Goal: Task Accomplishment & Management: Use online tool/utility

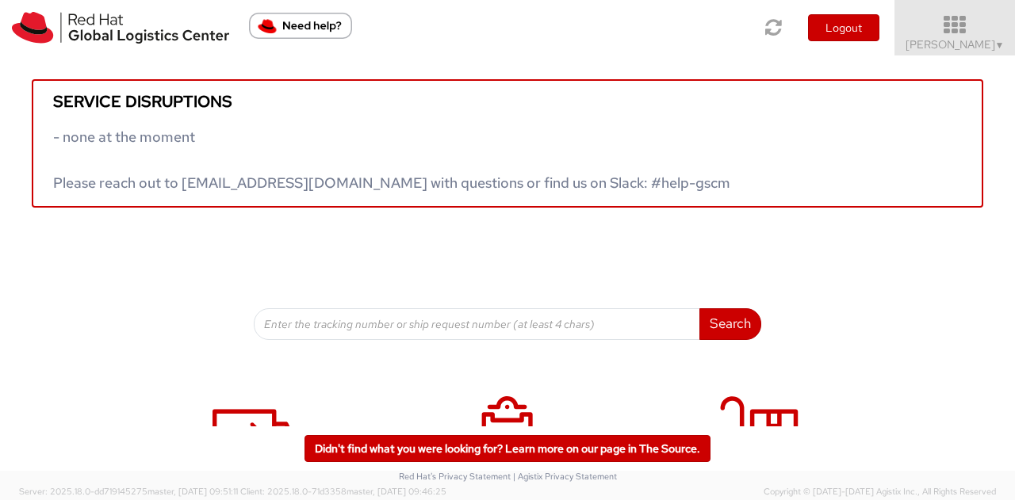
click at [994, 37] on span "Kirk Newcross ▼" at bounding box center [954, 44] width 99 height 14
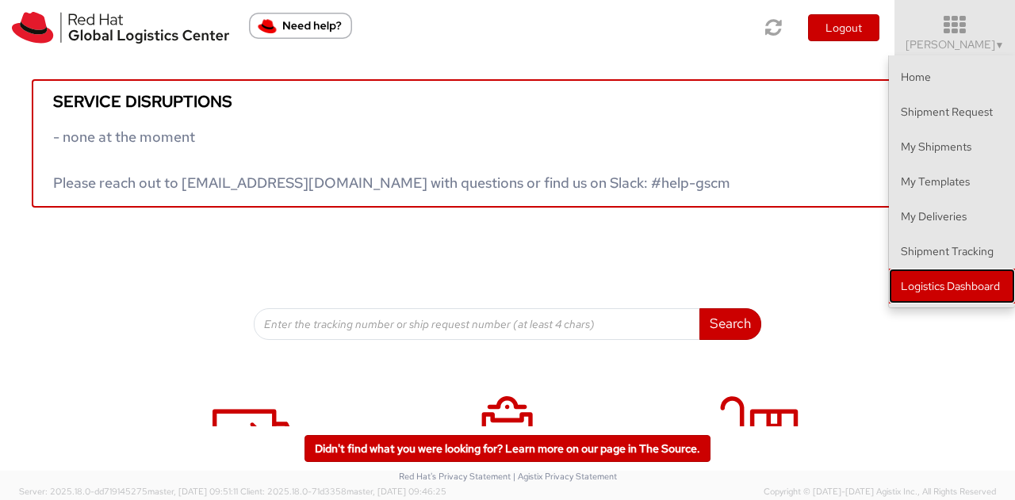
click at [946, 278] on link "Logistics Dashboard" at bounding box center [952, 286] width 126 height 35
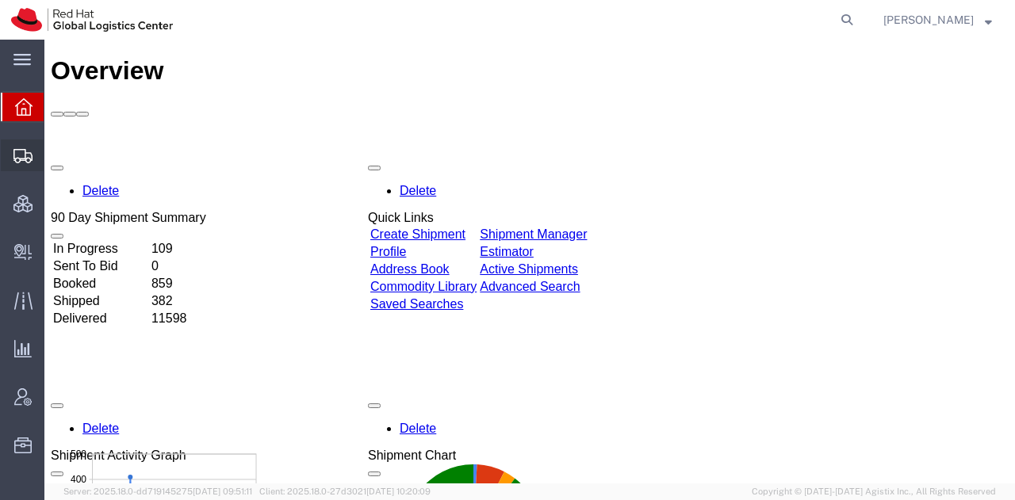
click at [0, 0] on span "Shipment Manager" at bounding box center [0, 0] width 0 height 0
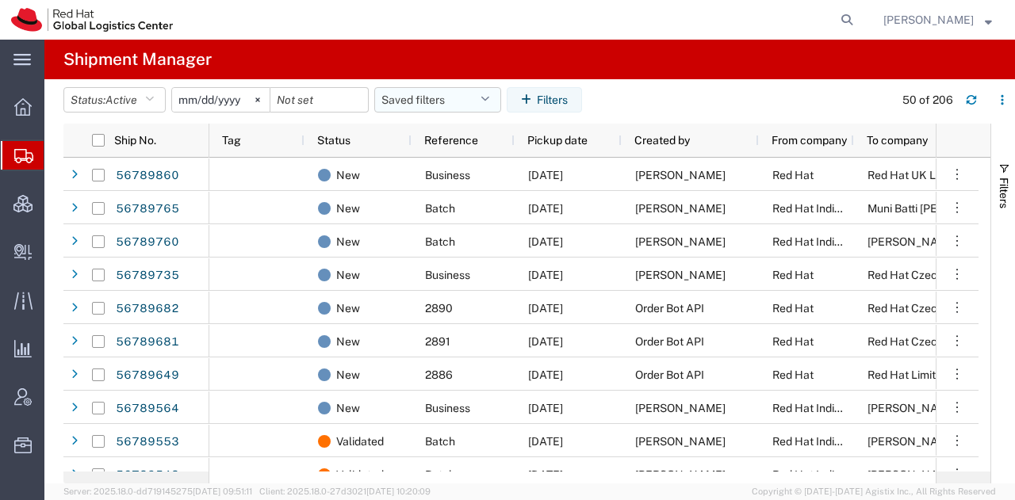
click at [489, 98] on icon "button" at bounding box center [484, 99] width 9 height 11
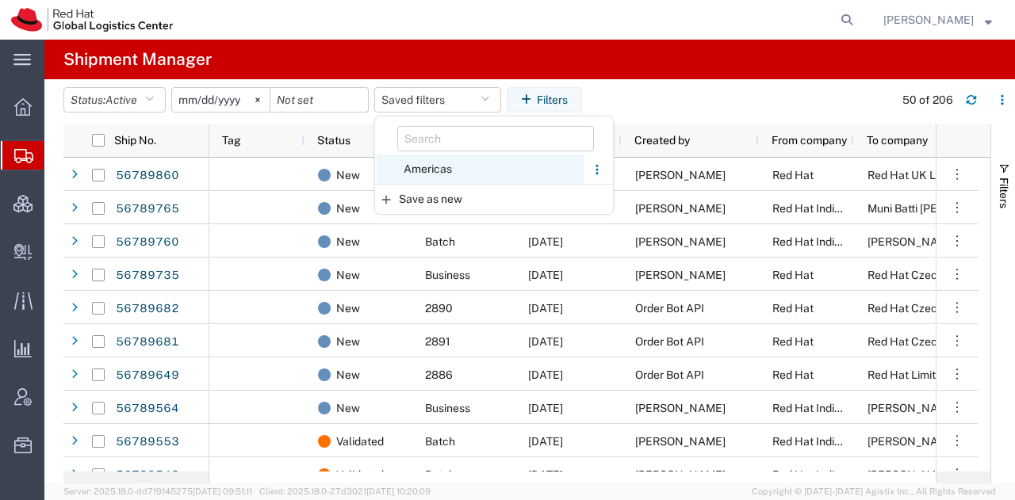
click at [438, 167] on span "Americas" at bounding box center [481, 169] width 208 height 29
type input "2023-05-07"
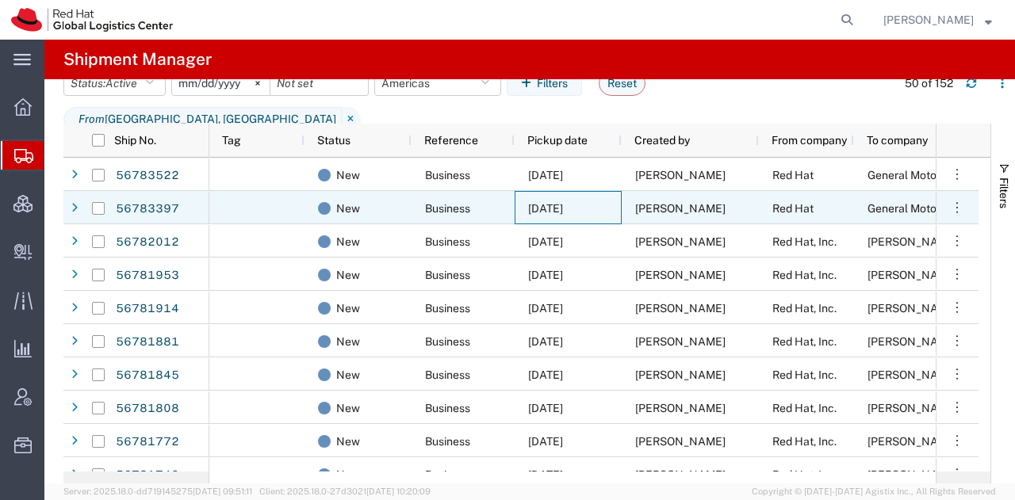
click at [543, 205] on span "09/10/2025" at bounding box center [545, 208] width 35 height 13
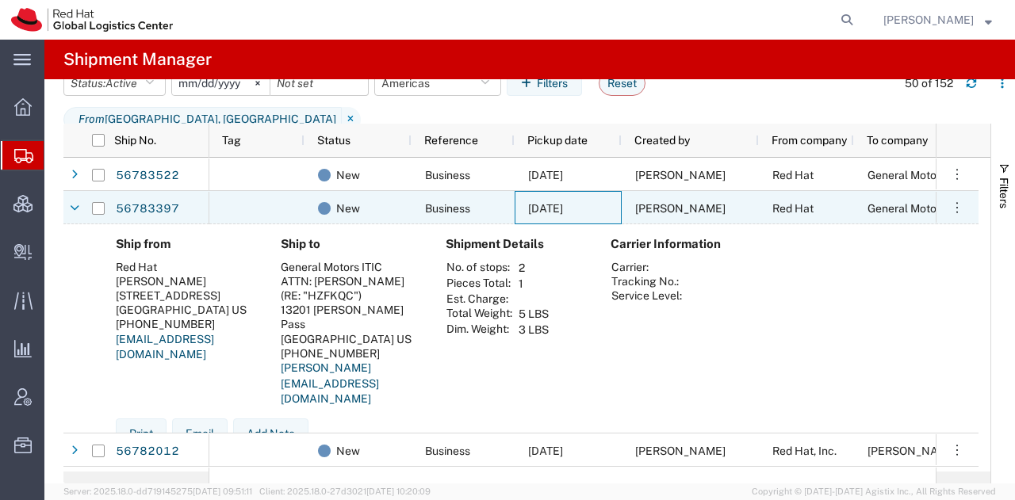
click at [543, 205] on span "09/10/2025" at bounding box center [545, 208] width 35 height 13
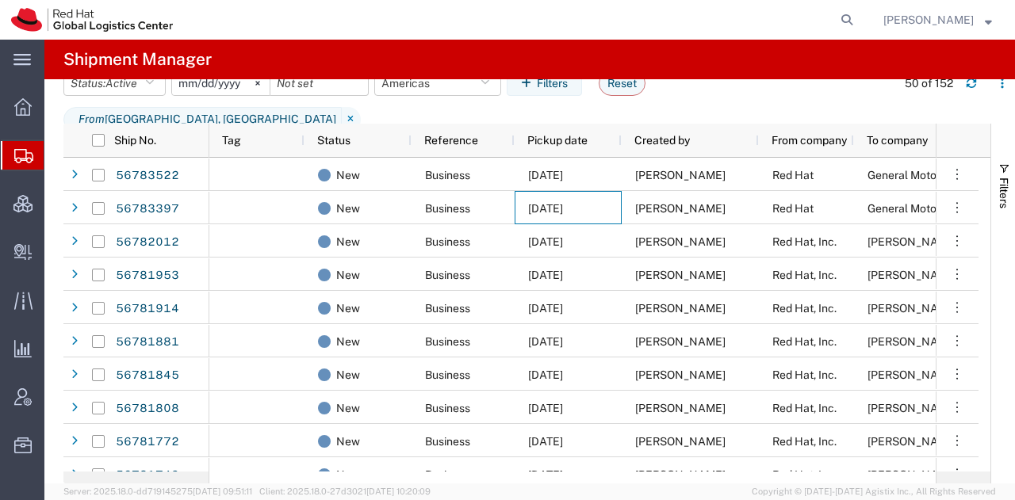
click at [929, 18] on span "[PERSON_NAME]" at bounding box center [928, 19] width 90 height 17
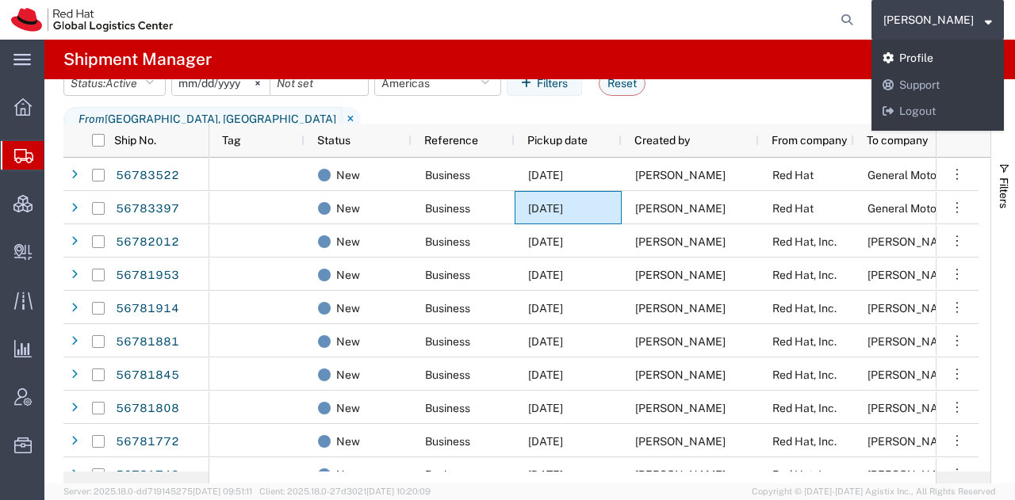
click at [928, 54] on link "Profile" at bounding box center [937, 58] width 132 height 27
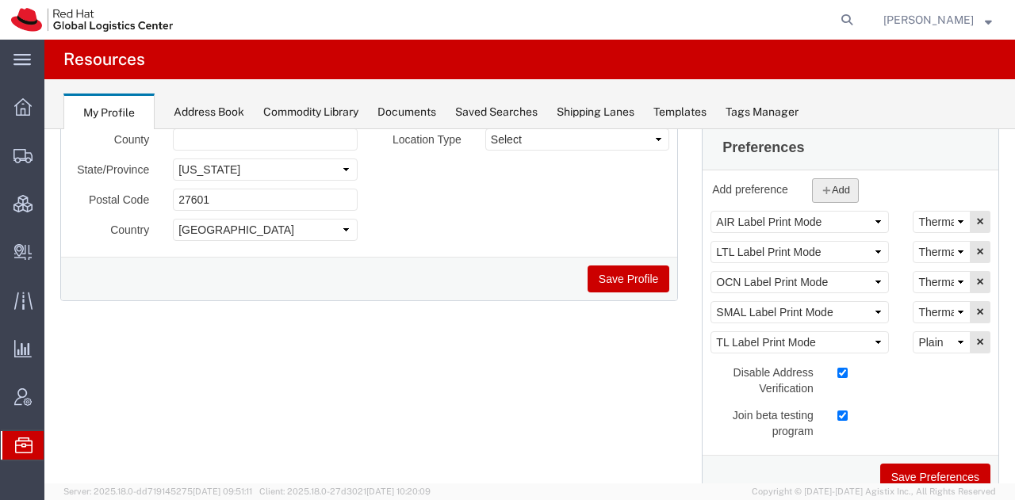
scroll to position [255, 0]
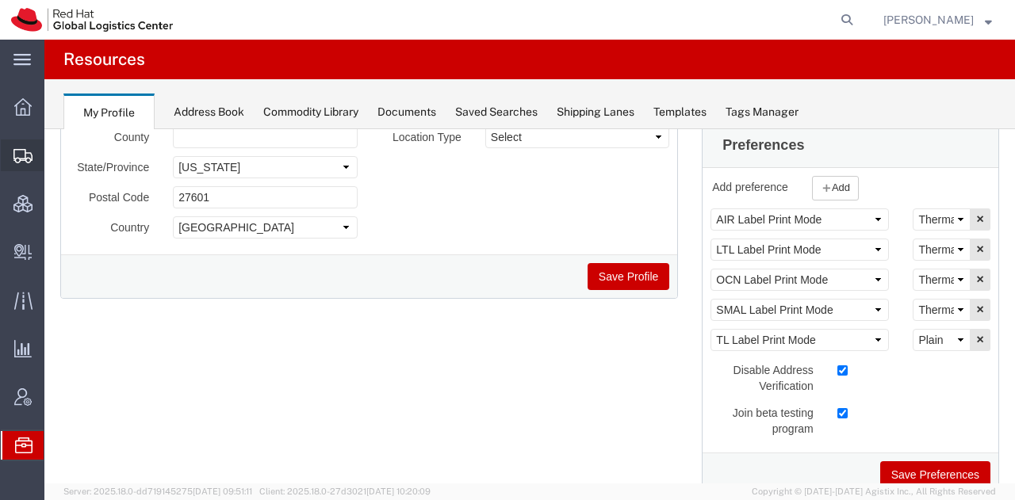
click at [0, 0] on span "Shipment Manager" at bounding box center [0, 0] width 0 height 0
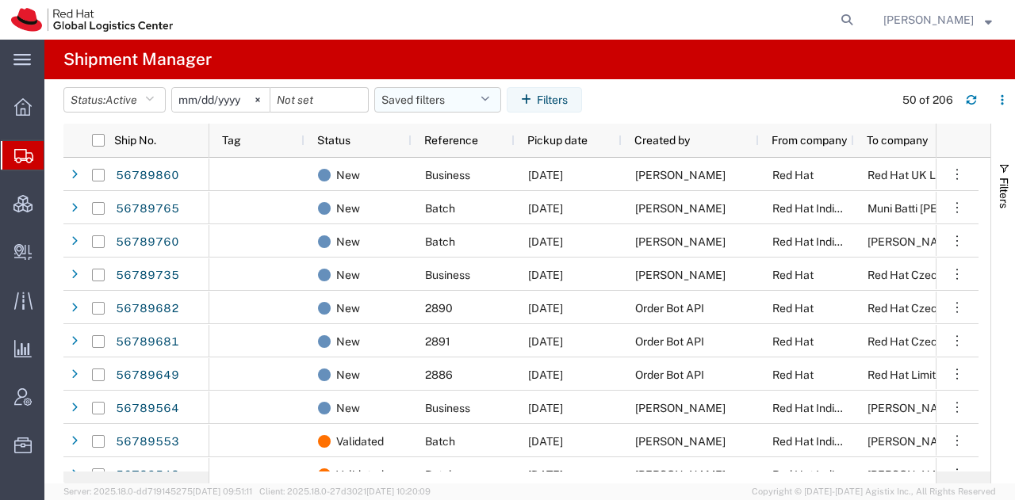
click at [496, 104] on button "Saved filters" at bounding box center [437, 99] width 127 height 25
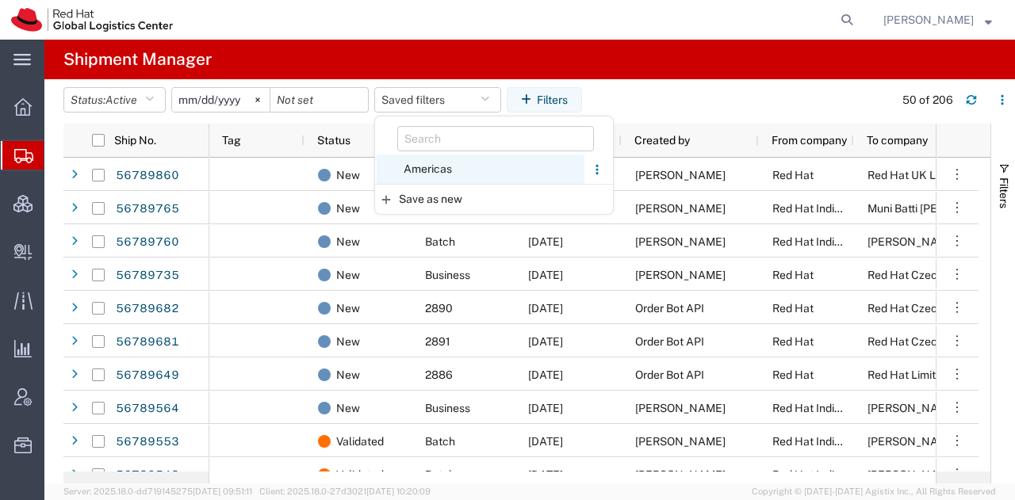
click at [450, 166] on span "Americas" at bounding box center [481, 169] width 208 height 29
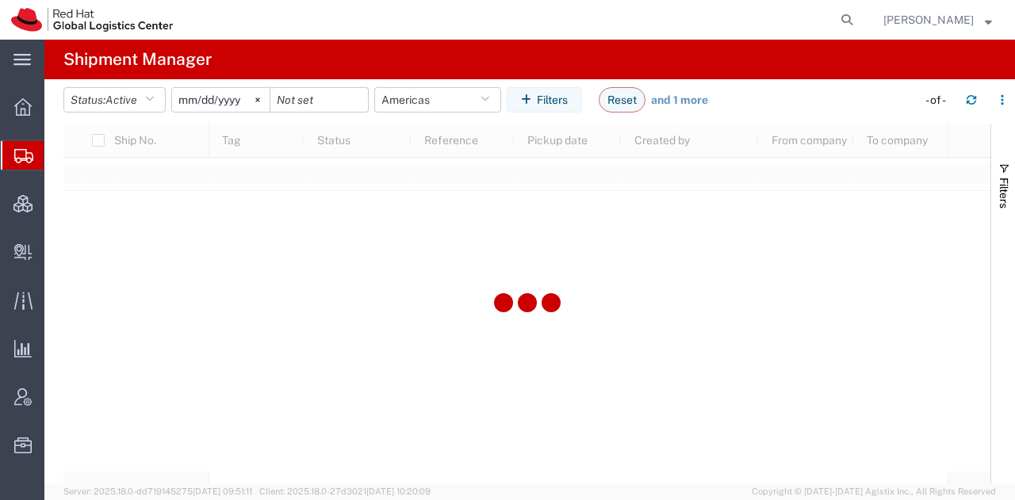
click at [826, 273] on div at bounding box center [526, 304] width 927 height 360
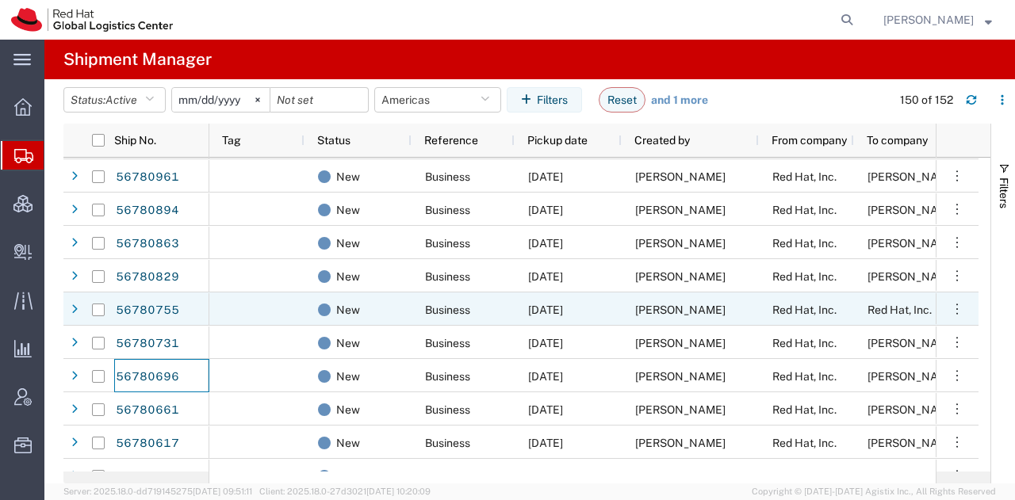
scroll to position [2509, 0]
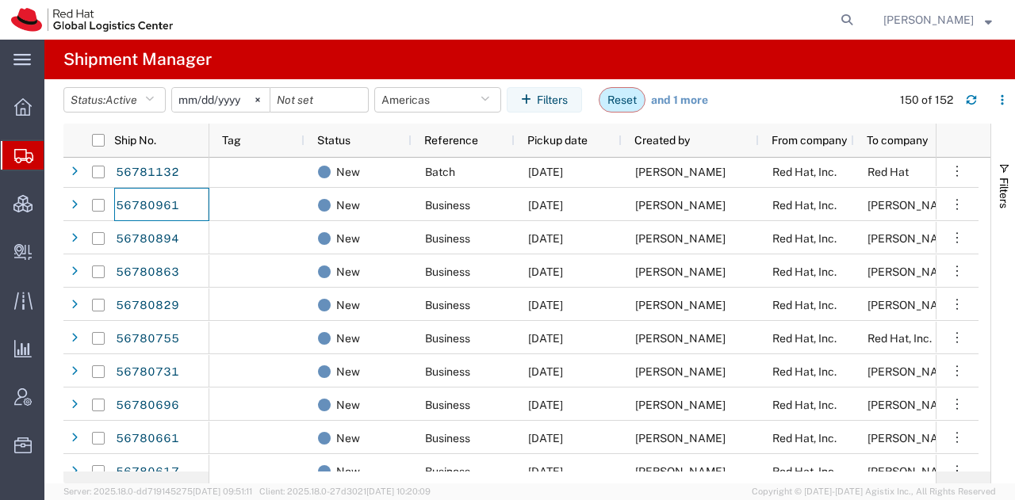
click at [622, 101] on button "Reset" at bounding box center [622, 99] width 47 height 25
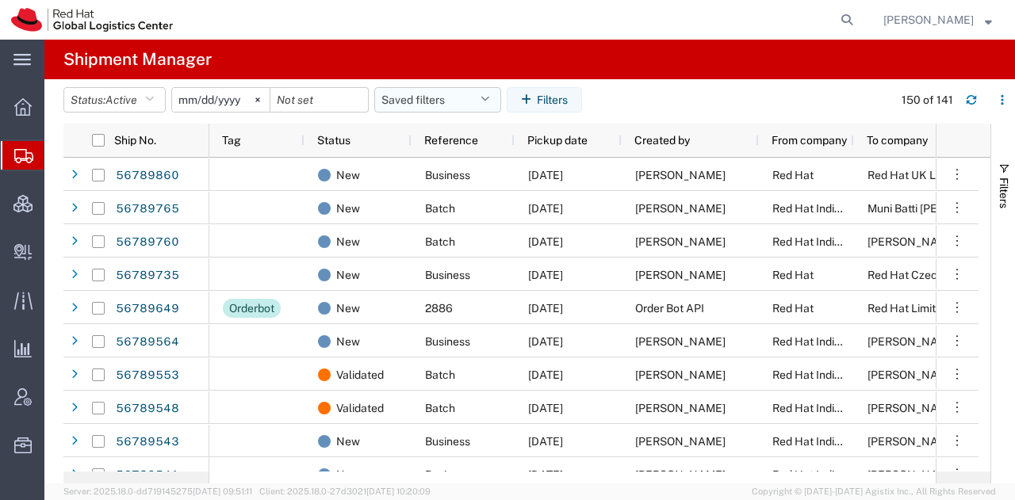
click at [487, 98] on icon "button" at bounding box center [484, 99] width 9 height 11
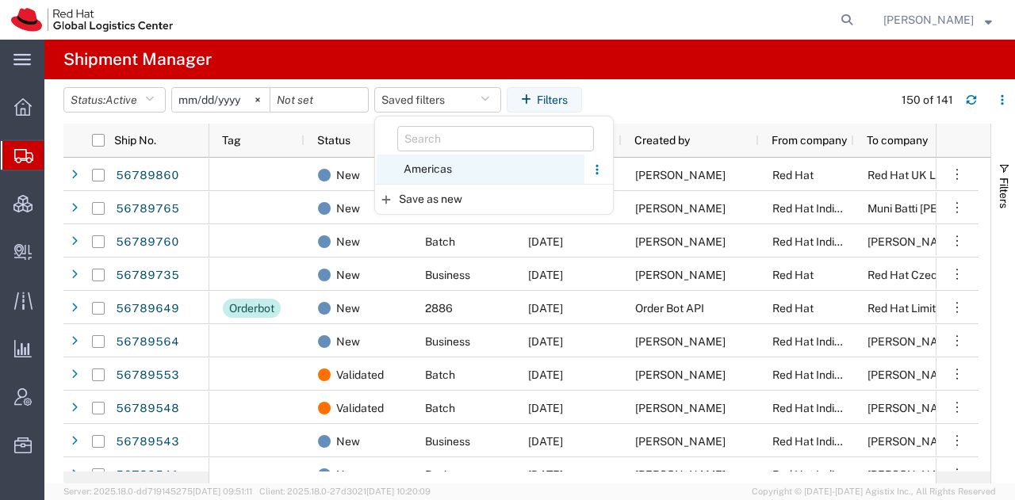
click at [440, 171] on span "Americas" at bounding box center [481, 169] width 208 height 29
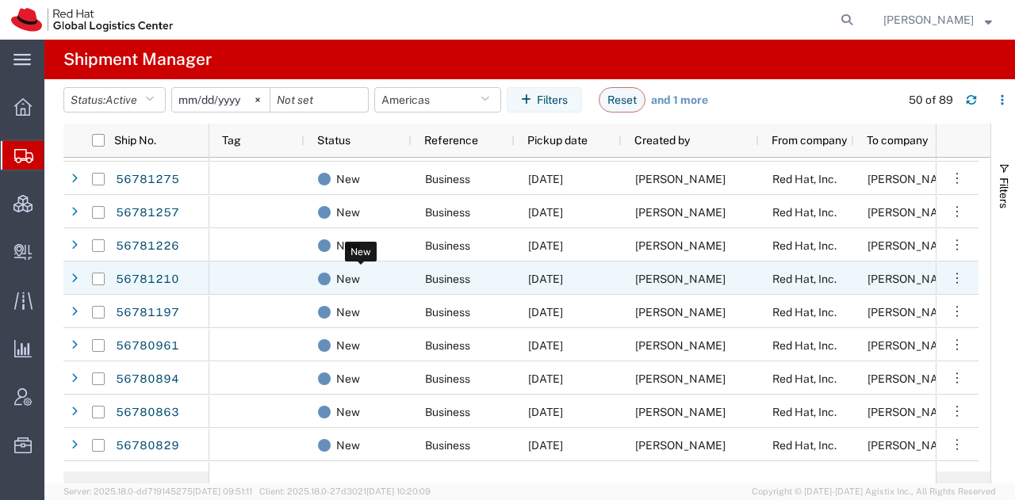
scroll to position [696, 0]
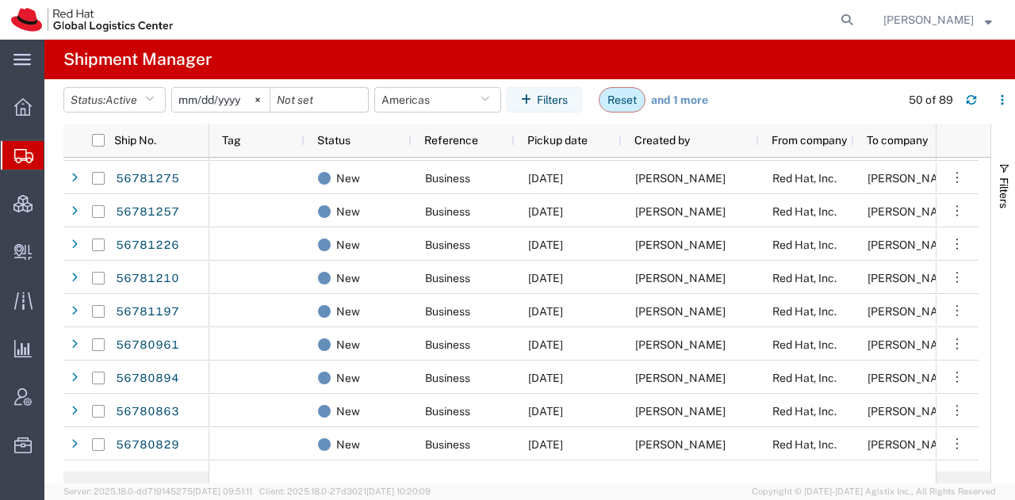
click at [614, 100] on button "Reset" at bounding box center [622, 99] width 47 height 25
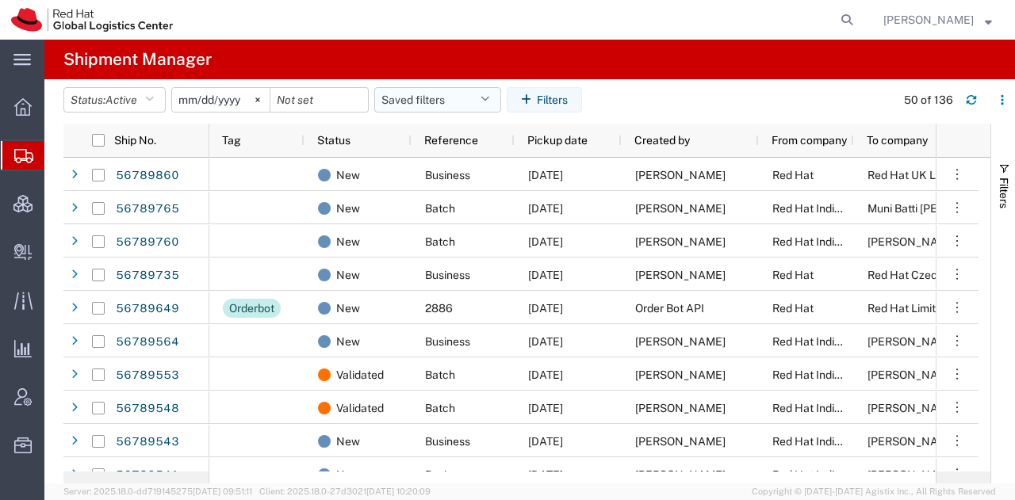
click at [488, 105] on button "Saved filters" at bounding box center [437, 99] width 127 height 25
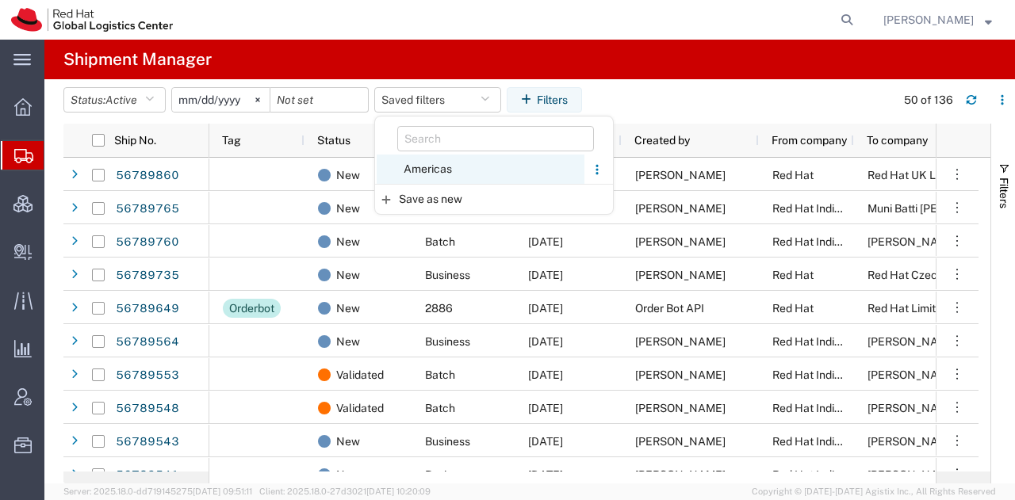
click at [444, 164] on span "Americas" at bounding box center [481, 169] width 208 height 29
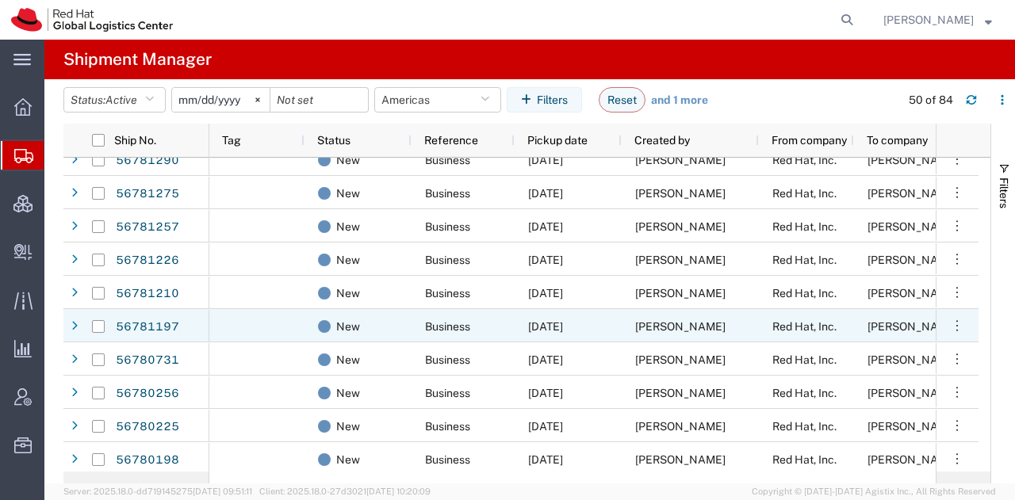
scroll to position [736, 0]
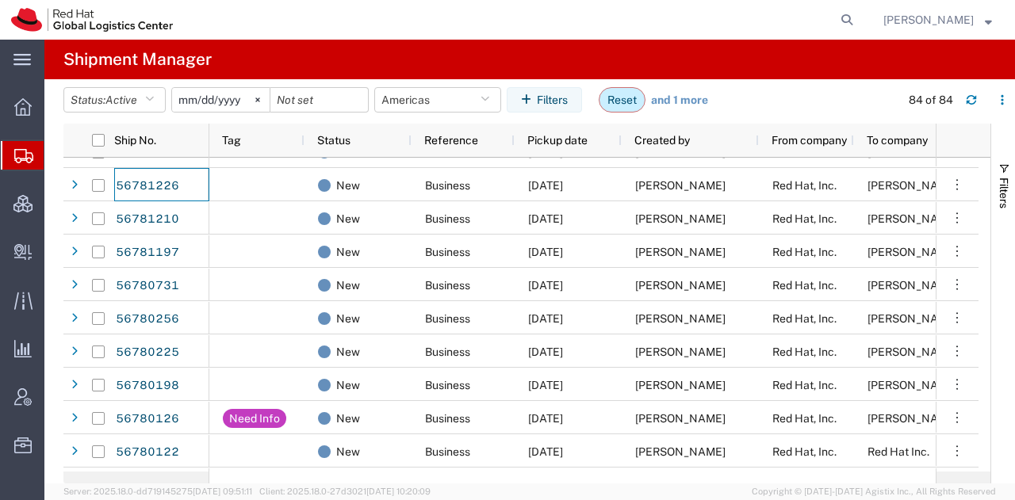
click at [610, 98] on button "Reset" at bounding box center [622, 99] width 47 height 25
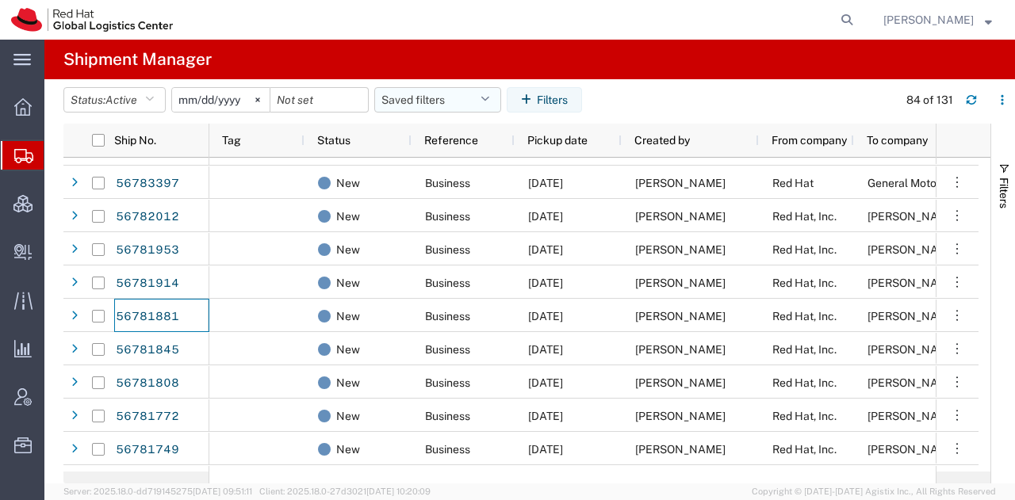
scroll to position [625, 0]
click at [489, 98] on icon "button" at bounding box center [484, 99] width 9 height 11
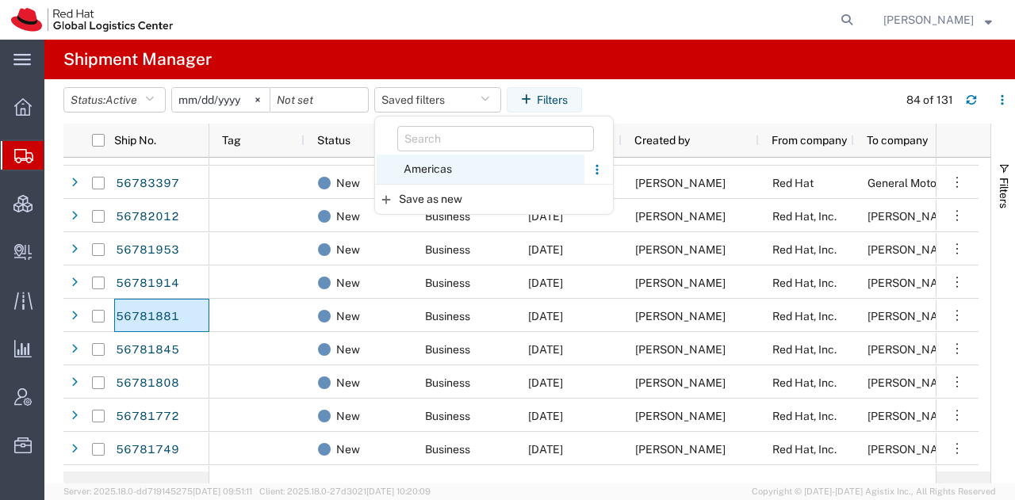
click at [447, 159] on span "Americas" at bounding box center [481, 169] width 208 height 29
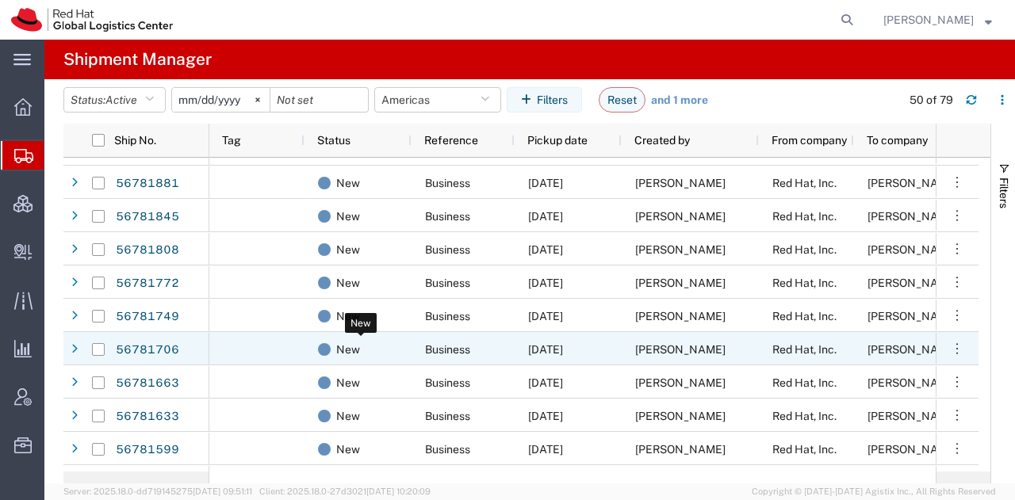
scroll to position [216, 0]
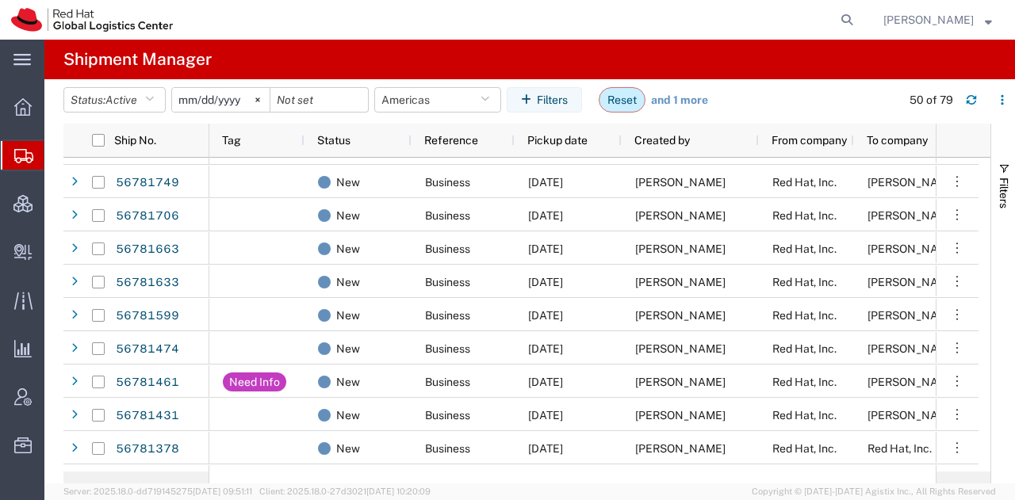
click at [634, 101] on button "Reset" at bounding box center [622, 99] width 47 height 25
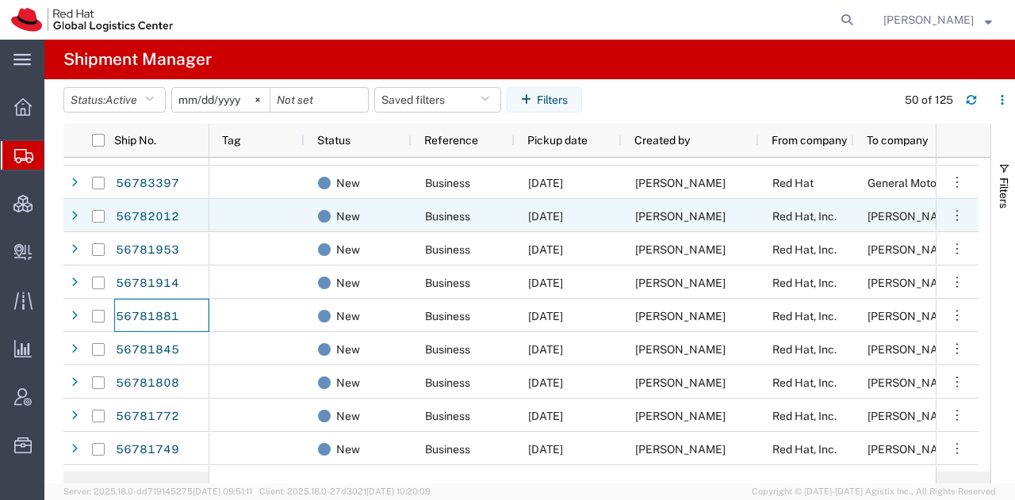
scroll to position [691, 0]
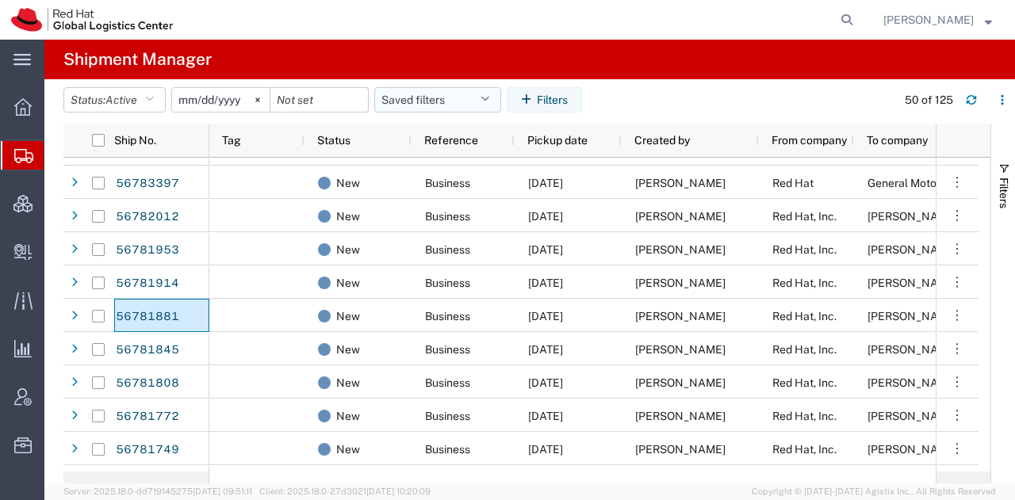
click at [489, 99] on icon "button" at bounding box center [484, 99] width 9 height 11
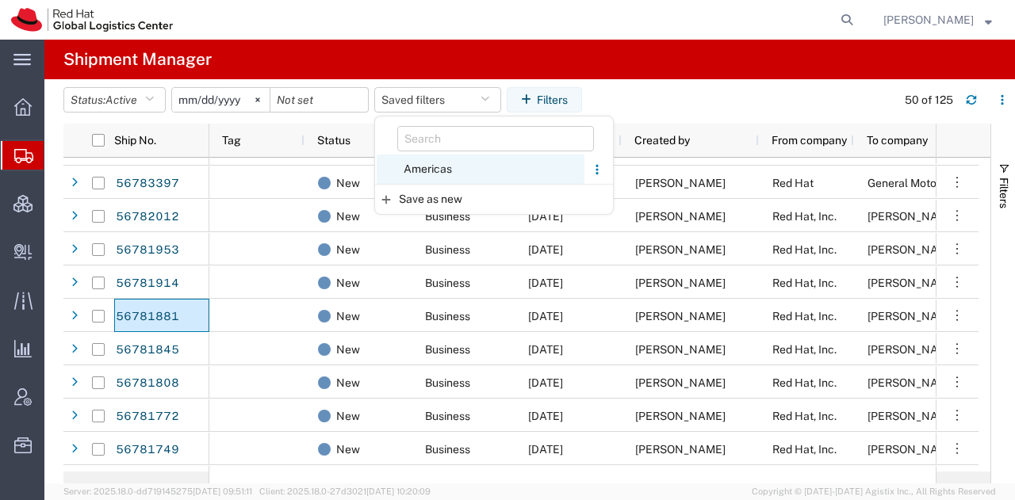
click at [444, 167] on span "Americas" at bounding box center [481, 169] width 208 height 29
type input "2023-05-07"
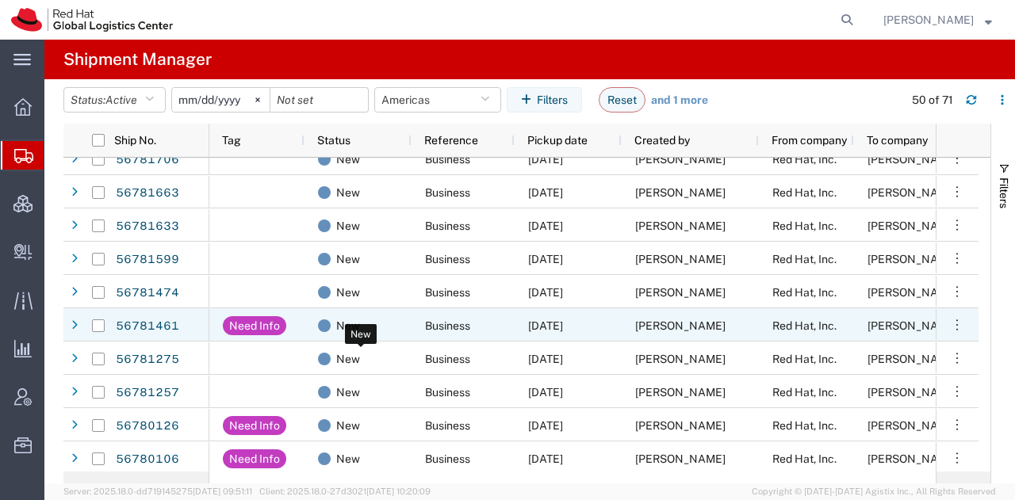
scroll to position [380, 0]
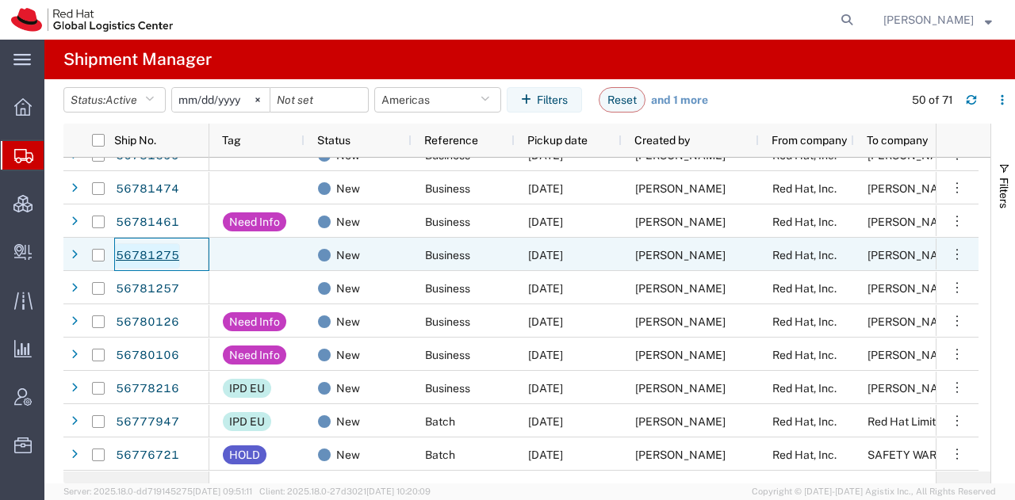
click at [158, 250] on link "56781275" at bounding box center [147, 255] width 65 height 25
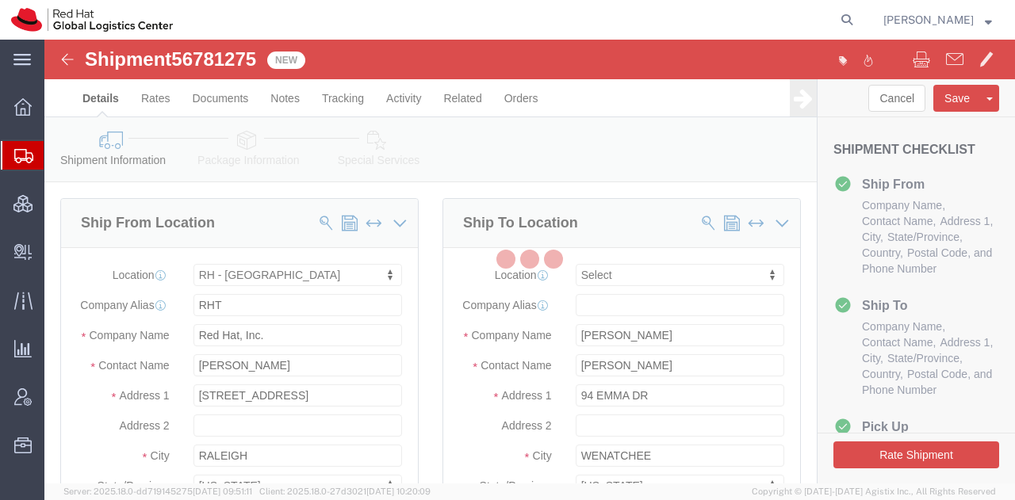
select select "38014"
select select
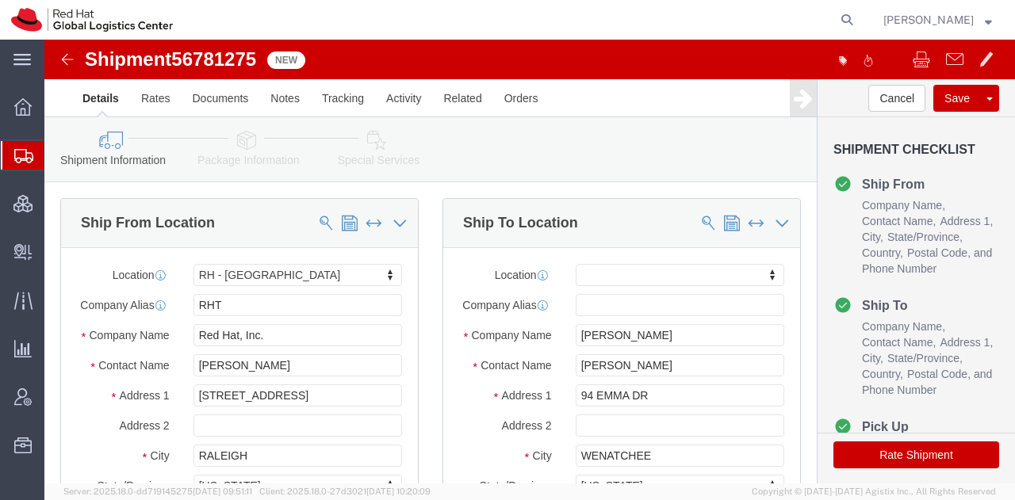
click icon
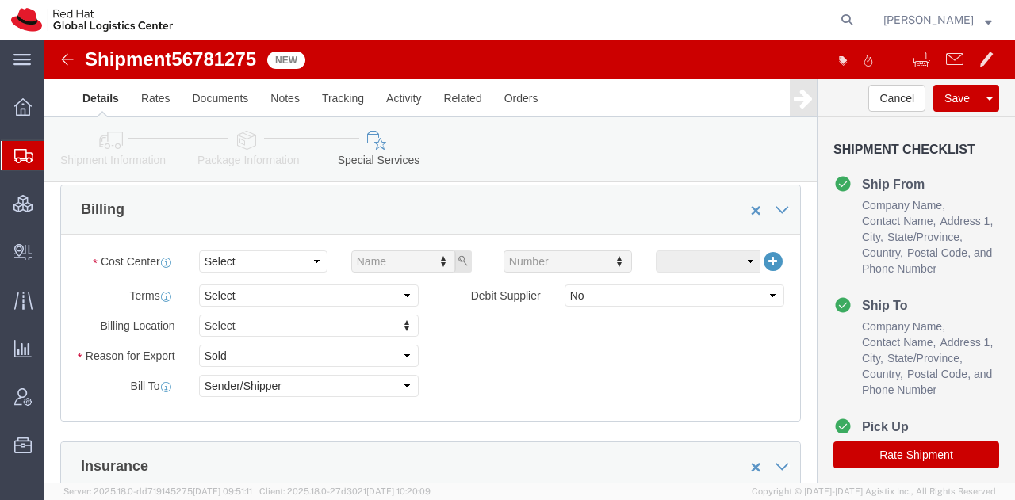
scroll to position [596, 0]
click select "Select Buyer Cost Center Department Operations Number Order Number Sales Person"
select select "COSTCENTER"
click select "Select Buyer Cost Center Department Operations Number Order Number Sales Person"
type input "850"
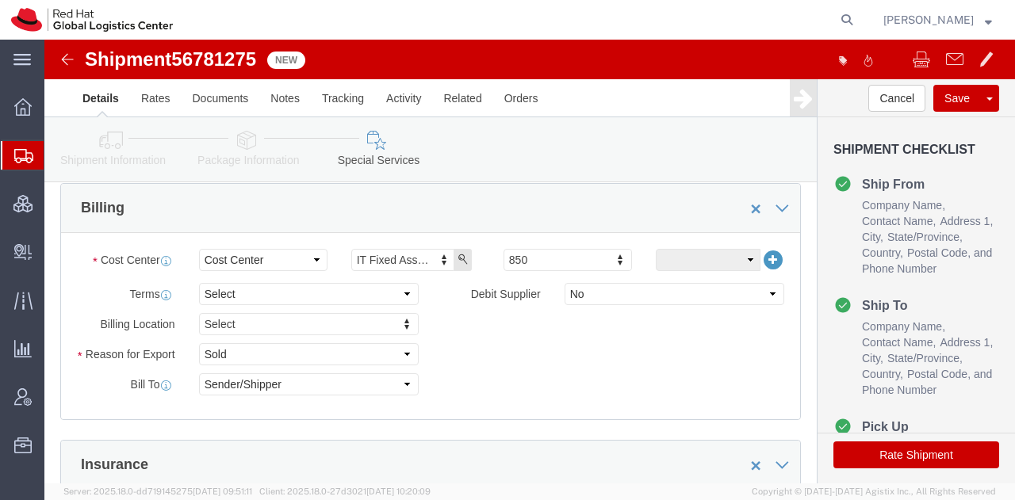
click button "Rate Shipment"
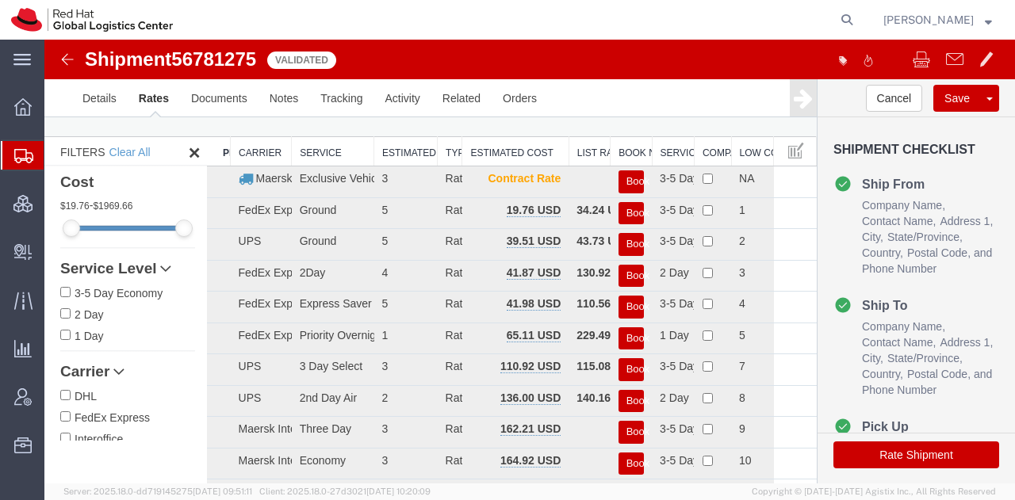
scroll to position [43, 0]
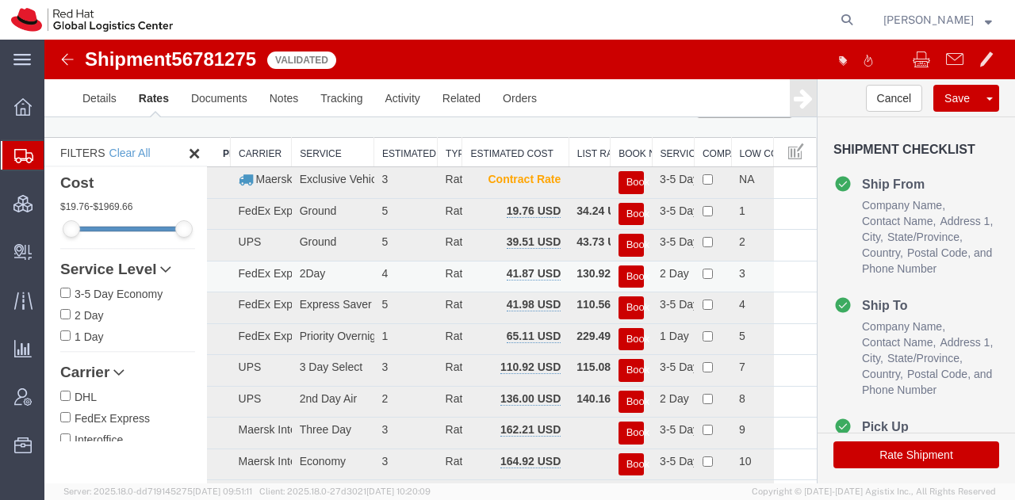
click at [633, 270] on button "Book" at bounding box center [630, 277] width 25 height 23
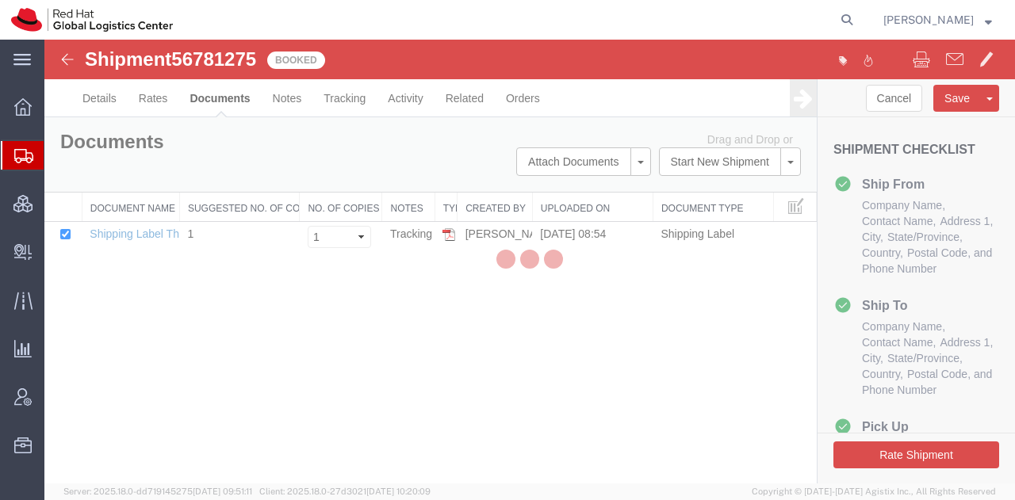
scroll to position [0, 0]
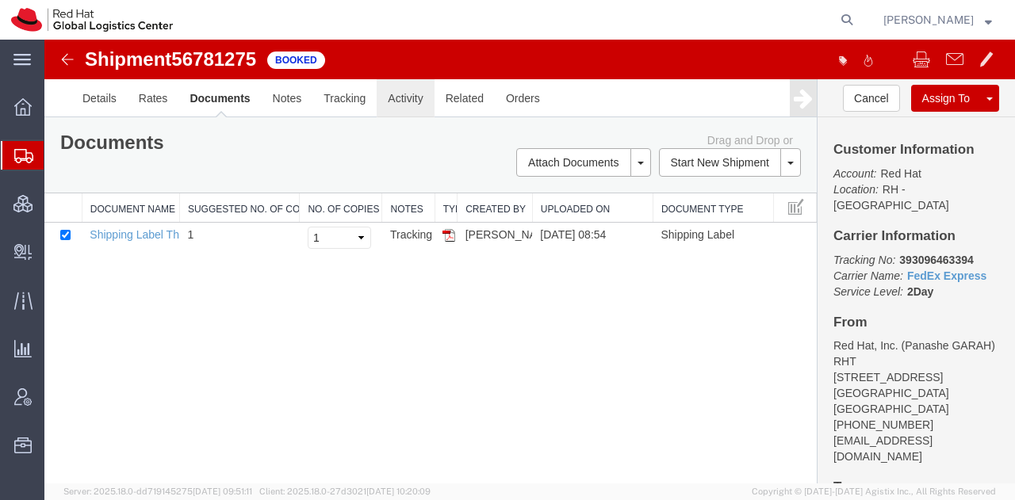
click at [408, 94] on link "Activity" at bounding box center [405, 98] width 57 height 38
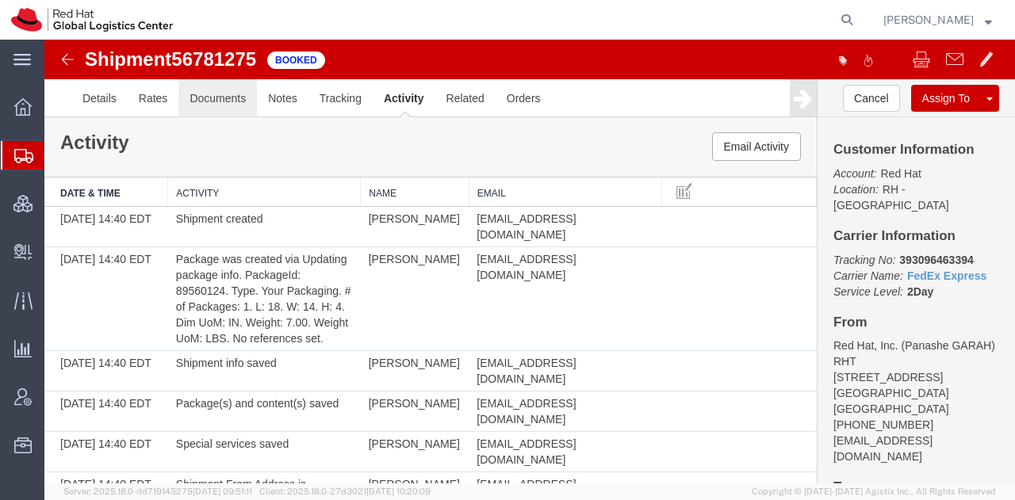
click at [203, 103] on link "Documents" at bounding box center [217, 98] width 78 height 38
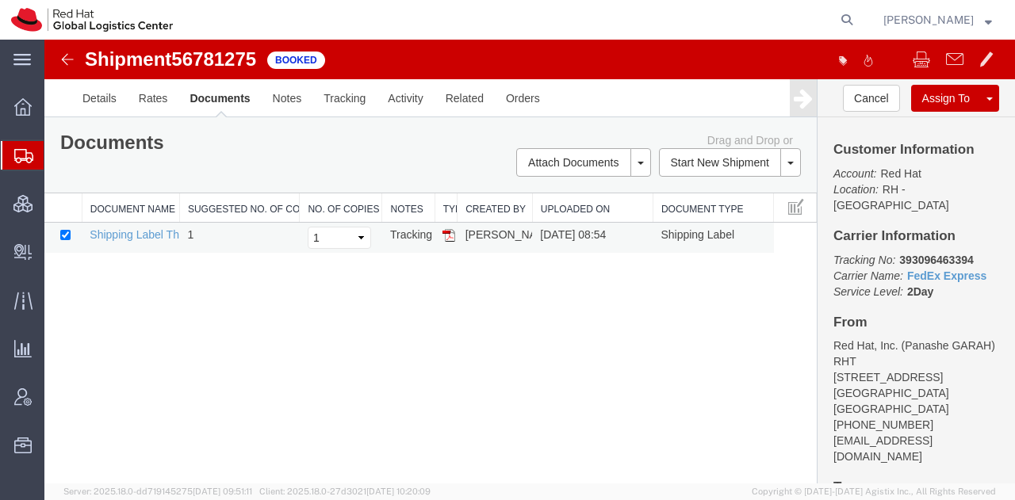
click at [442, 233] on img at bounding box center [448, 235] width 13 height 13
click at [920, 123] on link "Clone Shipment" at bounding box center [929, 125] width 137 height 24
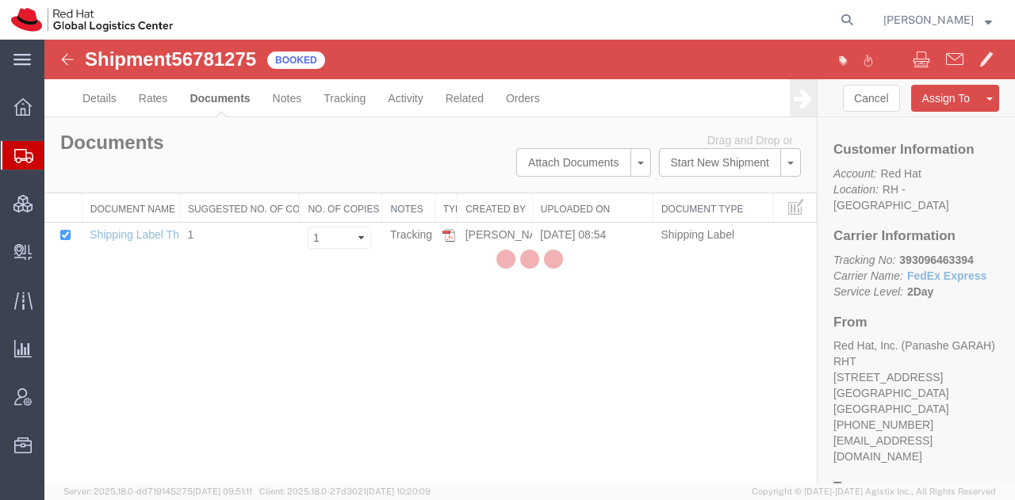
select select "38014"
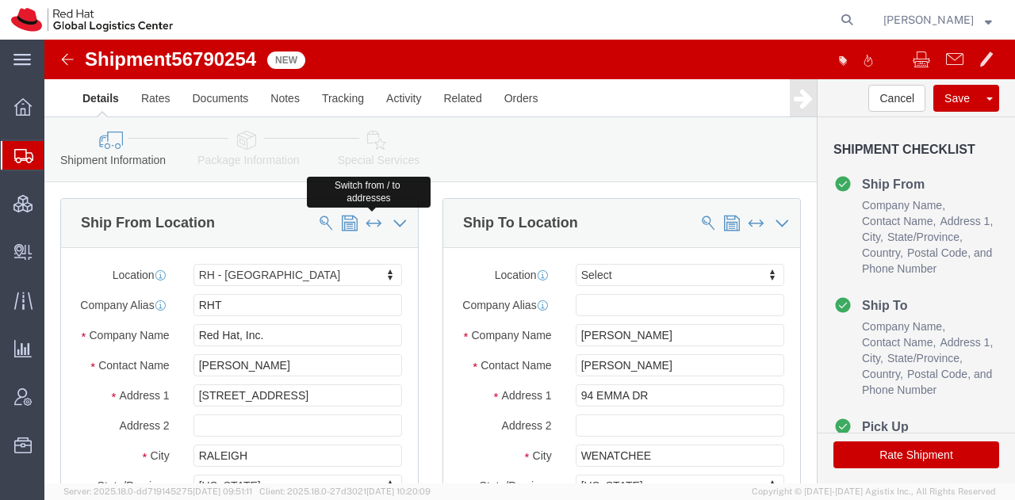
click span
select select
type input "Scott Willis"
type input "94 EMMA DR"
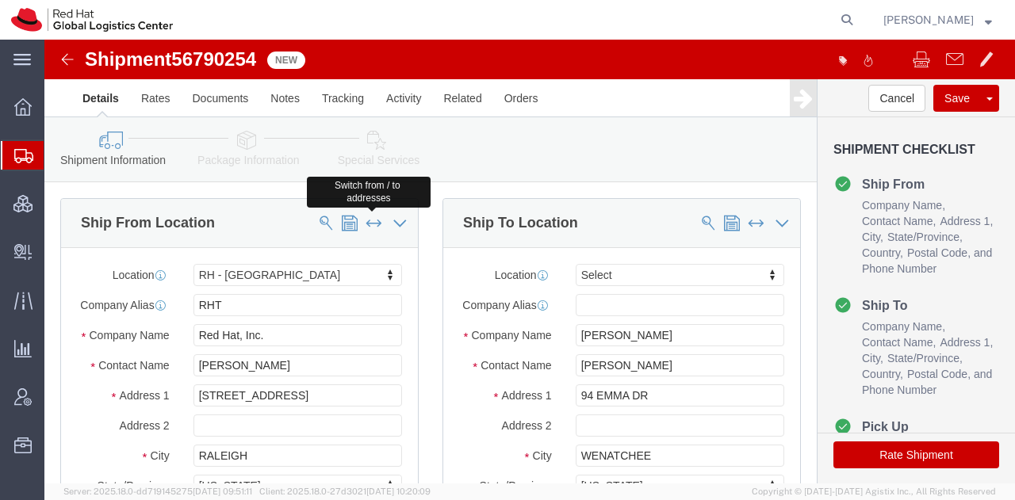
type input "WENATCHEE"
select select "WA"
type input "98801"
type input "5096300927"
type input "swillis@redhat.com"
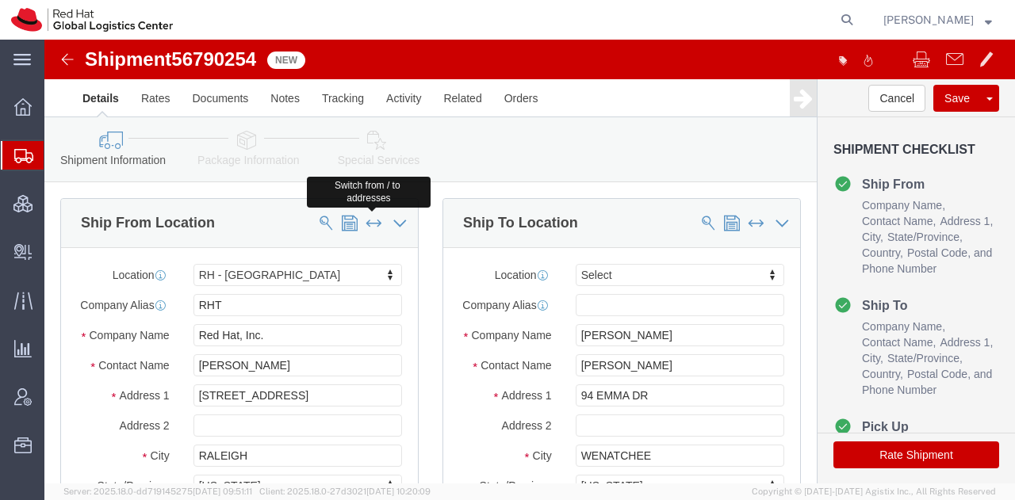
select select "38014"
type input "RHT"
type input "Red Hat, Inc."
type input "[PERSON_NAME]"
type input "[STREET_ADDRESS]"
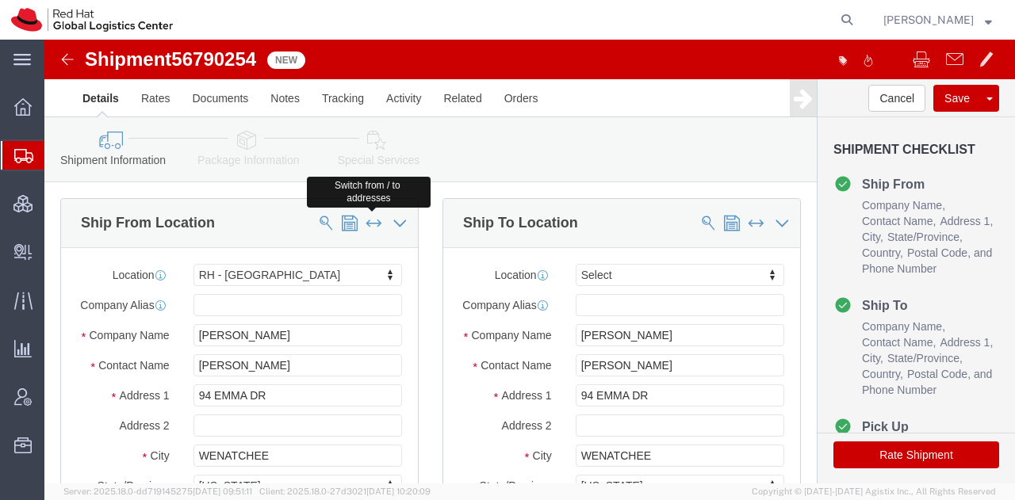
type input "RALEIGH"
select select "NC"
type input "27601"
type input "[PHONE_NUMBER]"
type input "[EMAIL_ADDRESS][DOMAIN_NAME]"
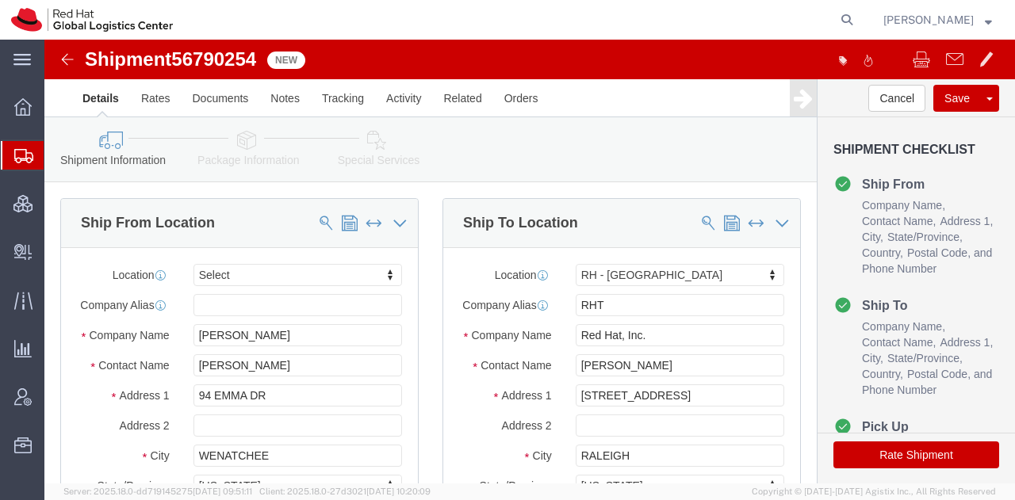
click icon
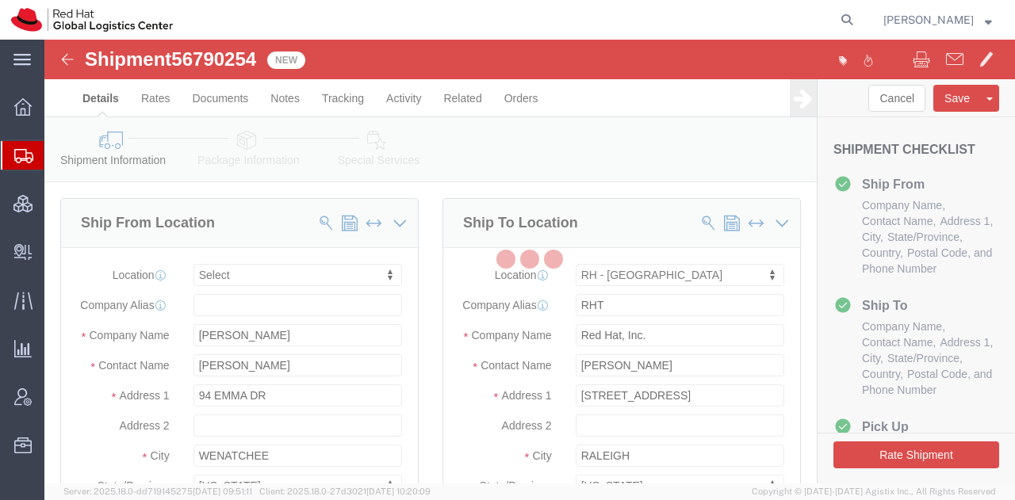
select select
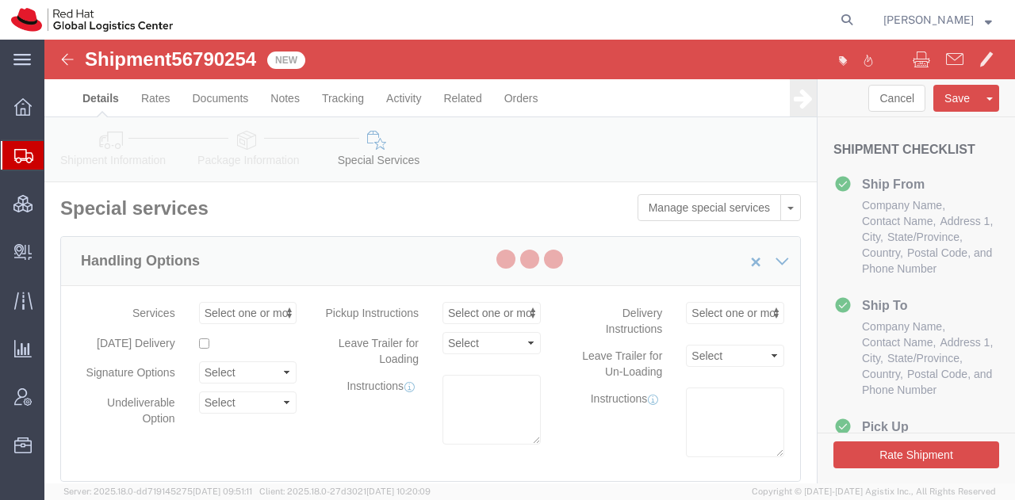
select select "COSTCENTER"
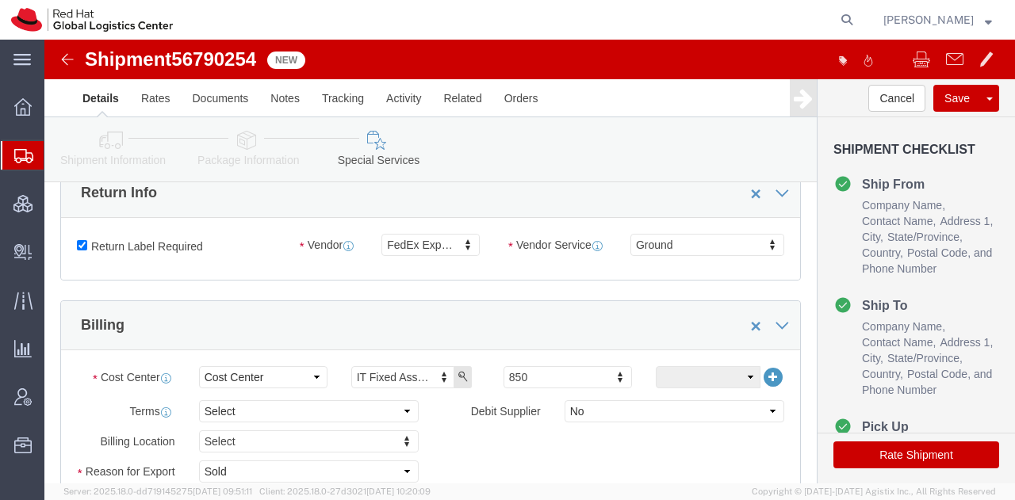
scroll to position [480, 0]
click input "Return Label Required"
checkbox input "false"
select select
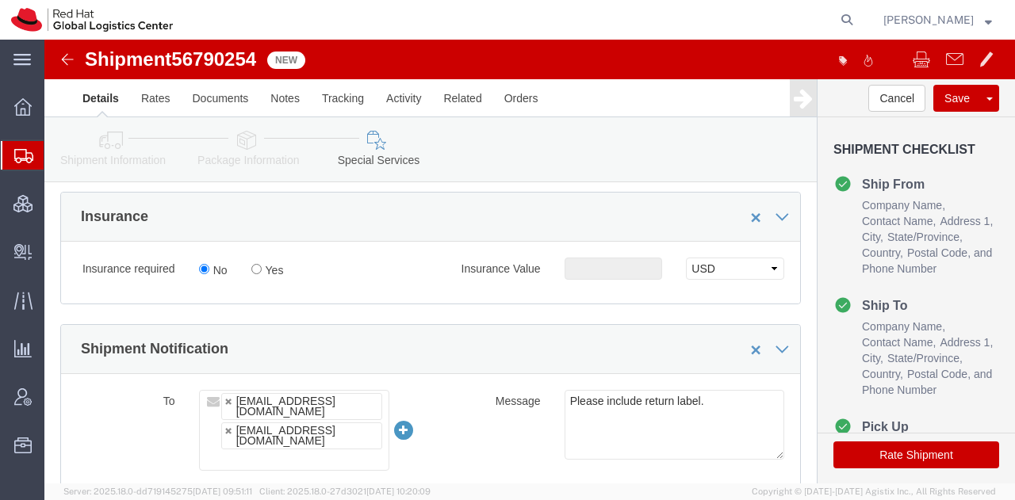
scroll to position [855, 0]
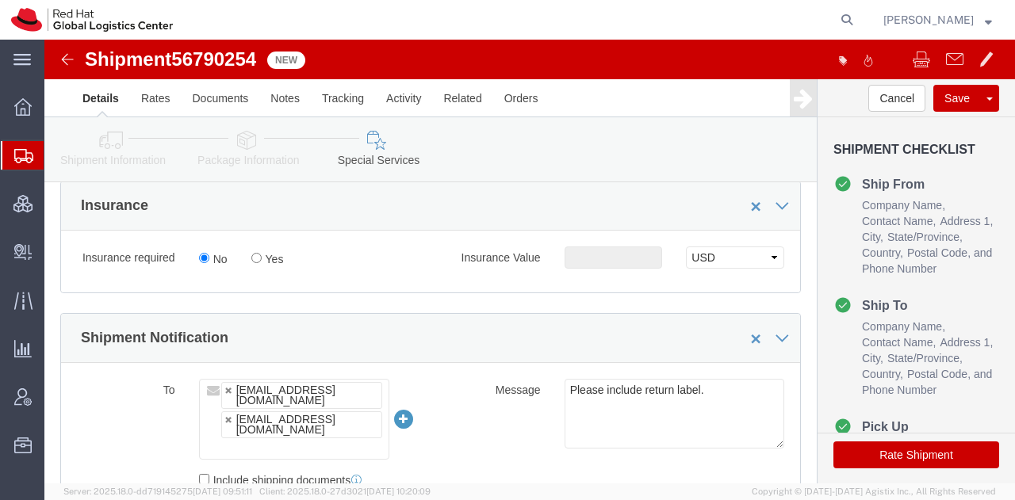
click button "Rate Shipment"
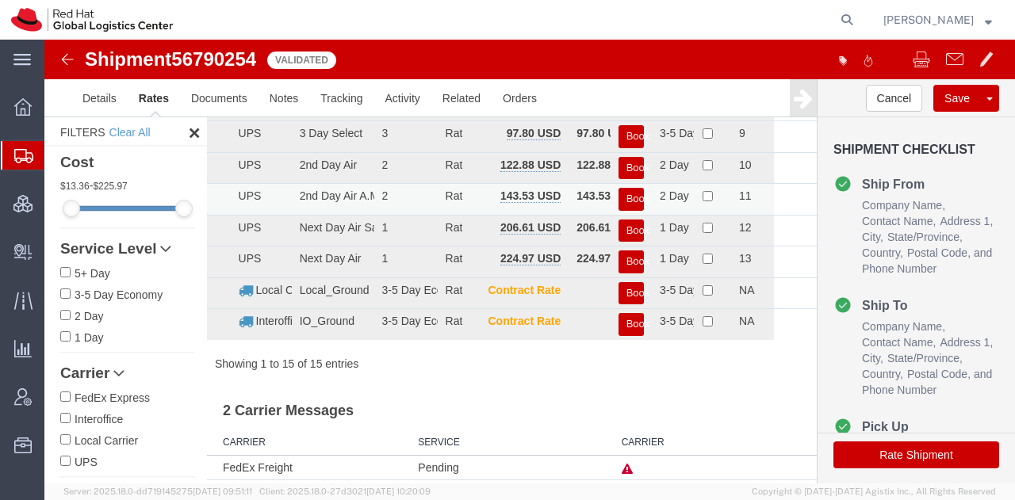
scroll to position [0, 0]
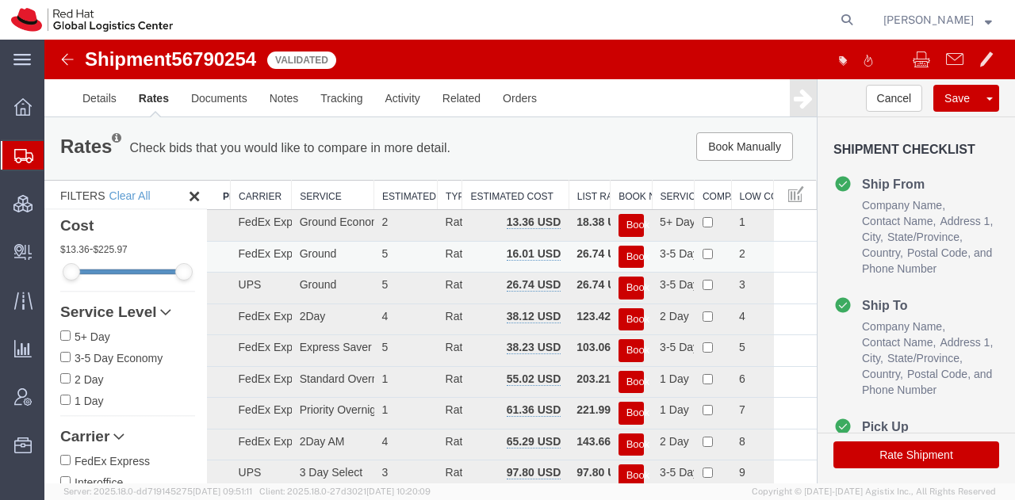
click at [625, 260] on button "Book" at bounding box center [630, 257] width 25 height 23
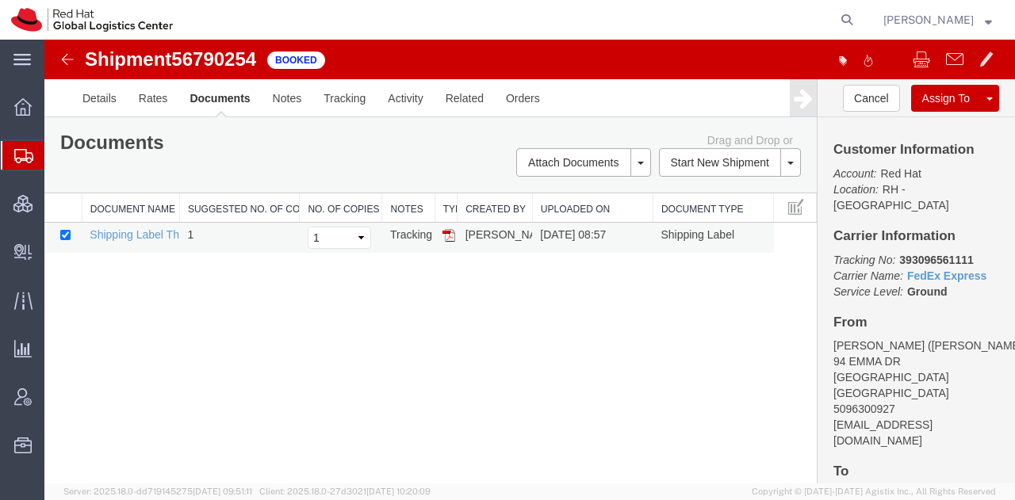
click at [446, 234] on img at bounding box center [448, 235] width 13 height 13
drag, startPoint x: 84, startPoint y: 180, endPoint x: 112, endPoint y: 2, distance: 180.5
click at [0, 0] on span "Shipment Manager" at bounding box center [0, 0] width 0 height 0
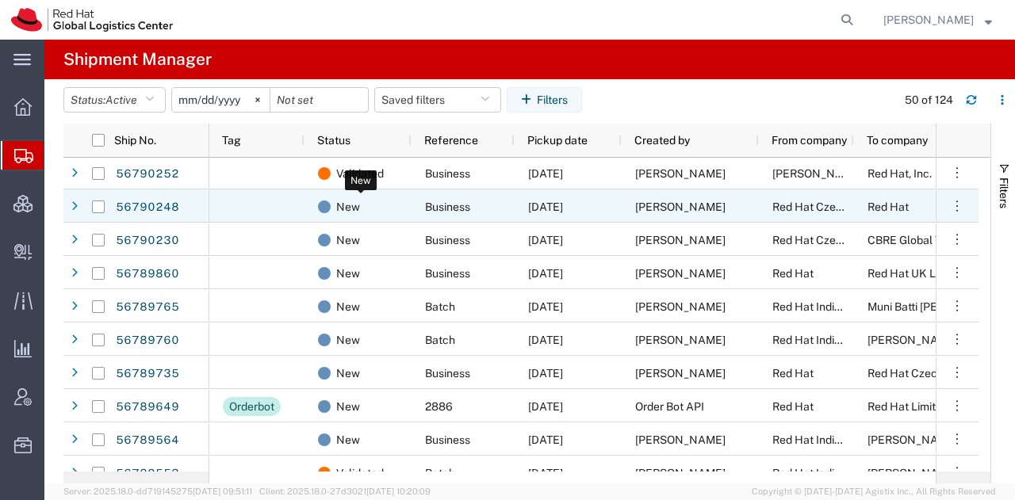
scroll to position [2, 0]
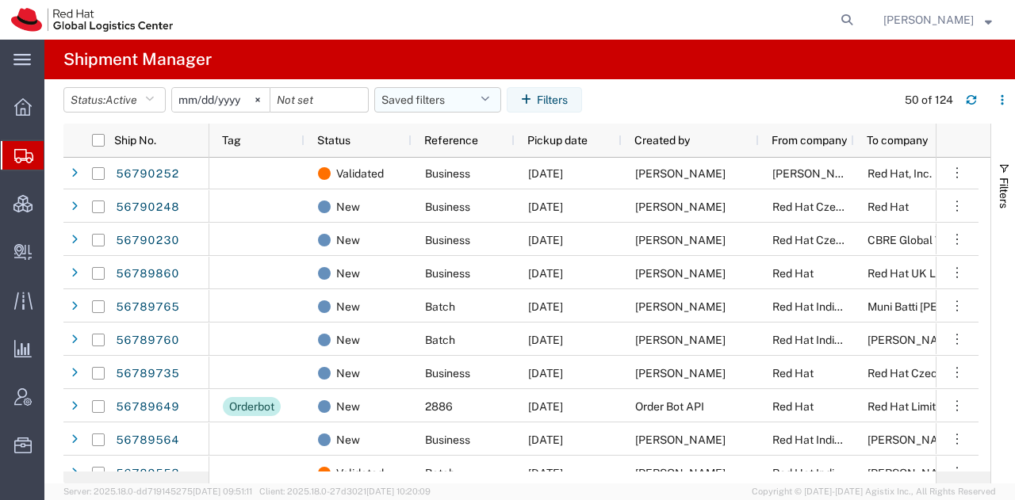
click at [484, 93] on button "Saved filters" at bounding box center [437, 99] width 127 height 25
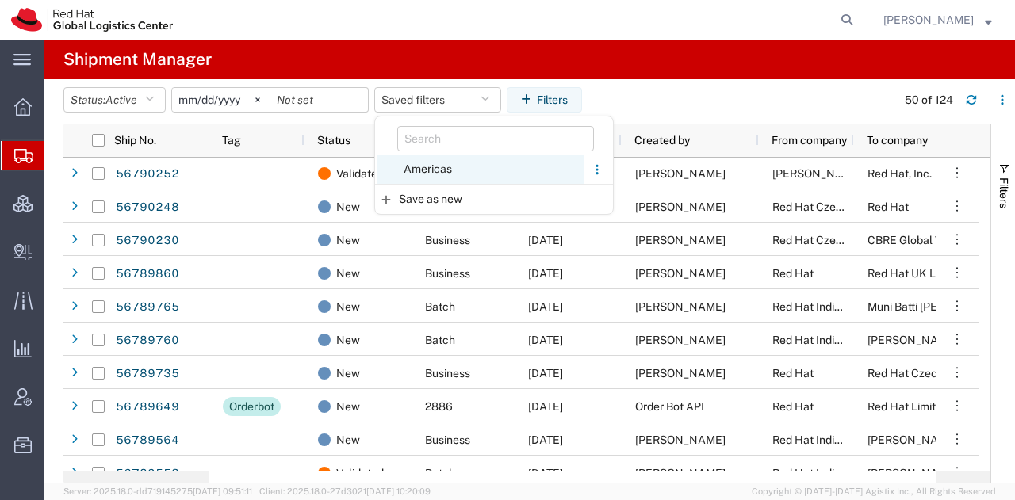
click at [436, 166] on span "Americas" at bounding box center [481, 169] width 208 height 29
type input "2023-05-07"
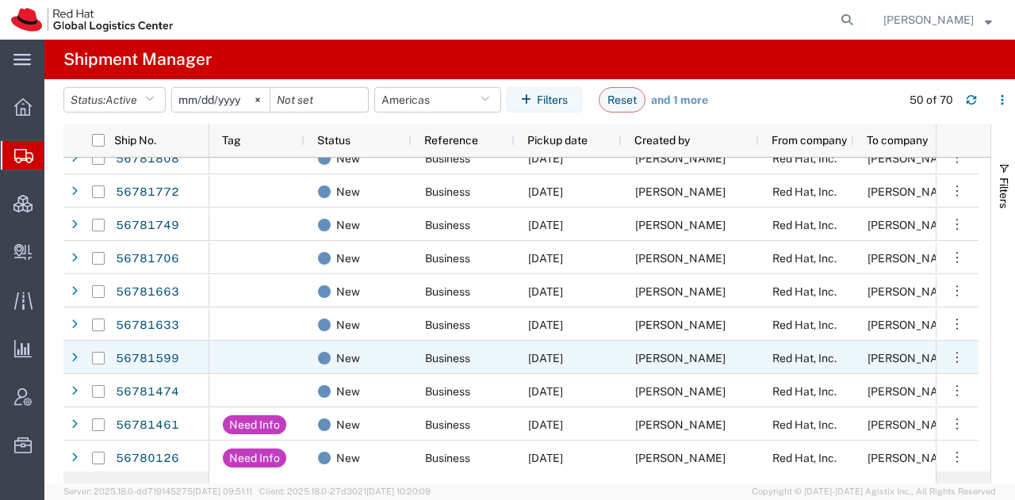
scroll to position [274, 0]
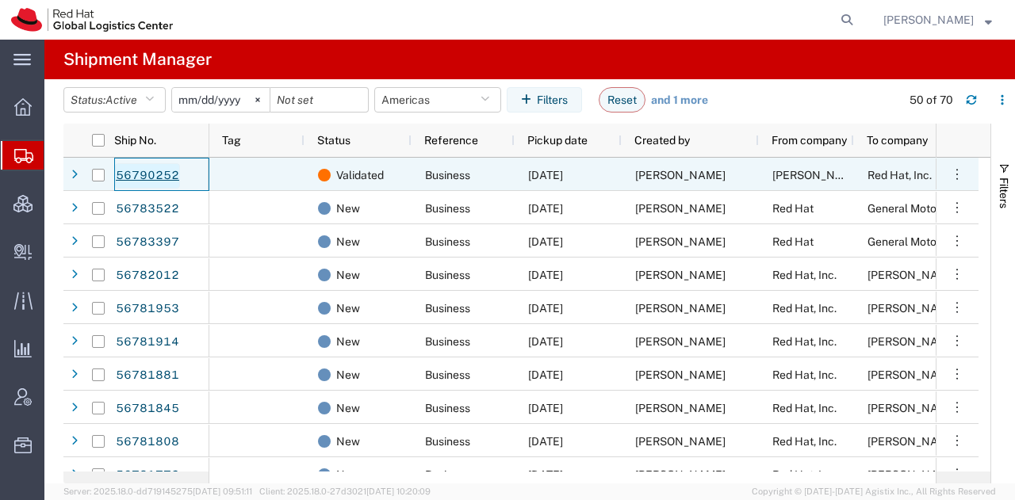
click at [165, 178] on link "56790252" at bounding box center [147, 175] width 65 height 25
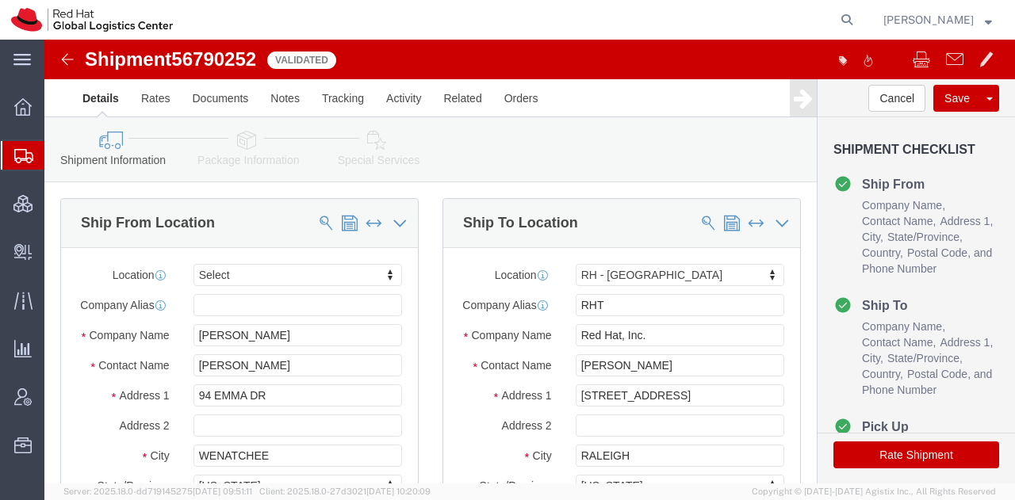
select select
select select "38014"
click button "Cancel"
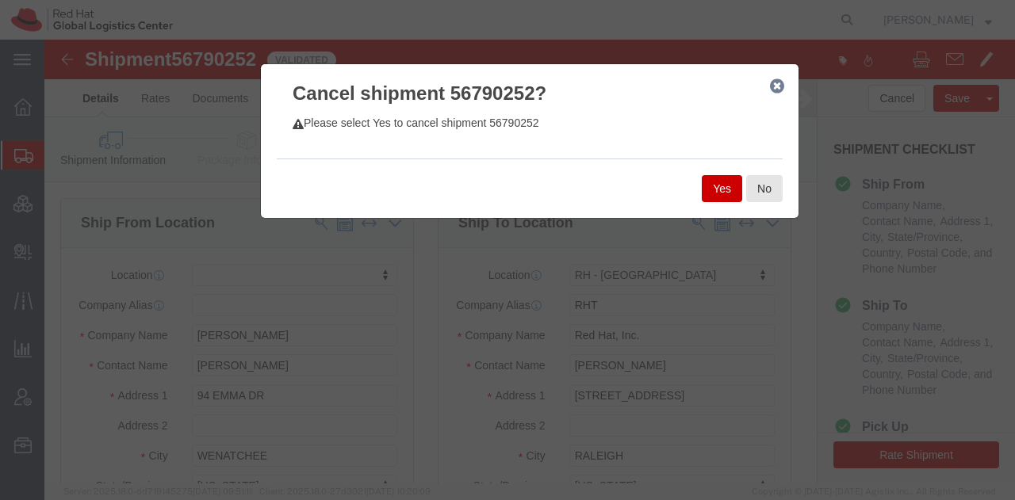
click button "Yes"
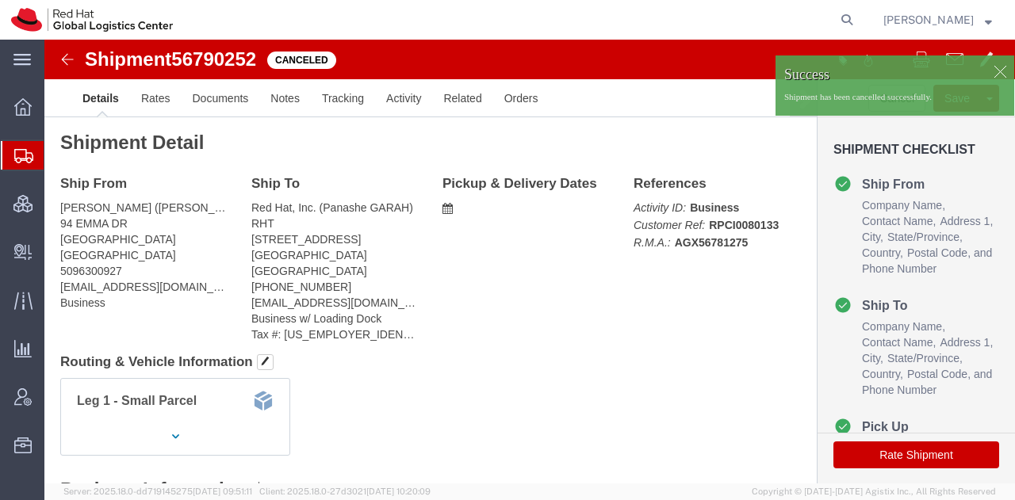
click at [0, 0] on span "Shipment Manager" at bounding box center [0, 0] width 0 height 0
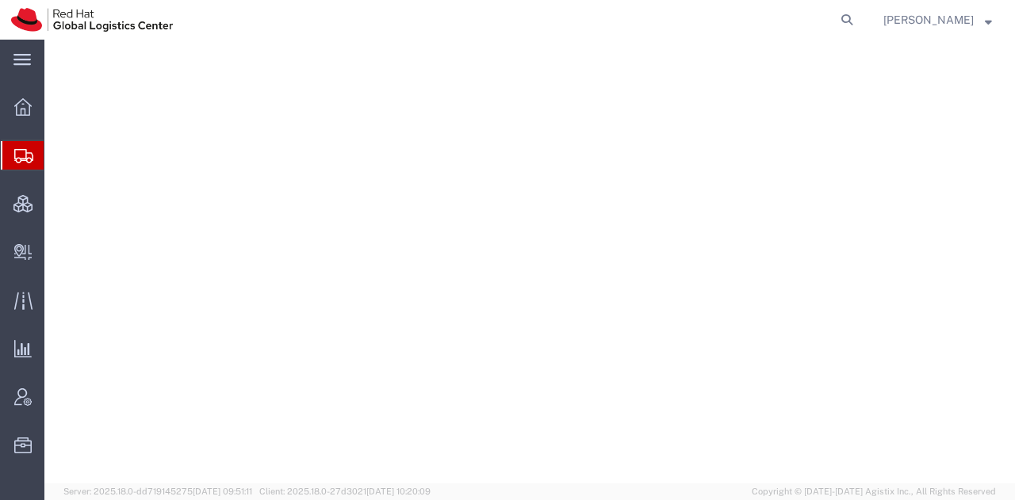
select select "38014"
select select
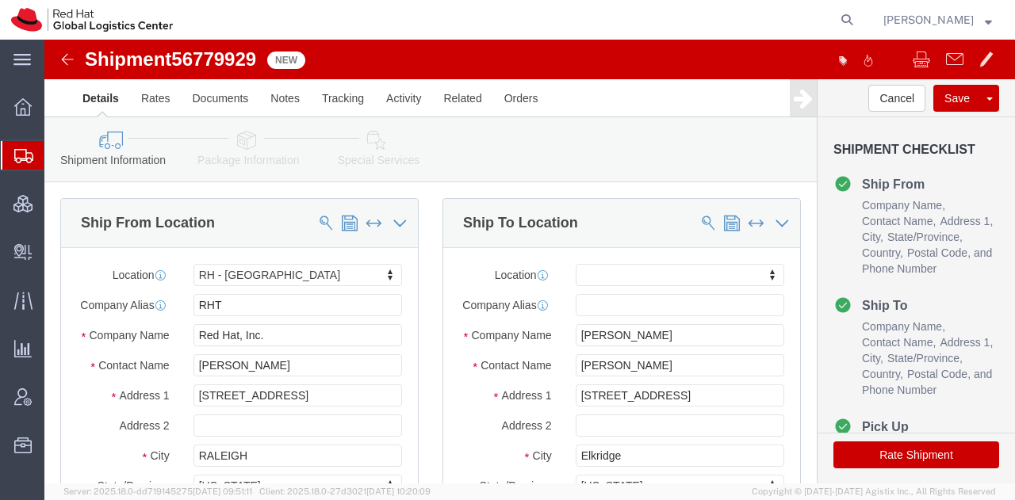
scroll to position [122, 0]
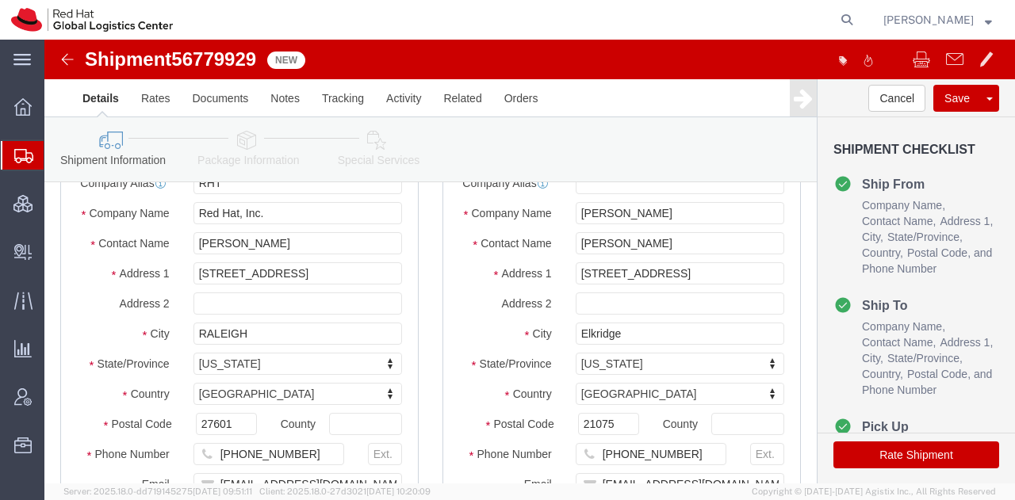
click link "Special Services"
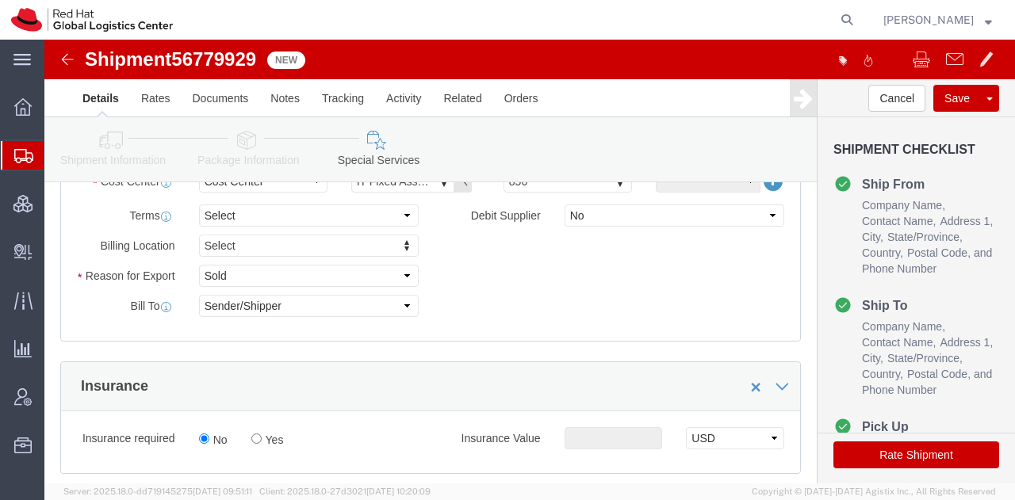
scroll to position [798, 0]
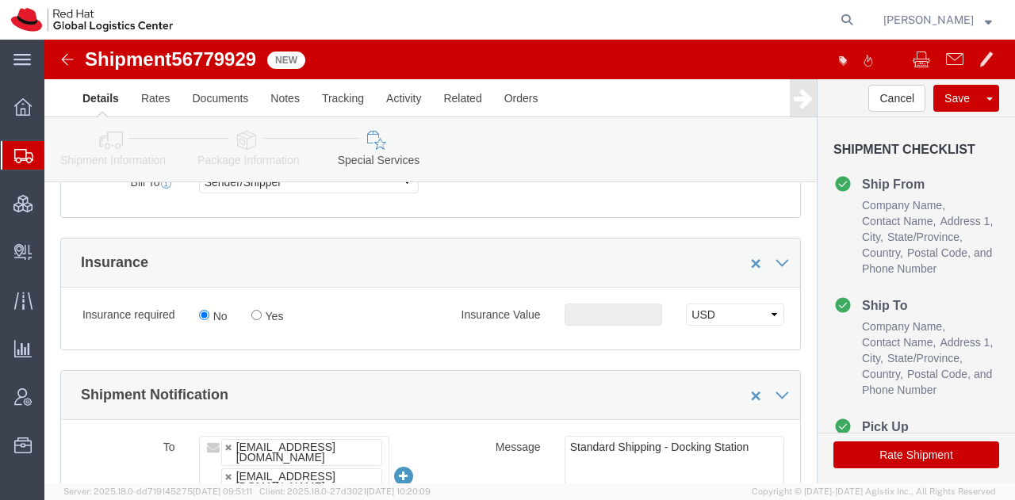
click label "Yes"
click input "Yes"
radio input "true"
click input "text"
type input "500.00"
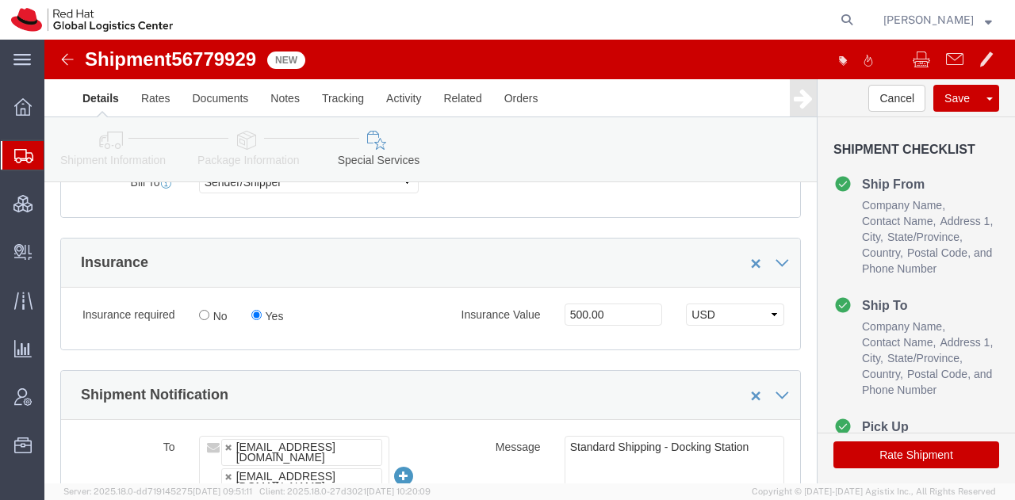
click button "Rate Shipment"
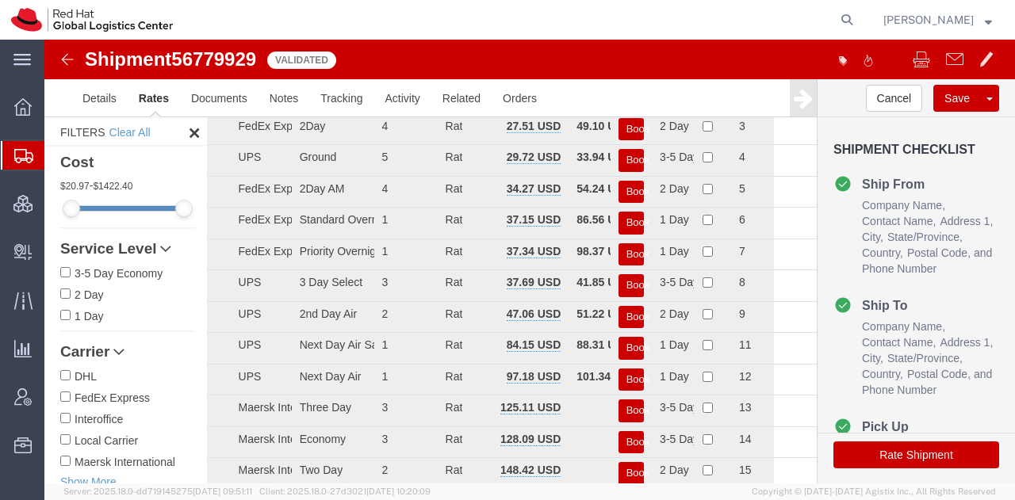
scroll to position [0, 0]
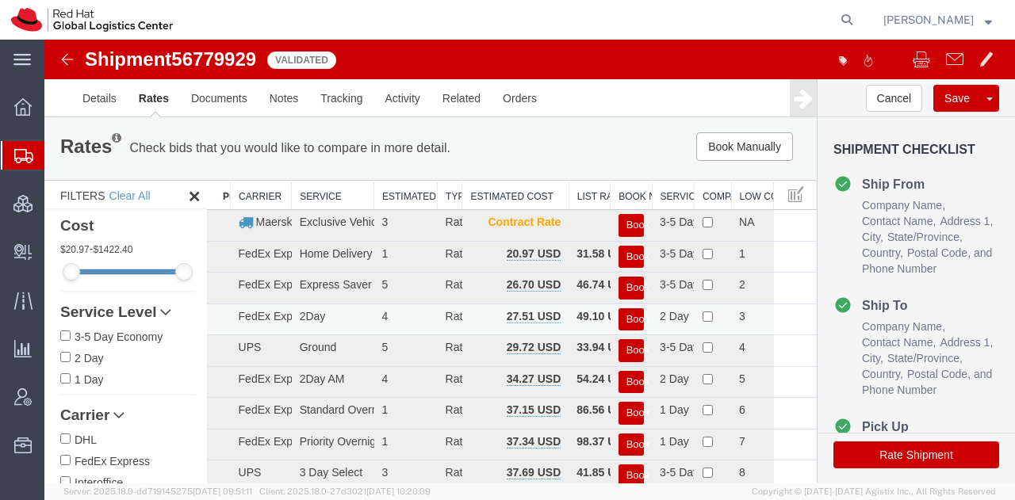
click at [630, 313] on button "Book" at bounding box center [630, 319] width 25 height 23
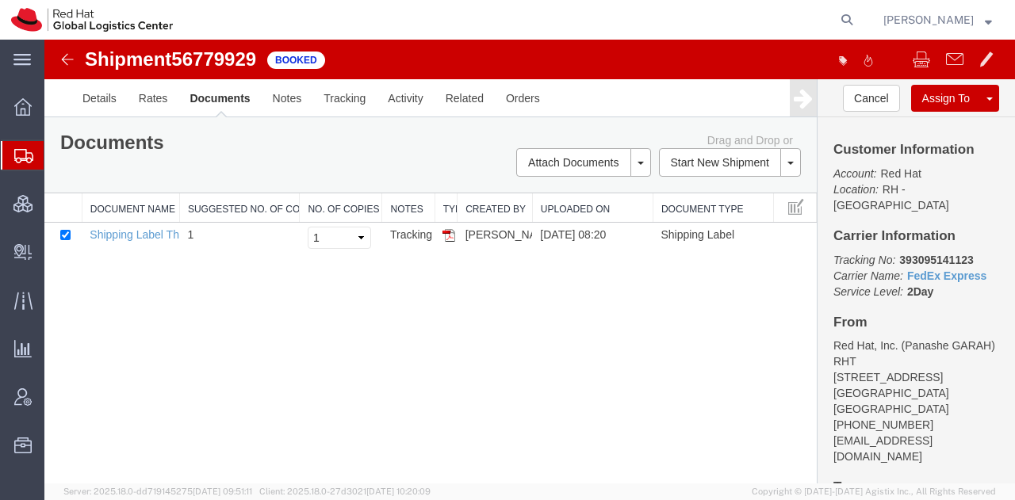
drag, startPoint x: 441, startPoint y: 232, endPoint x: 515, endPoint y: 279, distance: 88.0
click at [442, 232] on img at bounding box center [448, 235] width 13 height 13
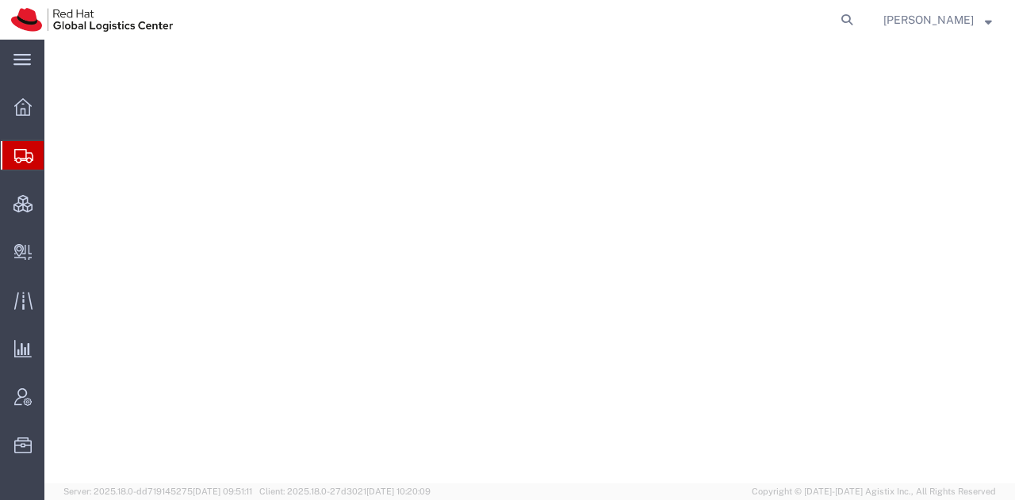
select select "38014"
select select "37929"
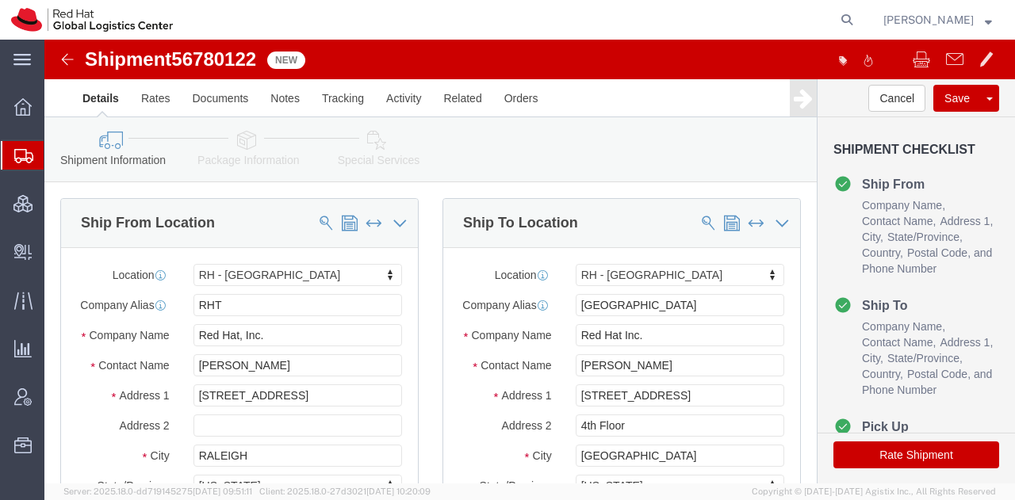
click icon
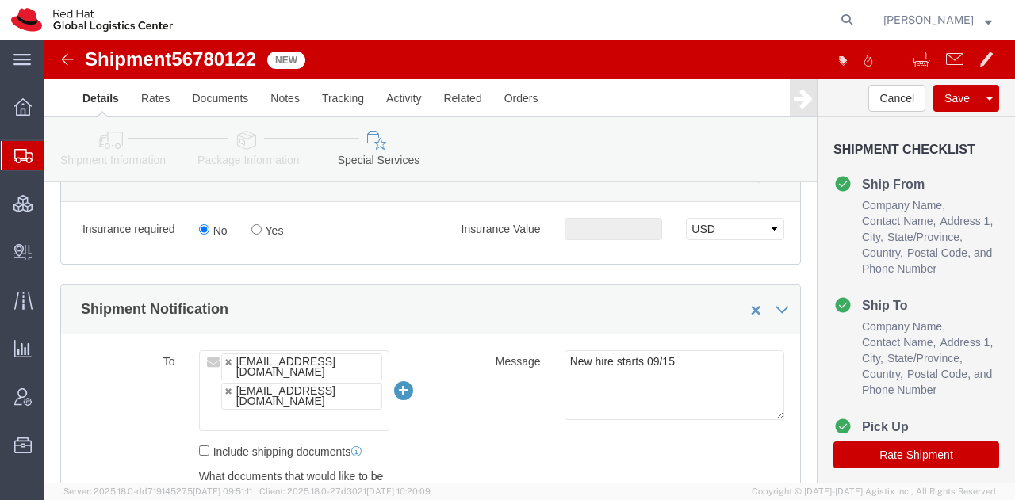
scroll to position [890, 0]
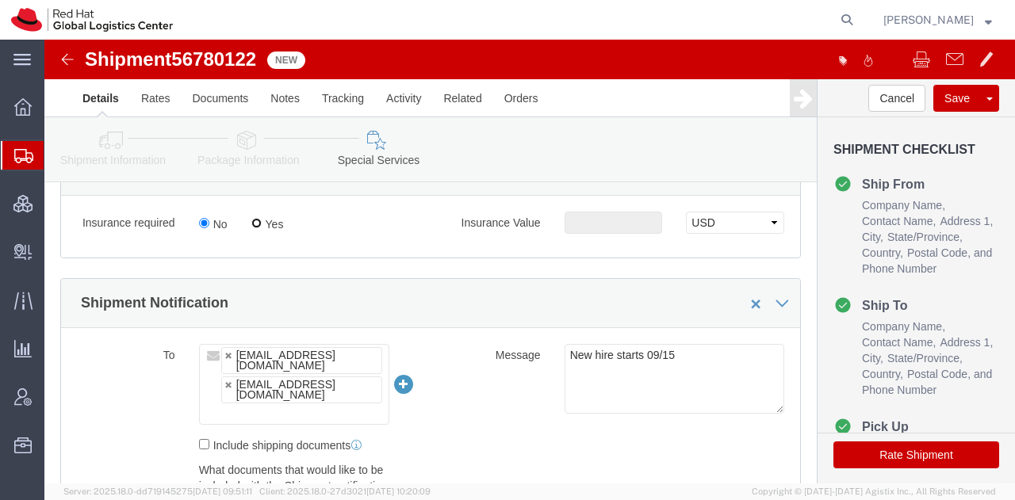
click input "Yes"
radio input "true"
click input "text"
type input "5"
click input "No"
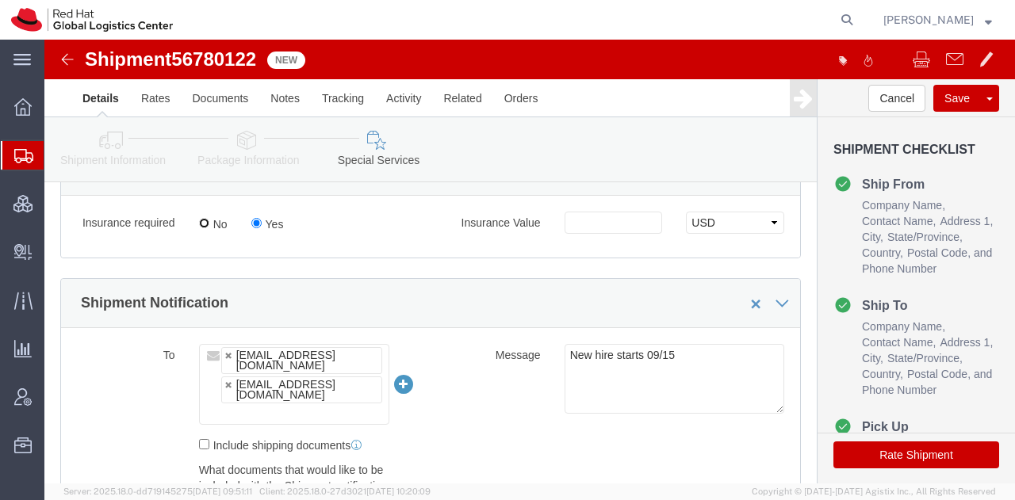
radio input "true"
click button "Rate Shipment"
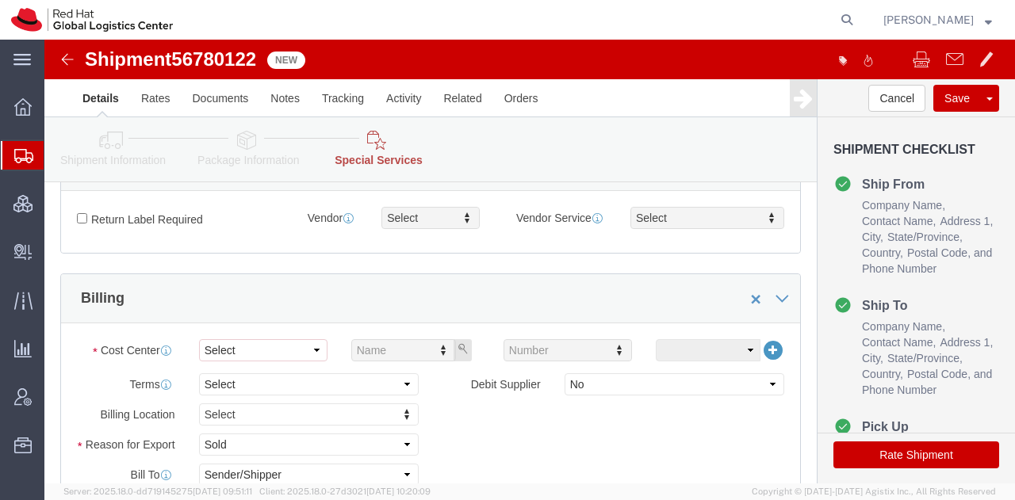
scroll to position [634, 0]
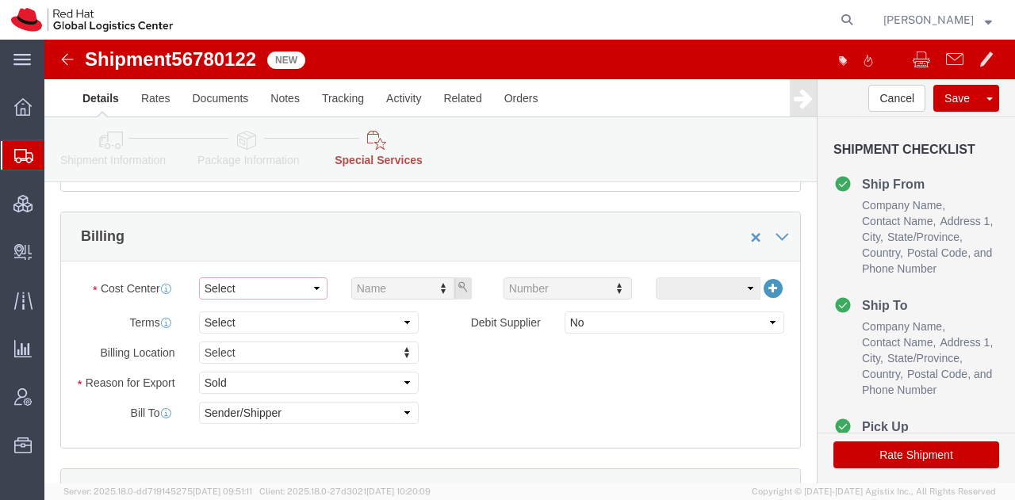
click select "Select"
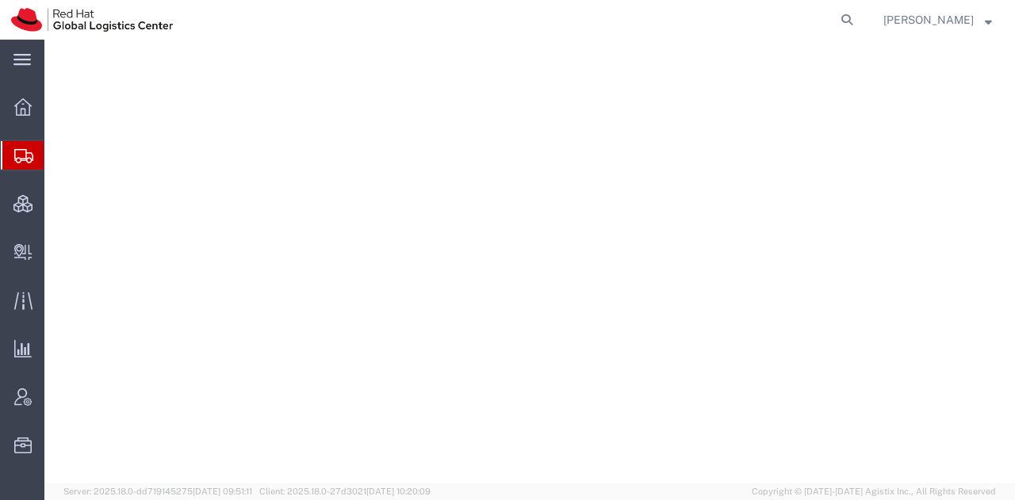
select select "38014"
select select
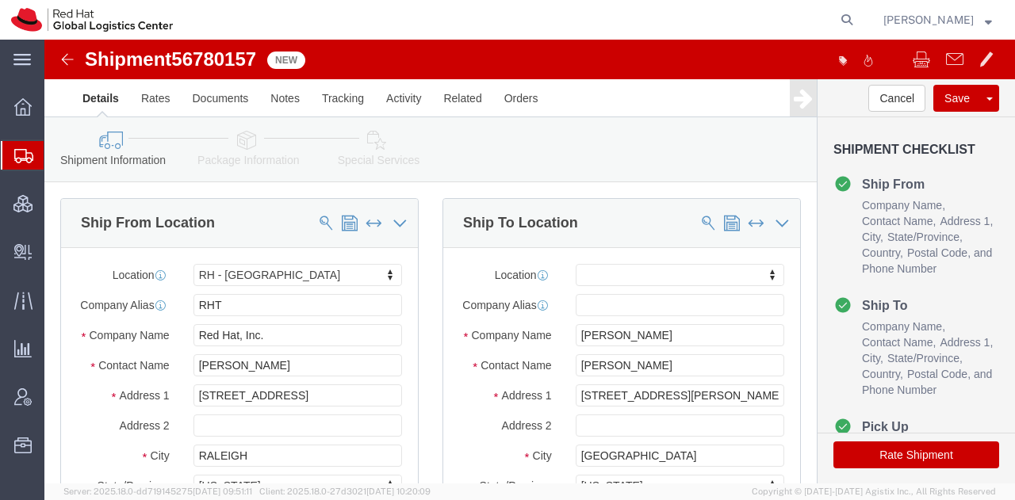
click icon
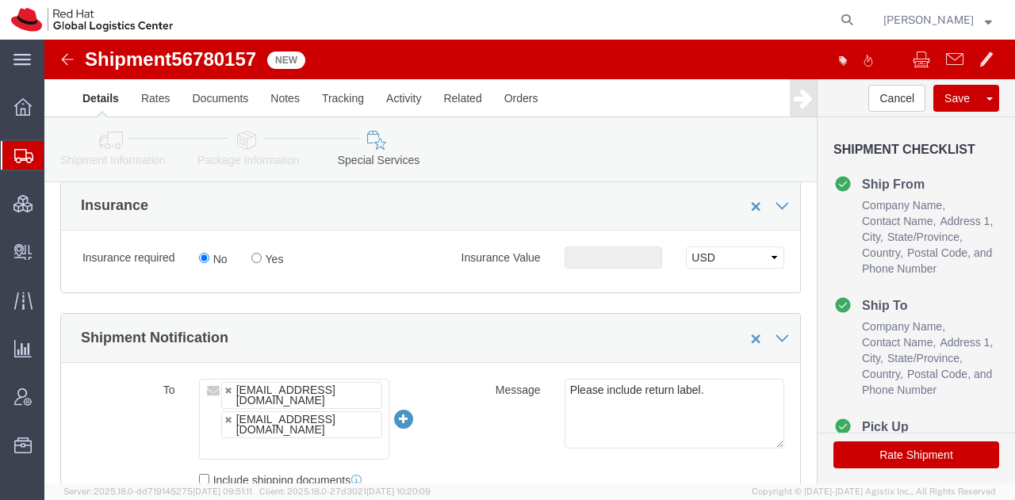
scroll to position [856, 0]
click input "Yes"
radio input "true"
click input "text"
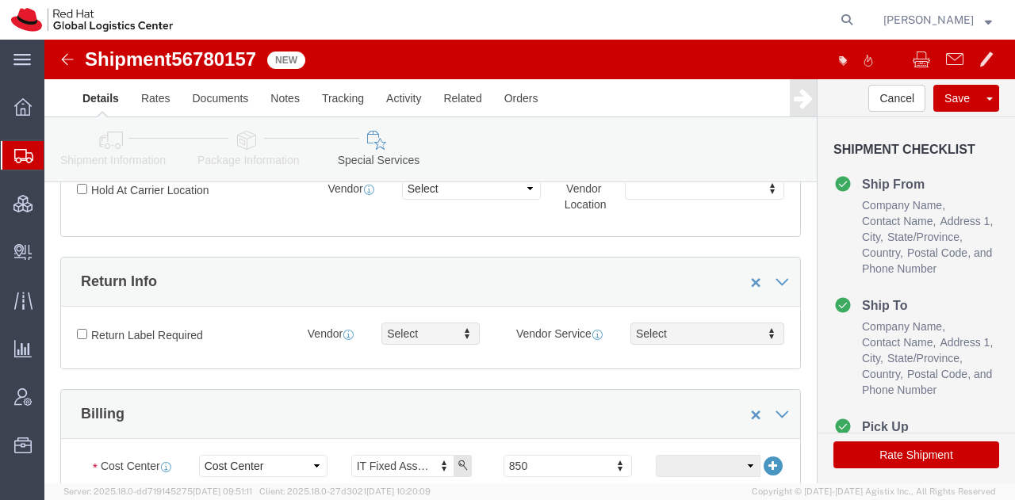
scroll to position [388, 0]
type input "500.00"
click input "Return Label Required"
checkbox input "true"
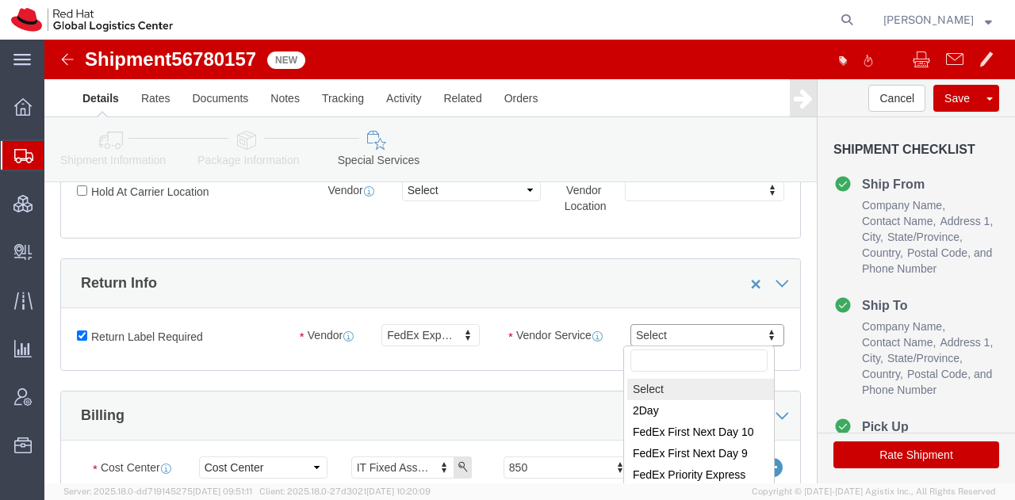
scroll to position [396, 0]
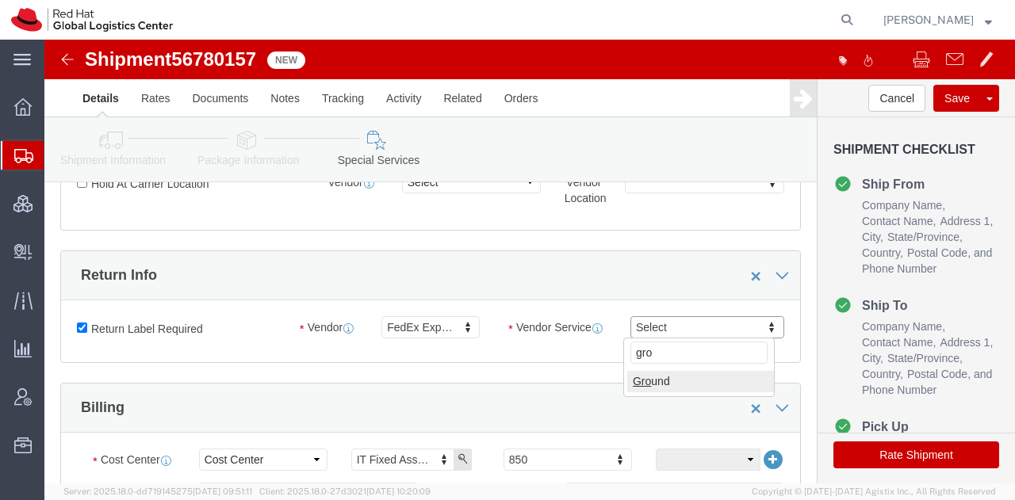
type input "grou"
select select "12"
click button "Rate Shipment"
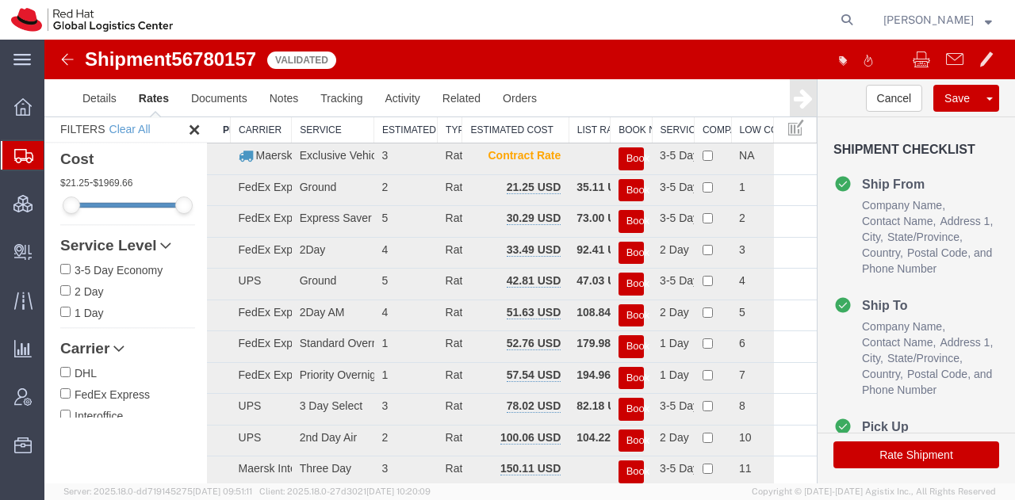
scroll to position [0, 0]
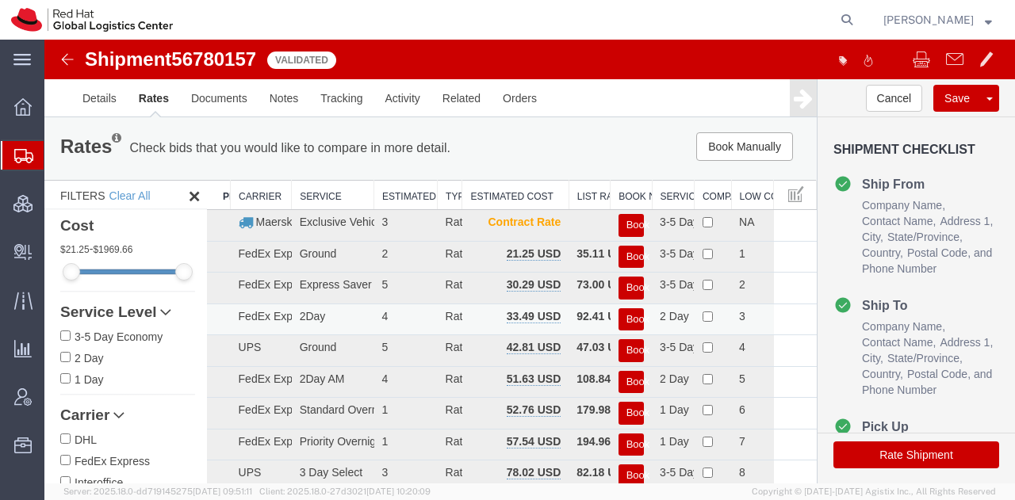
click at [626, 313] on button "Book" at bounding box center [630, 319] width 25 height 23
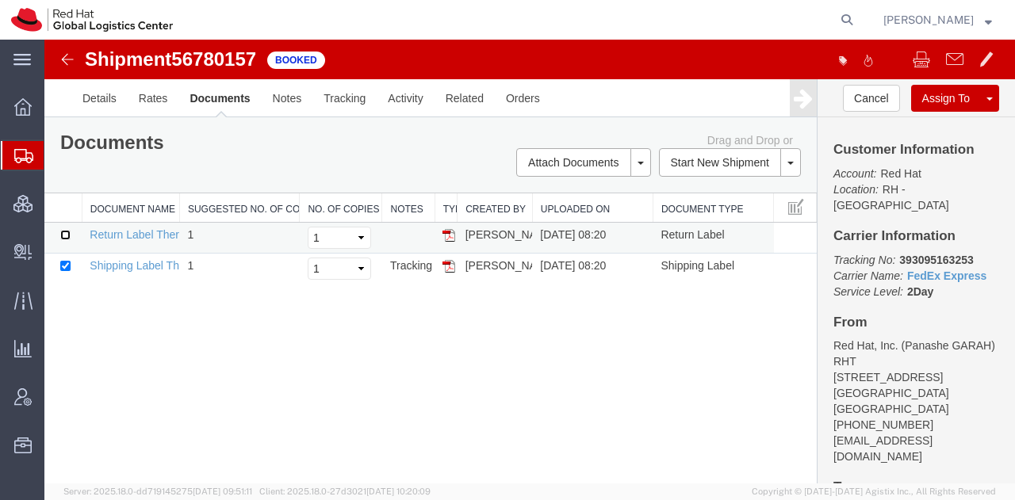
click at [67, 231] on input "checkbox" at bounding box center [65, 235] width 10 height 10
checkbox input "true"
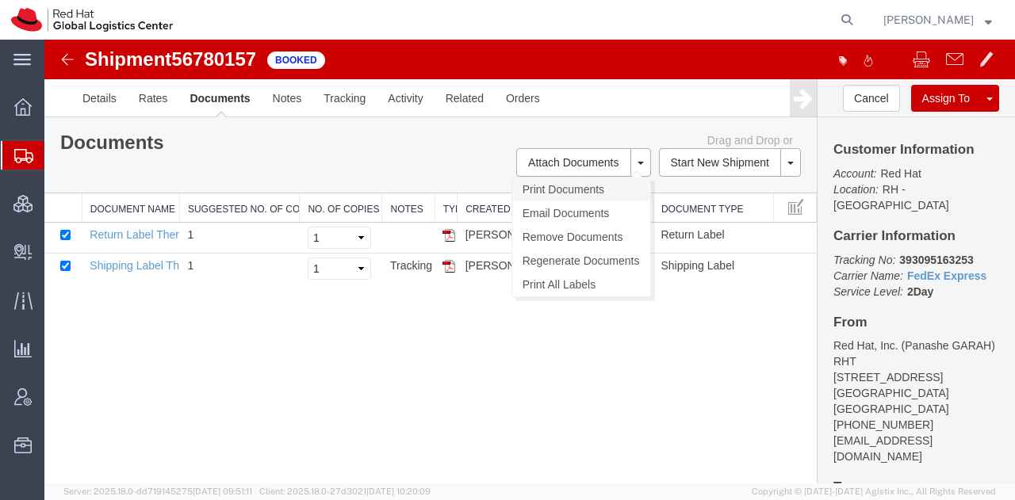
click at [547, 184] on link "Print Documents" at bounding box center [581, 190] width 138 height 24
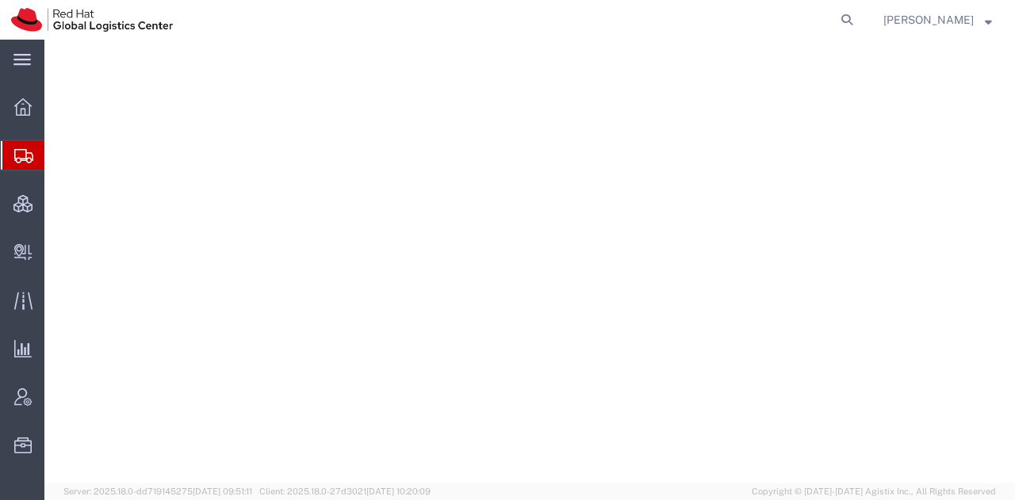
select select "38014"
select select
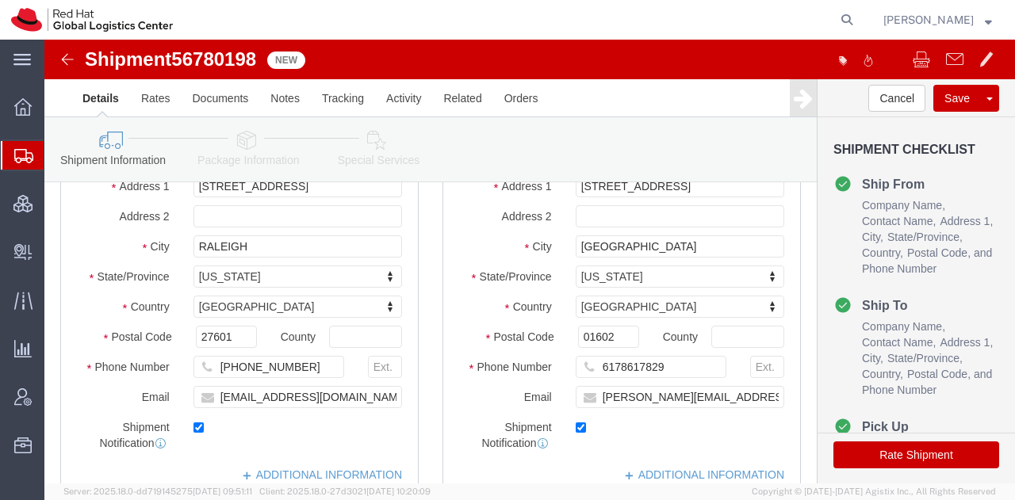
scroll to position [212, 0]
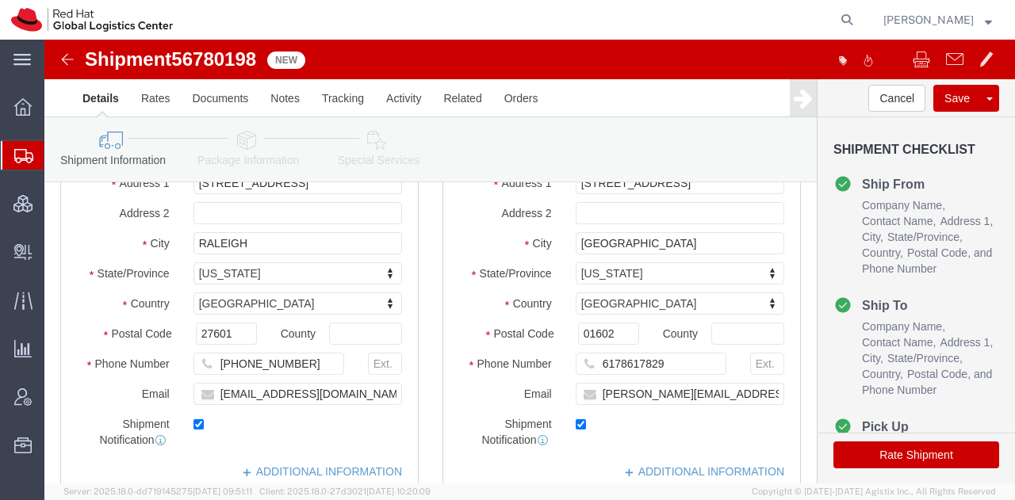
click link "Special Services"
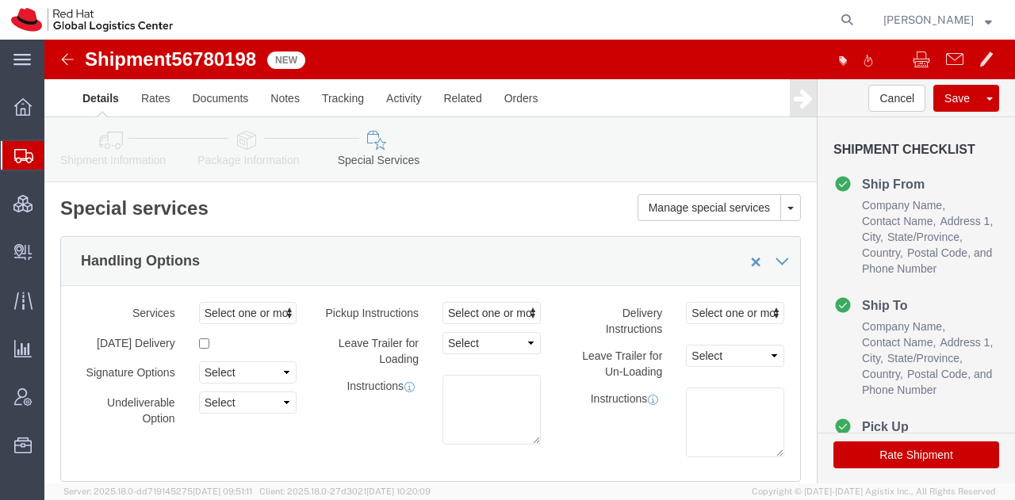
click icon
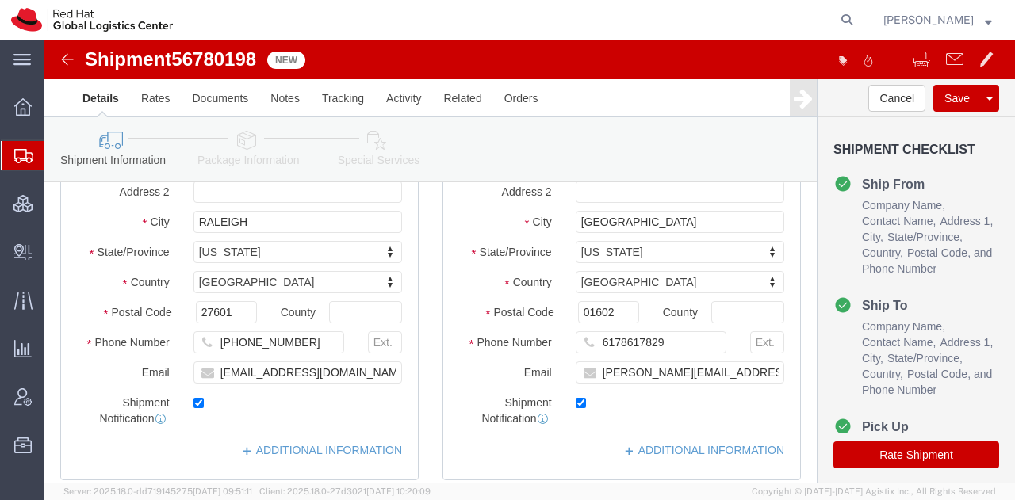
scroll to position [243, 0]
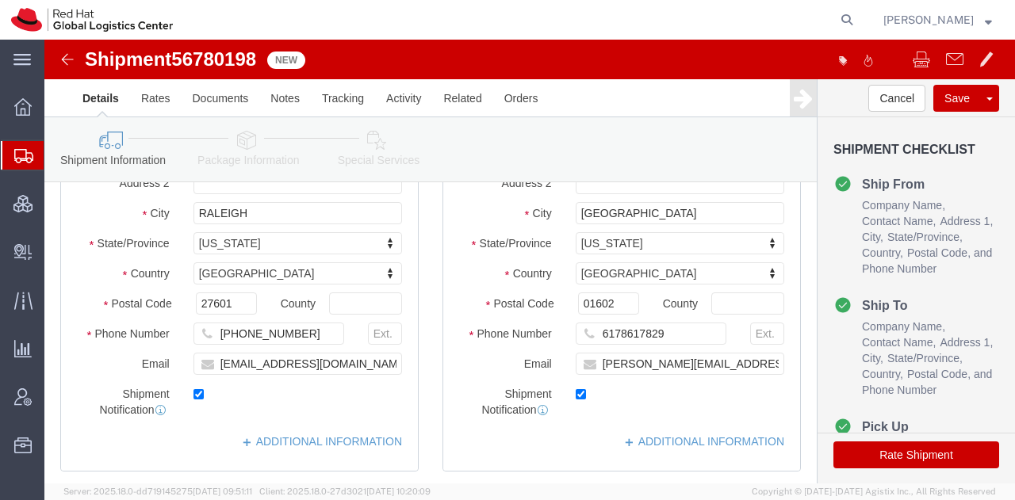
click icon
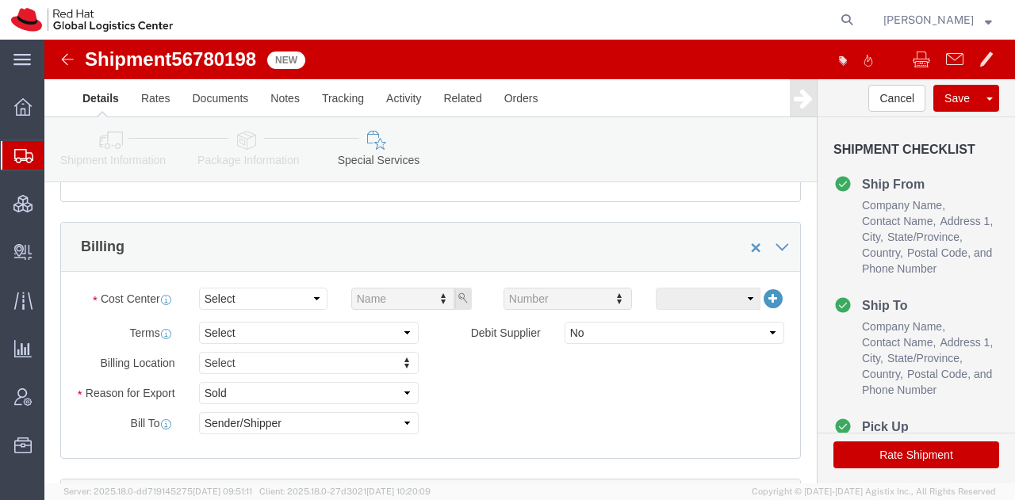
scroll to position [567, 0]
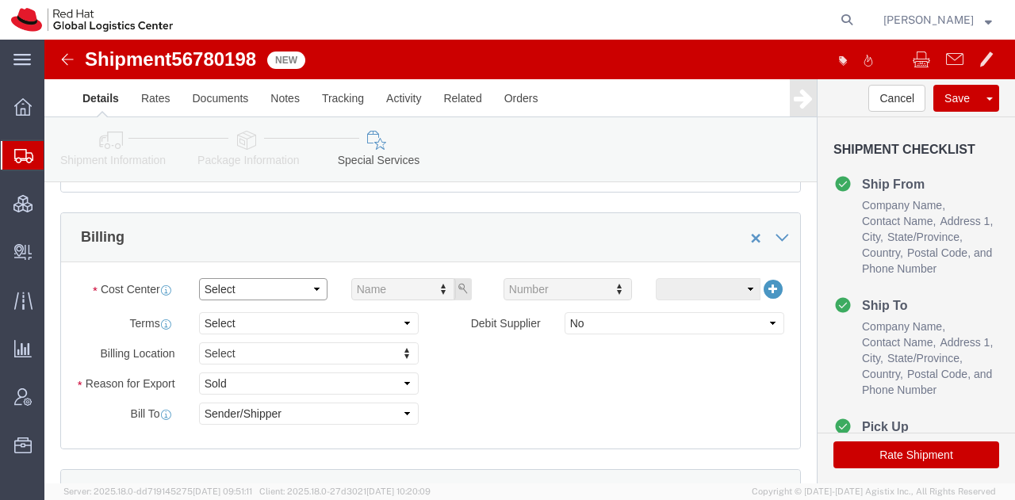
click select "Select"
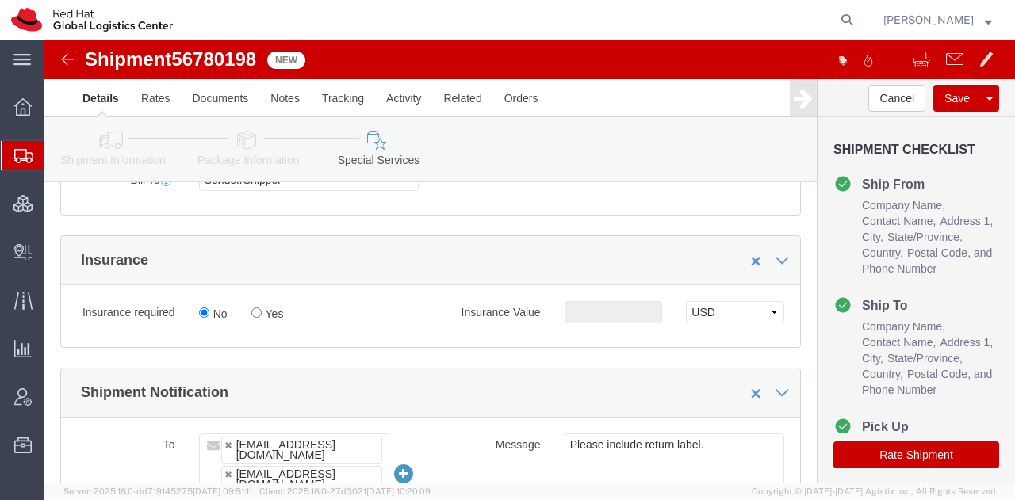
scroll to position [813, 0]
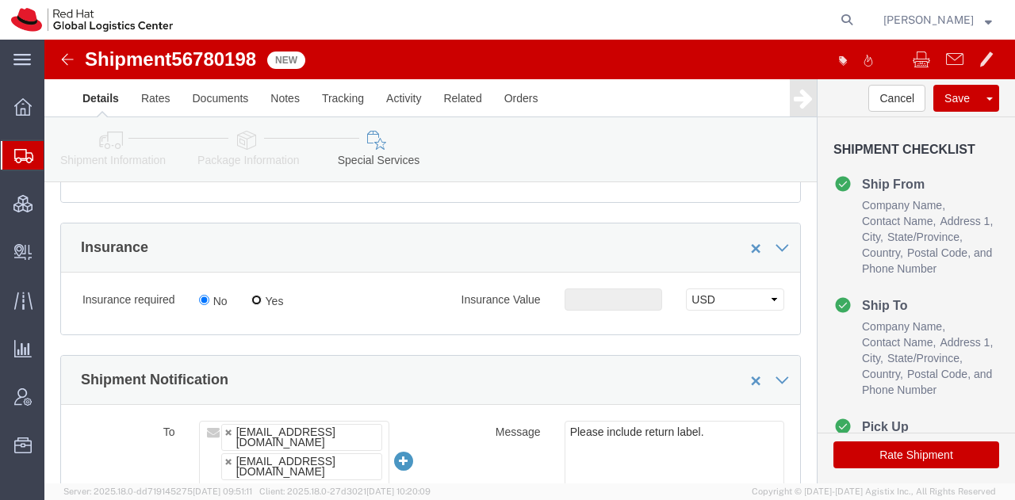
click input "Yes"
radio input "true"
click input "text"
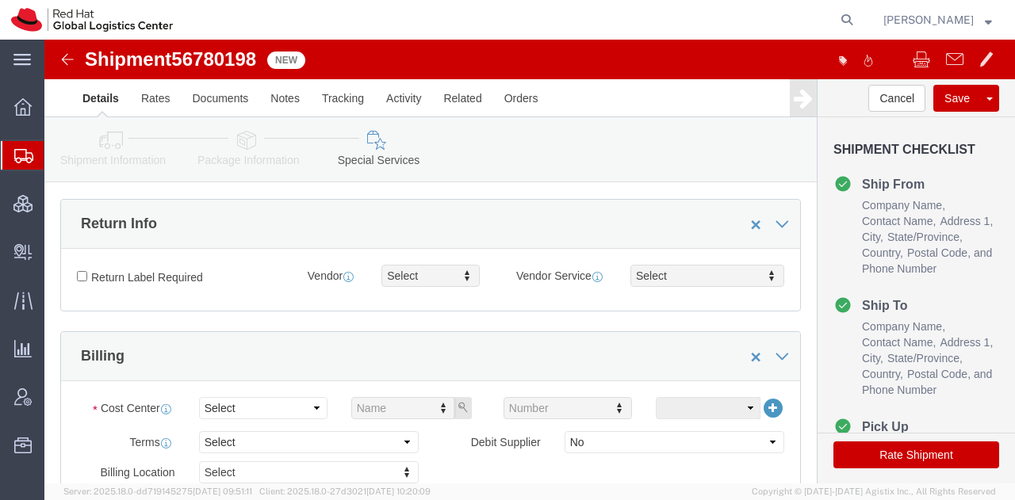
scroll to position [445, 0]
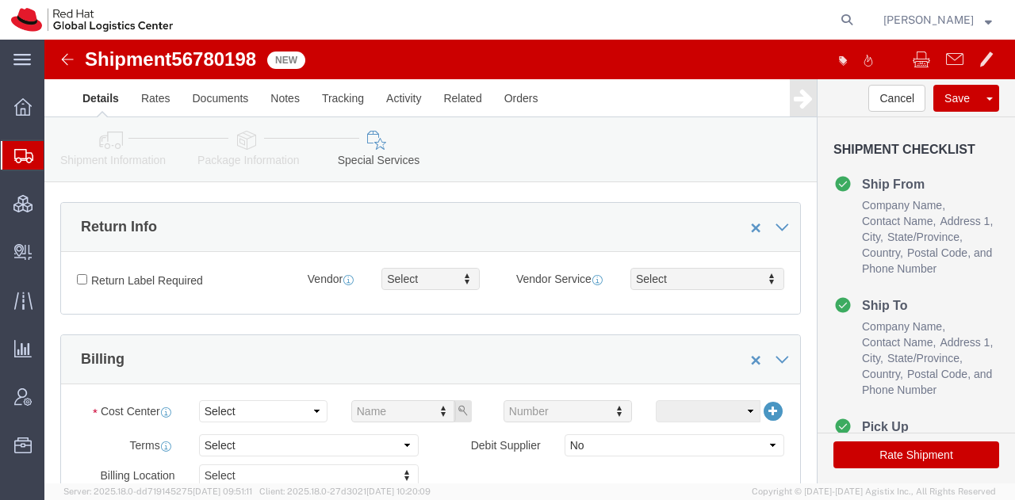
type input "500.00"
click input "Return Label Required"
checkbox input "true"
type input "groun"
select select "12"
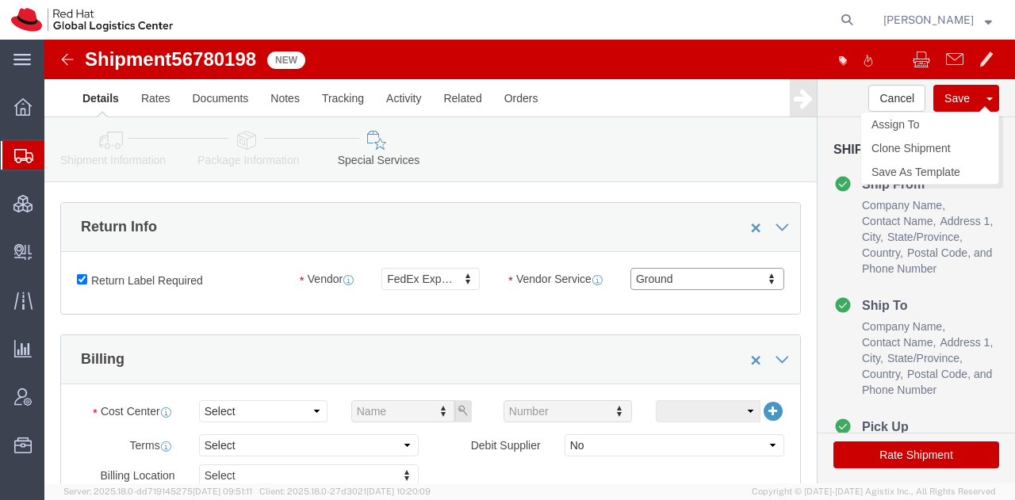
click button "Save"
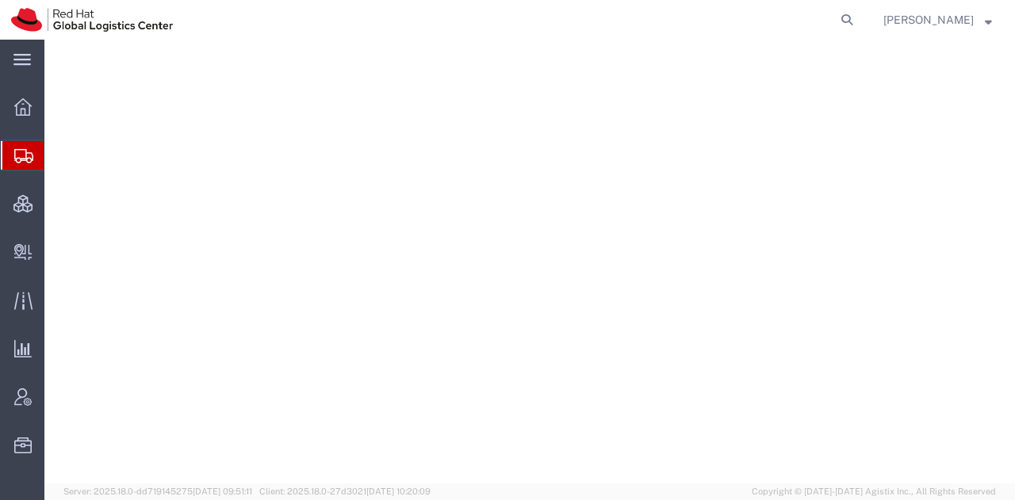
select select "38014"
select select
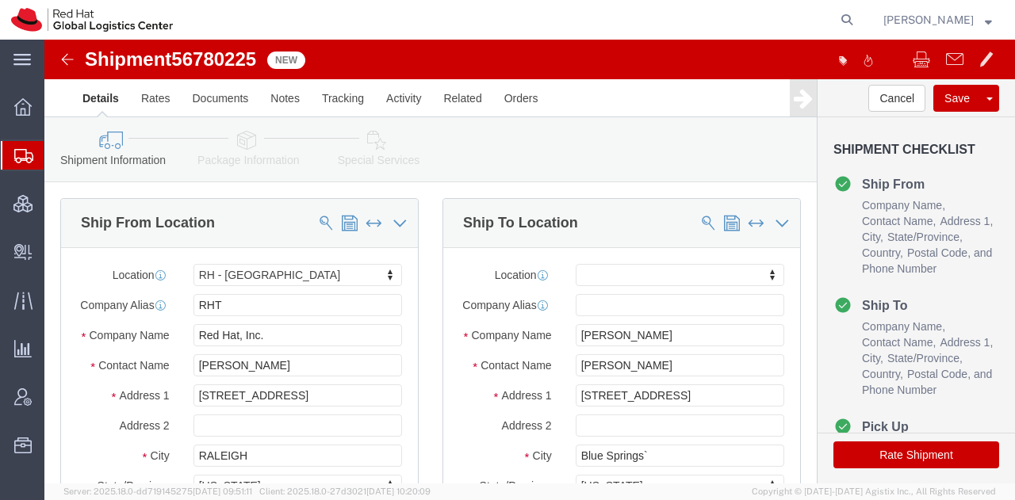
click link "Special Services"
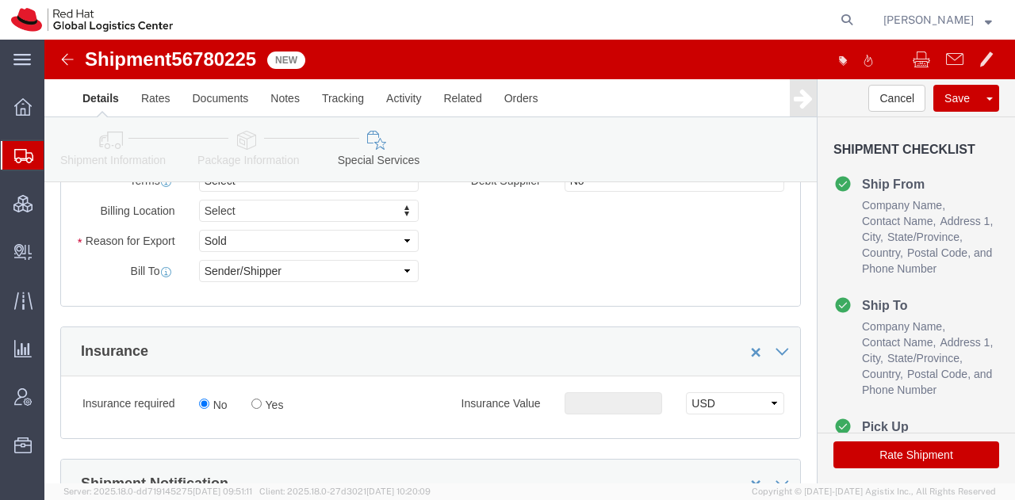
scroll to position [741, 0]
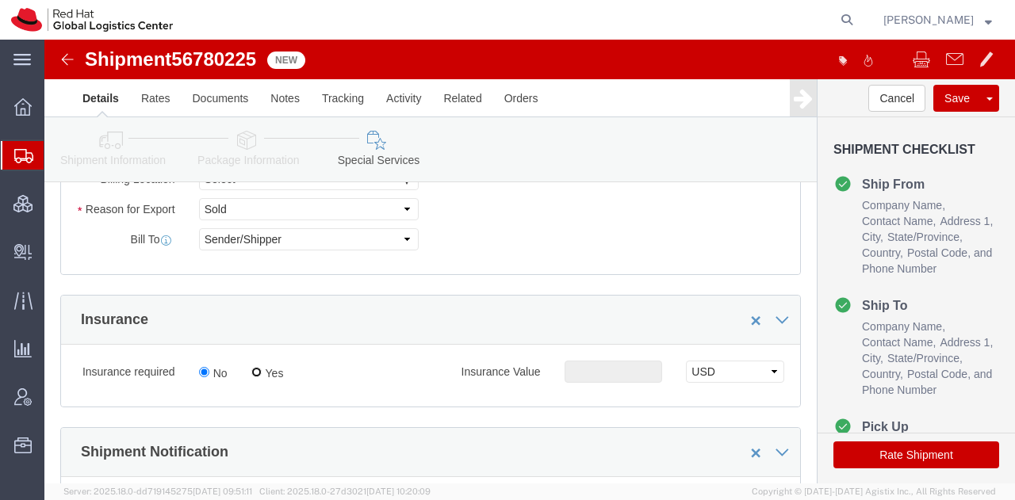
click input "Yes"
radio input "true"
click input "text"
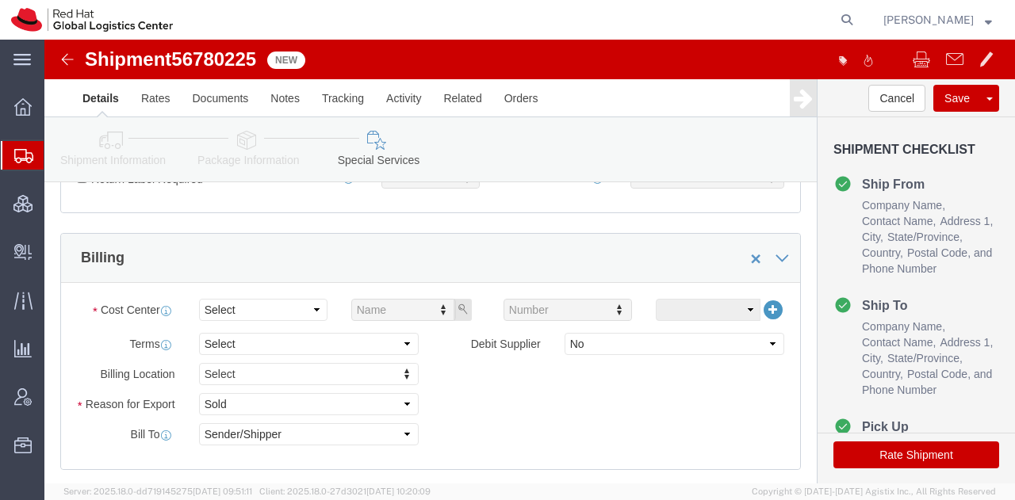
scroll to position [544, 0]
type input "500.00"
click select "Select"
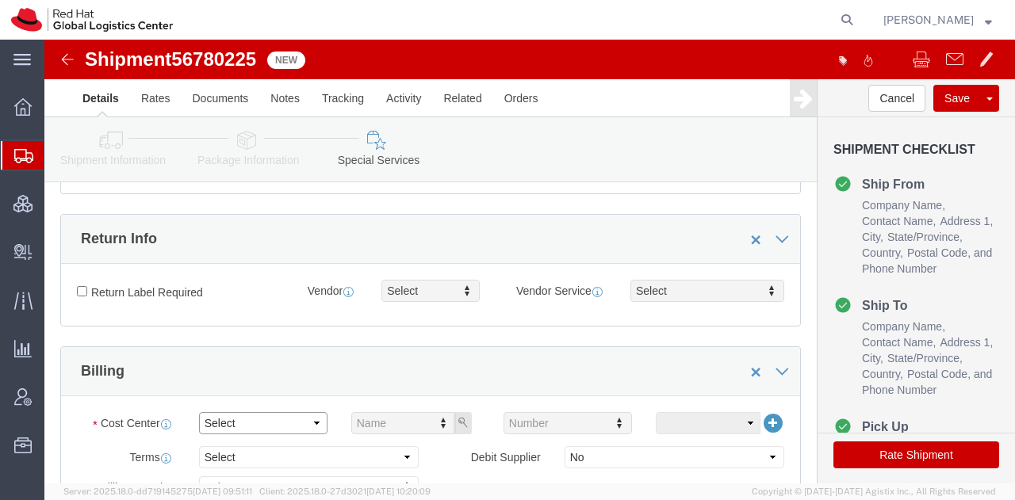
scroll to position [415, 0]
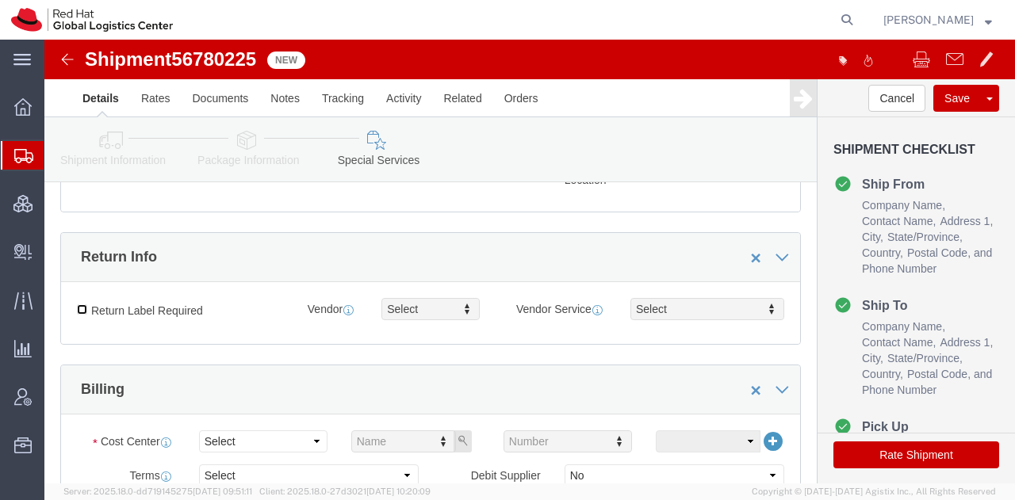
click input "Return Label Required"
checkbox input "true"
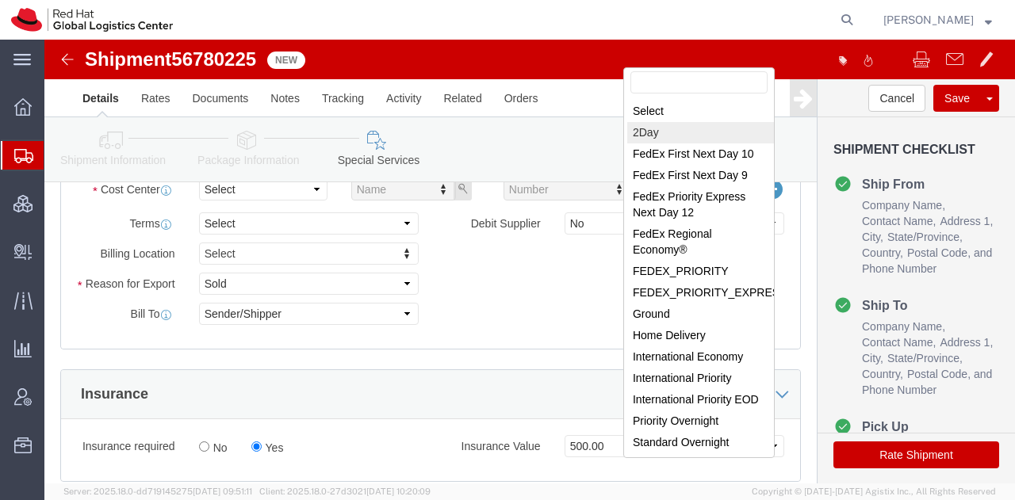
scroll to position [671, 0]
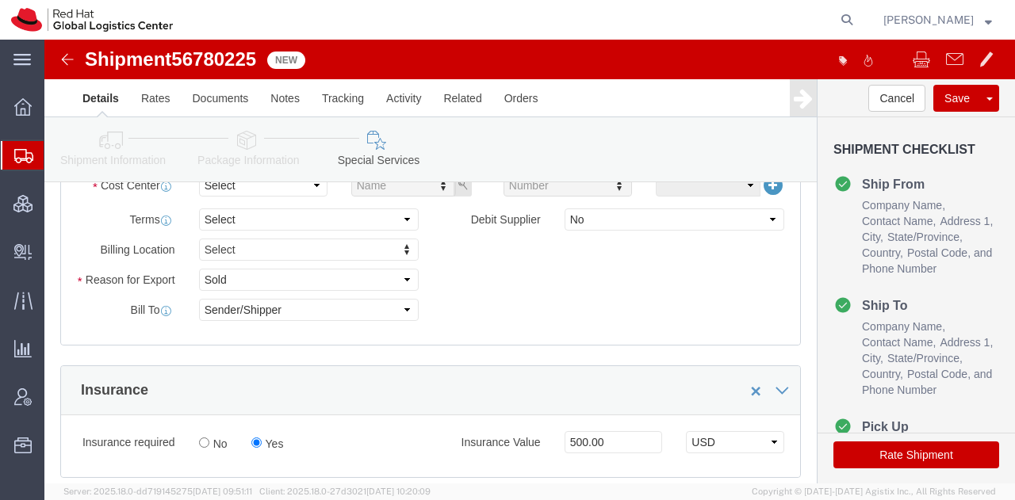
select select "12"
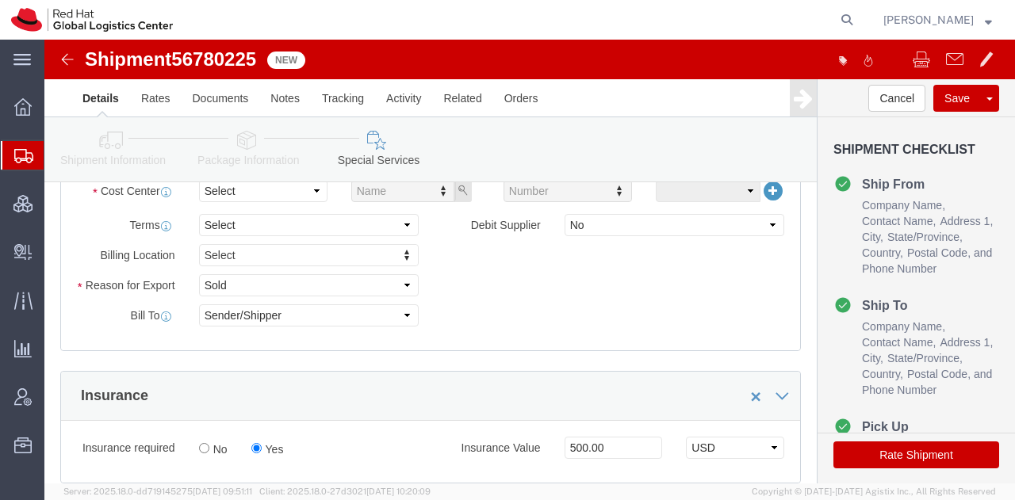
scroll to position [396, 0]
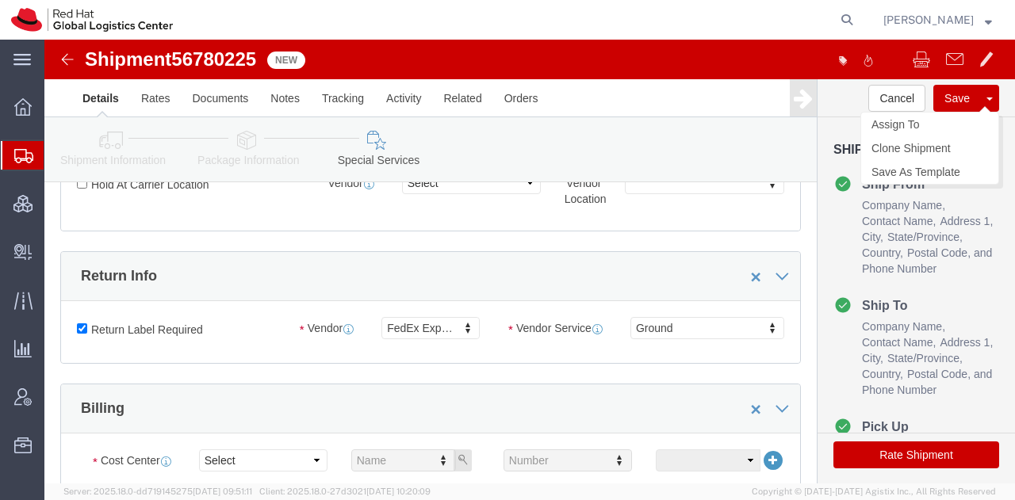
click button "Save"
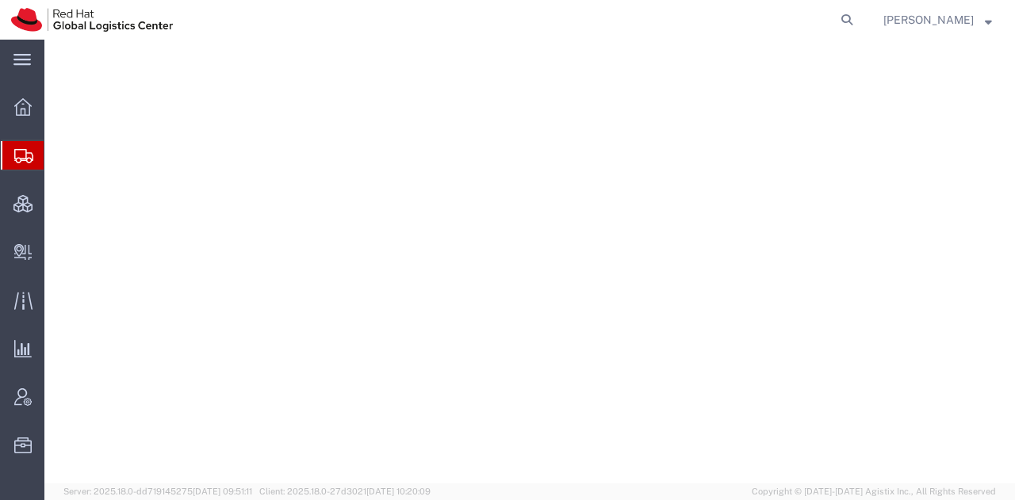
select select "38014"
select select
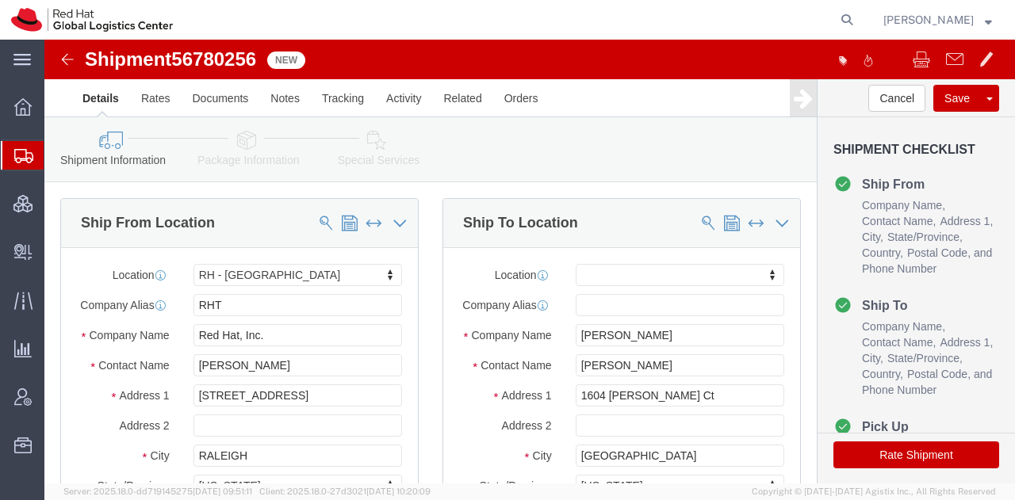
click icon
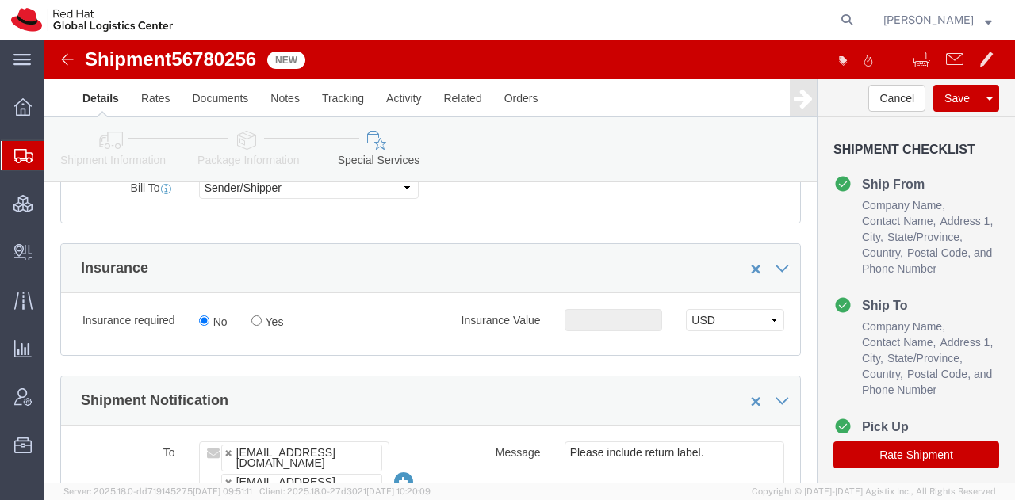
scroll to position [795, 0]
click label "Yes"
click input "Yes"
radio input "true"
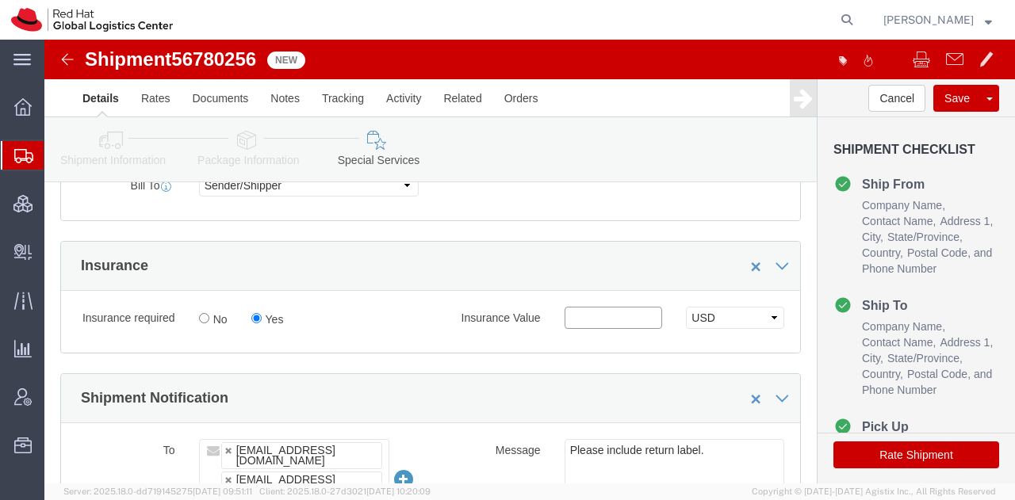
click input "text"
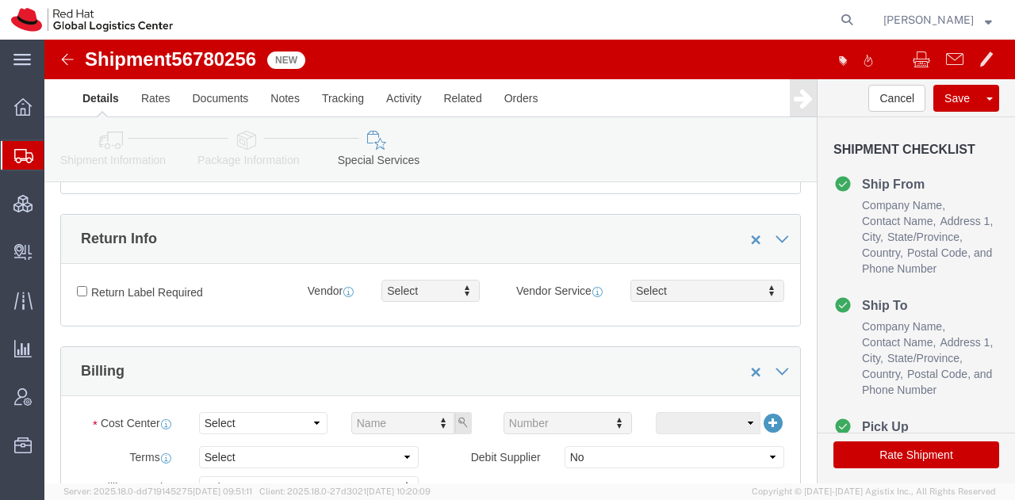
scroll to position [432, 0]
type input "500.00"
click input "Return Label Required"
checkbox input "true"
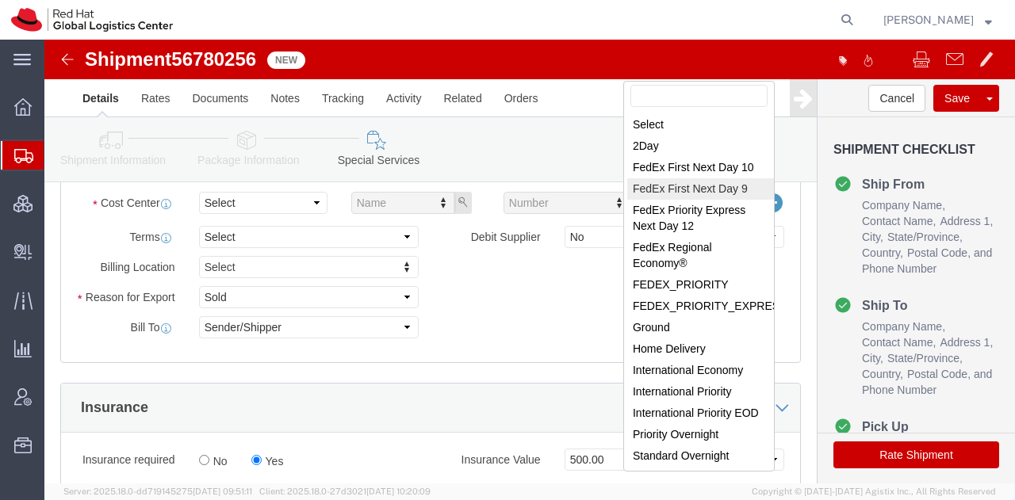
scroll to position [655, 0]
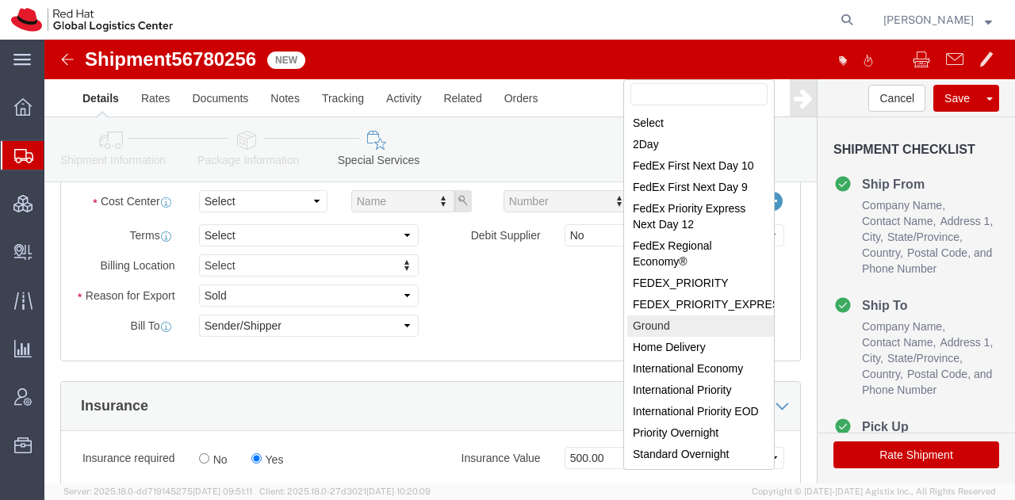
select select "12"
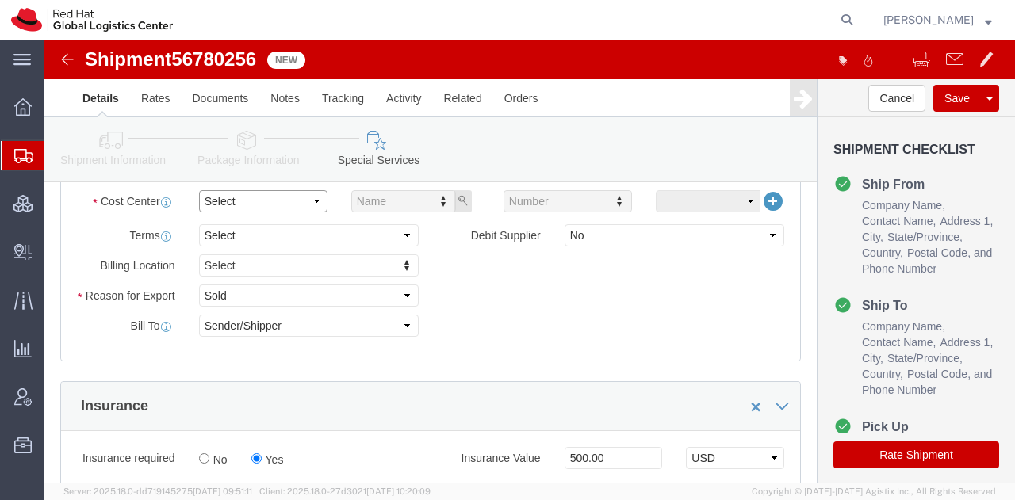
click select "Select"
click button "Save"
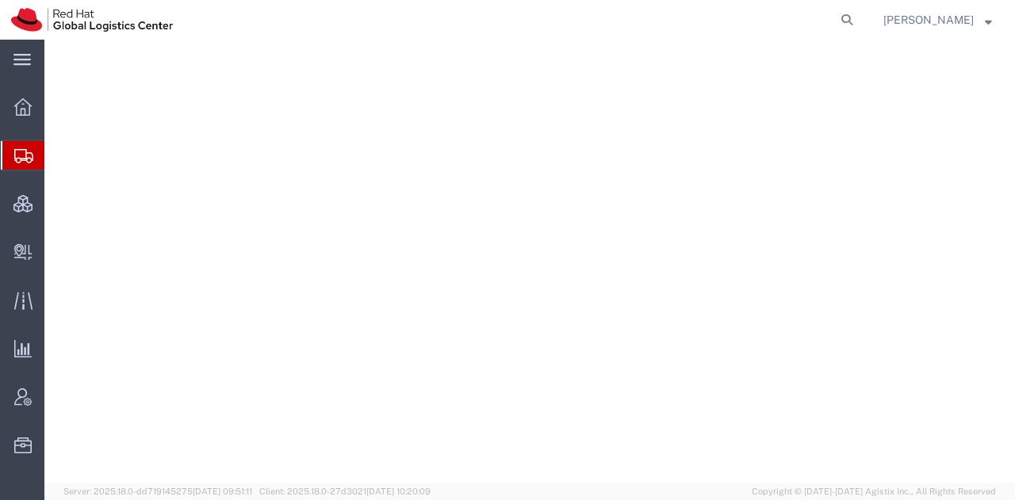
select select "38014"
select select
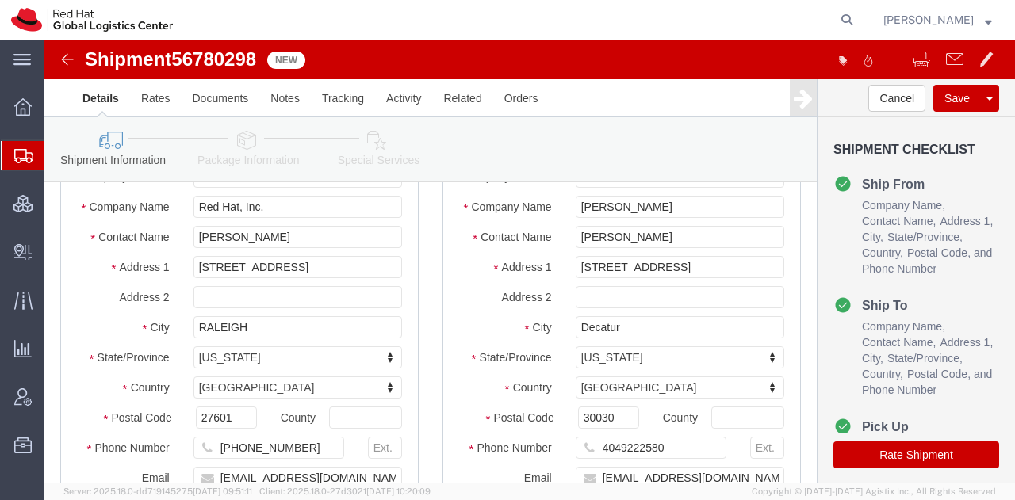
scroll to position [130, 0]
click icon
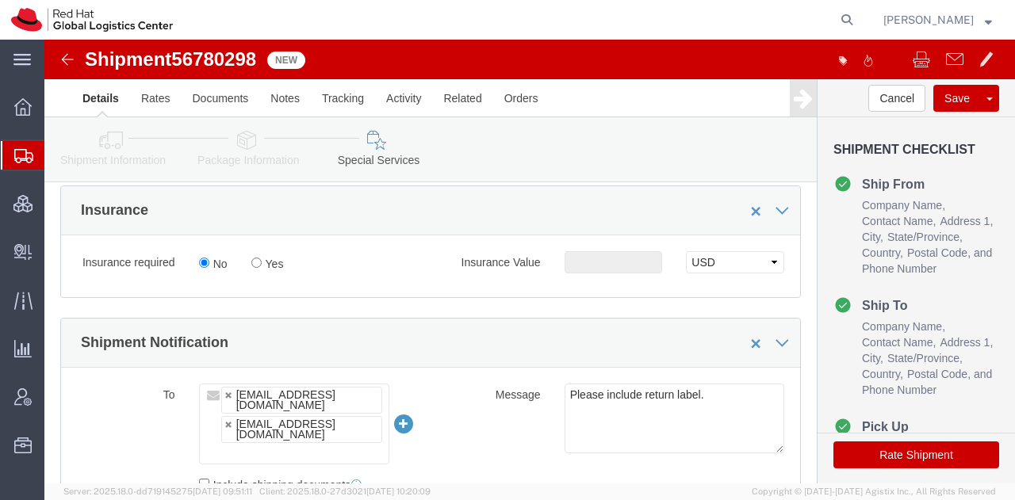
scroll to position [850, 0]
click label "Yes"
click input "Yes"
radio input "true"
click div "Insurance Value Select USD JPY GBP CAD EUR"
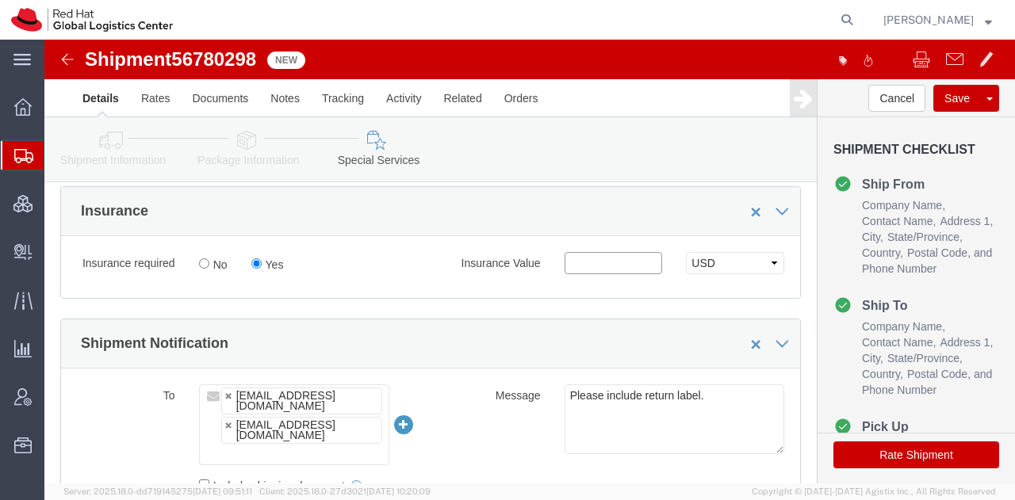
click input "text"
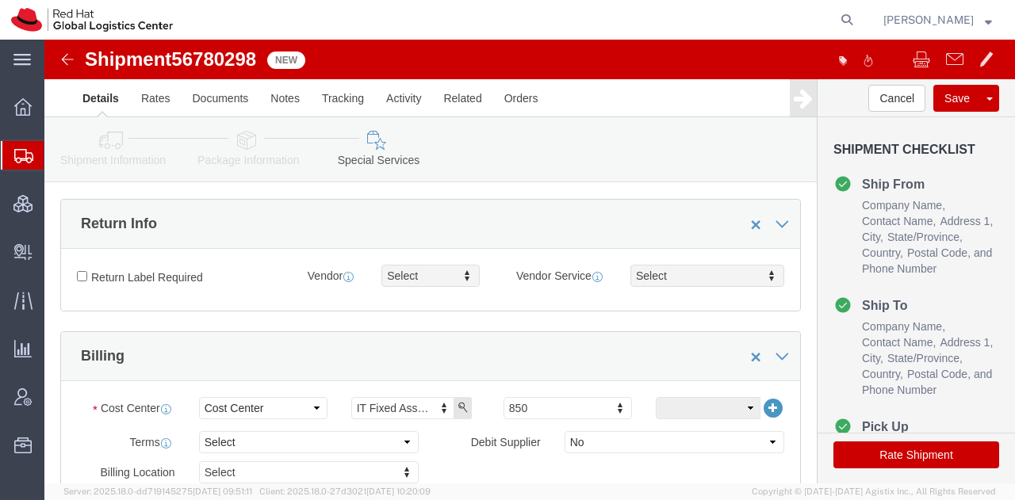
scroll to position [447, 0]
type input "500.00"
click input "Return Label Required"
checkbox input "true"
type input "gr"
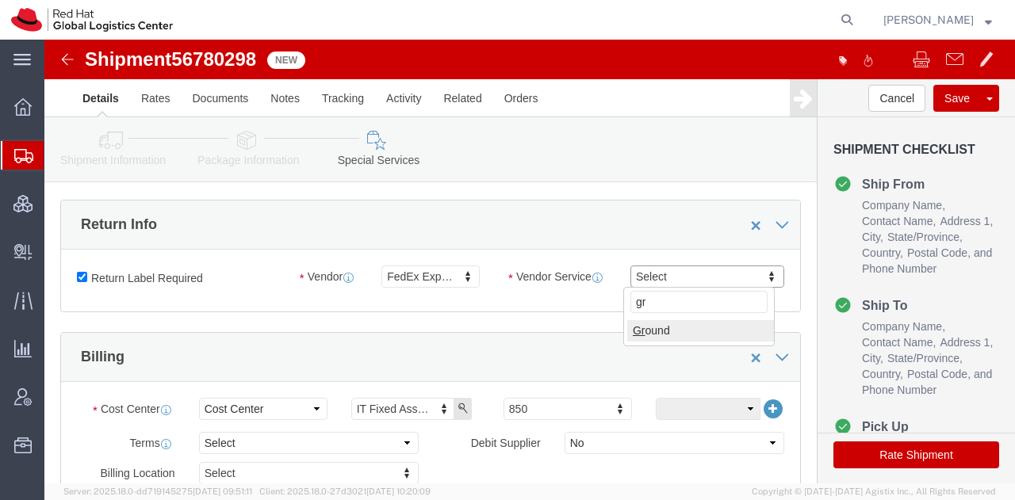
select select "12"
click button "Rate Shipment"
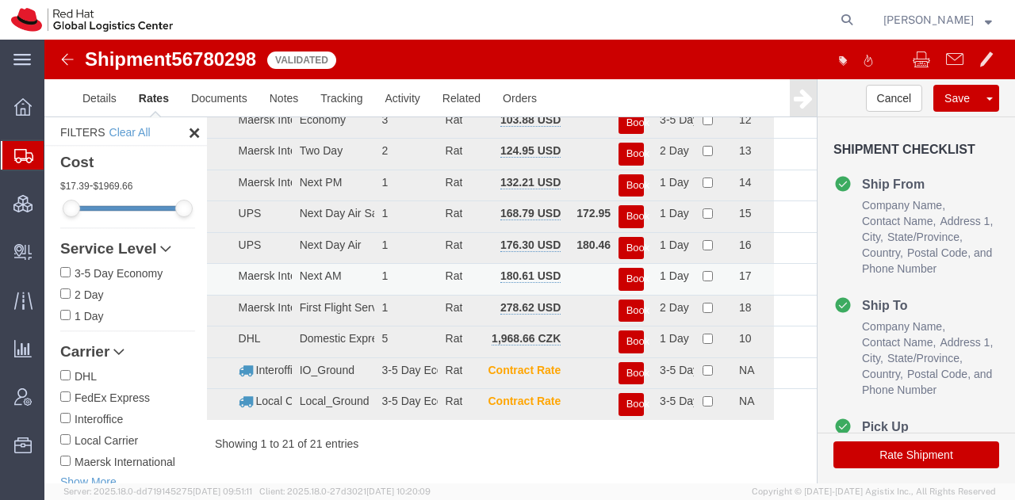
scroll to position [0, 0]
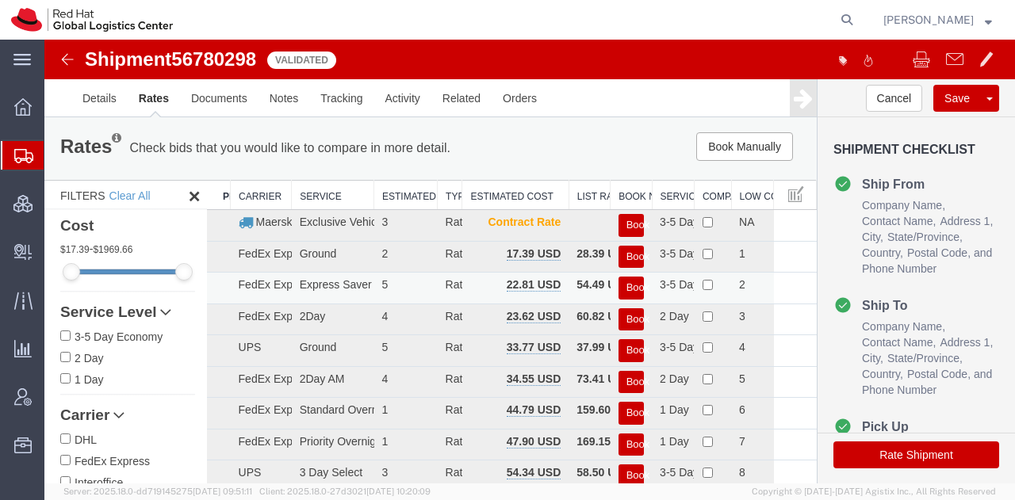
click at [622, 283] on button "Book" at bounding box center [630, 288] width 25 height 23
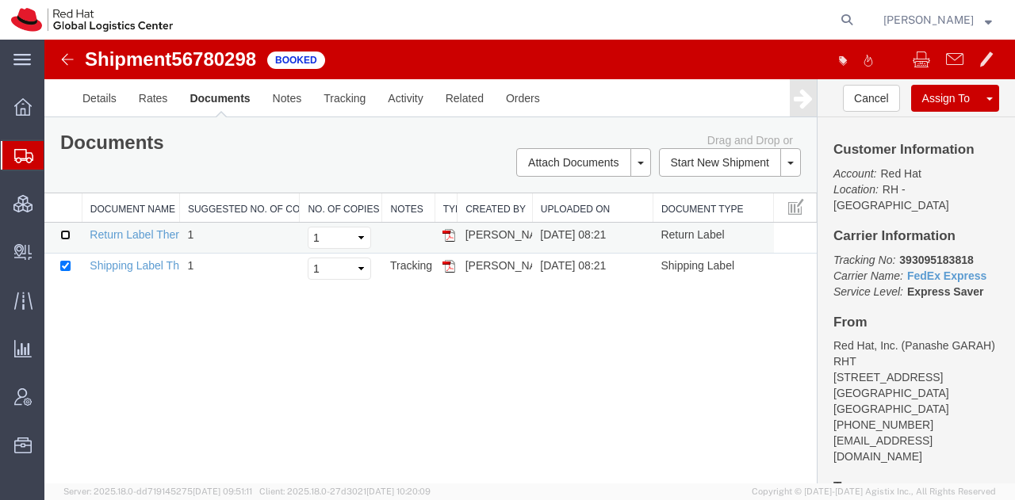
click at [66, 231] on input "checkbox" at bounding box center [65, 235] width 10 height 10
checkbox input "true"
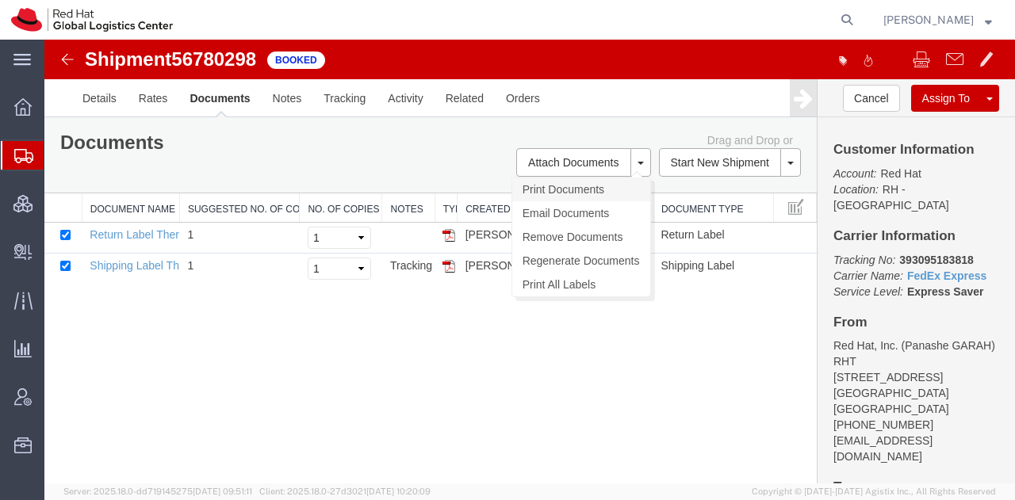
click at [557, 188] on link "Print Documents" at bounding box center [581, 190] width 138 height 24
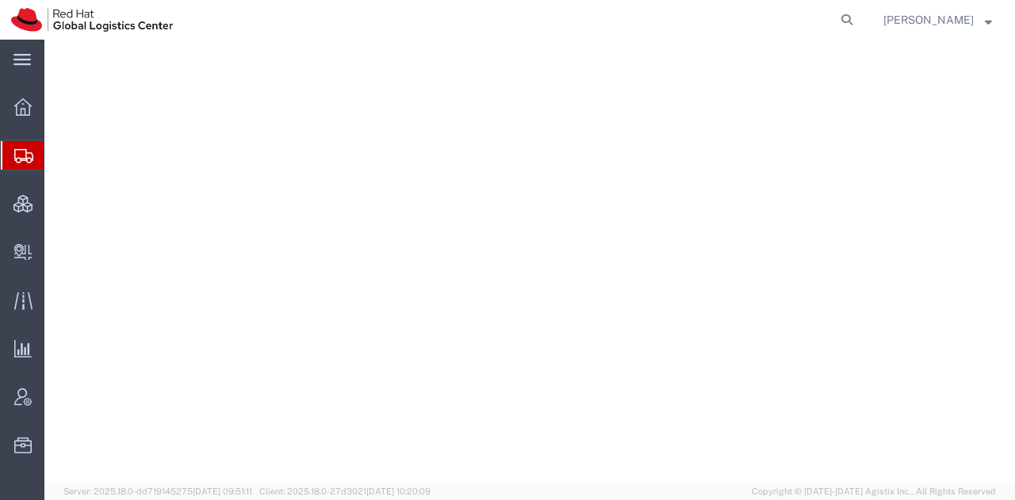
select select "38014"
select select
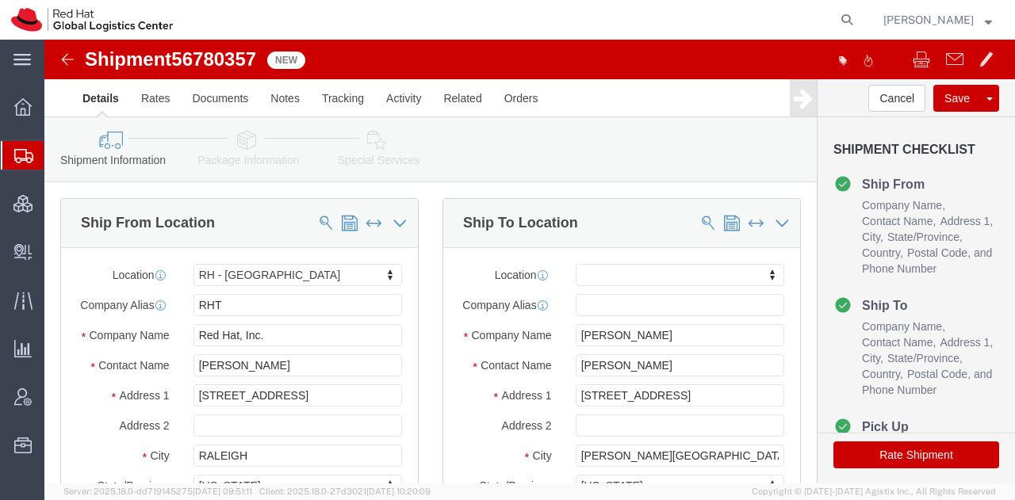
scroll to position [50, 0]
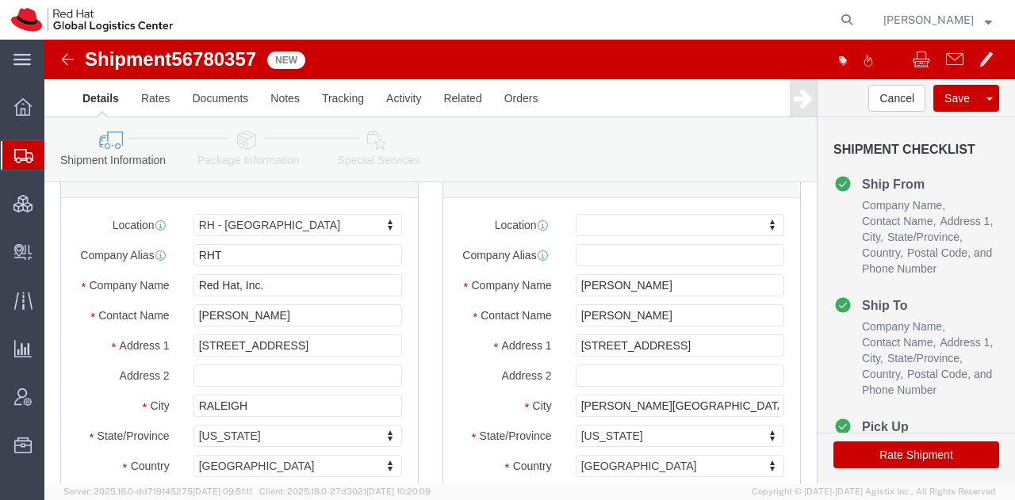
click icon
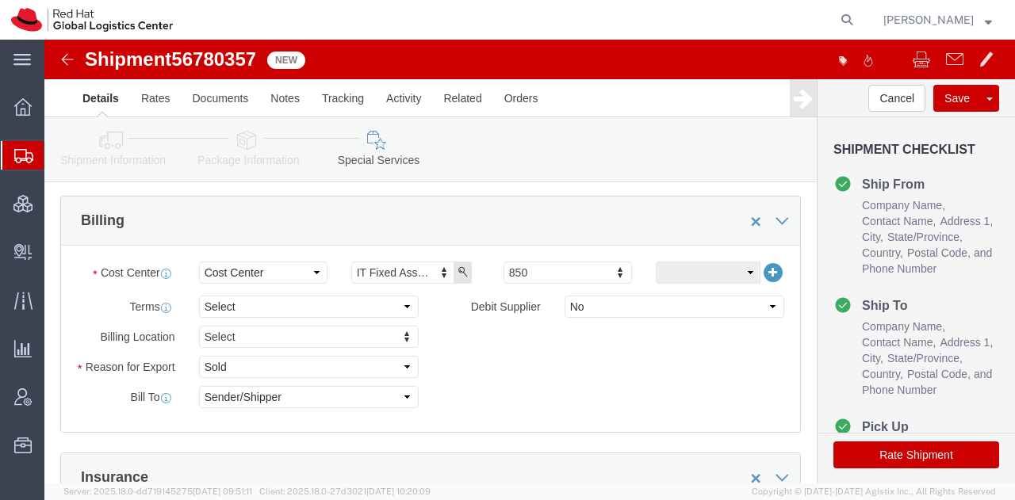
scroll to position [395, 0]
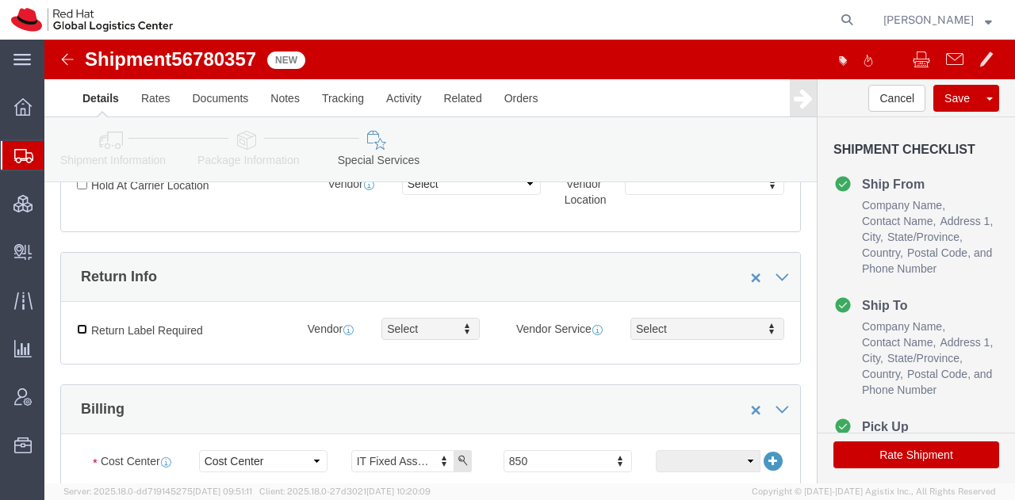
click input "Return Label Required"
checkbox input "true"
type input "ground"
select select "12"
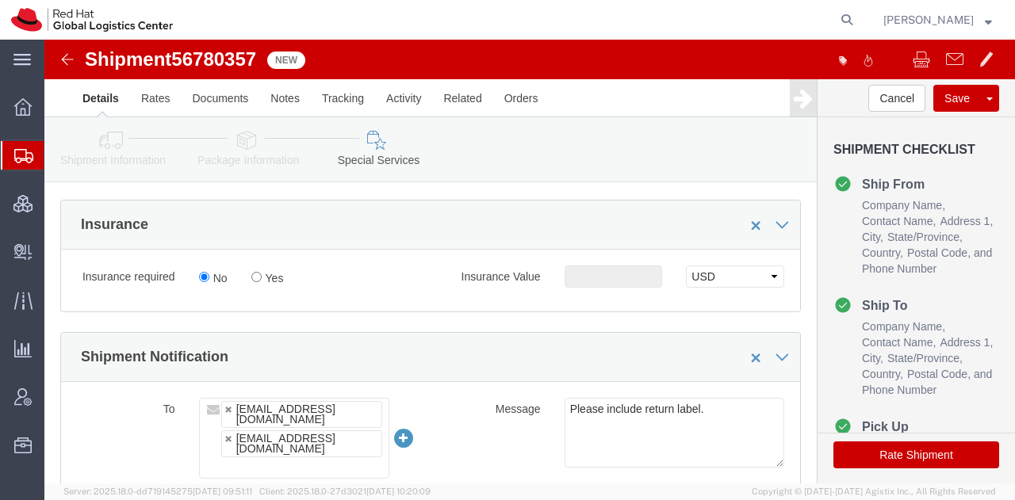
scroll to position [878, 0]
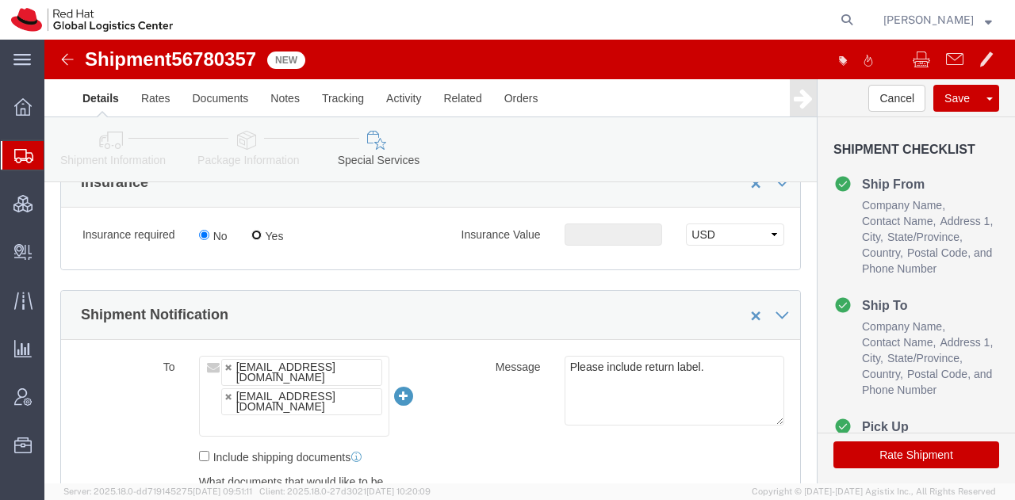
click input "Yes"
radio input "true"
click input "text"
type input "500.00"
drag, startPoint x: 817, startPoint y: 415, endPoint x: 576, endPoint y: 55, distance: 433.2
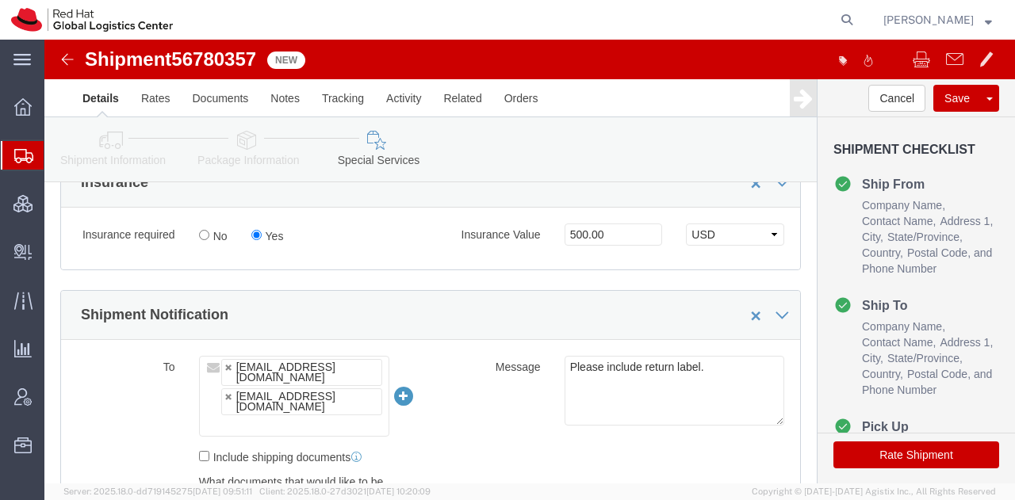
click button "Rate Shipment"
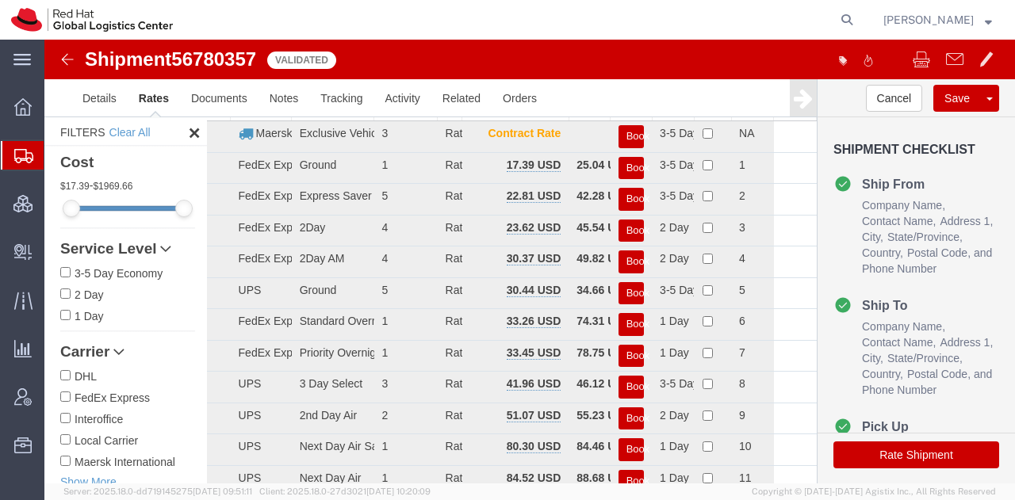
scroll to position [0, 0]
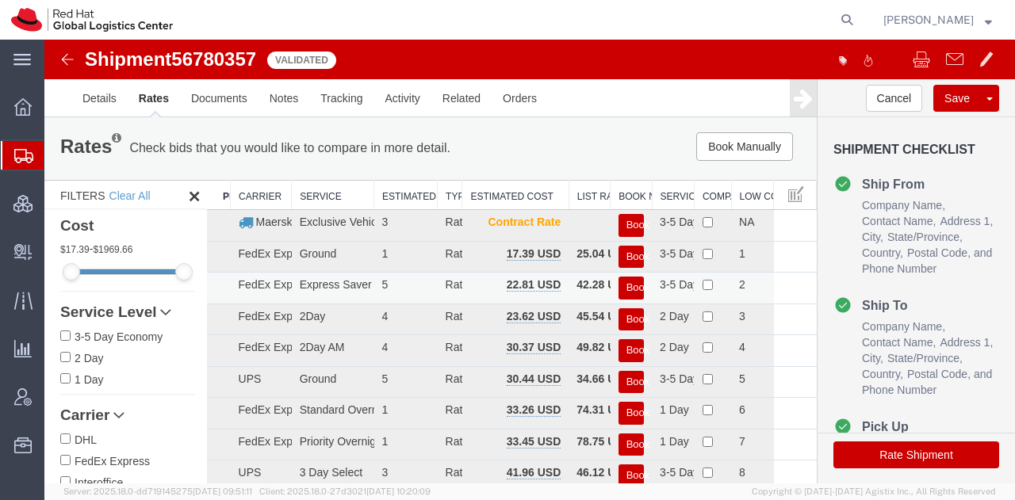
click at [629, 289] on button "Book" at bounding box center [630, 288] width 25 height 23
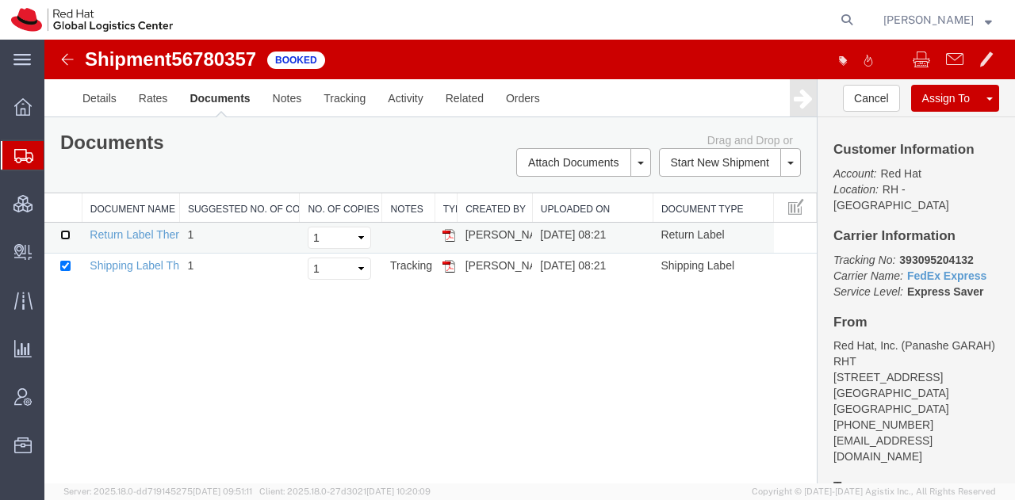
click at [64, 230] on input "checkbox" at bounding box center [65, 235] width 10 height 10
checkbox input "true"
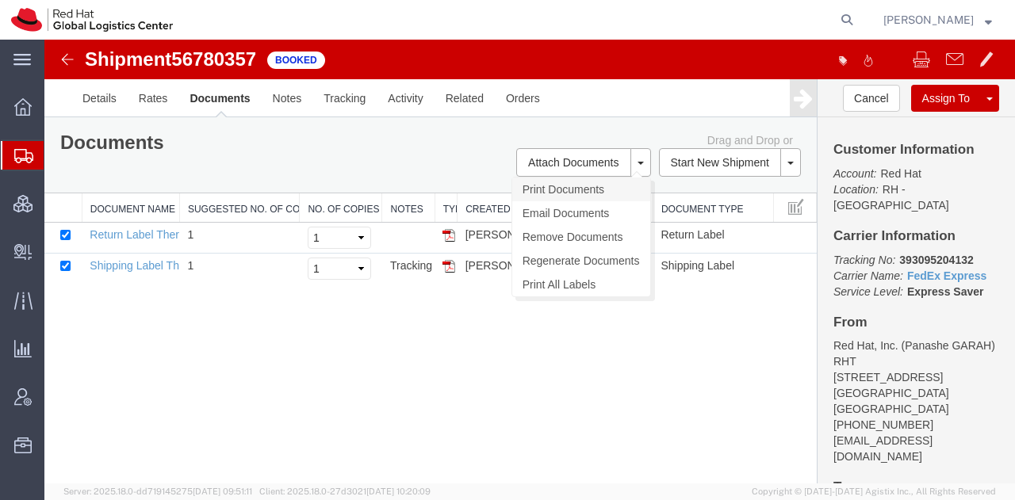
click at [566, 180] on link "Print Documents" at bounding box center [581, 190] width 138 height 24
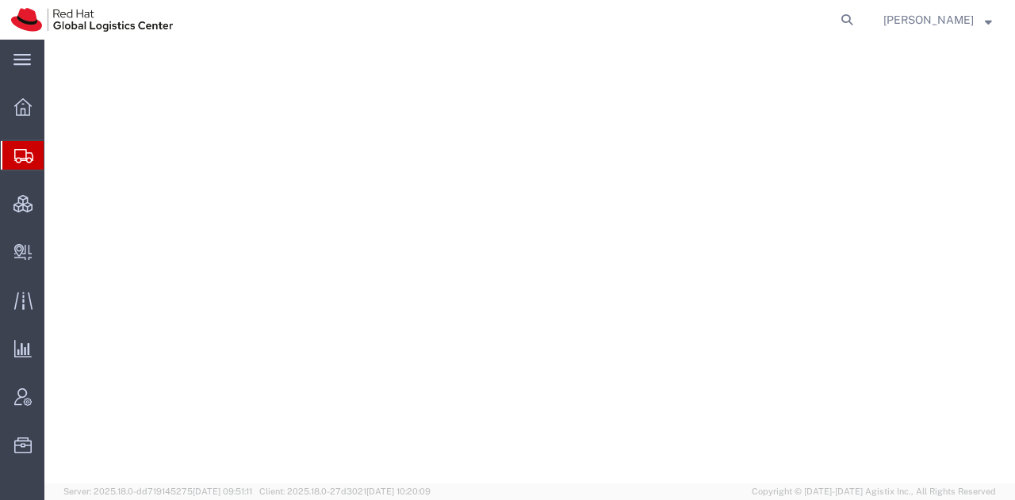
select select "38014"
select select
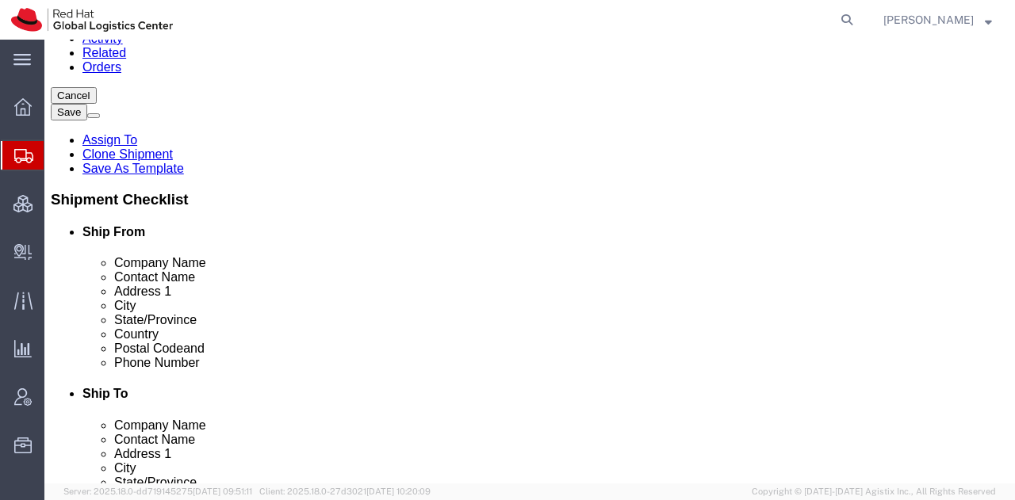
scroll to position [219, 0]
click icon
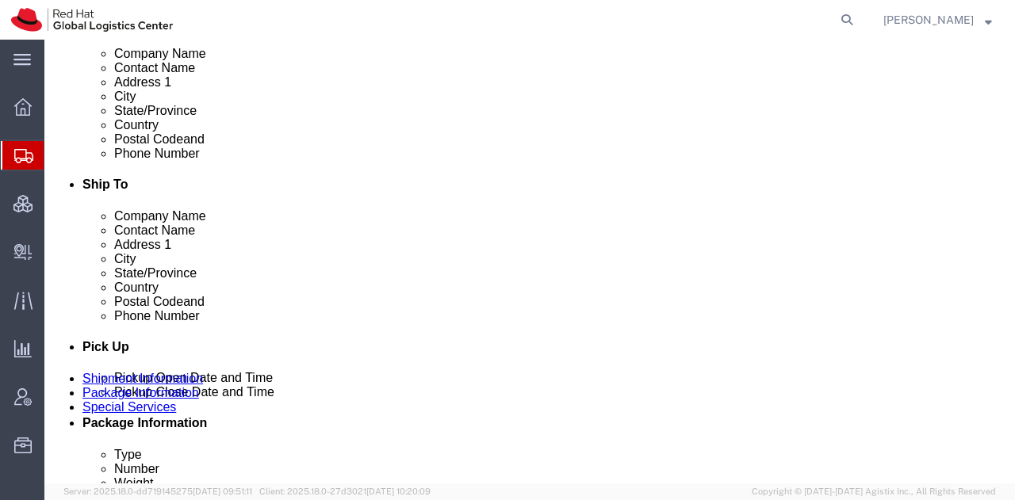
scroll to position [428, 0]
click input "Return Label Required"
checkbox input "true"
type input "gr"
select select "12"
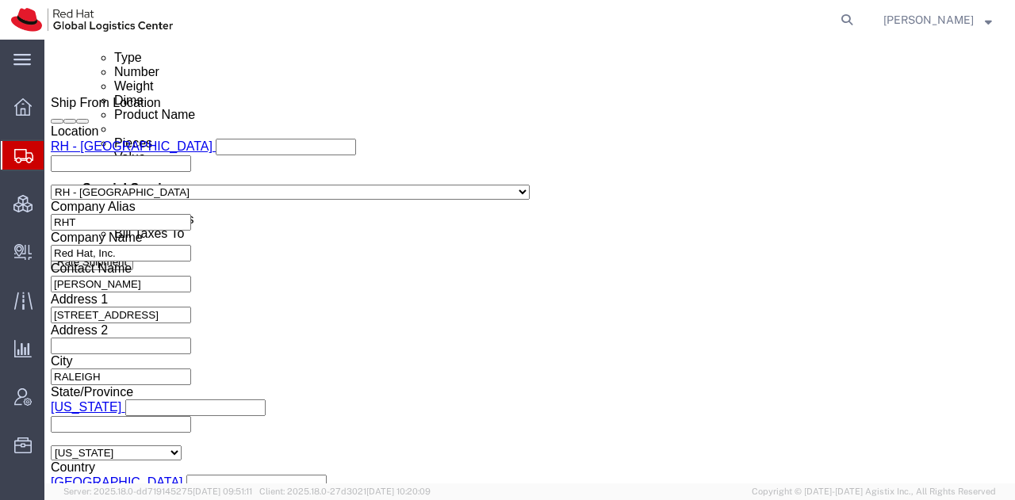
scroll to position [826, 0]
click input "Yes"
radio input "true"
click input "text"
type input "500.00"
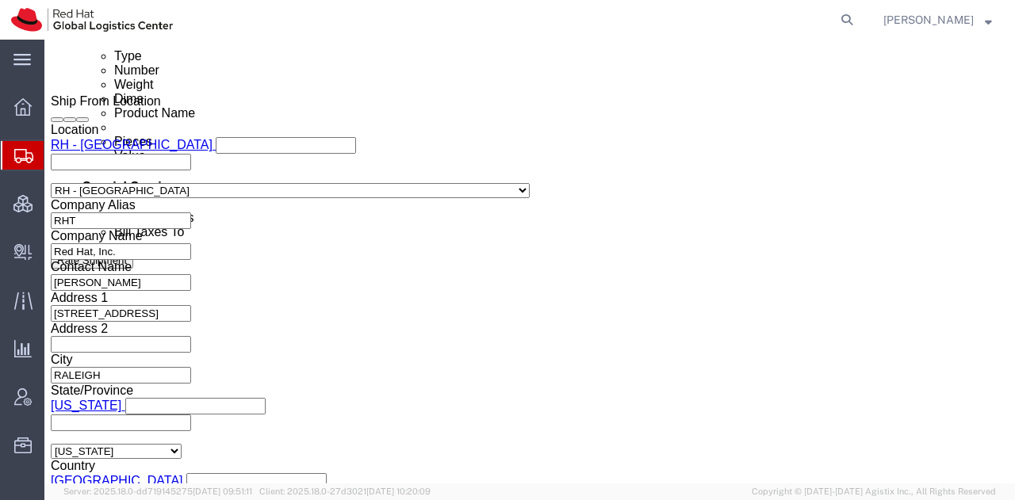
drag, startPoint x: 864, startPoint y: 418, endPoint x: 668, endPoint y: 4, distance: 458.2
click button "Rate Shipment"
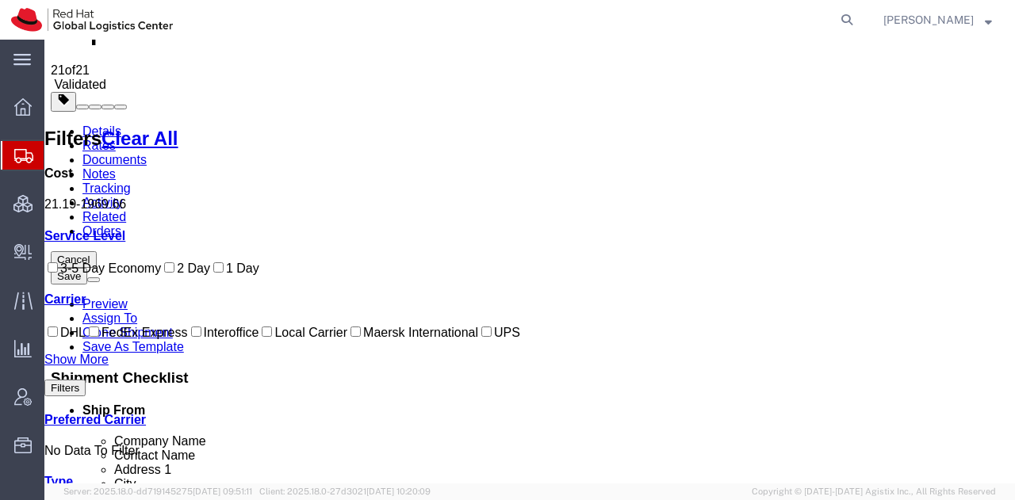
scroll to position [49, 0]
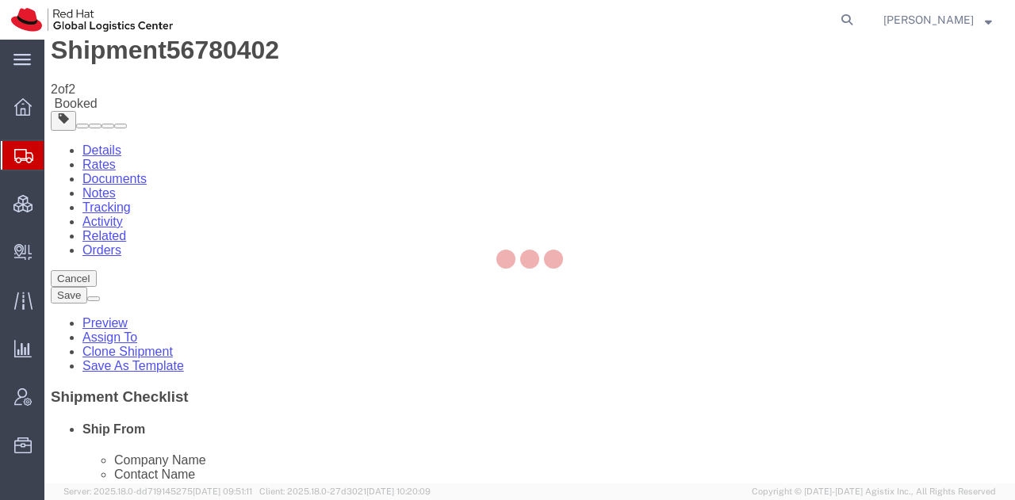
scroll to position [0, 0]
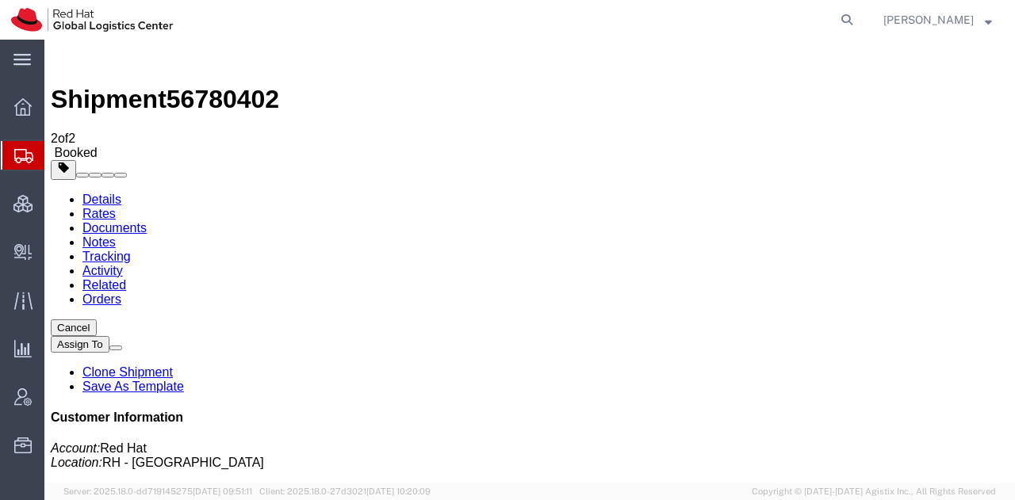
checkbox input "true"
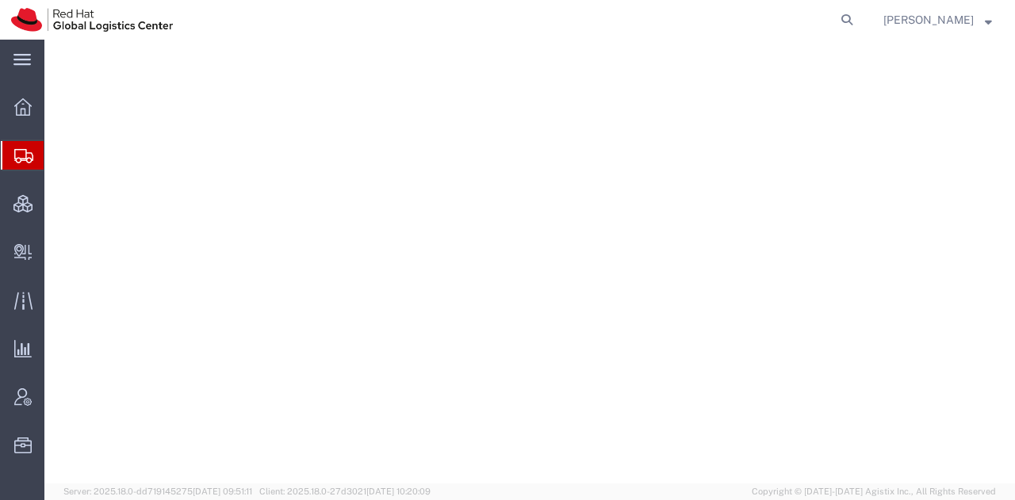
select select "38014"
select select
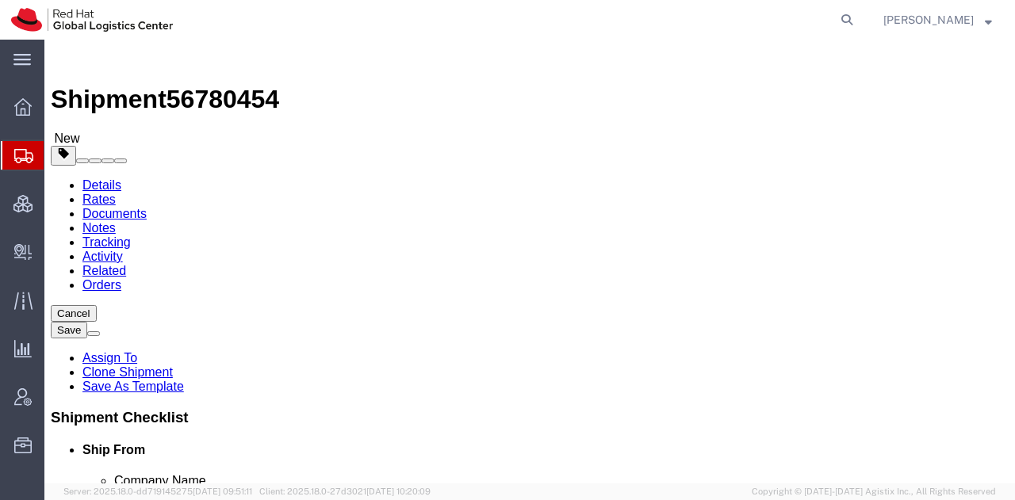
click icon
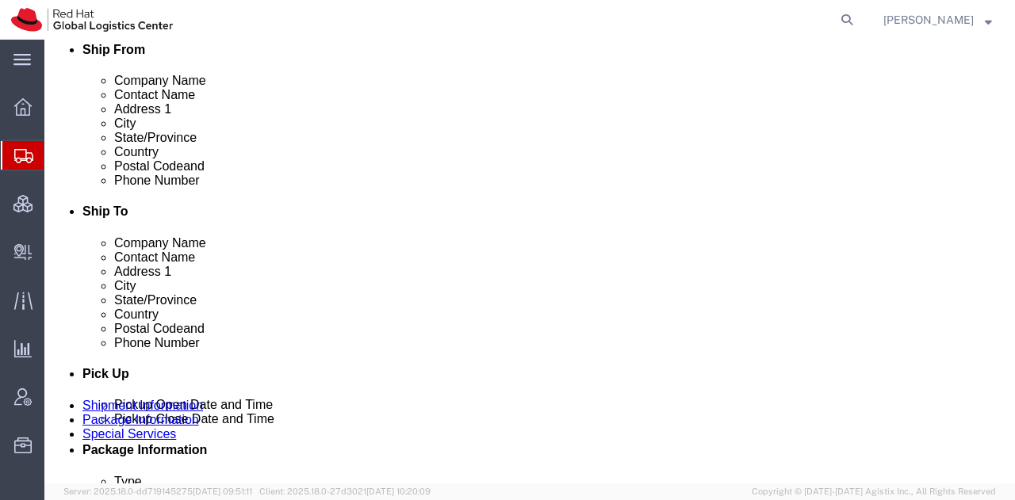
scroll to position [401, 0]
click input "Return Label Required"
checkbox input "true"
type input "gr"
select select "12"
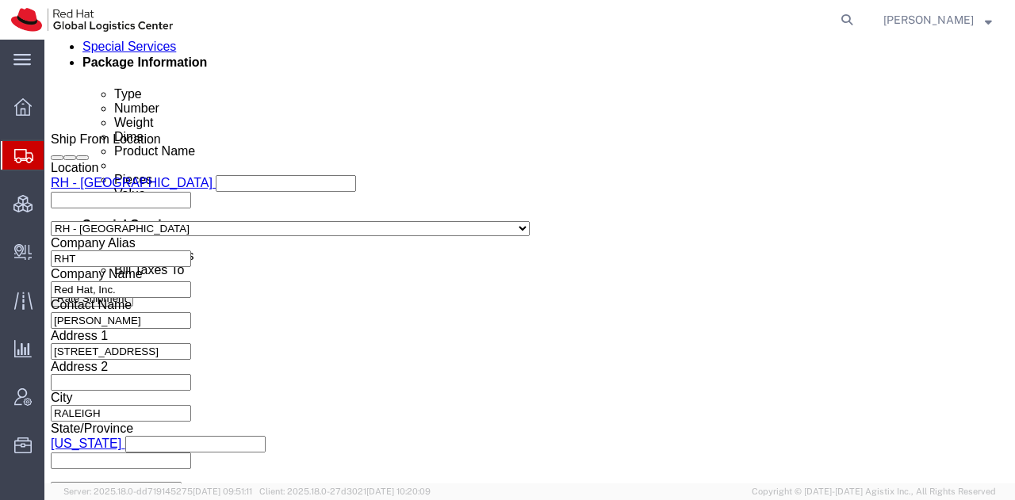
scroll to position [789, 0]
click input "Yes"
radio input "true"
click input "text"
type input "500.00"
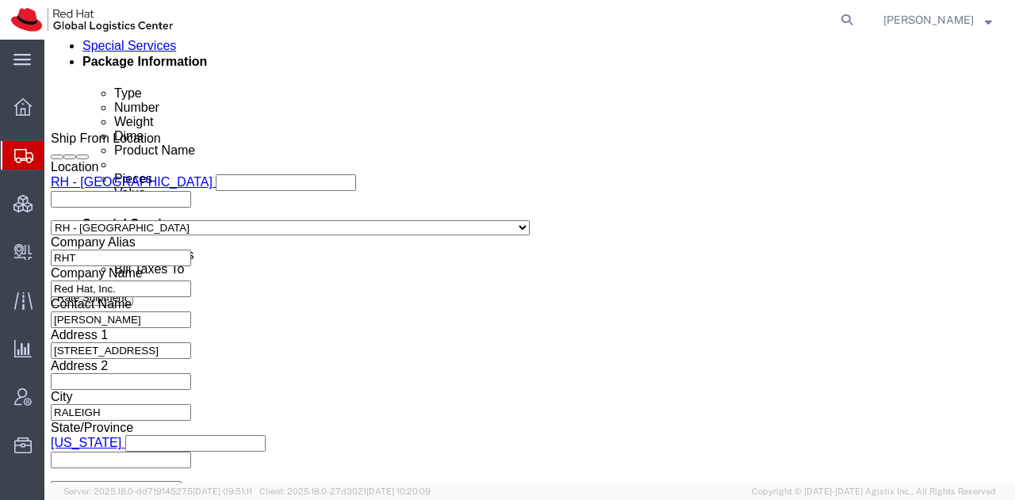
drag, startPoint x: 842, startPoint y: 412, endPoint x: 301, endPoint y: 24, distance: 665.8
click button "Rate Shipment"
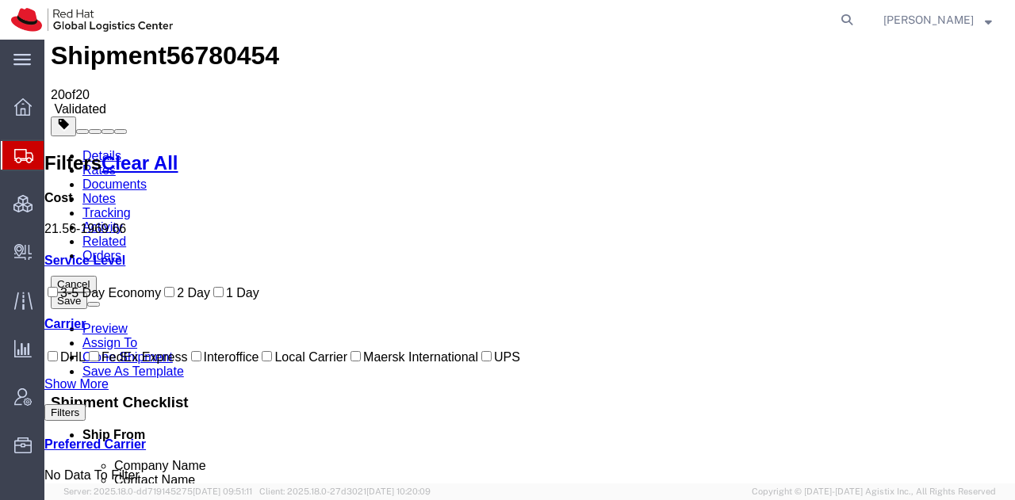
scroll to position [0, 0]
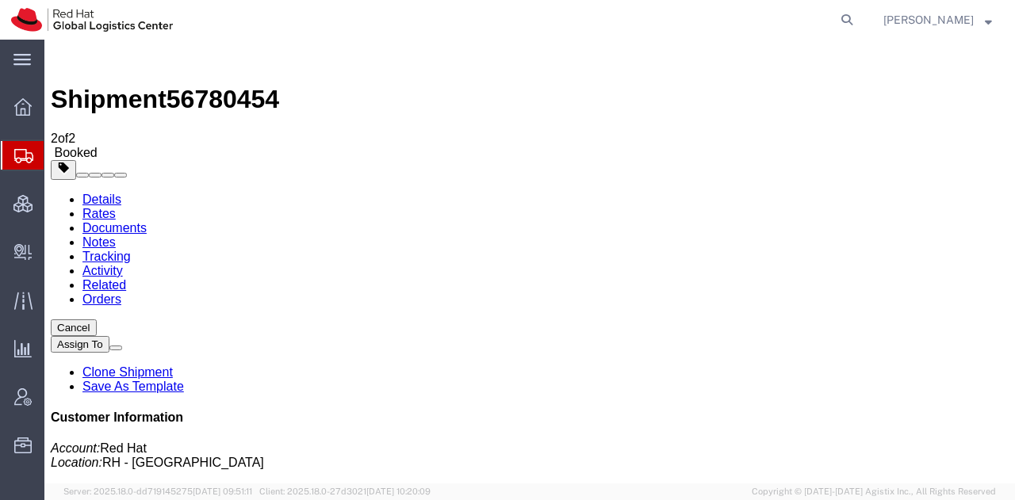
checkbox input "true"
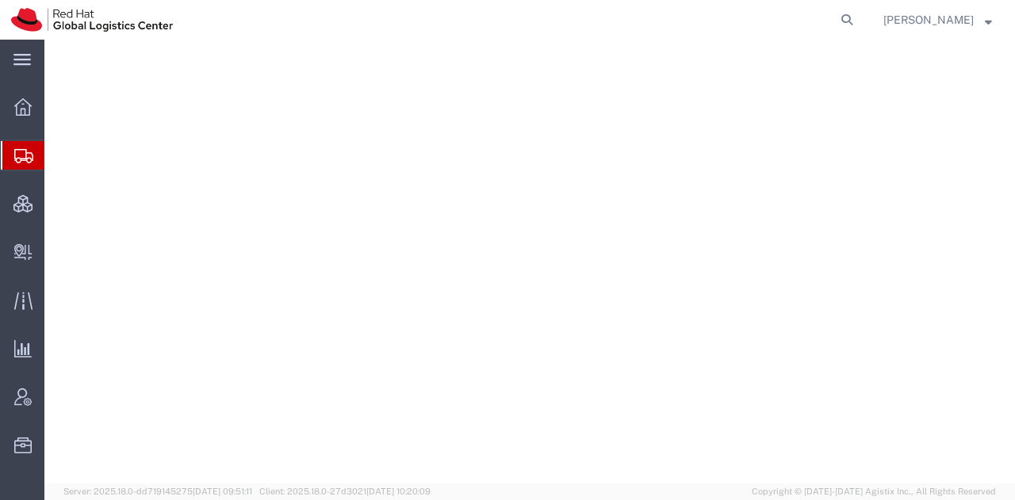
select select "38014"
select select
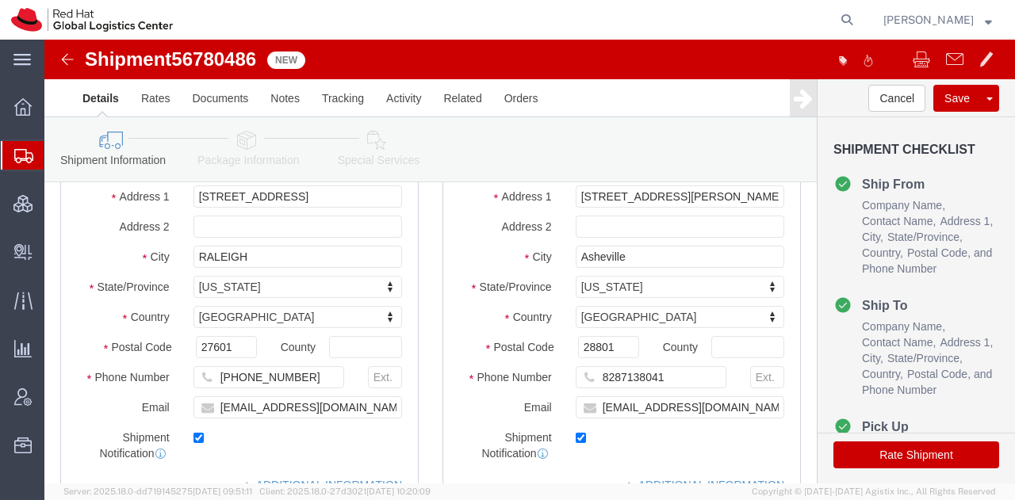
scroll to position [200, 0]
click icon
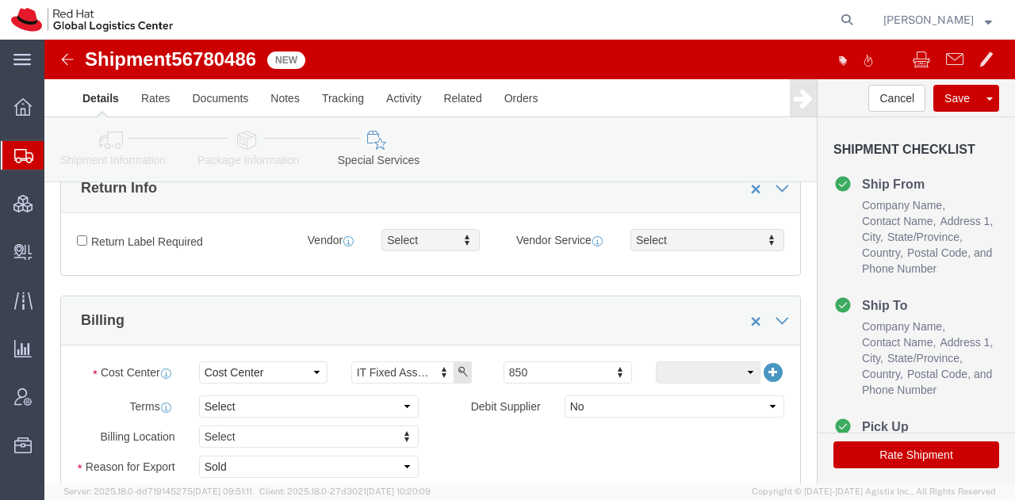
scroll to position [490, 0]
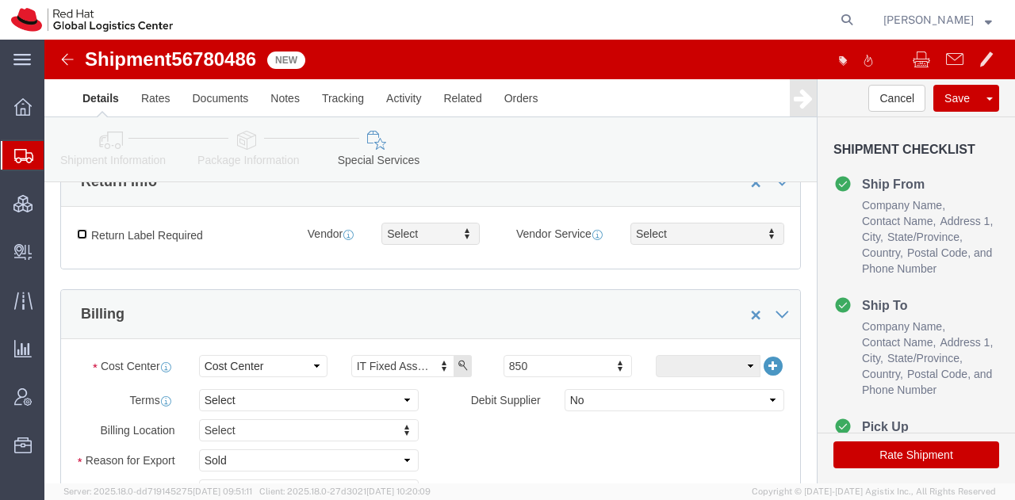
click input "Return Label Required"
checkbox input "true"
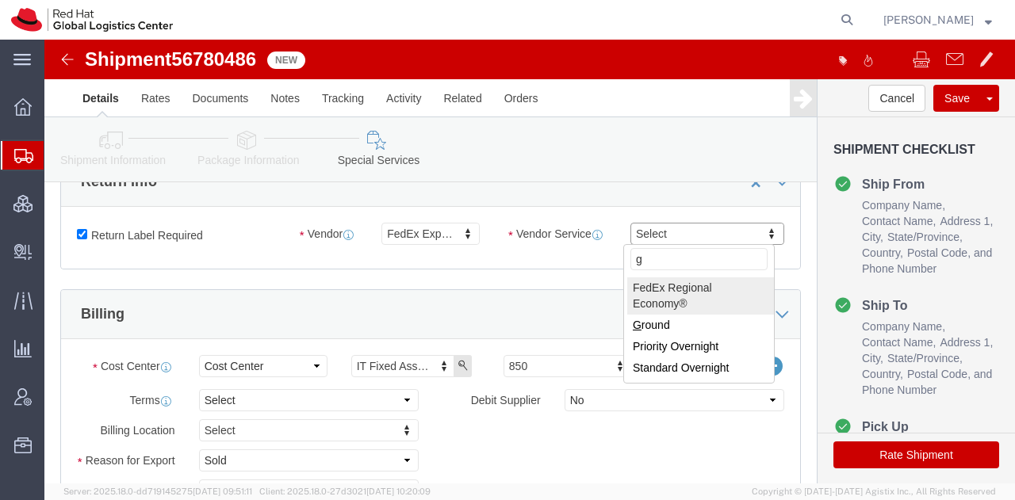
type input "gr"
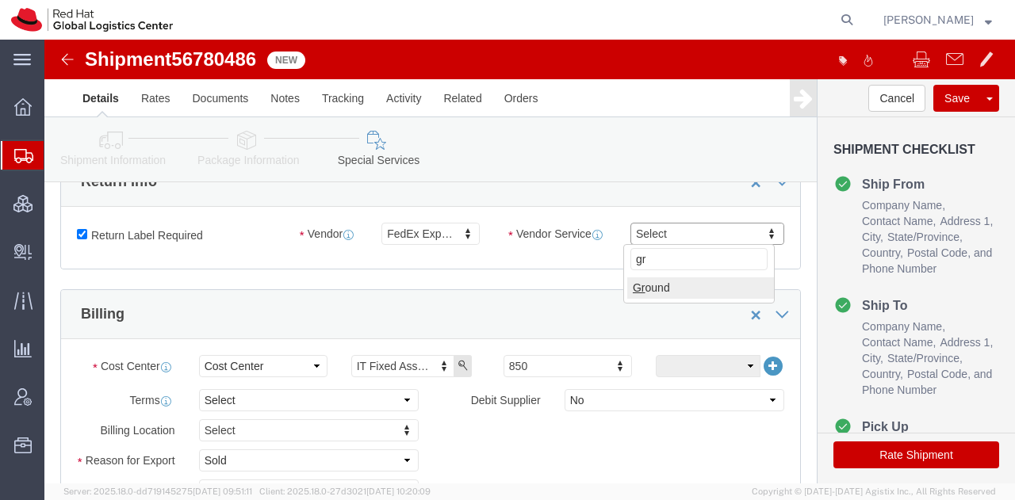
type input "\"
select select "12"
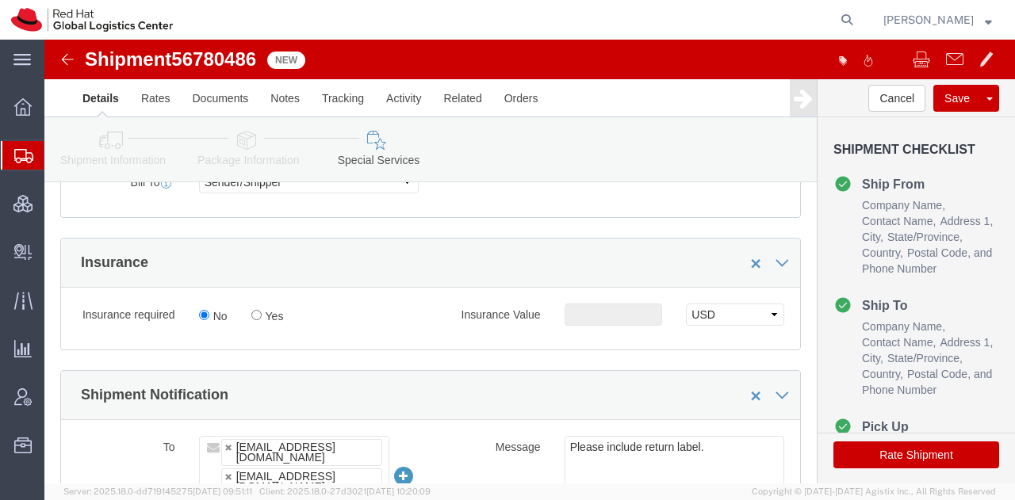
scroll to position [811, 0]
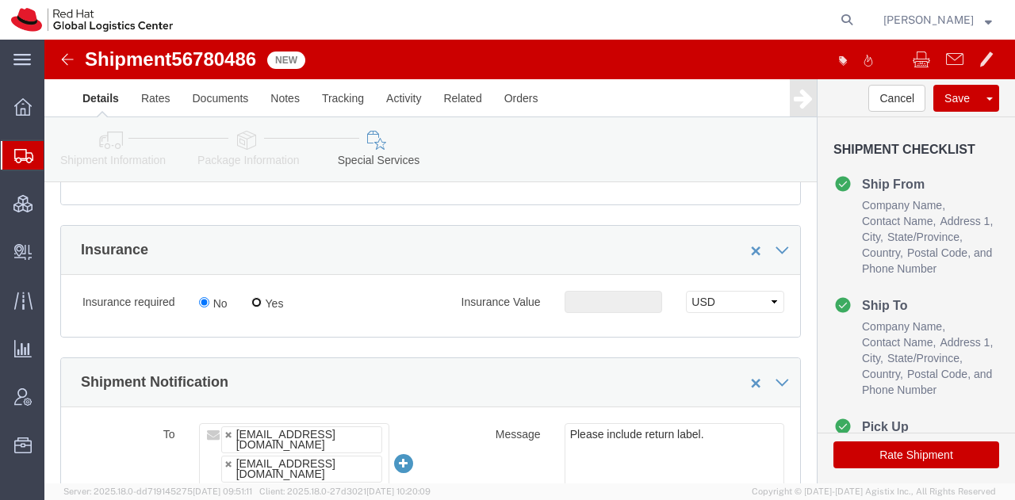
click input "Yes"
radio input "true"
click input "text"
type input "500.00"
click button "Rate Shipment"
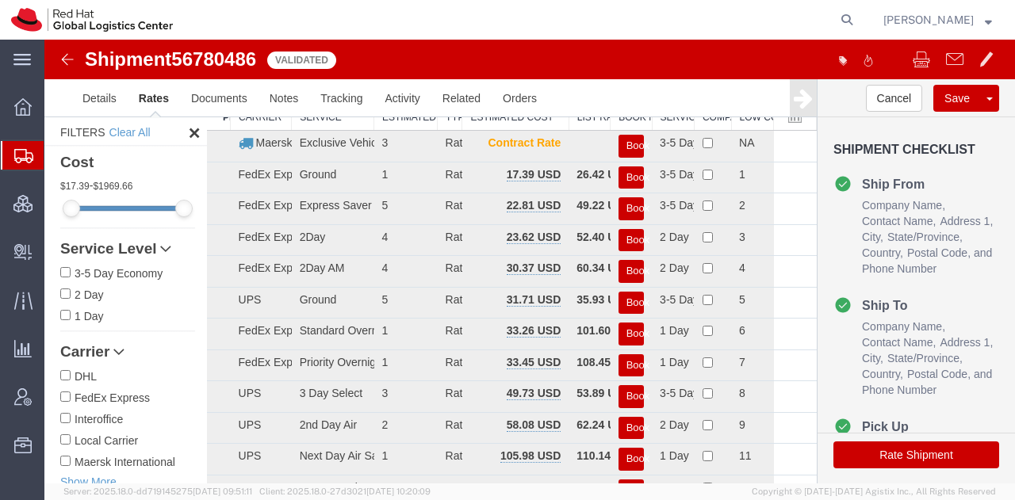
scroll to position [0, 0]
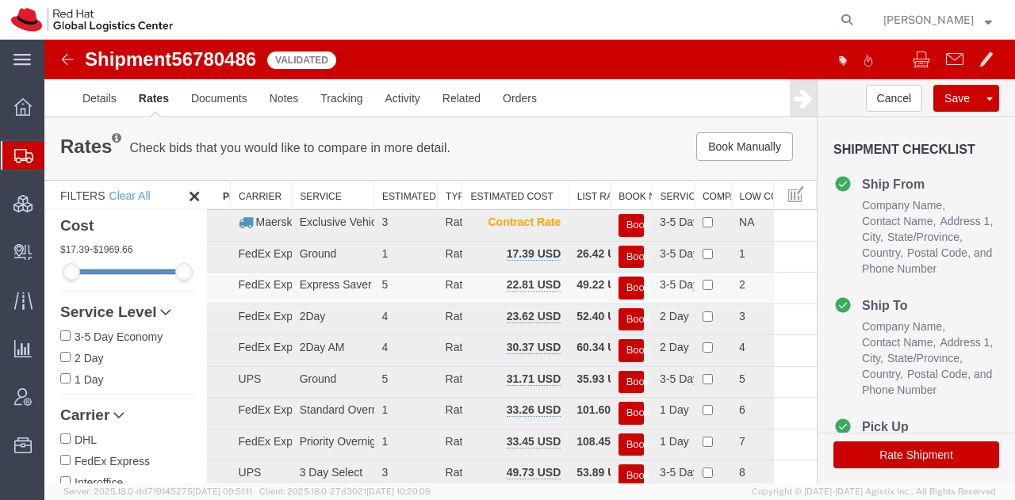
click at [618, 288] on button "Book" at bounding box center [630, 288] width 25 height 23
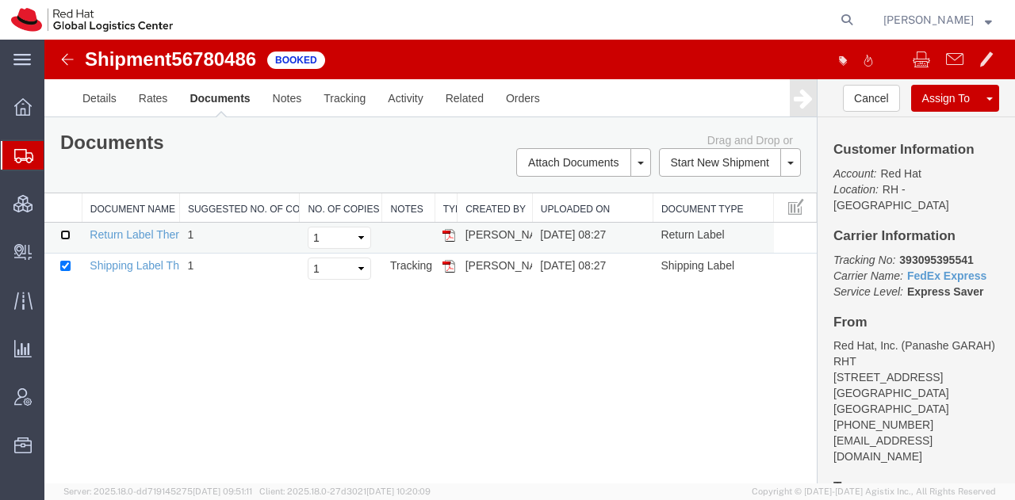
click at [70, 230] on input "checkbox" at bounding box center [65, 235] width 10 height 10
checkbox input "true"
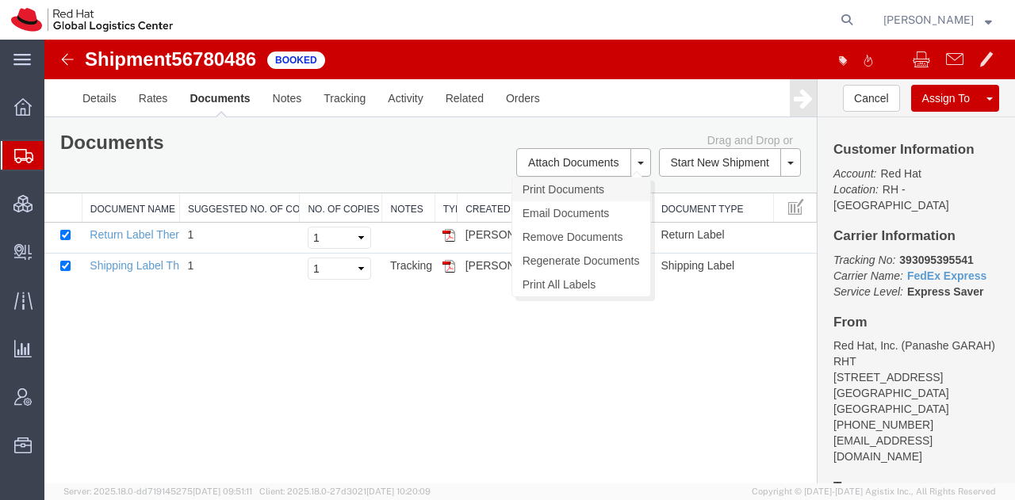
click at [550, 182] on link "Print Documents" at bounding box center [581, 190] width 138 height 24
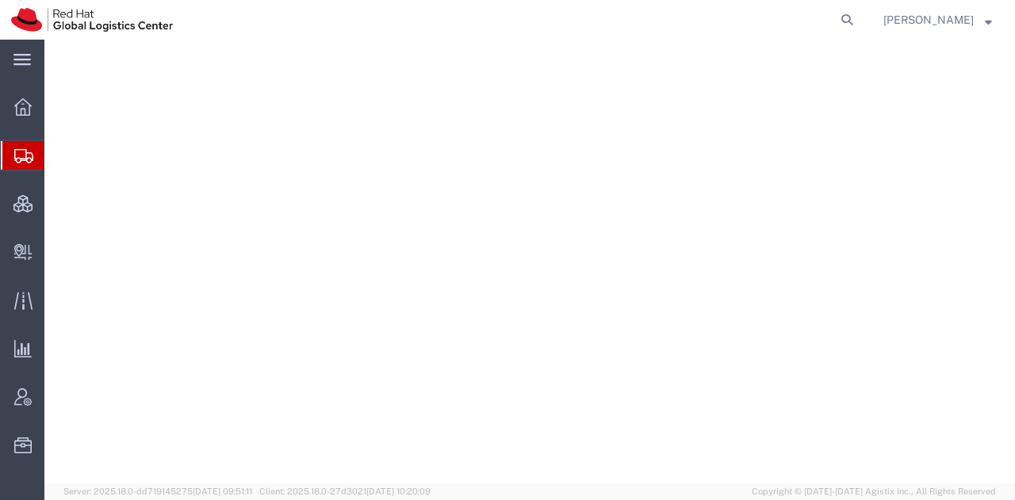
select select "38014"
select select
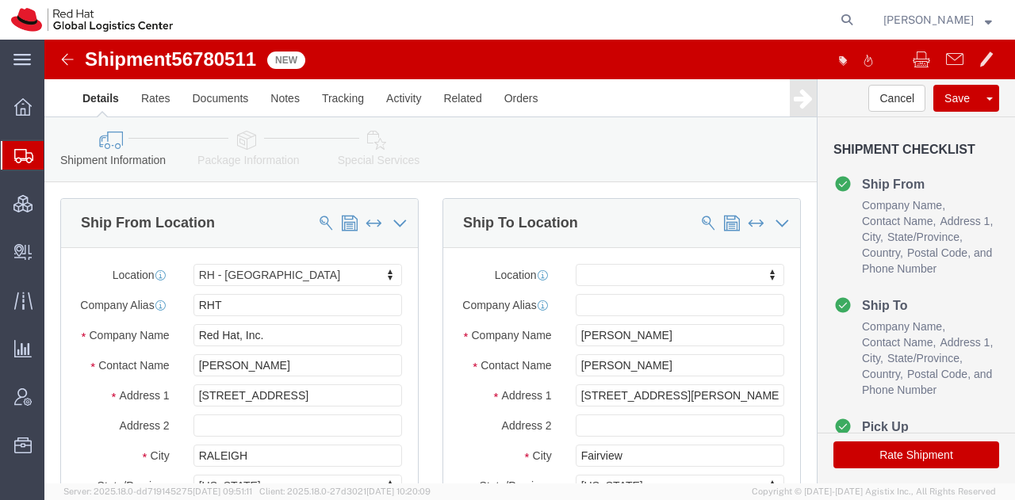
click icon
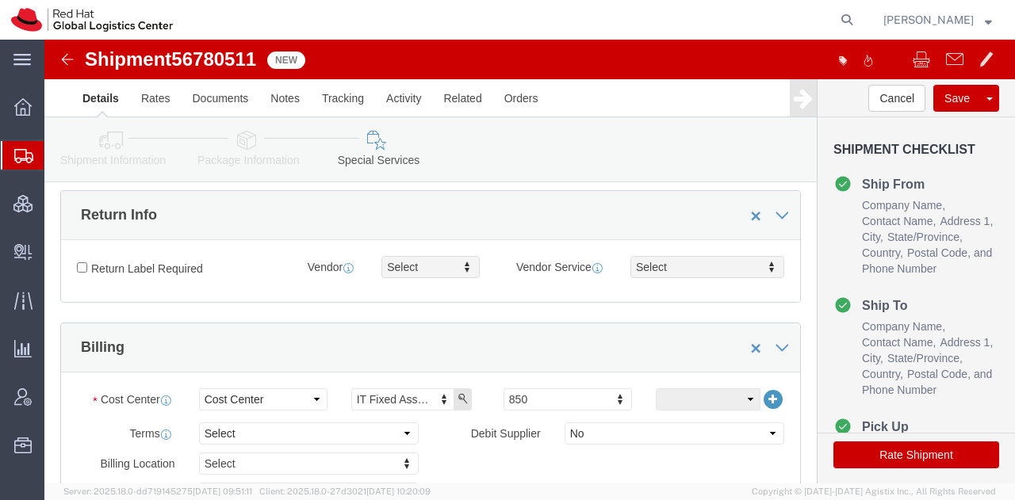
scroll to position [459, 0]
click input "Return Label Required"
checkbox input "true"
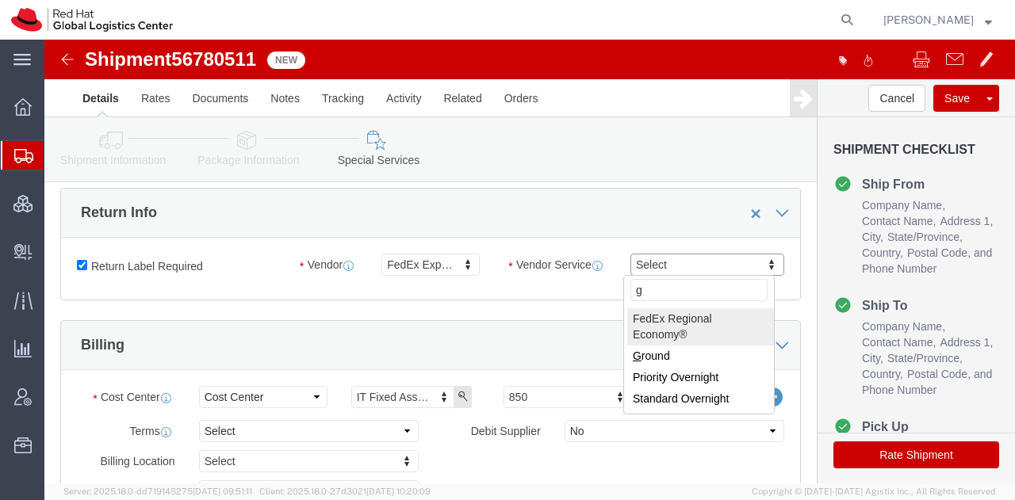
type input "gr"
select select "12"
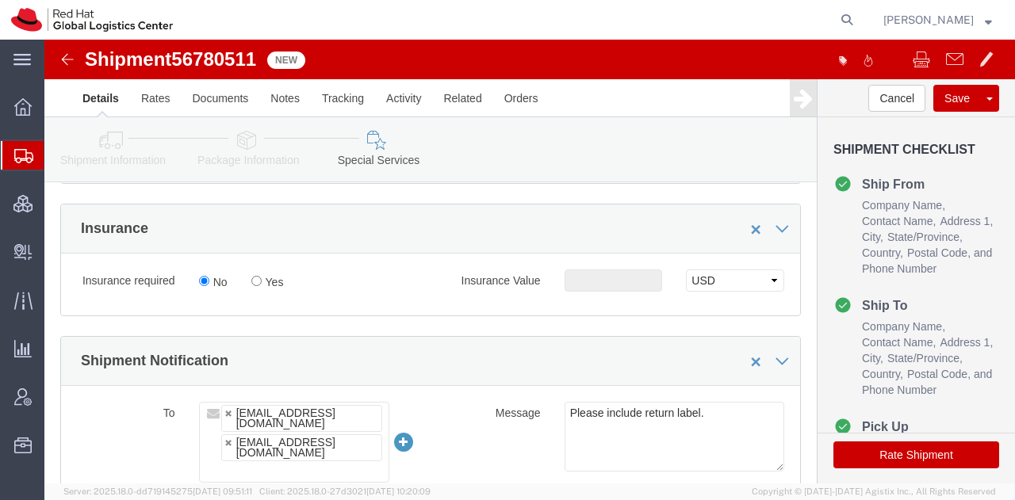
scroll to position [835, 0]
click input "Yes"
radio input "true"
click input "text"
type input "500.00"
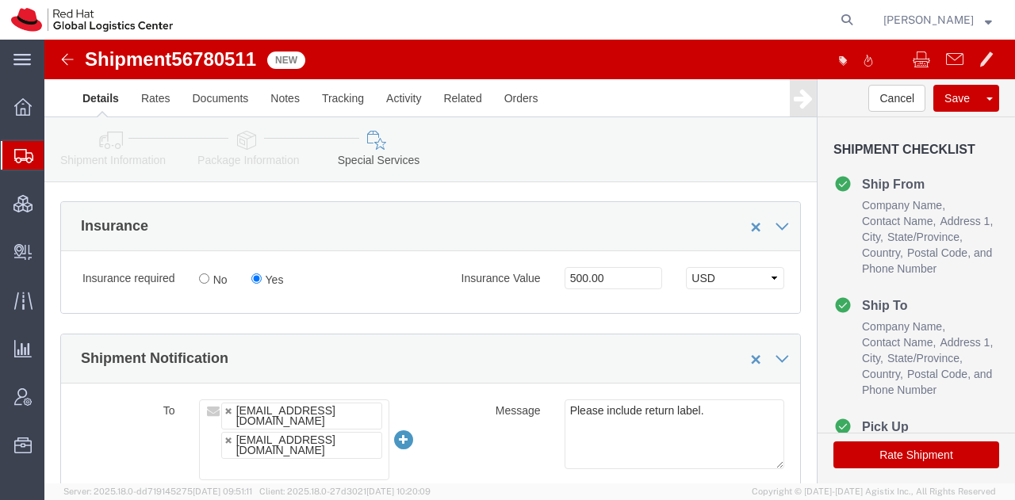
click button "Rate Shipment"
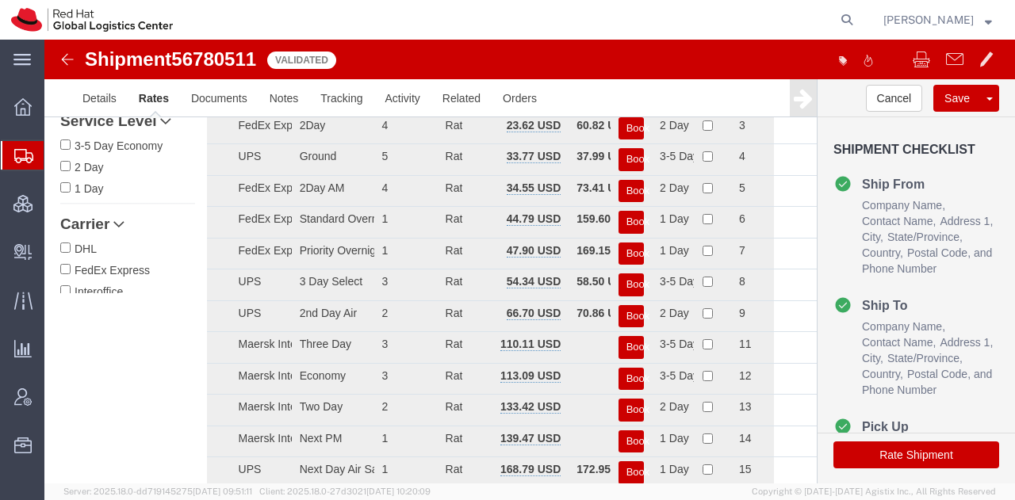
scroll to position [0, 0]
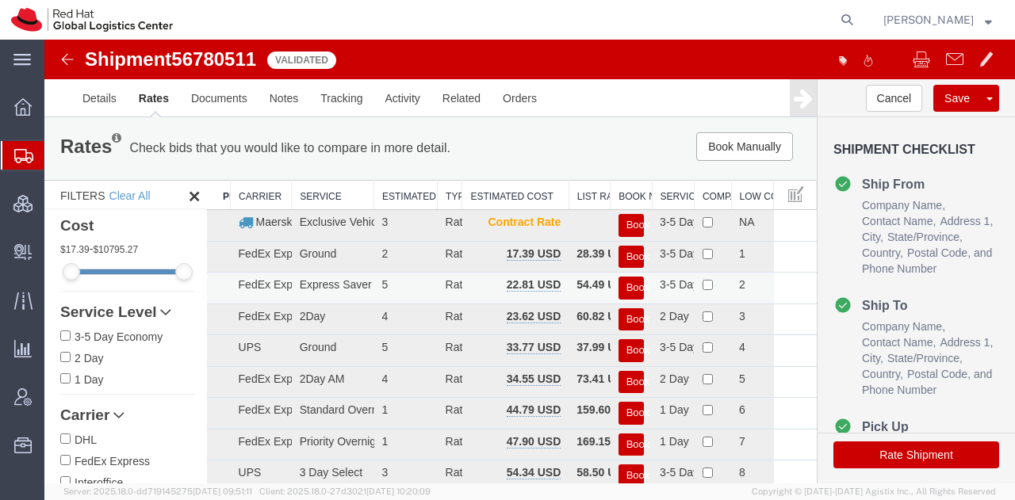
click at [626, 287] on button "Book" at bounding box center [630, 288] width 25 height 23
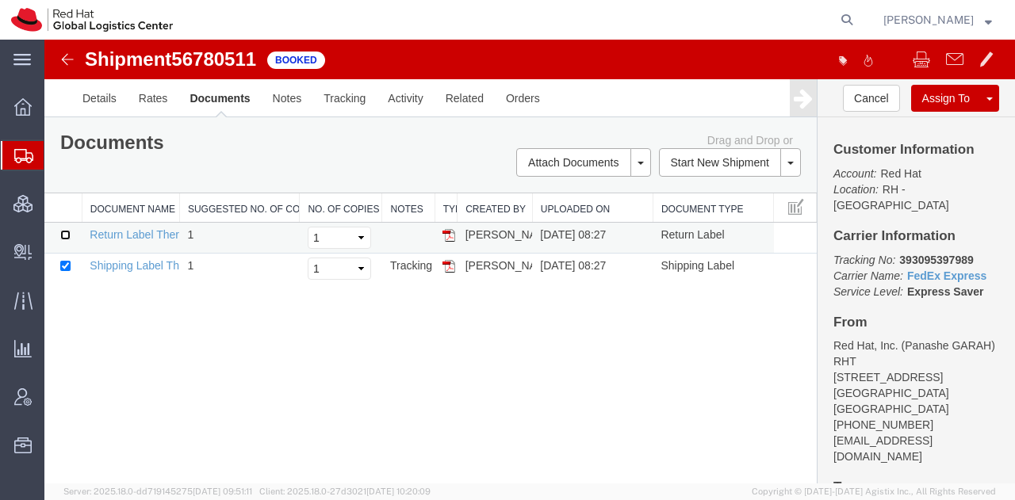
click at [67, 231] on input "checkbox" at bounding box center [65, 235] width 10 height 10
checkbox input "true"
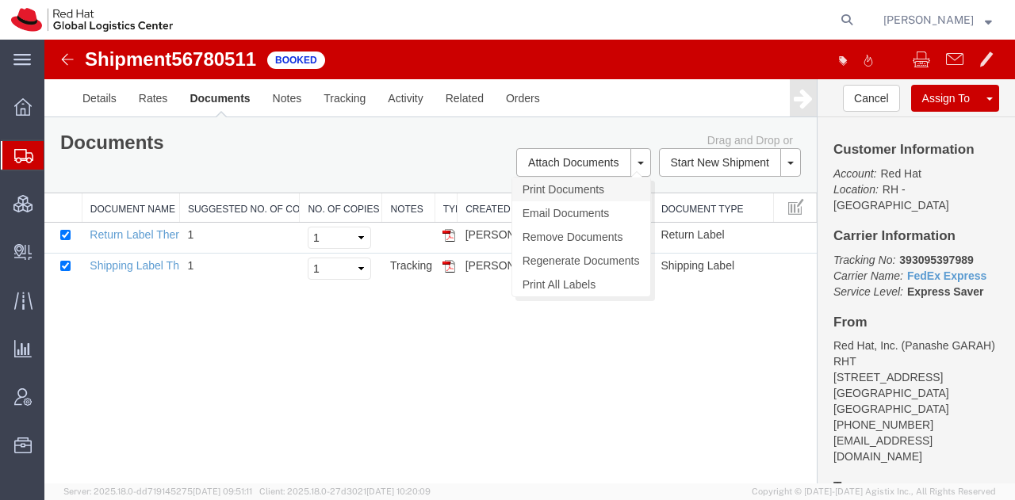
click at [561, 188] on link "Print Documents" at bounding box center [581, 190] width 138 height 24
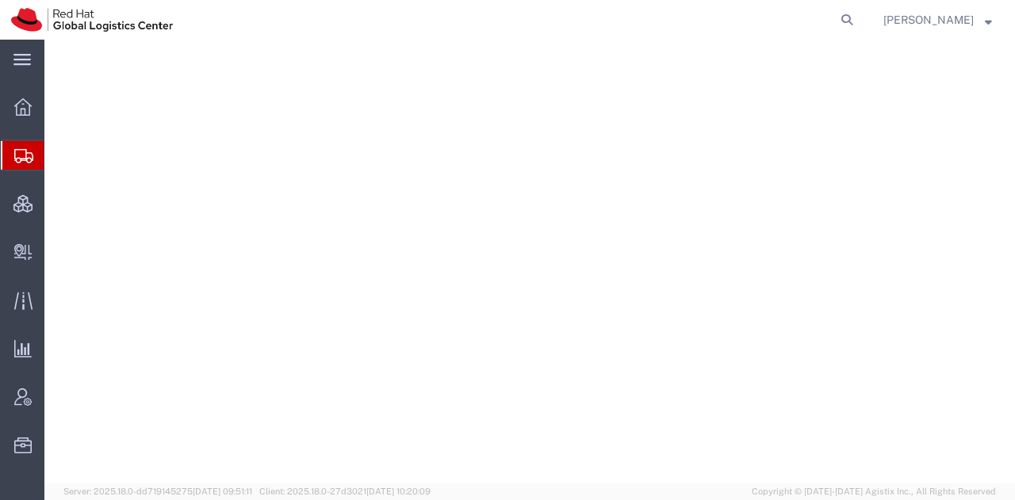
select select "38014"
select select
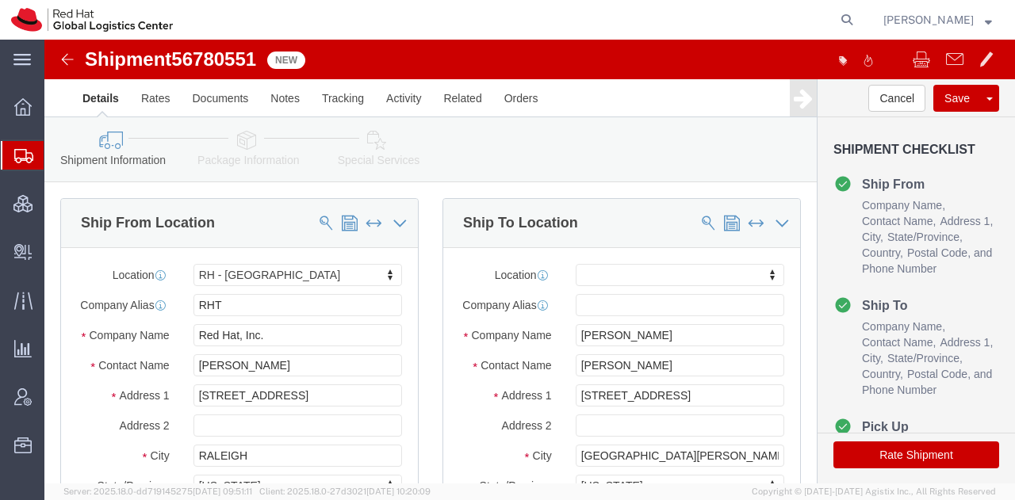
click icon
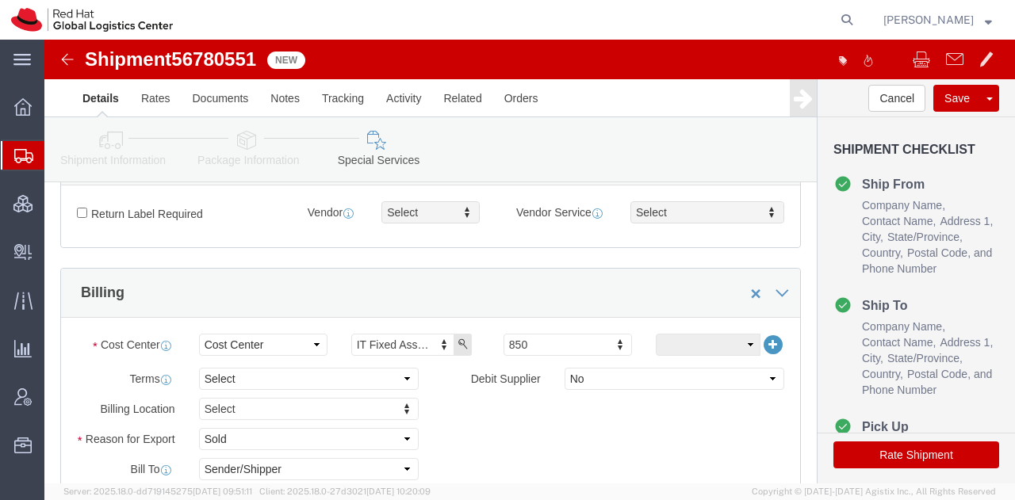
scroll to position [512, 0]
click input "Return Label Required"
checkbox input "true"
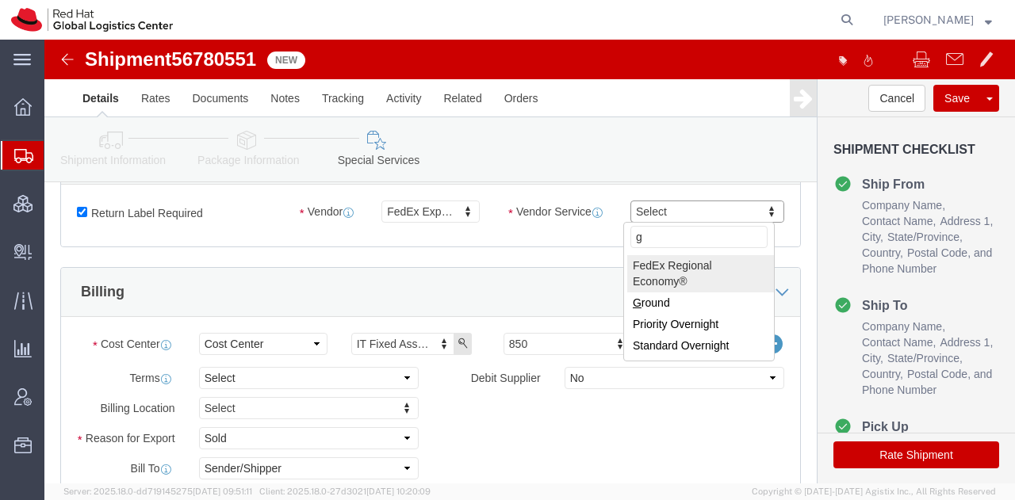
type input "gr"
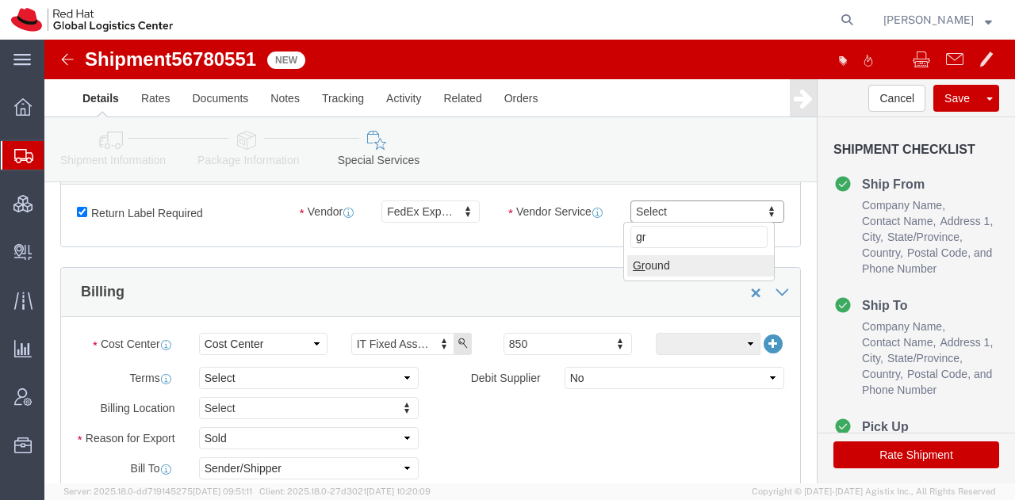
select select "12"
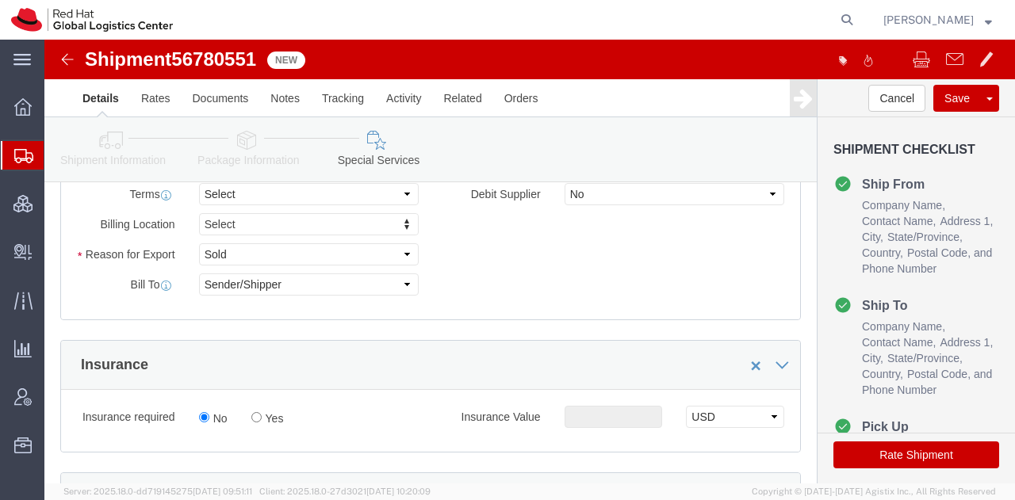
scroll to position [716, 0]
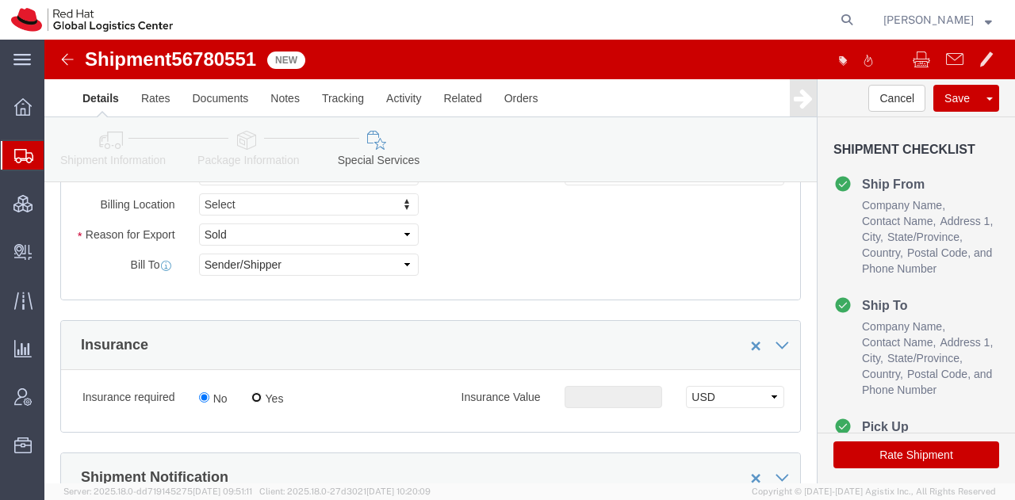
click input "Yes"
radio input "true"
click input "text"
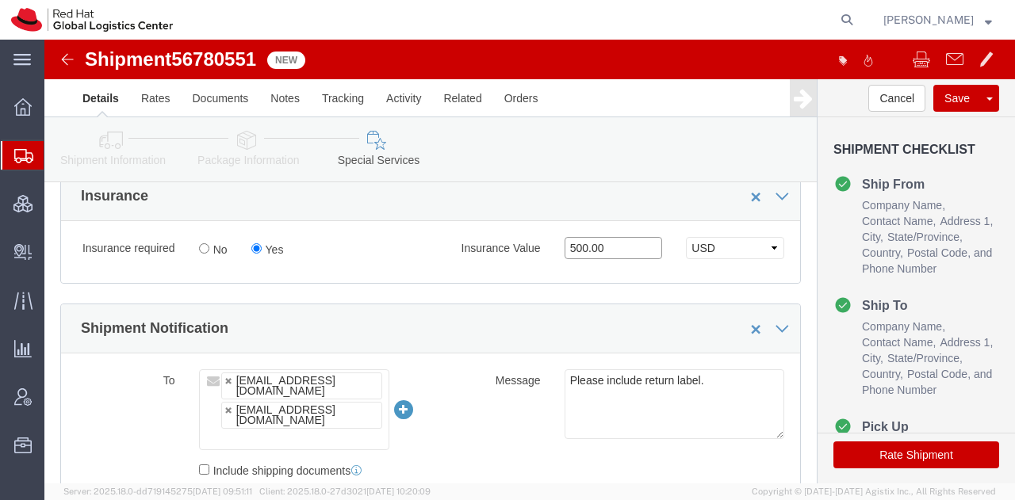
scroll to position [947, 0]
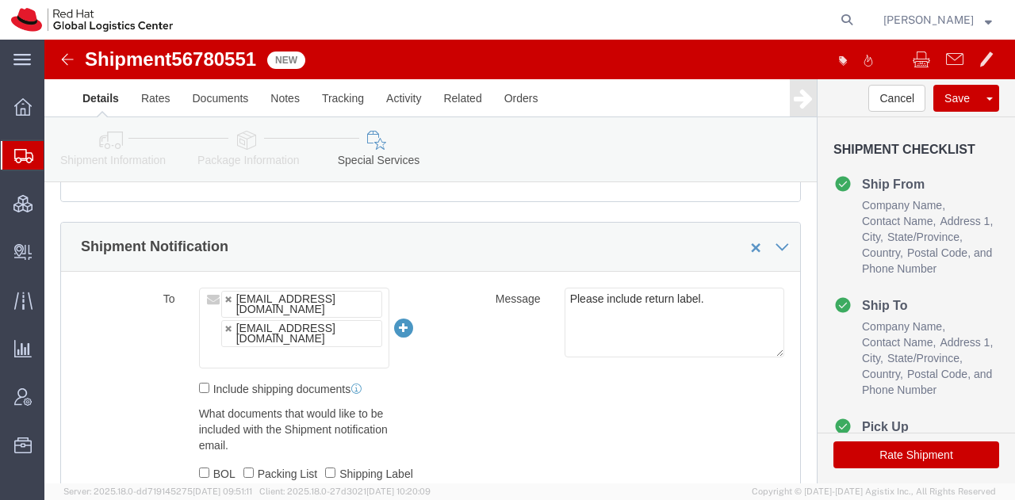
type input "500.00"
click button "Rate Shipment"
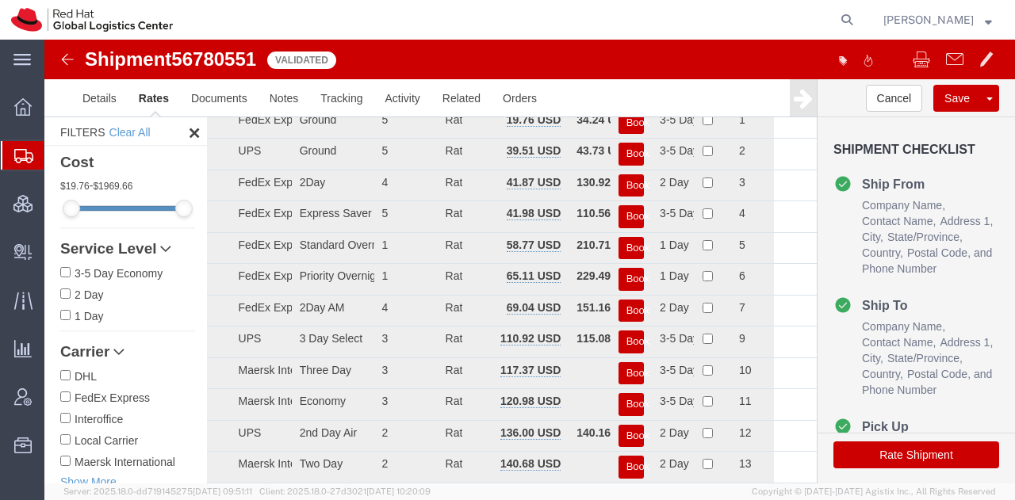
scroll to position [0, 0]
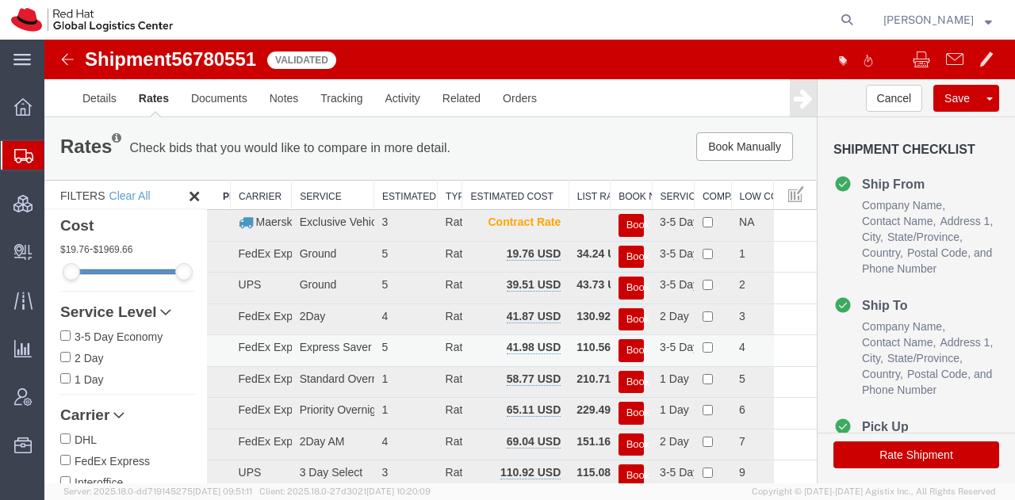
click at [624, 350] on button "Book" at bounding box center [630, 350] width 25 height 23
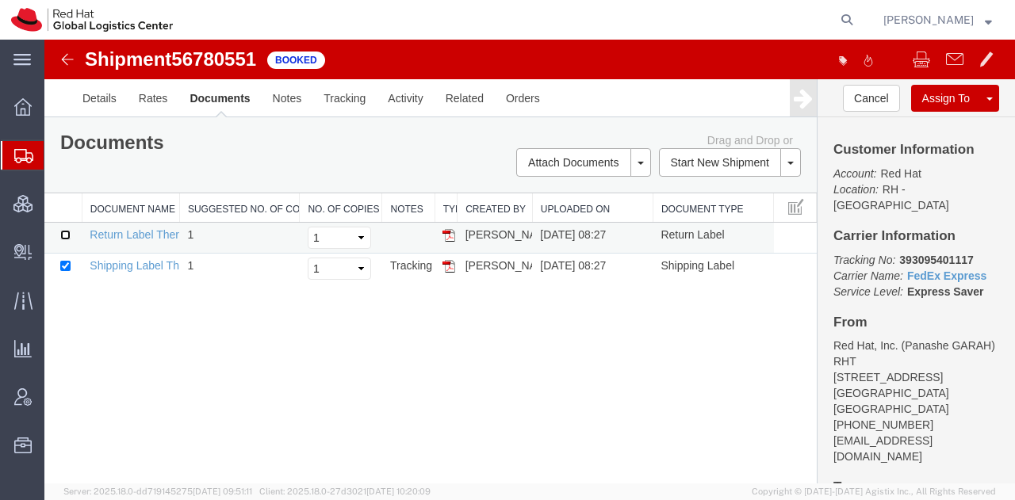
click at [67, 234] on input "checkbox" at bounding box center [65, 235] width 10 height 10
checkbox input "true"
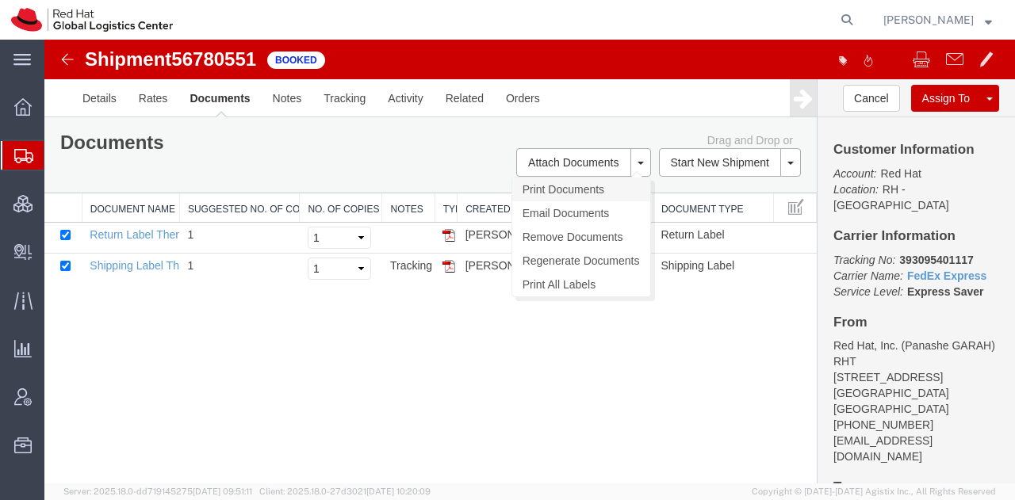
click at [551, 197] on link "Print Documents" at bounding box center [581, 190] width 138 height 24
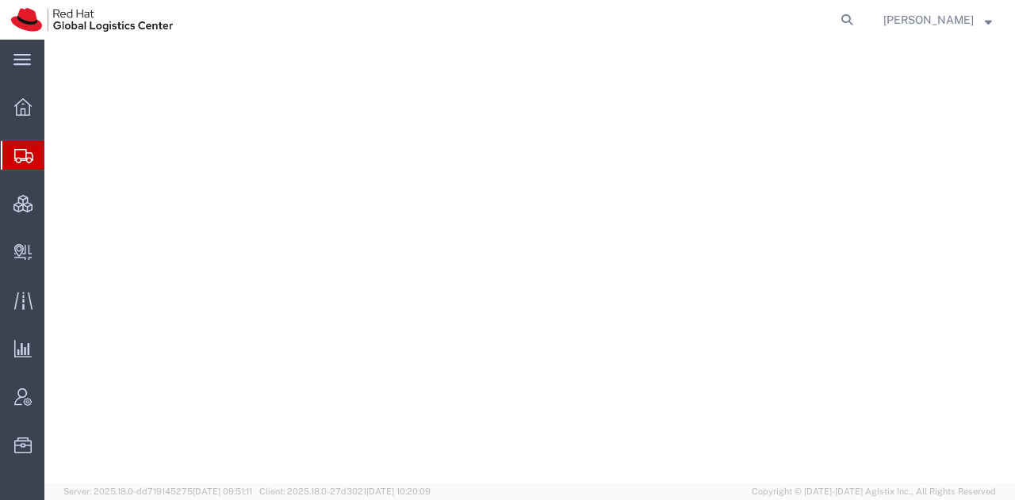
select select "38014"
select select "37929"
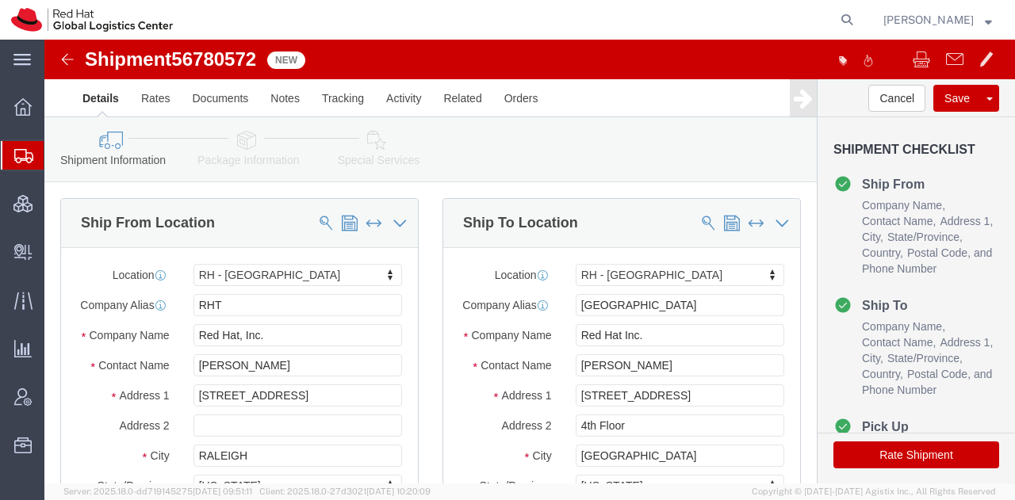
click icon
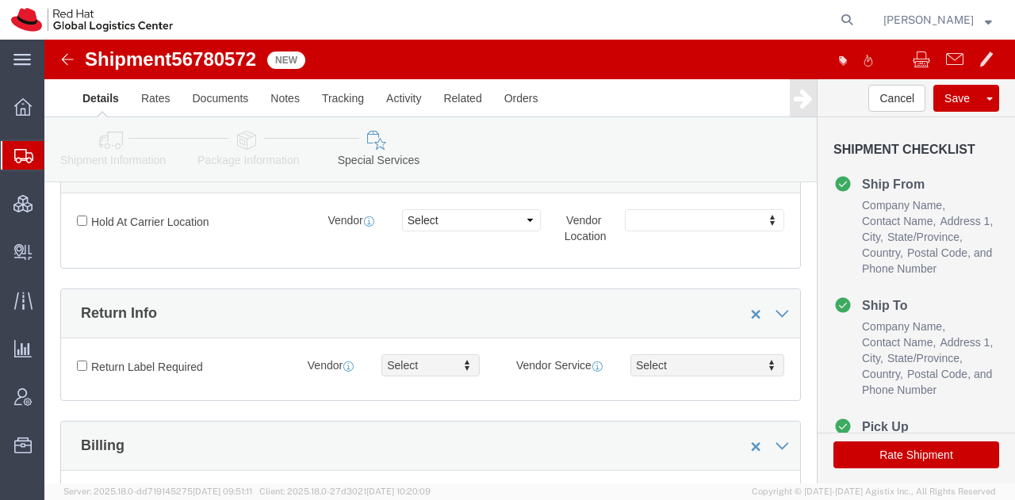
scroll to position [469, 0]
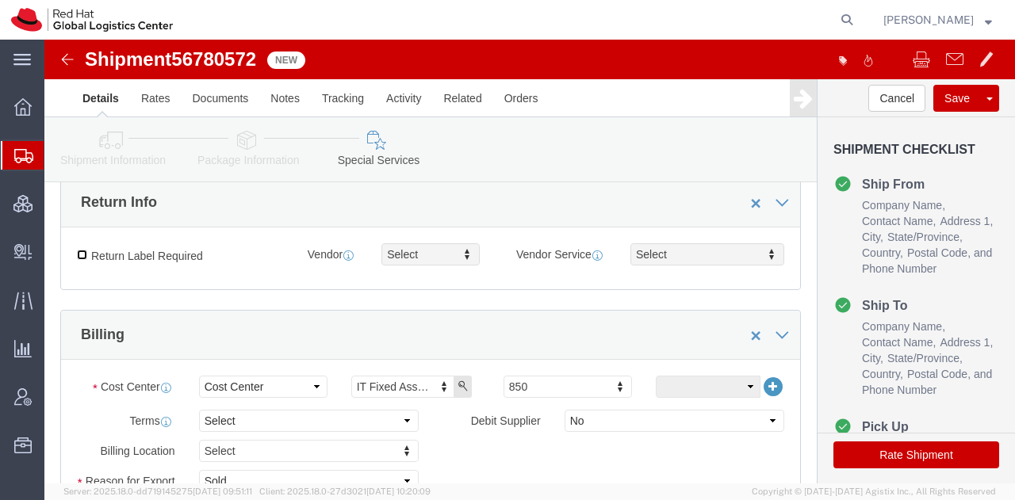
click input "Return Label Required"
checkbox input "true"
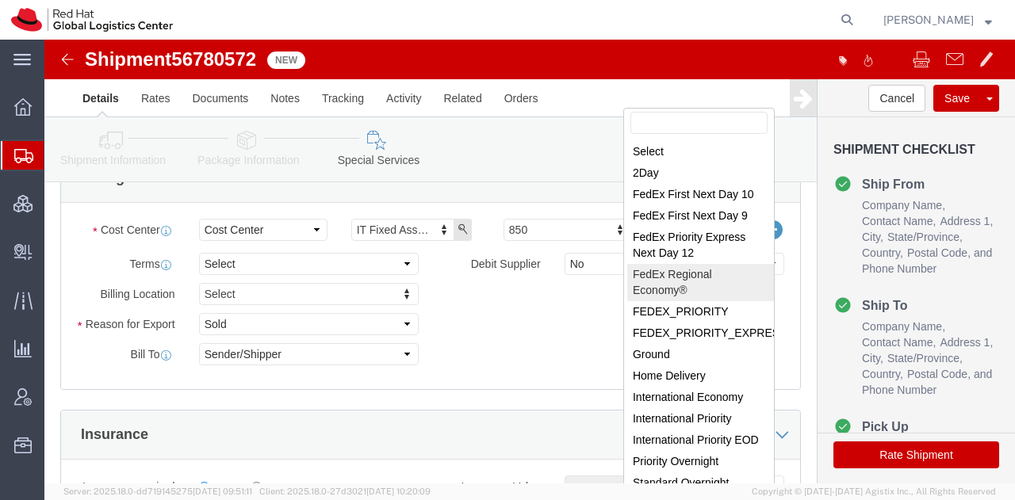
scroll to position [671, 0]
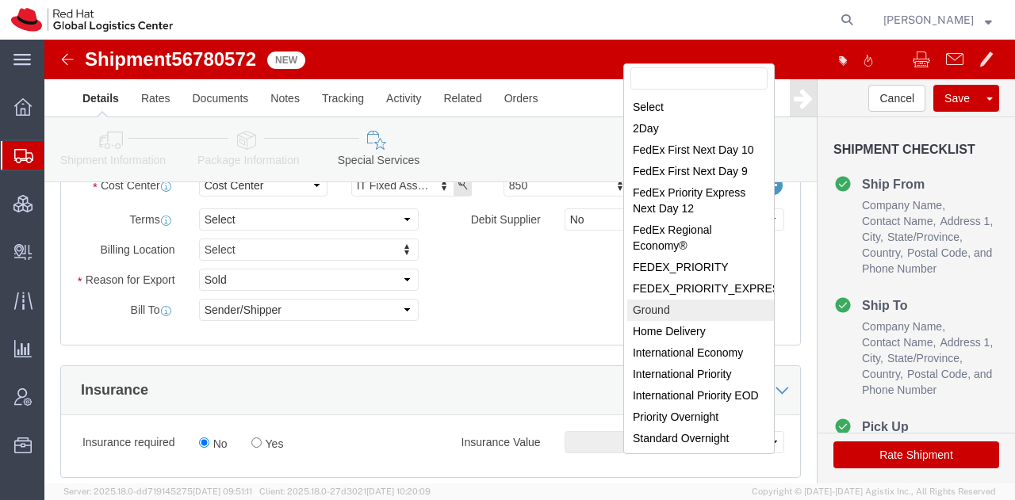
select select "12"
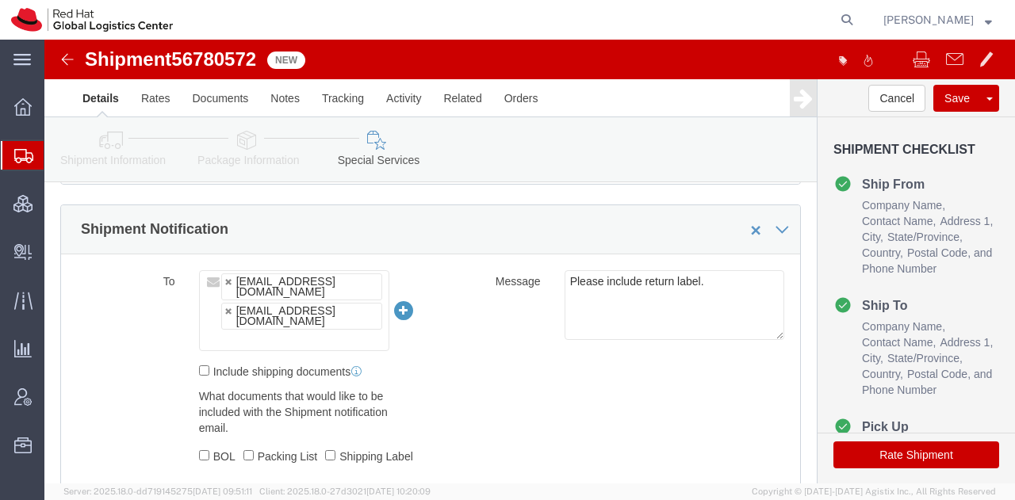
scroll to position [968, 0]
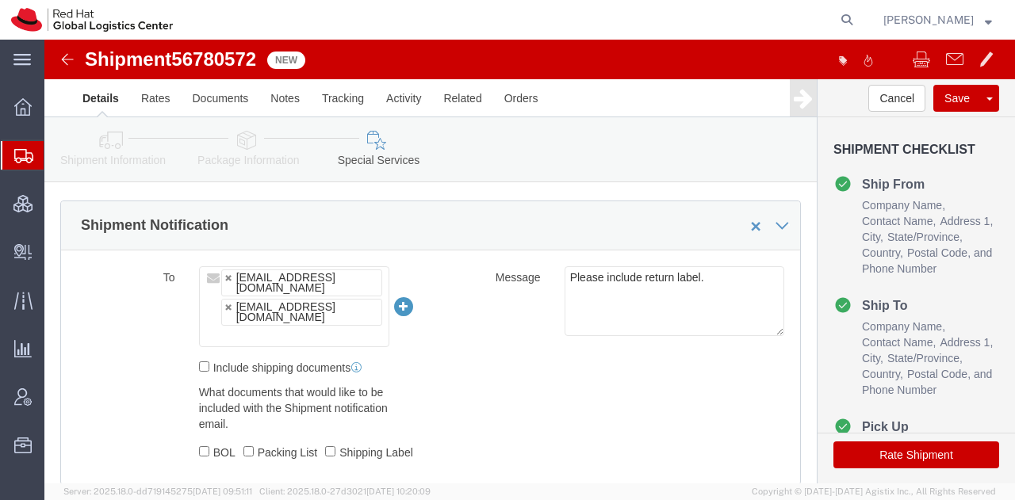
click button "Rate Shipment"
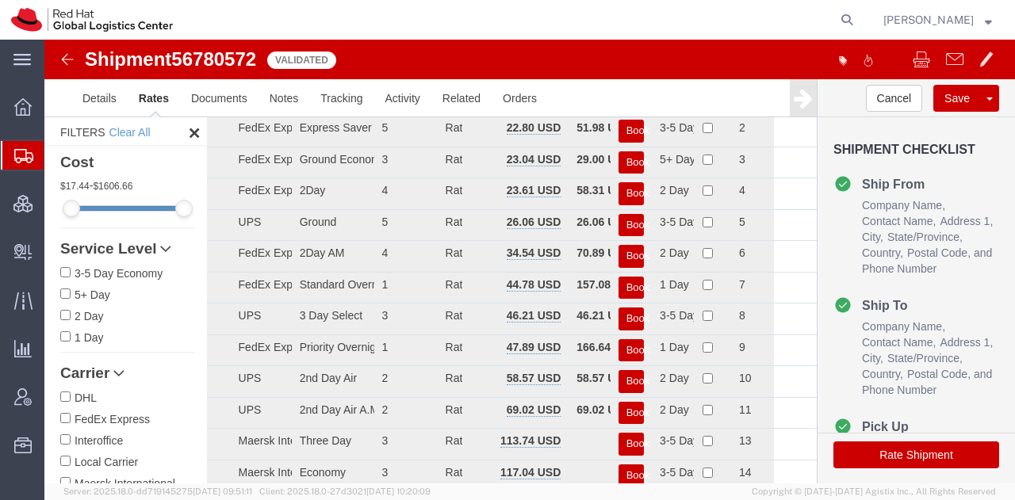
scroll to position [0, 0]
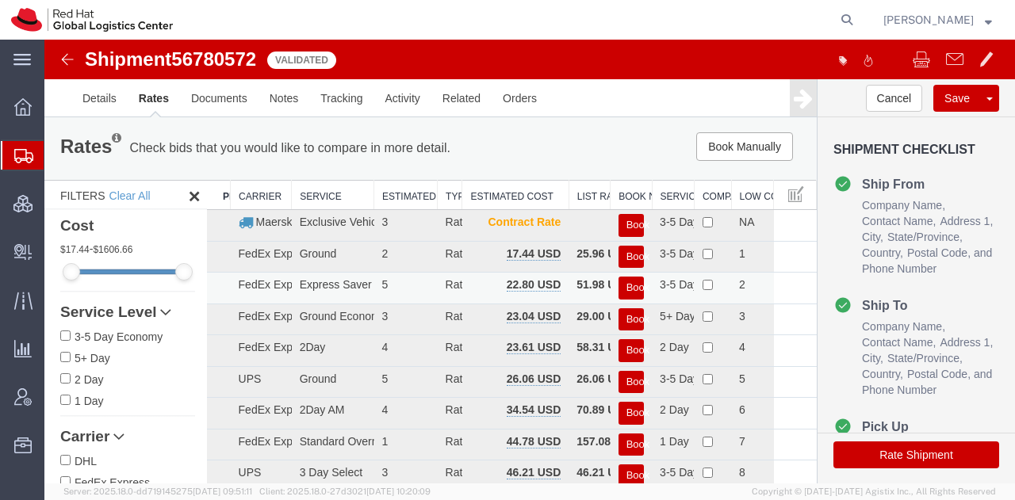
click at [618, 288] on button "Book" at bounding box center [630, 288] width 25 height 23
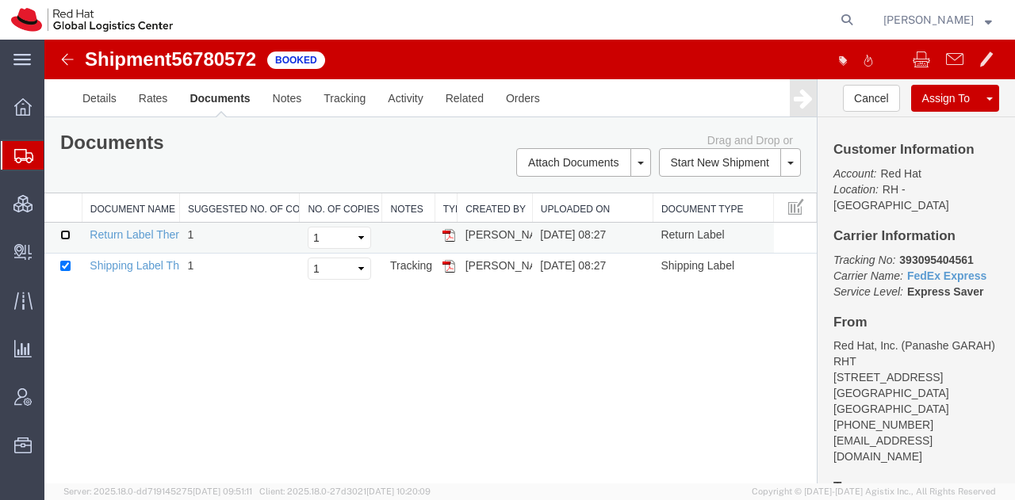
click at [65, 231] on input "checkbox" at bounding box center [65, 235] width 10 height 10
checkbox input "true"
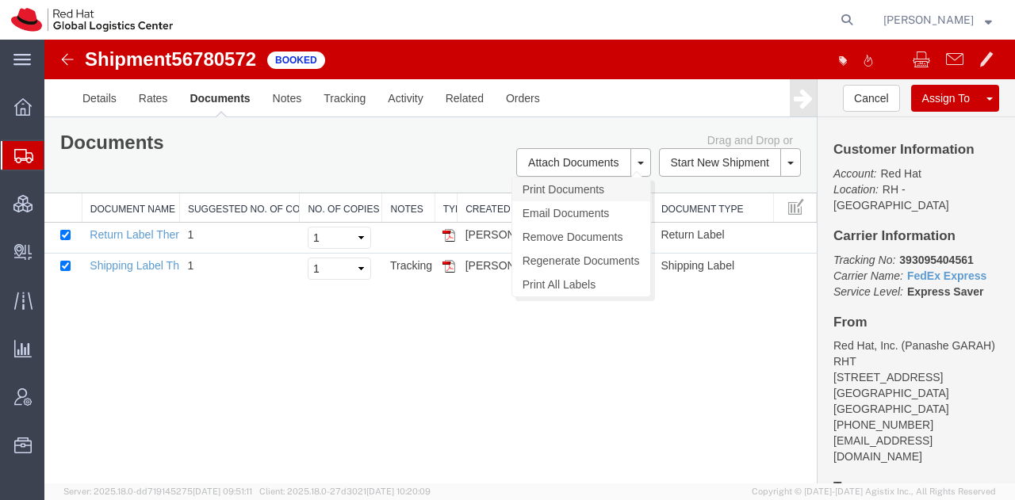
click at [561, 193] on link "Print Documents" at bounding box center [581, 190] width 138 height 24
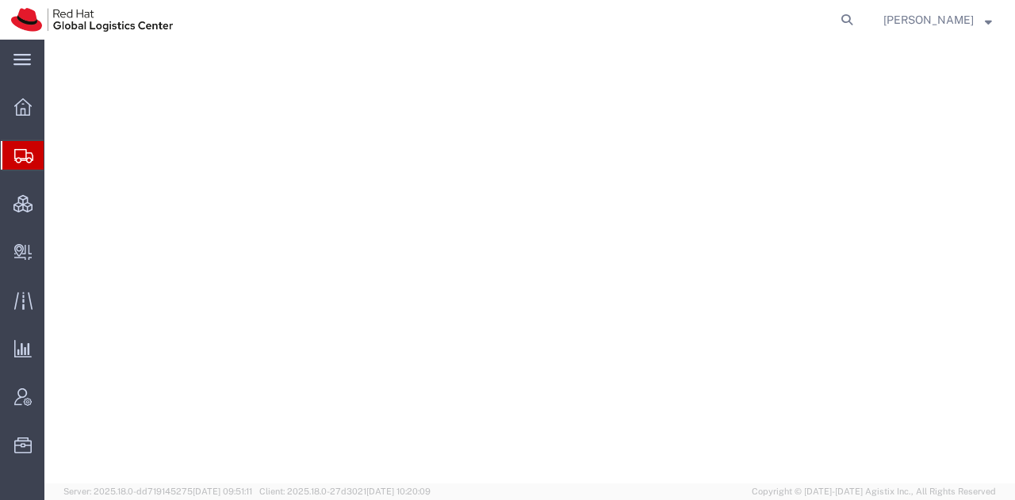
select select "38014"
select select
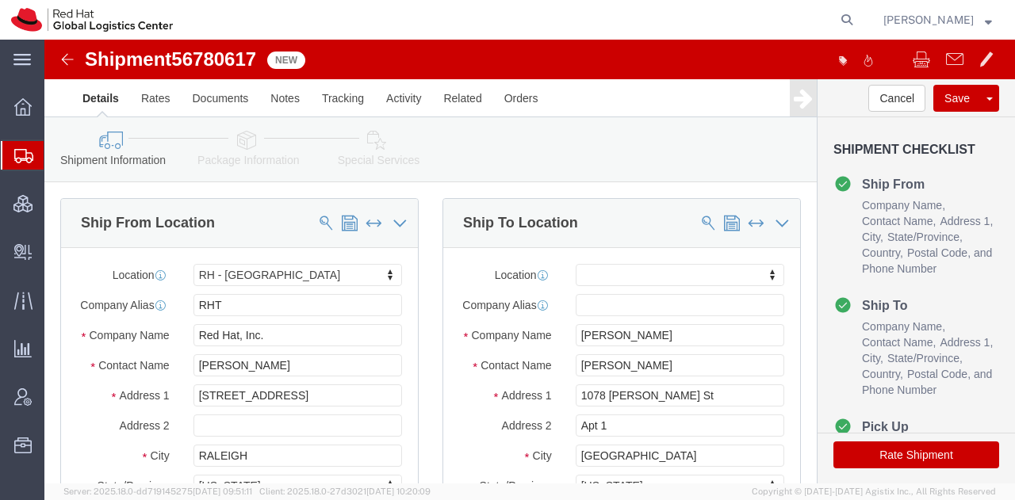
click icon
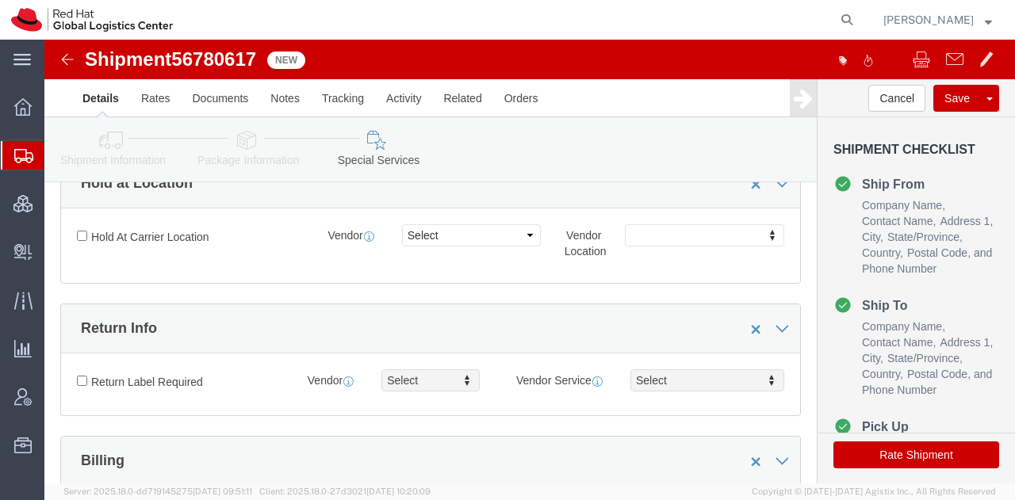
scroll to position [344, 0]
click input "Return Label Required"
checkbox input "true"
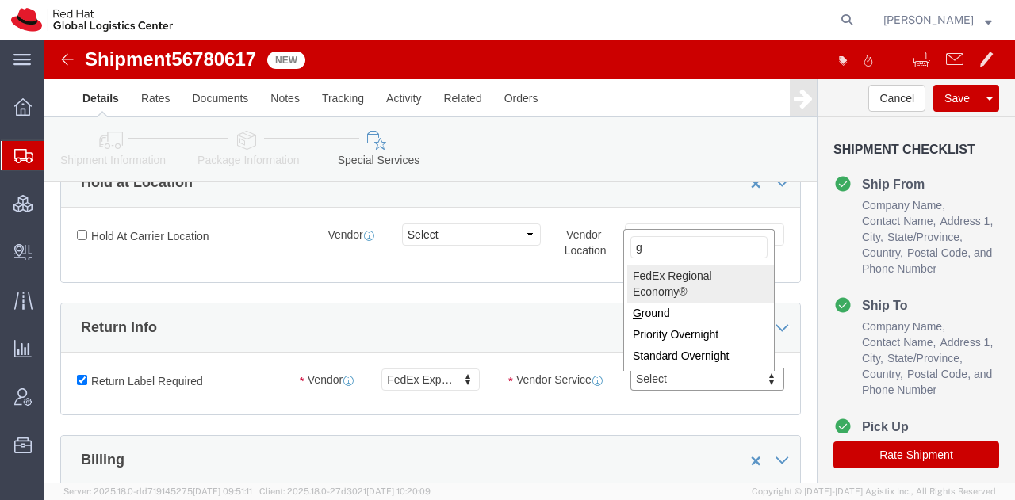
type input "gr"
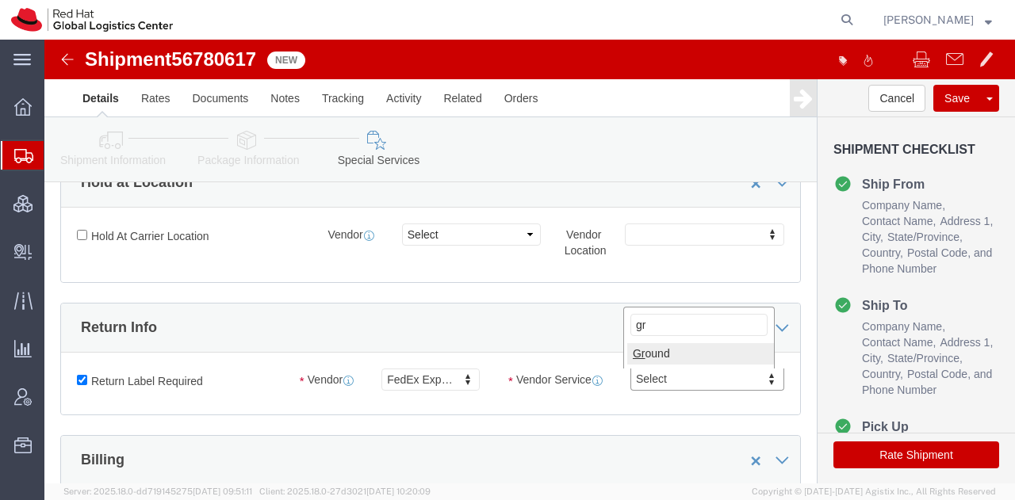
select select "12"
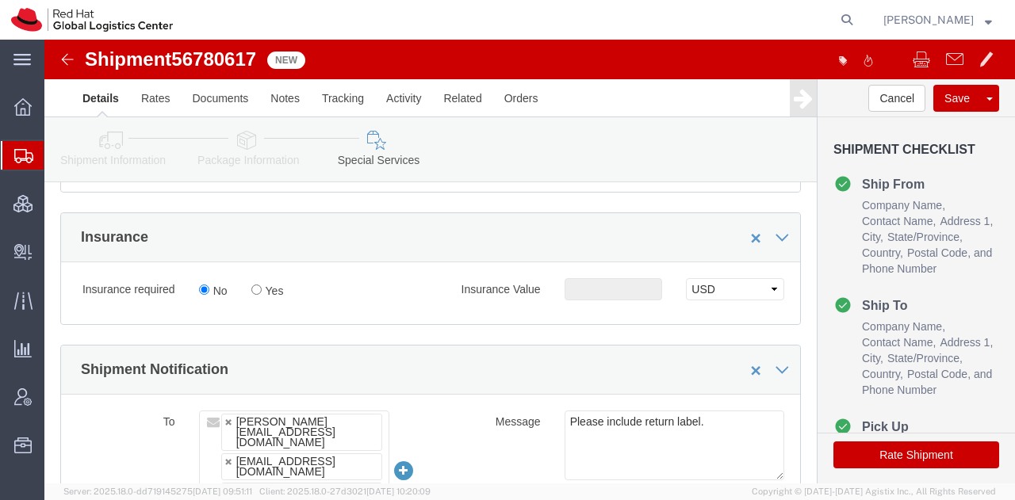
scroll to position [826, 0]
click input "Yes"
radio input "true"
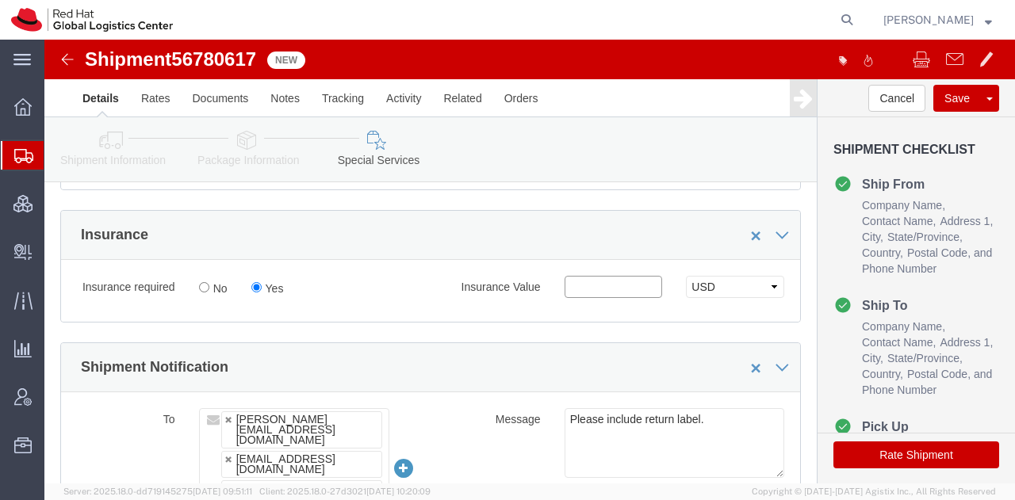
click input "text"
type input "500.00"
click button "Rate Shipment"
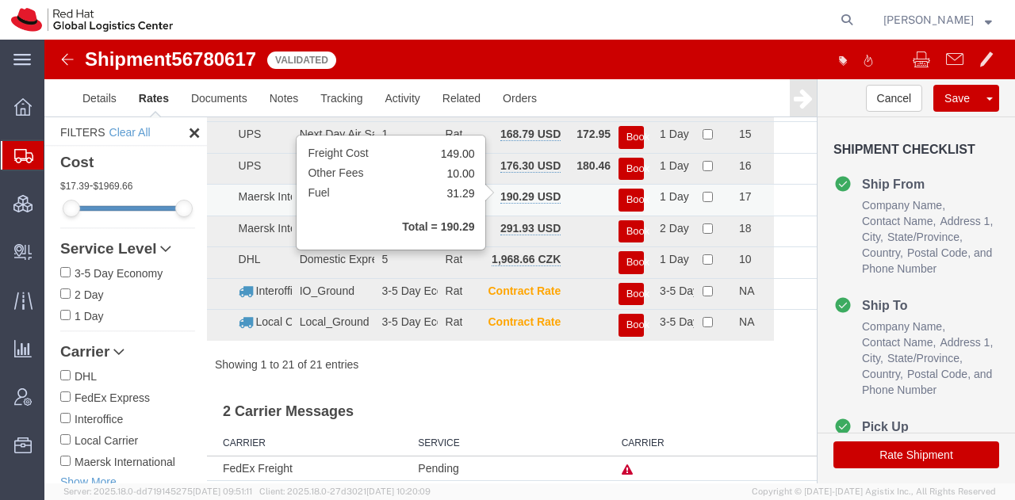
scroll to position [0, 0]
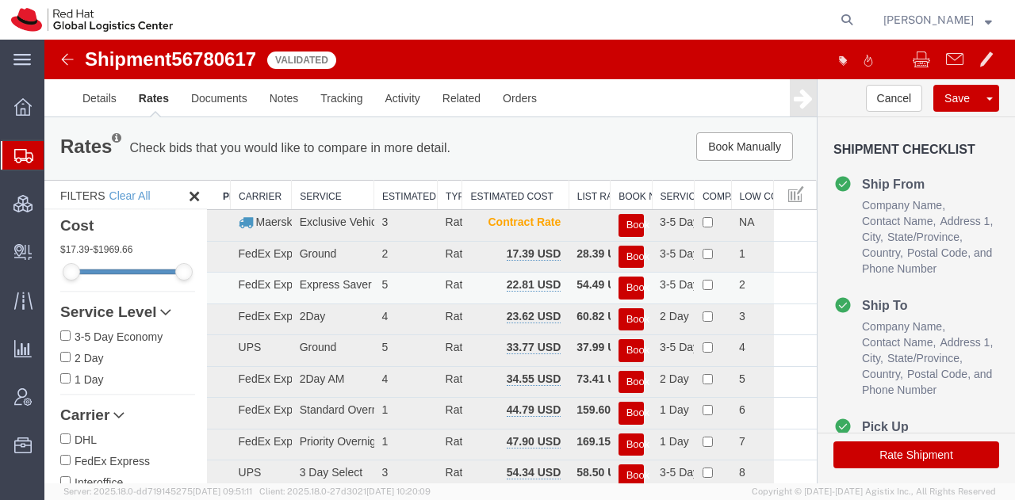
click at [623, 286] on button "Book" at bounding box center [630, 288] width 25 height 23
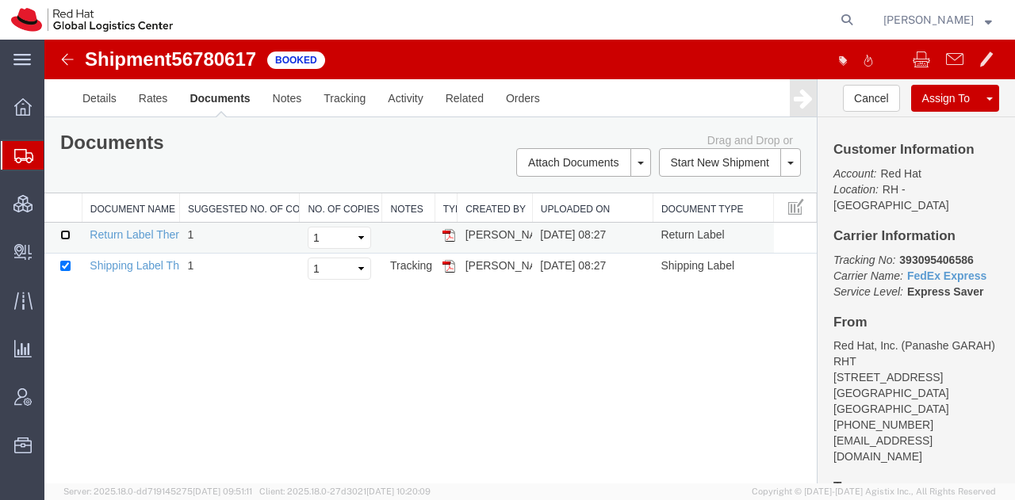
click at [65, 232] on input "checkbox" at bounding box center [65, 235] width 10 height 10
checkbox input "true"
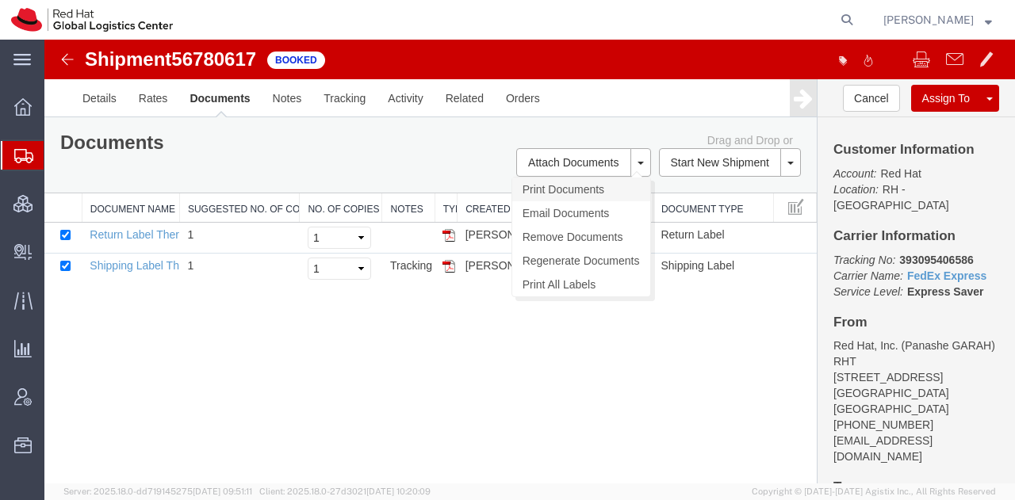
click at [545, 188] on link "Print Documents" at bounding box center [581, 190] width 138 height 24
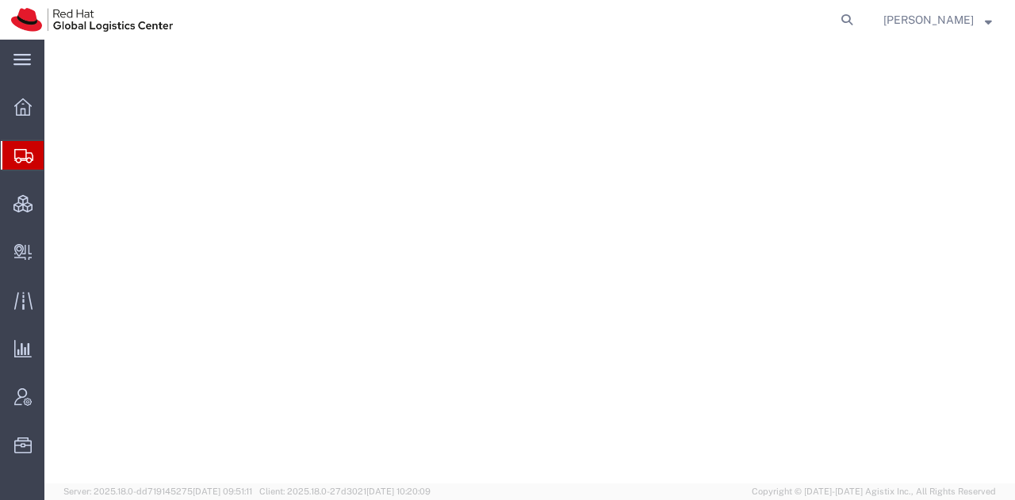
select select "38014"
select select
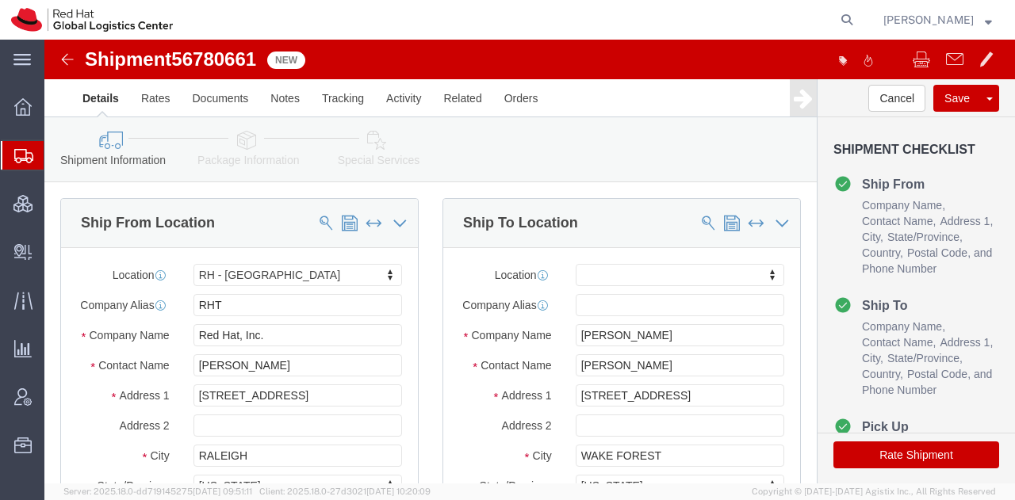
click icon
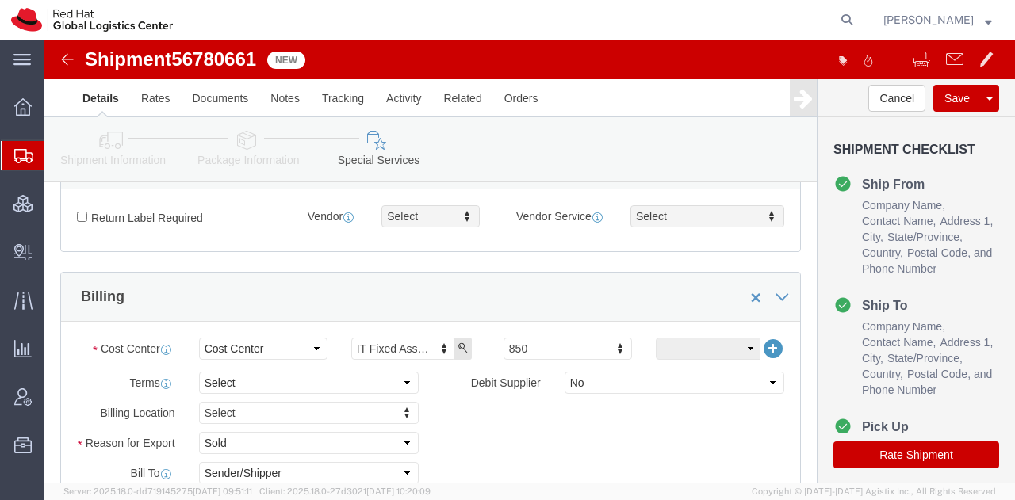
scroll to position [496, 0]
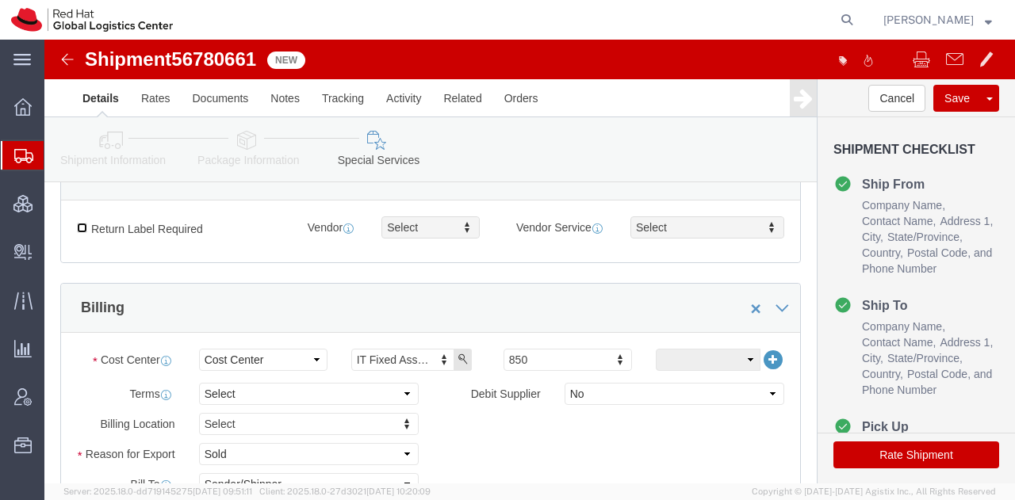
click input "Return Label Required"
checkbox input "true"
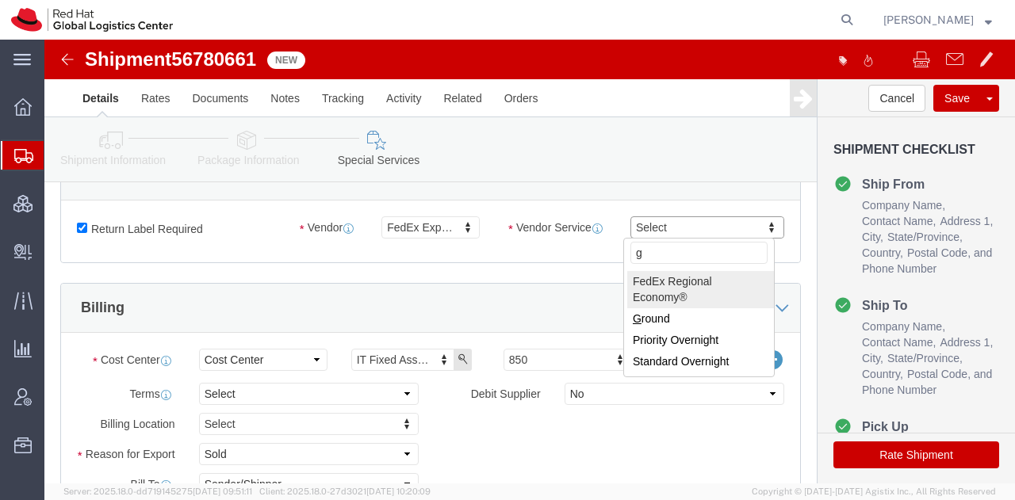
type input "gr"
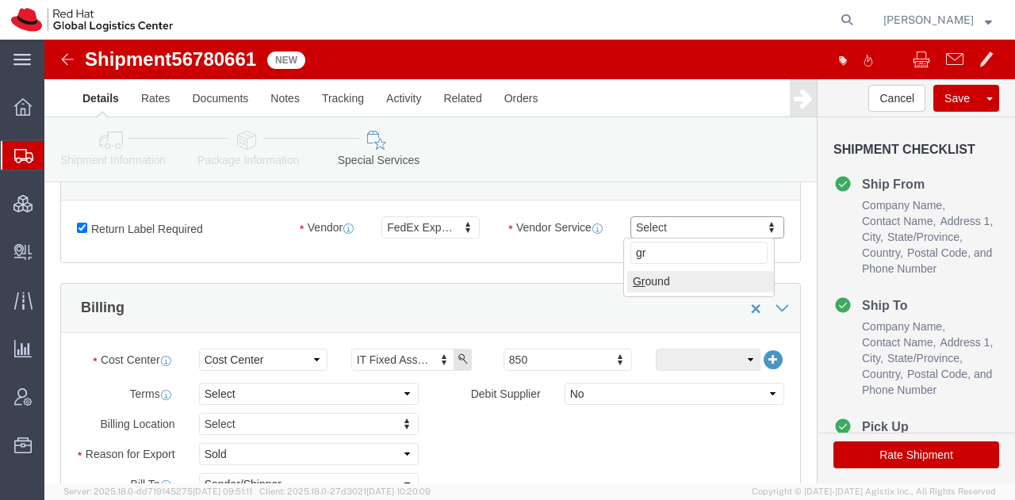
select select "12"
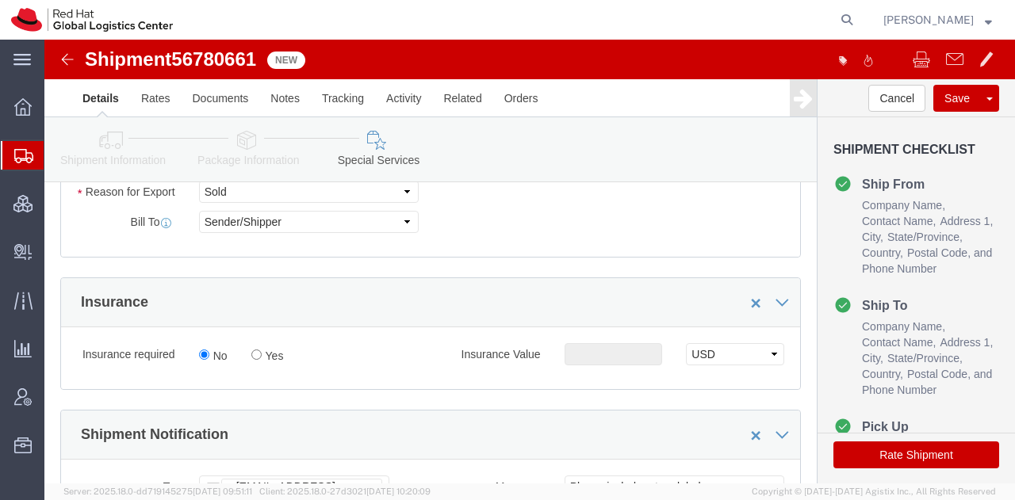
scroll to position [760, 0]
click input "Yes"
radio input "true"
click input "text"
type input "500.00"
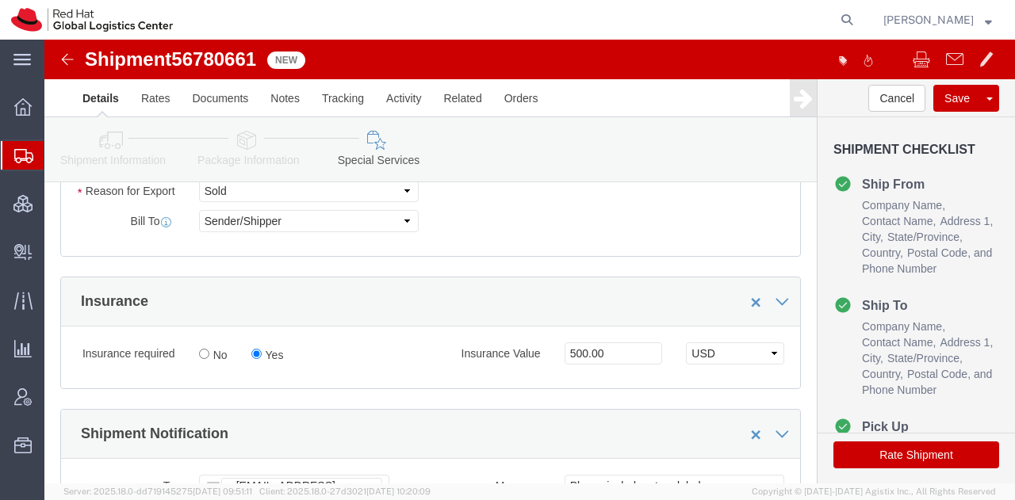
drag, startPoint x: 887, startPoint y: 421, endPoint x: 614, endPoint y: 26, distance: 480.3
click button "Rate Shipment"
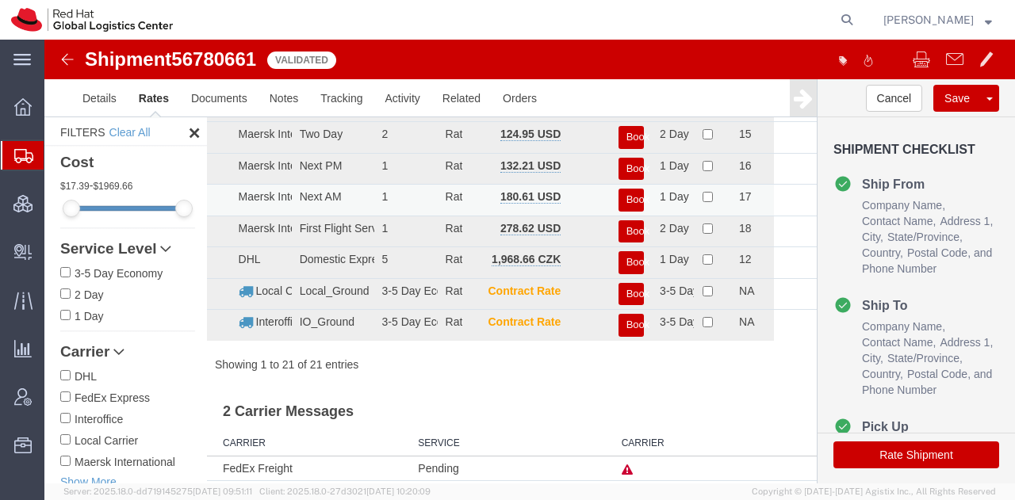
scroll to position [0, 0]
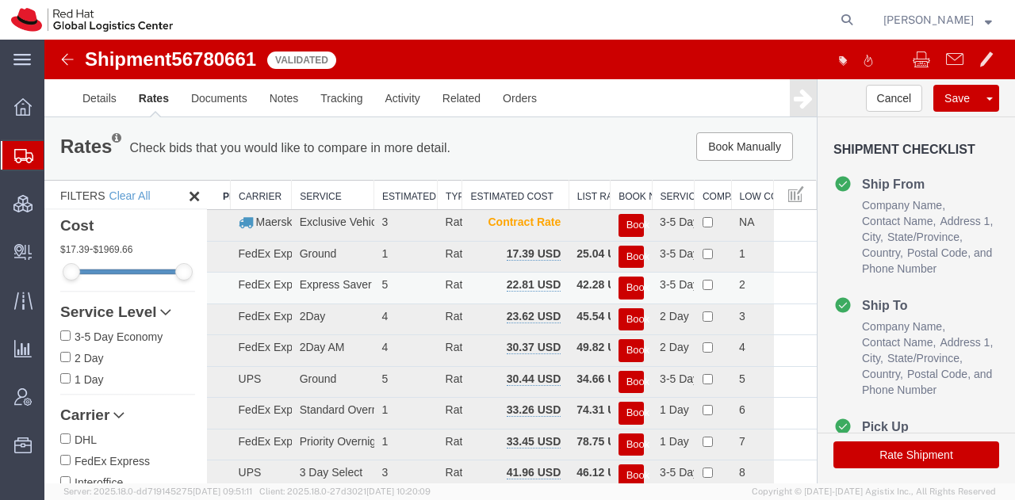
click at [618, 291] on button "Book" at bounding box center [630, 288] width 25 height 23
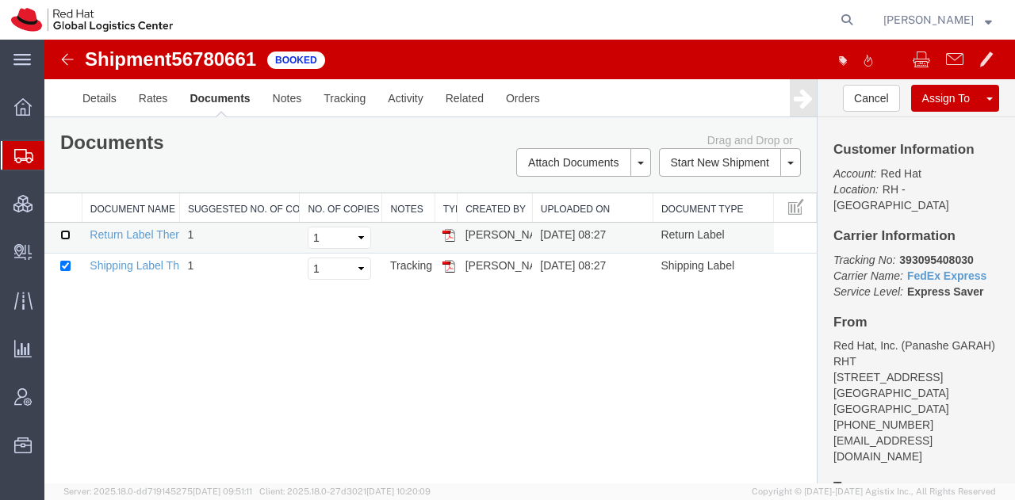
click at [65, 231] on input "checkbox" at bounding box center [65, 235] width 10 height 10
checkbox input "true"
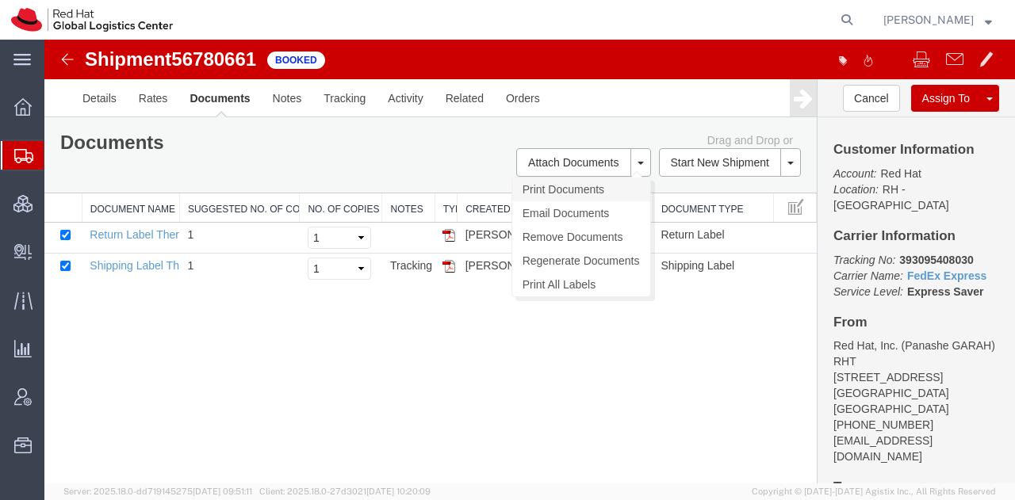
click at [547, 180] on link "Print Documents" at bounding box center [581, 190] width 138 height 24
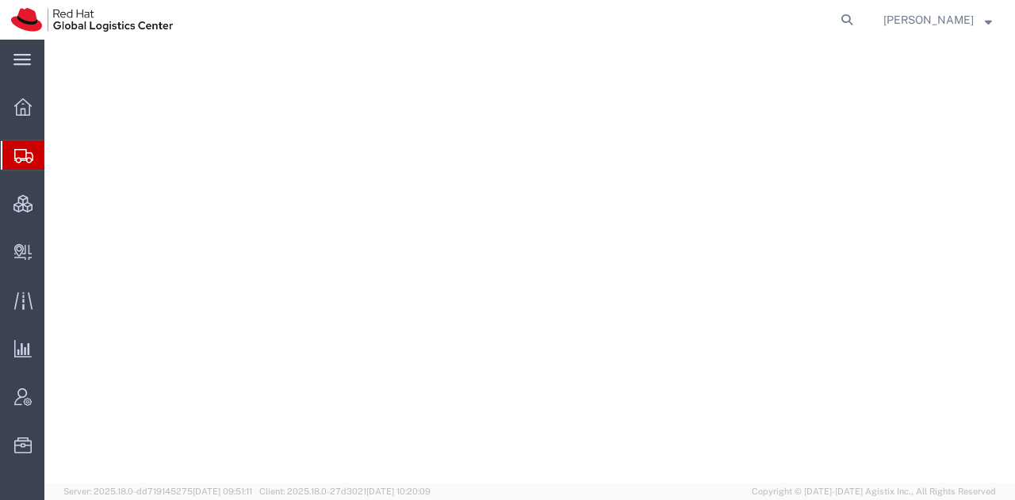
select select "38014"
select select
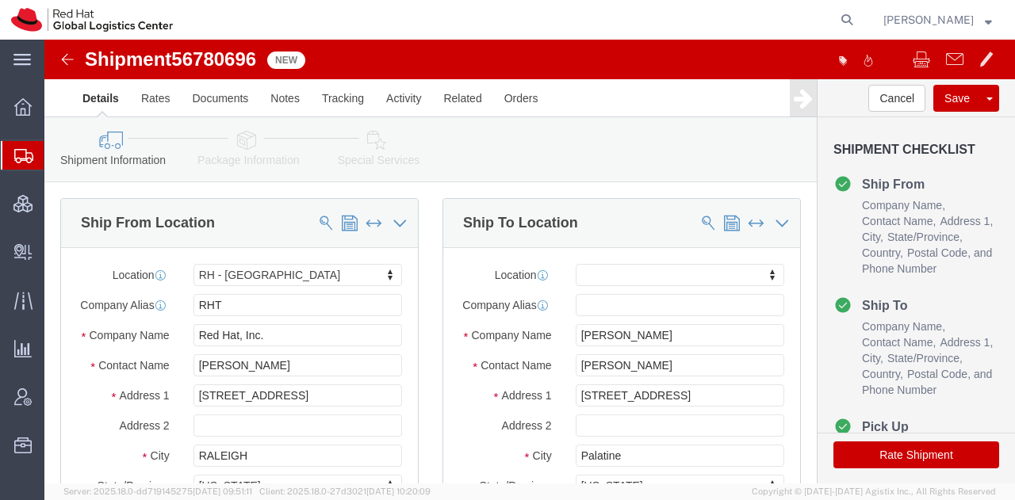
click icon
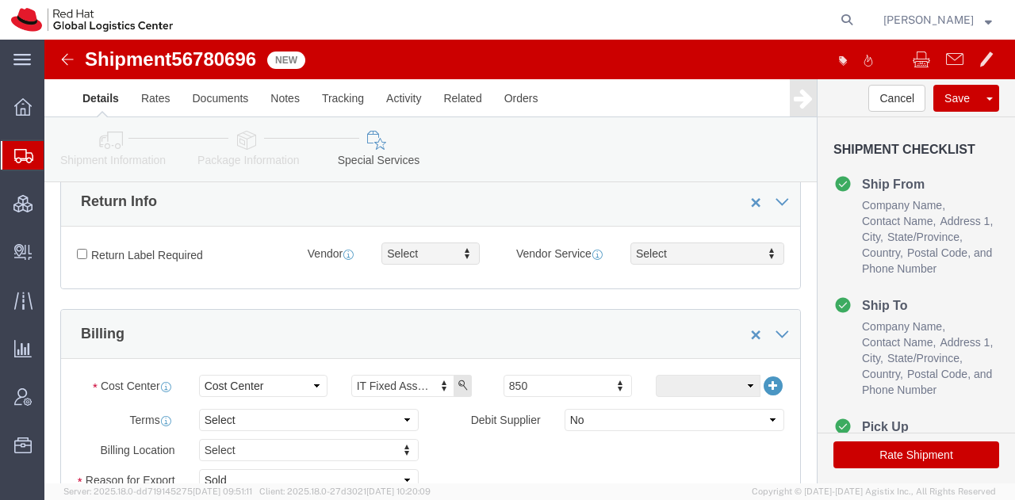
scroll to position [471, 0]
click input "Return Label Required"
checkbox input "true"
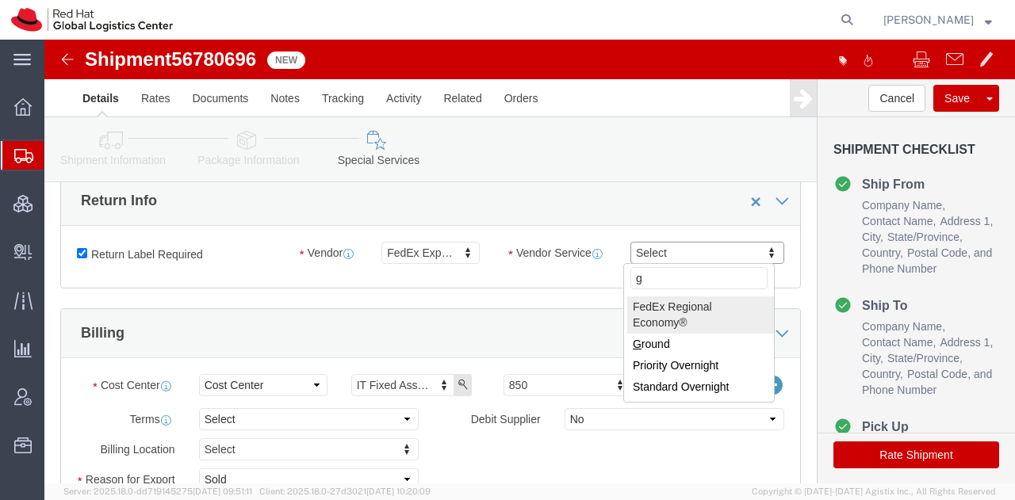
type input "gr"
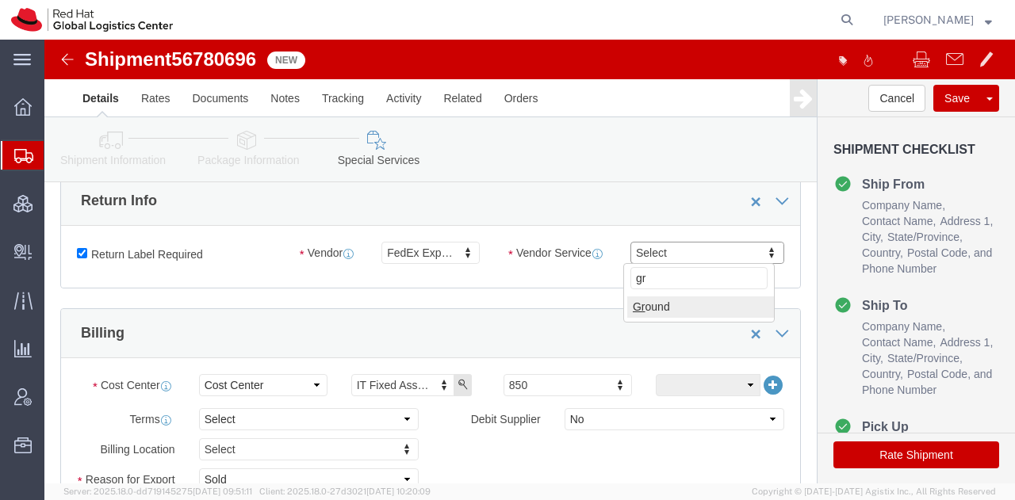
select select "12"
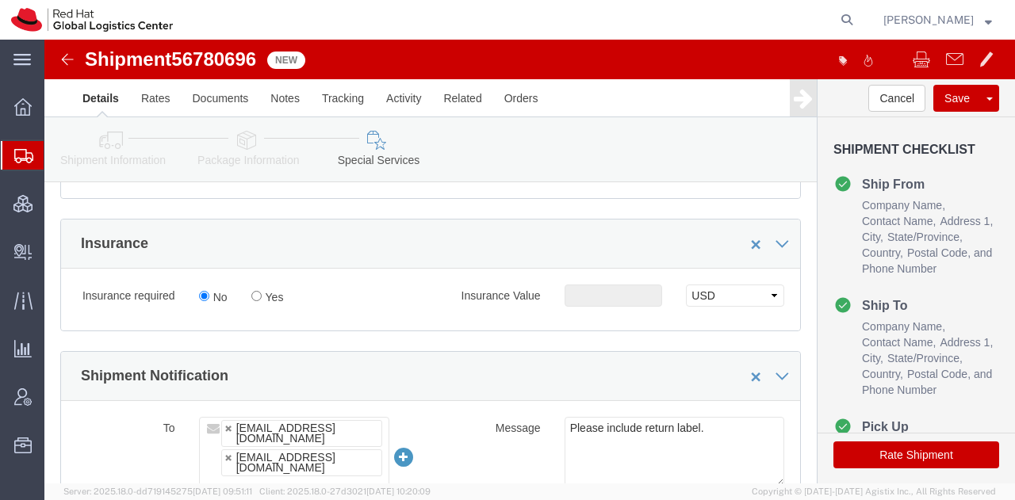
scroll to position [819, 0]
click input "Yes"
radio input "true"
click input "text"
type input "500.00"
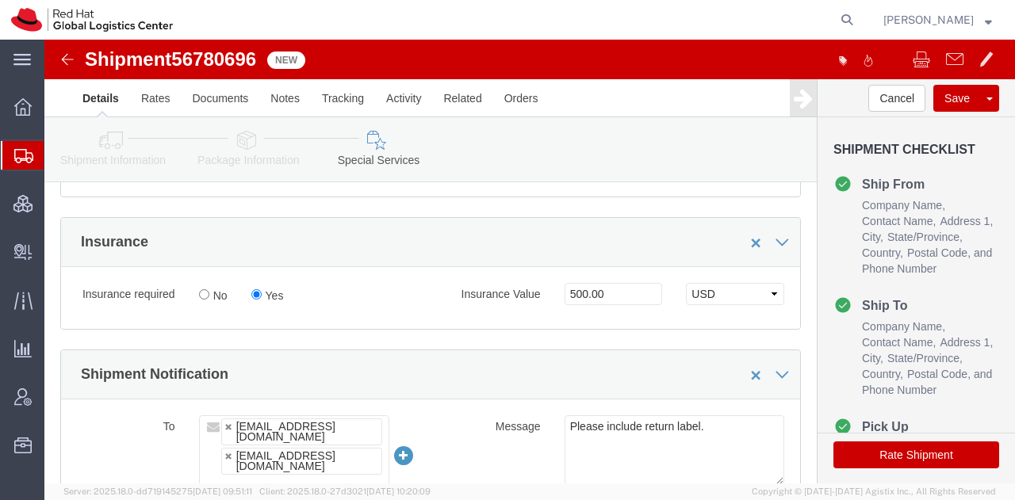
click button "Rate Shipment"
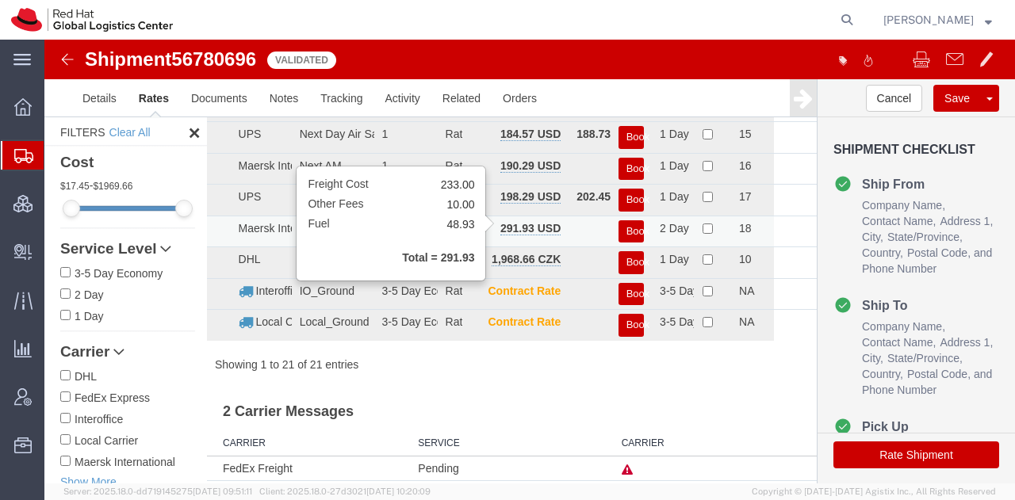
scroll to position [0, 0]
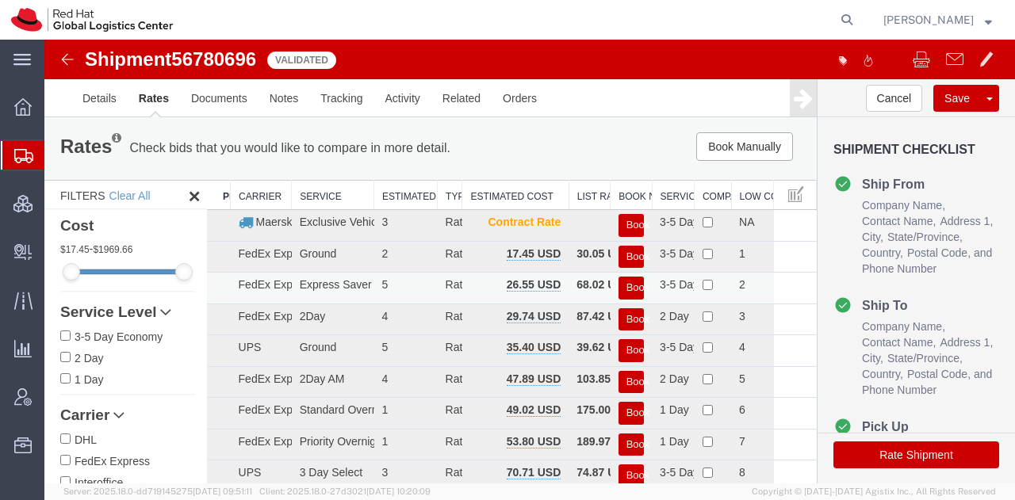
click at [625, 285] on button "Book" at bounding box center [630, 288] width 25 height 23
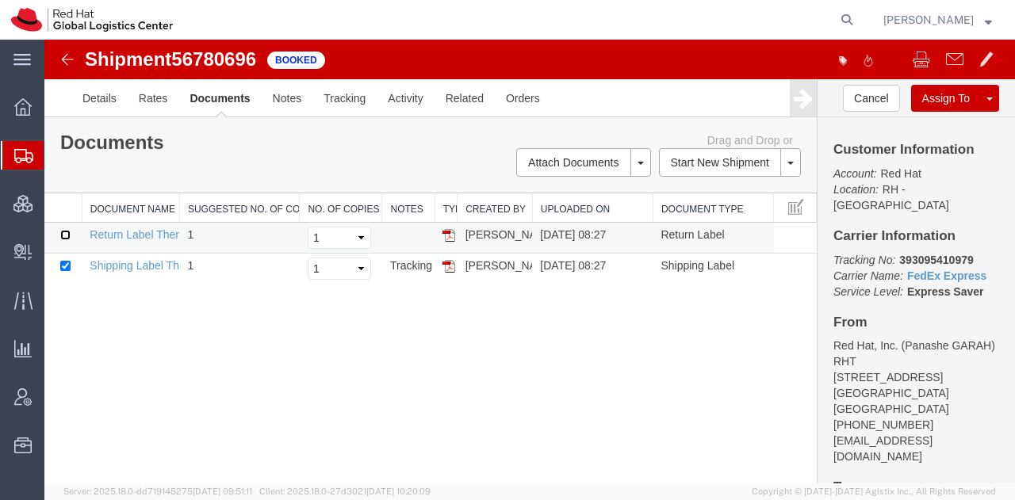
click at [67, 232] on input "checkbox" at bounding box center [65, 235] width 10 height 10
checkbox input "true"
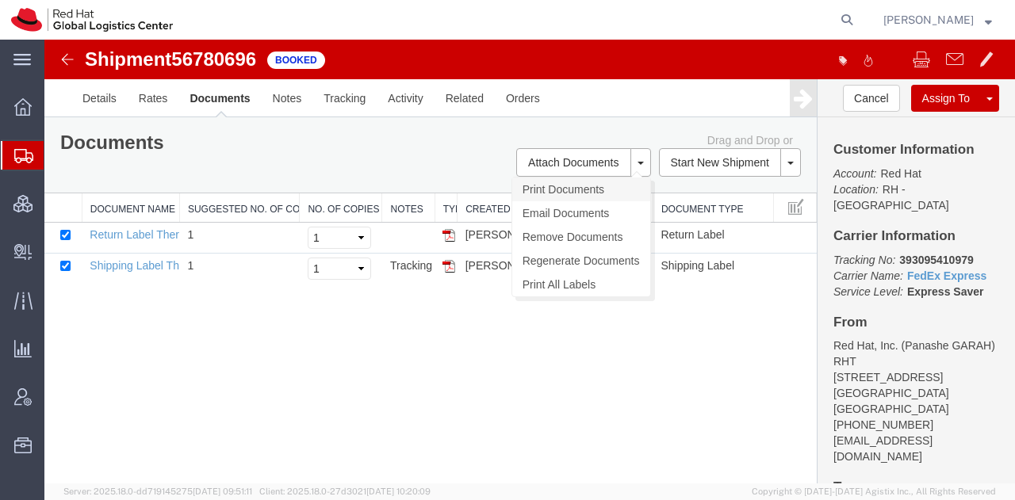
click at [552, 180] on link "Print Documents" at bounding box center [581, 190] width 138 height 24
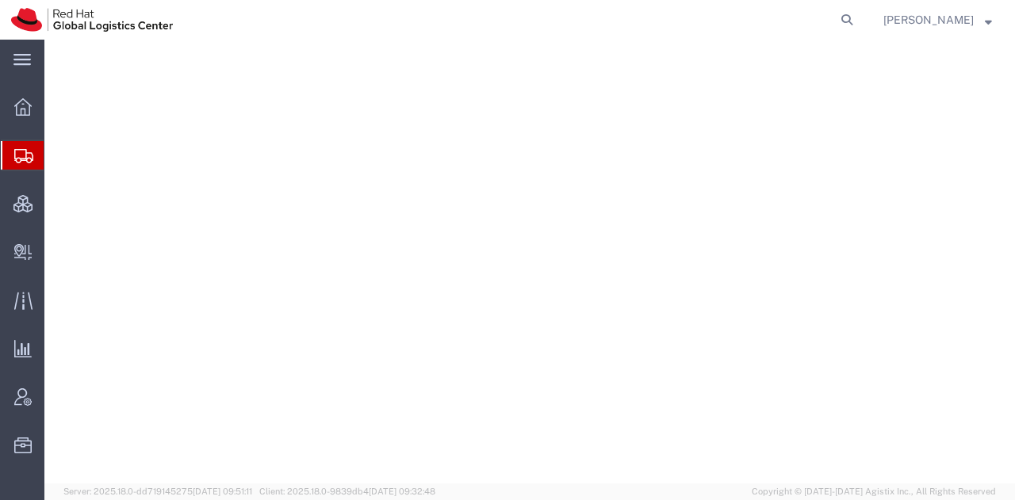
select select "38014"
select select
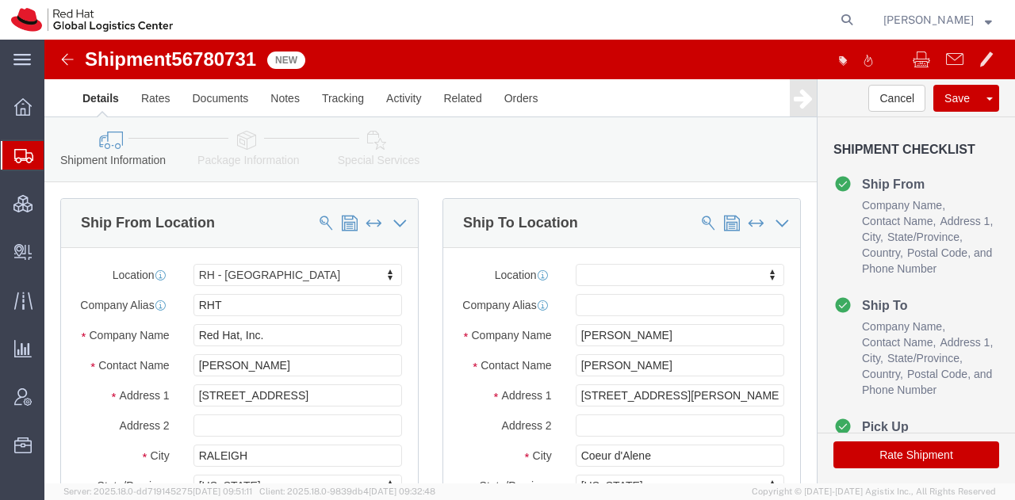
click icon
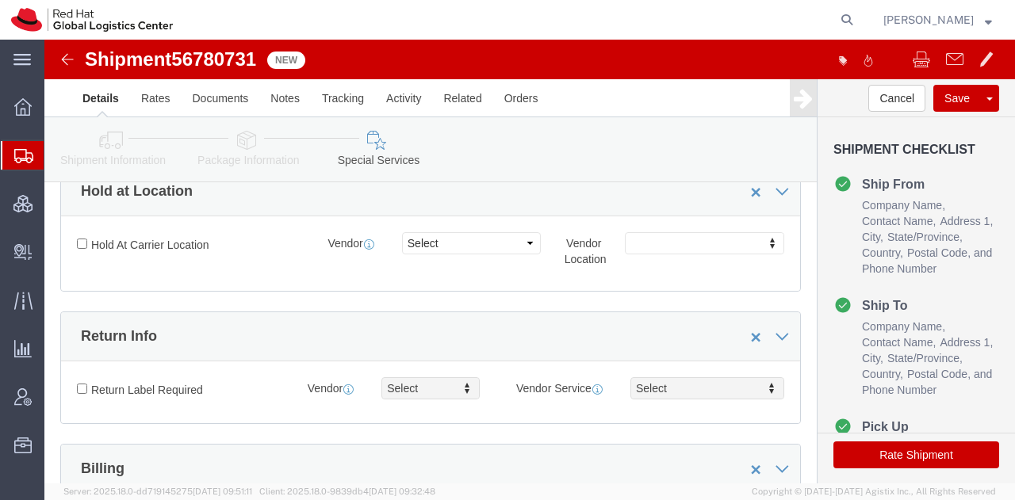
scroll to position [335, 0]
click input "Return Label Required"
checkbox input "true"
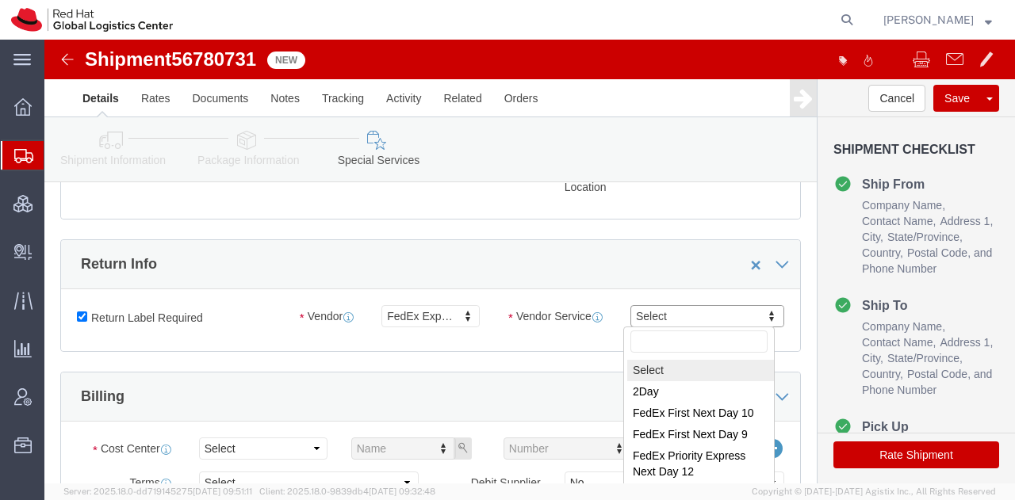
scroll to position [450, 0]
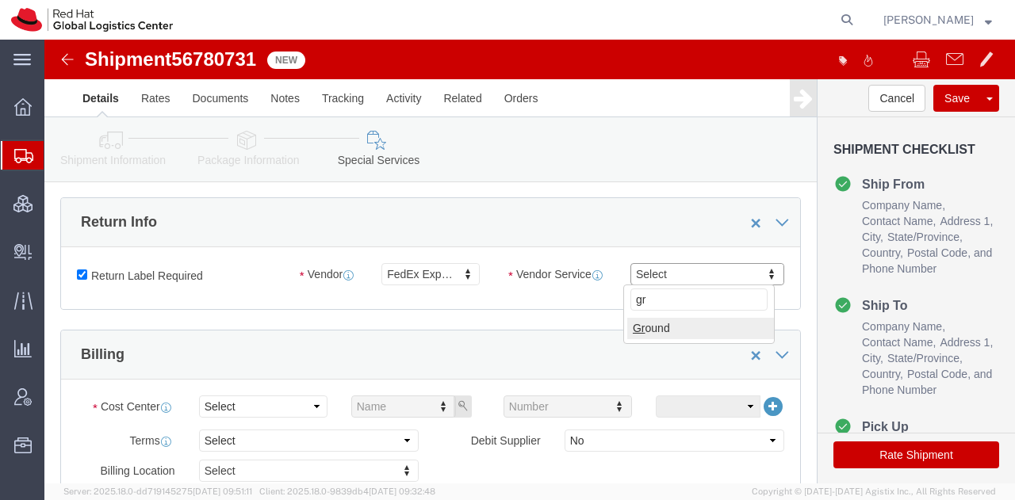
type input "gr"
select select "12"
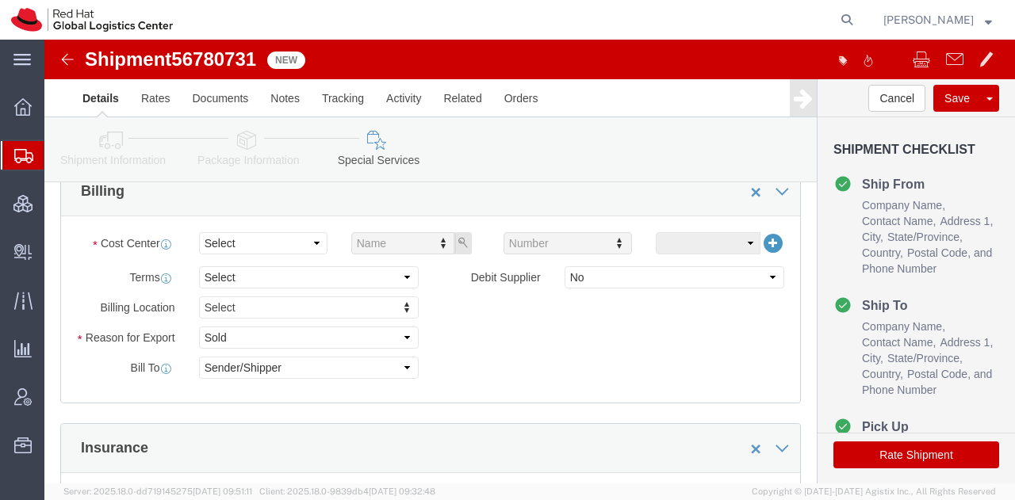
scroll to position [616, 0]
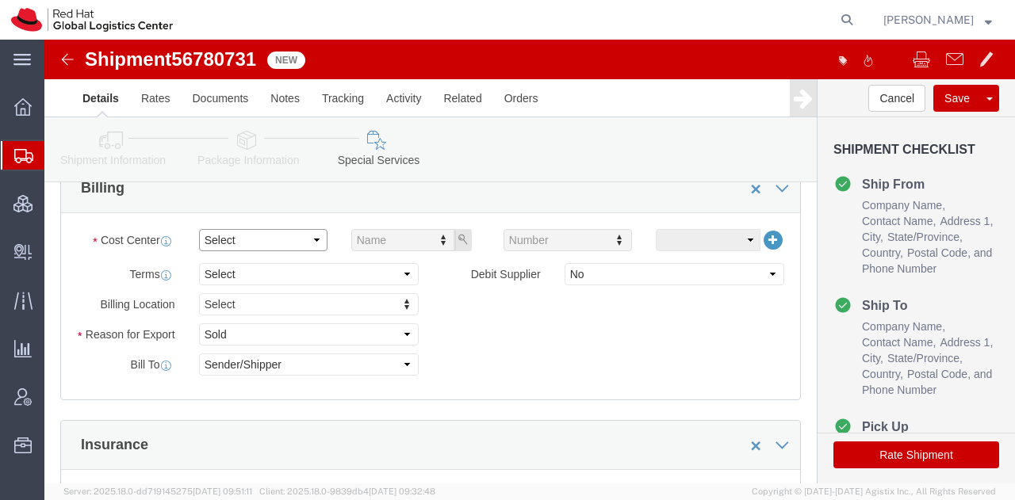
click select "Select"
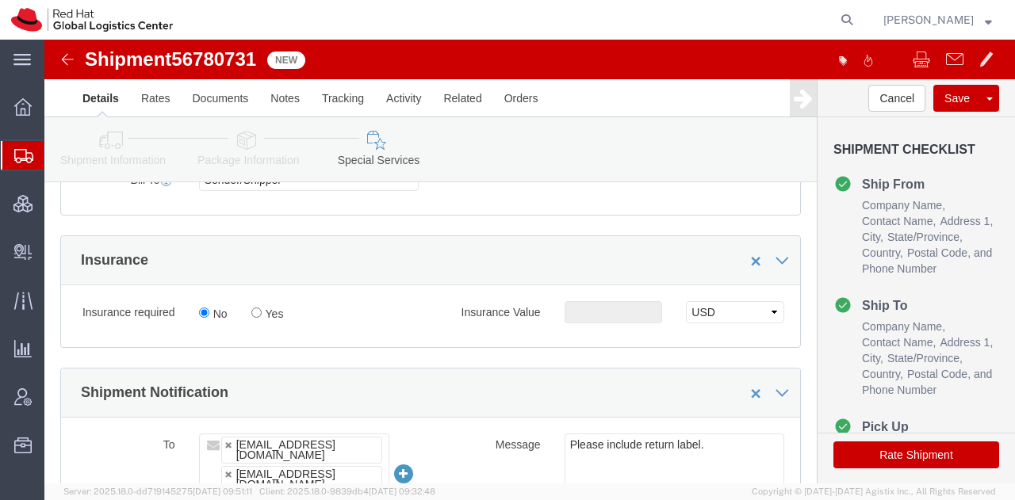
scroll to position [804, 0]
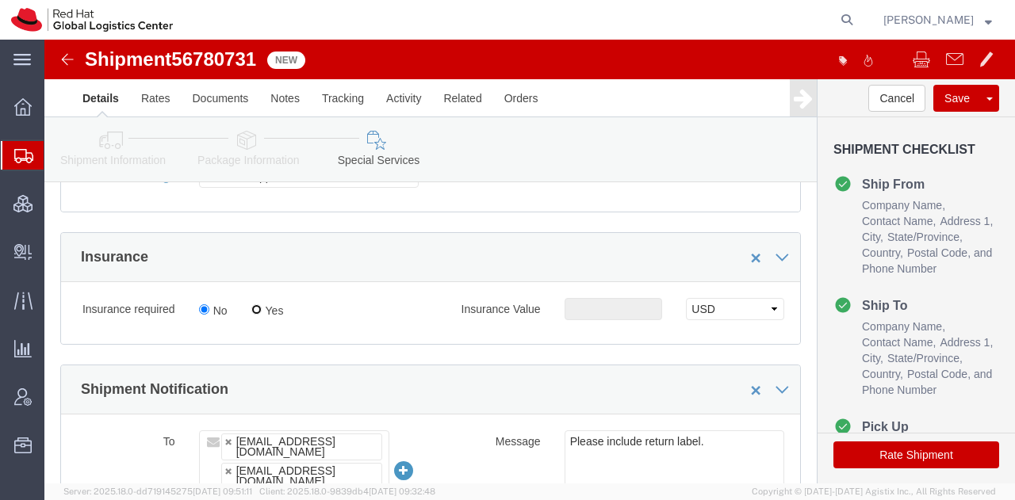
click input "Yes"
radio input "true"
click input "text"
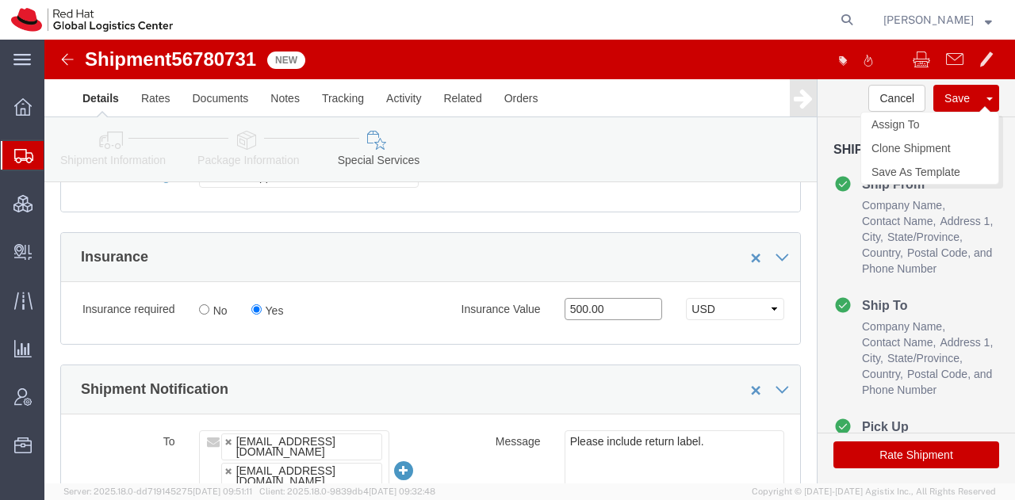
type input "500.00"
click button "Save"
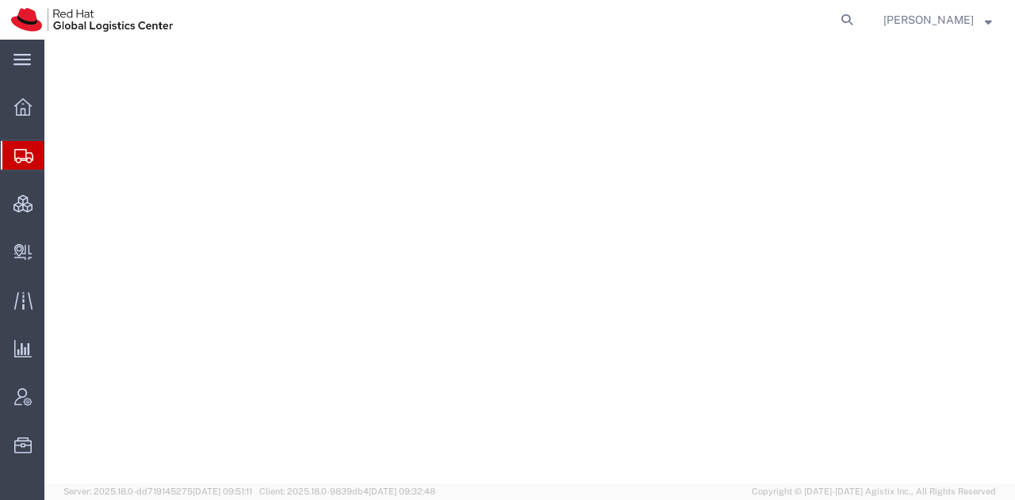
select select "38014"
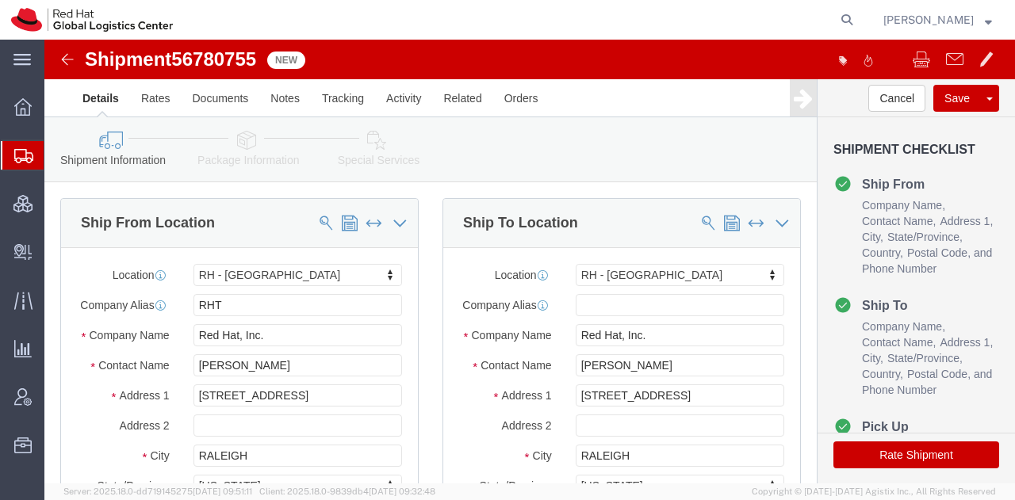
click button "Rate Shipment"
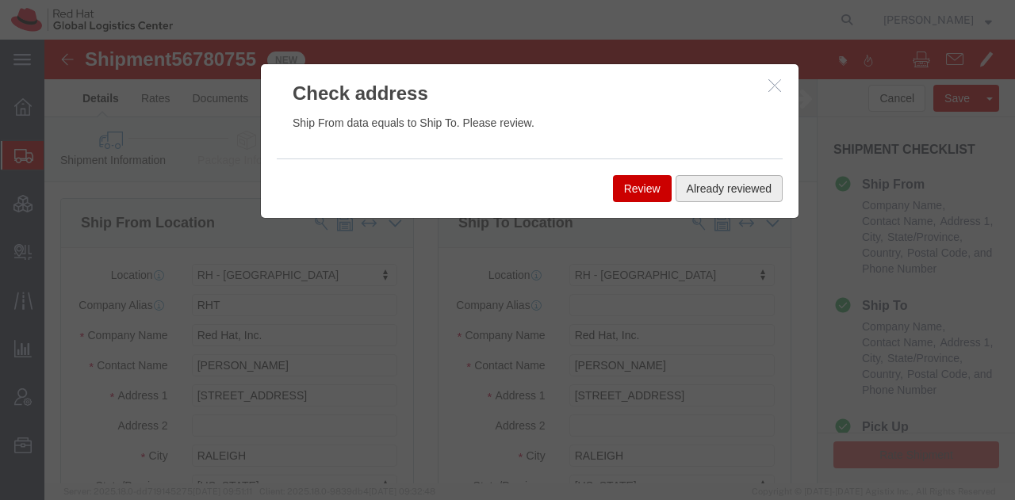
click button "Already reviewed"
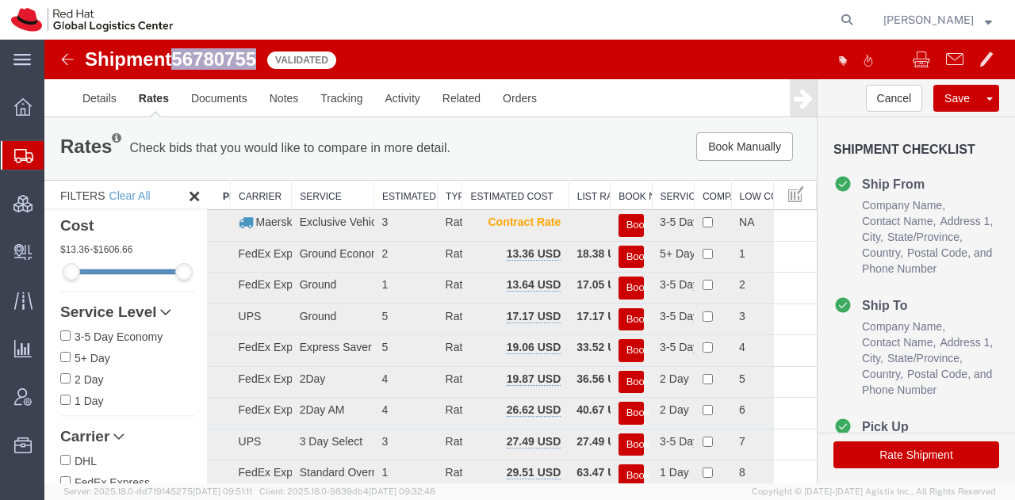
drag, startPoint x: 258, startPoint y: 61, endPoint x: 182, endPoint y: 59, distance: 76.9
click at [182, 59] on span "56780755" at bounding box center [213, 58] width 85 height 21
copy span "56780755"
click at [727, 145] on button "Book Manually" at bounding box center [744, 146] width 97 height 29
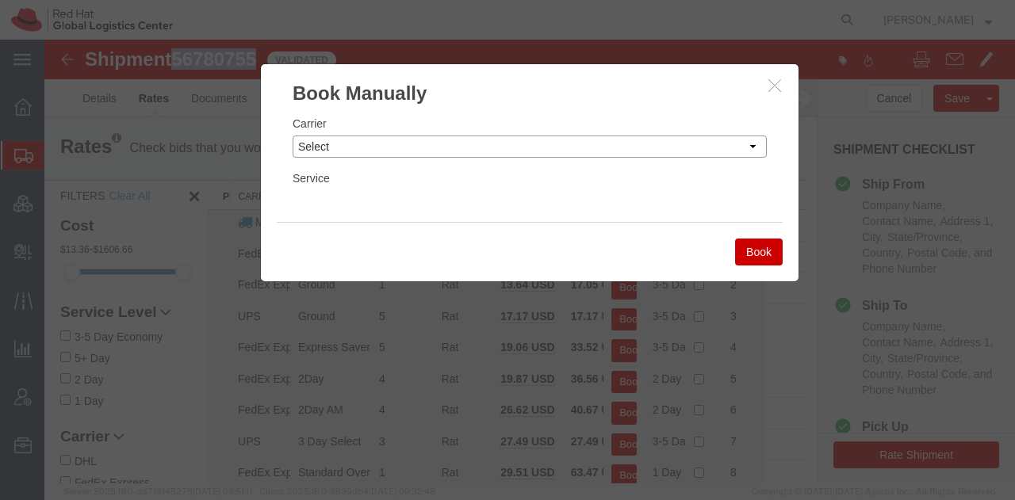
click at [639, 143] on select "Select Add New Carrier (and default service) Amazon Logistics Czech Post DHL Fe…" at bounding box center [530, 147] width 474 height 22
select select "7920"
click at [293, 136] on select "Select Add New Carrier (and default service) Amazon Logistics Czech Post DHL Fe…" at bounding box center [530, 147] width 474 height 22
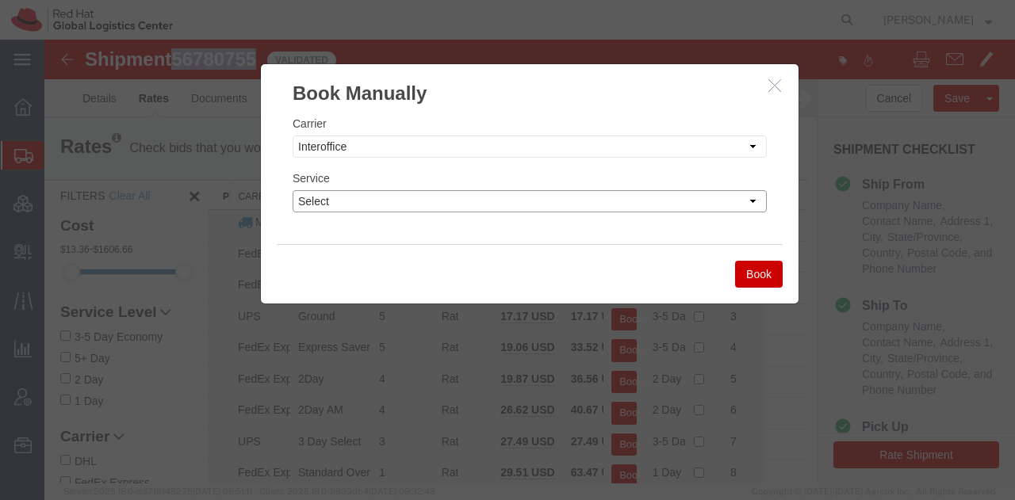
click at [342, 201] on select "Select IO_Ground IO_LTL" at bounding box center [530, 201] width 474 height 22
select select "17810"
click at [293, 190] on select "Select IO_Ground IO_LTL" at bounding box center [530, 201] width 474 height 22
click at [767, 277] on button "Book" at bounding box center [759, 274] width 48 height 27
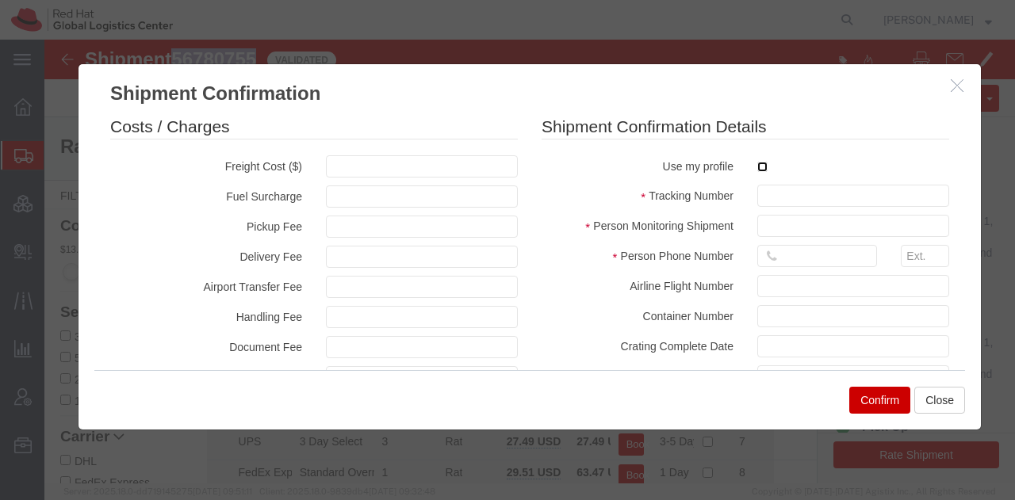
click at [757, 166] on input "checkbox" at bounding box center [762, 167] width 10 height 10
checkbox input "true"
type input "[PERSON_NAME]"
type input "19193013123"
click at [793, 203] on input "text" at bounding box center [853, 196] width 192 height 22
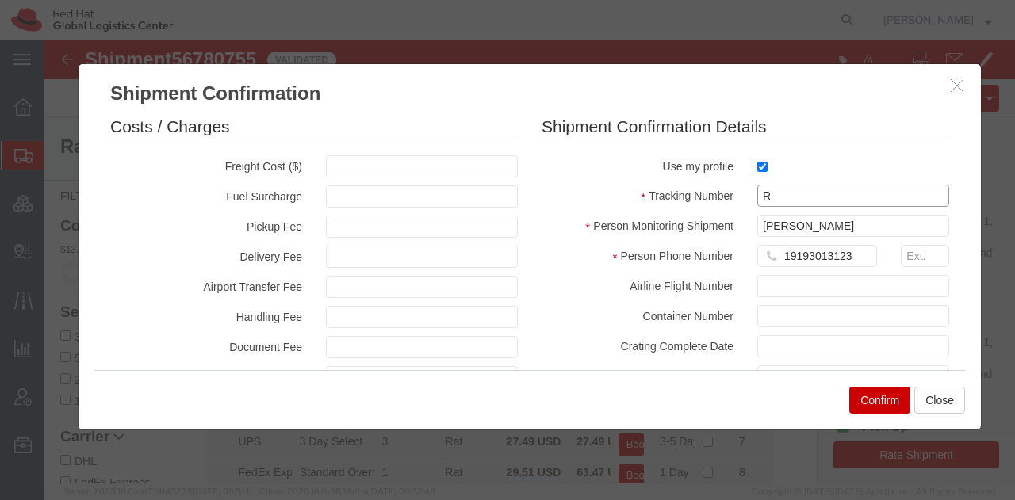
click at [793, 203] on input "R" at bounding box center [853, 196] width 192 height 22
paste input "56780755"
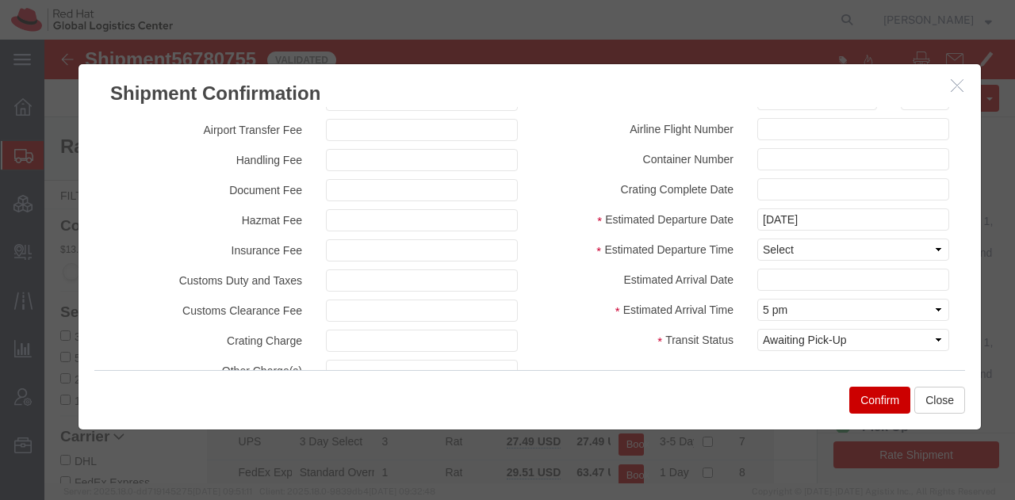
scroll to position [217, 0]
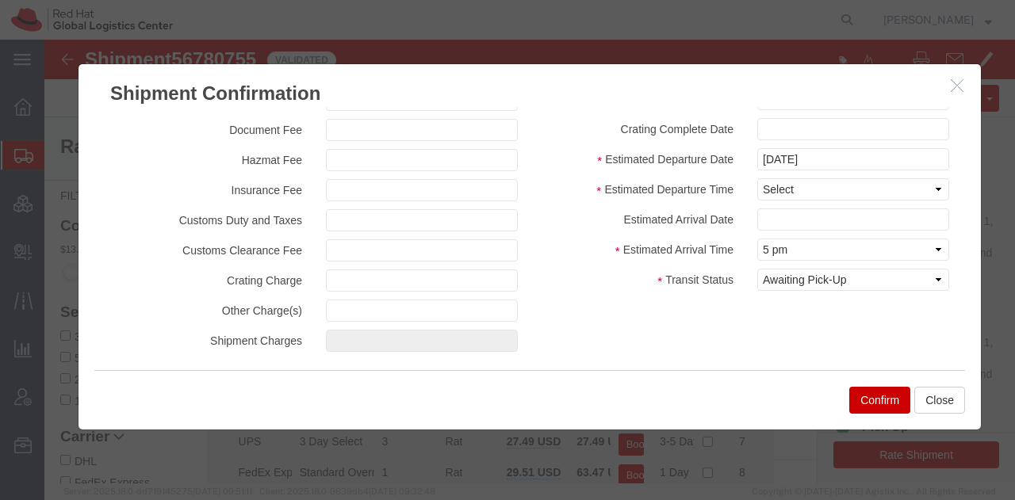
type input "RHT56780755"
click at [775, 186] on select "Select Midnight 1 am 2 am 3 am 4 am 5 am 6 am 7 am 8 am 9 am 10 am 11 am 12 Noo…" at bounding box center [853, 189] width 192 height 22
select select "1200"
click at [757, 178] on select "Select Midnight 1 am 2 am 3 am 4 am 5 am 6 am 7 am 8 am 9 am 10 am 11 am 12 Noo…" at bounding box center [853, 189] width 192 height 22
click at [867, 393] on button "Confirm" at bounding box center [879, 400] width 61 height 27
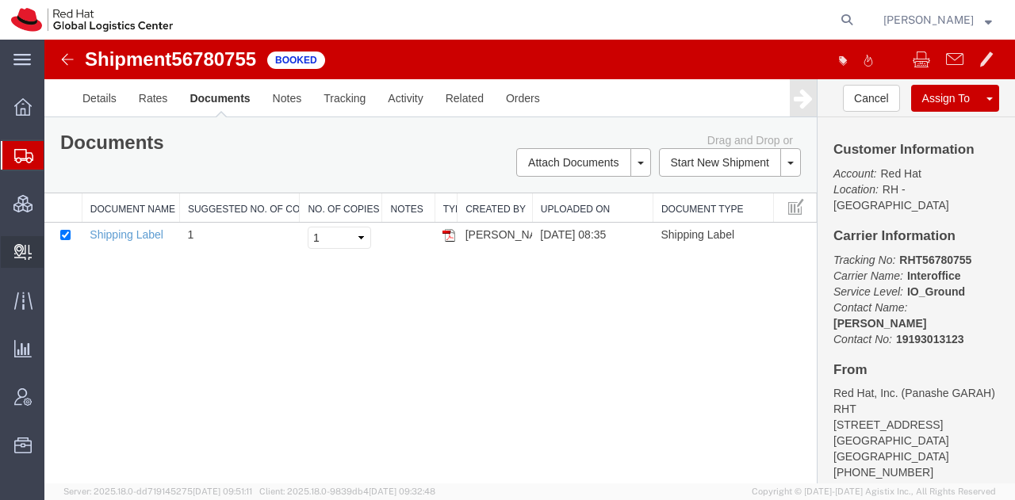
click at [0, 0] on span "Create Delivery" at bounding box center [0, 0] width 0 height 0
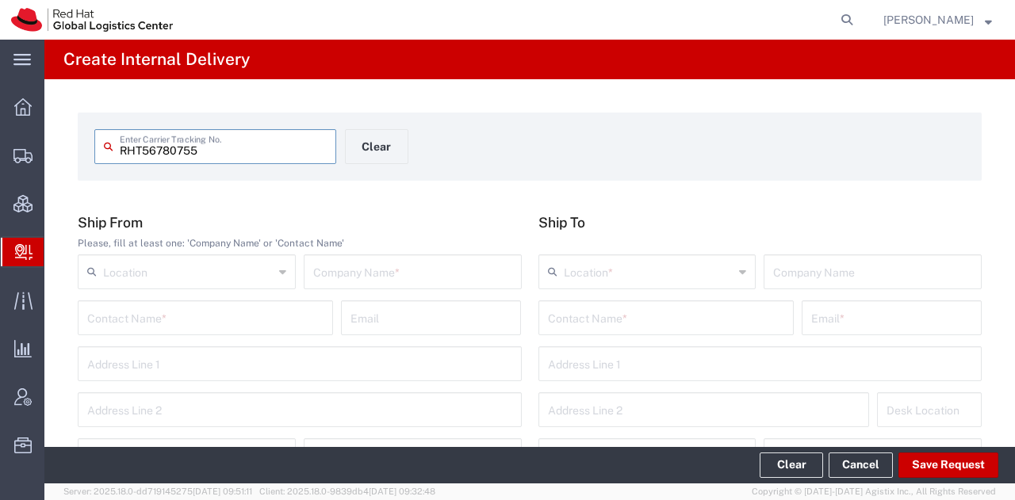
type input "RHT56780755"
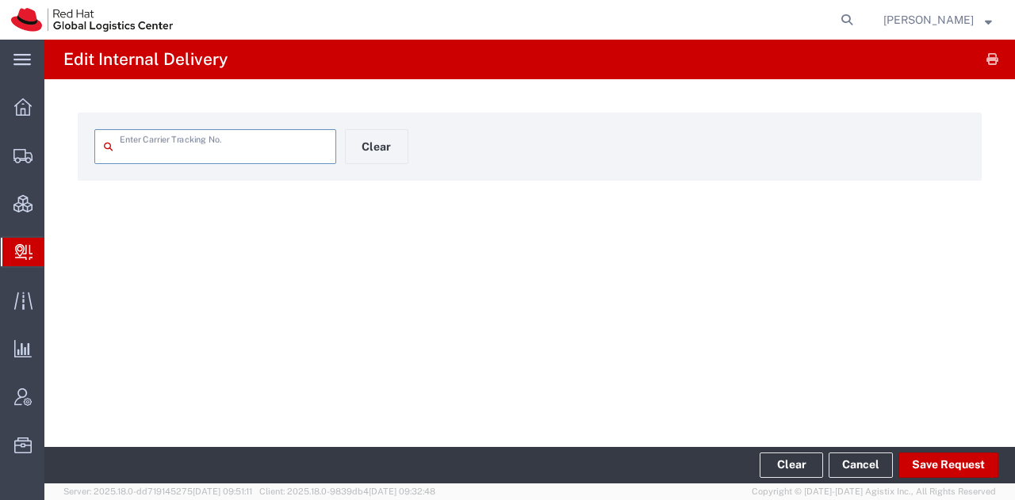
type input "RHT56780755"
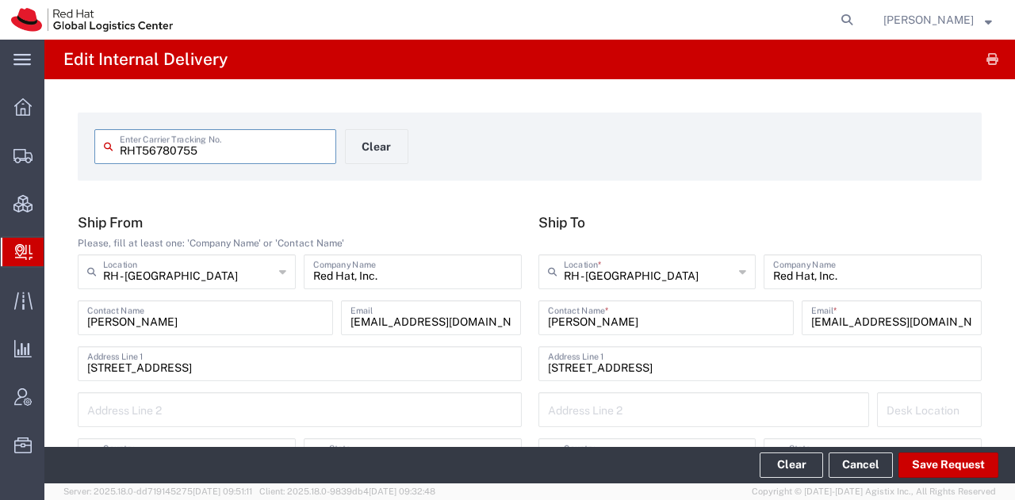
type input "[US_STATE]"
type input "IO_Ground"
click at [932, 462] on button "Save Request" at bounding box center [948, 465] width 100 height 25
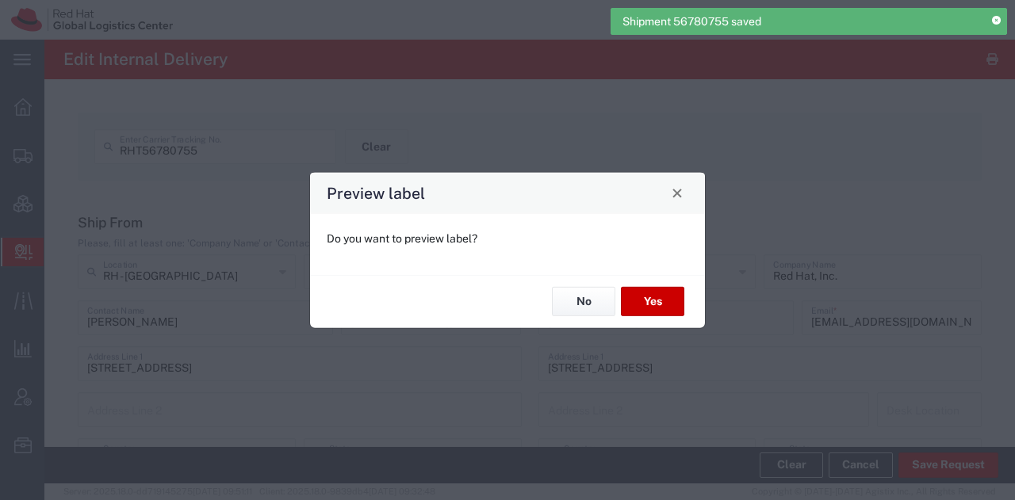
type input "IO_Ground"
click at [644, 299] on button "Yes" at bounding box center [652, 301] width 63 height 29
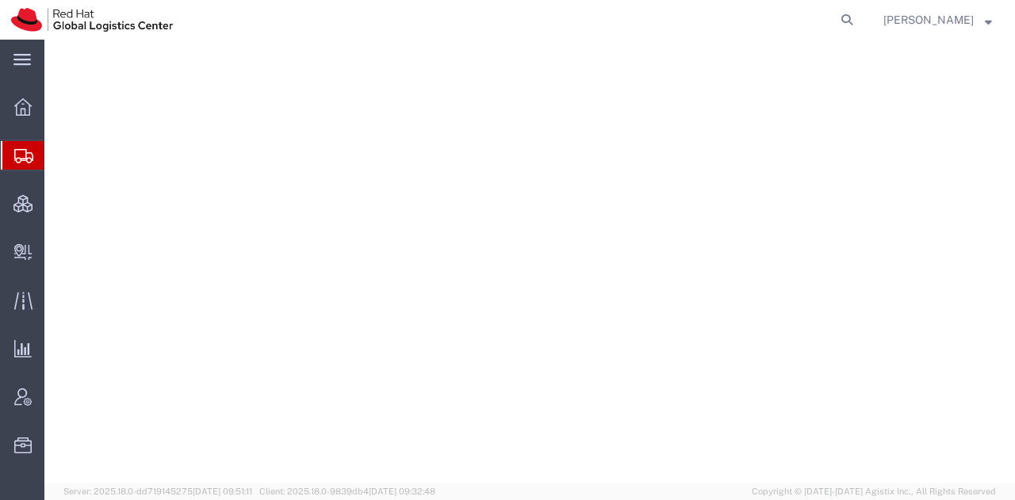
select select "38014"
select select
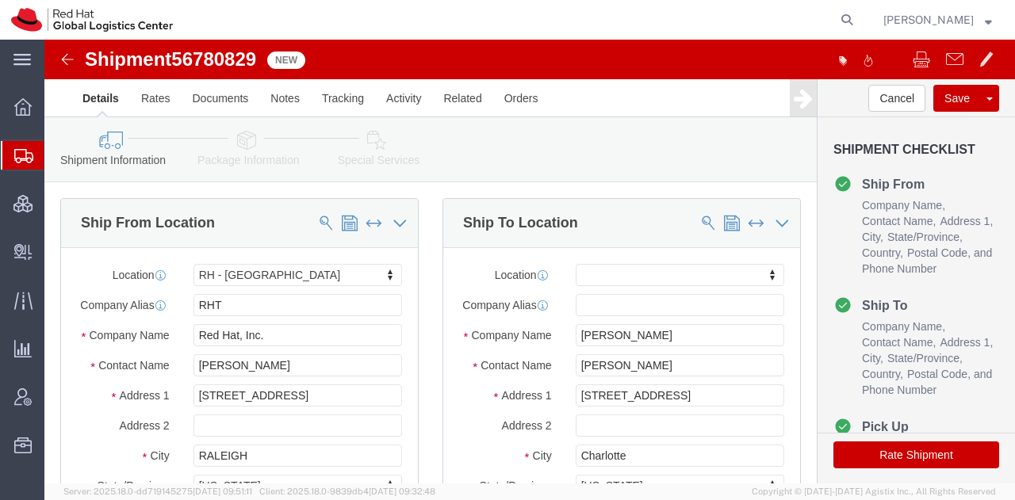
click icon
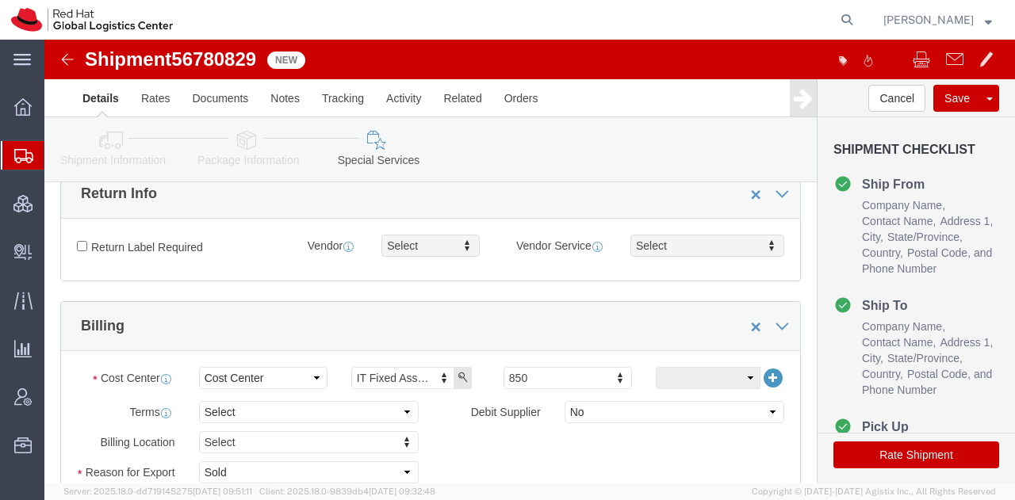
scroll to position [474, 0]
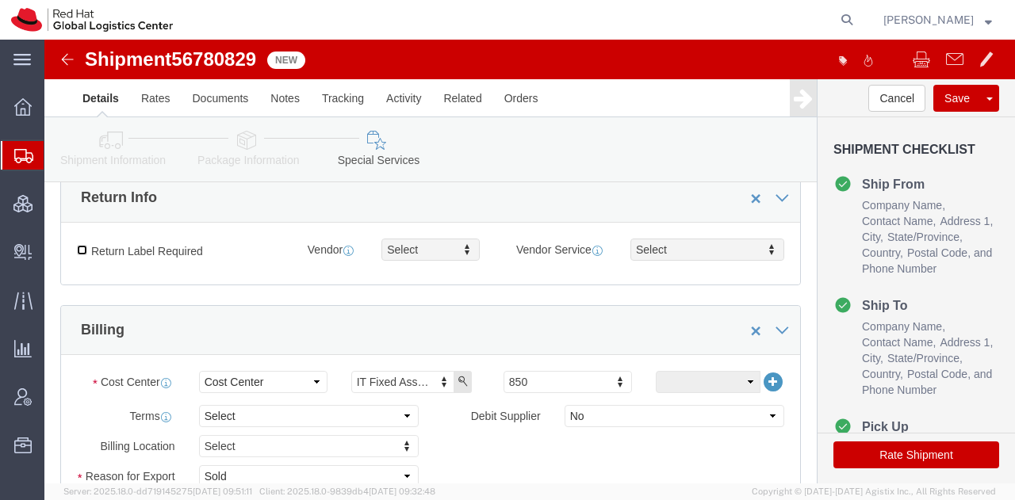
click input "Return Label Required"
checkbox input "true"
type input "gr"
select select "12"
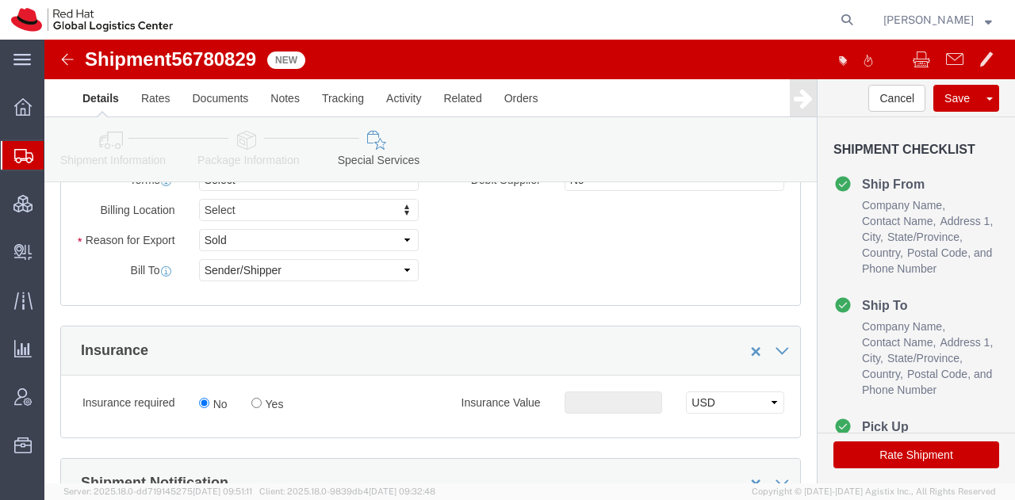
scroll to position [769, 0]
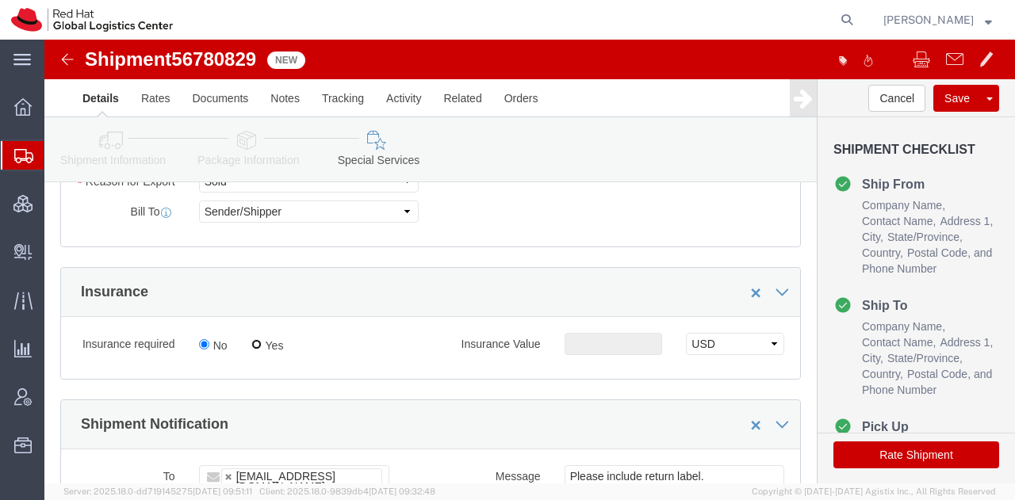
click input "Yes"
radio input "true"
click input "text"
type input "500.00"
click button "Rate Shipment"
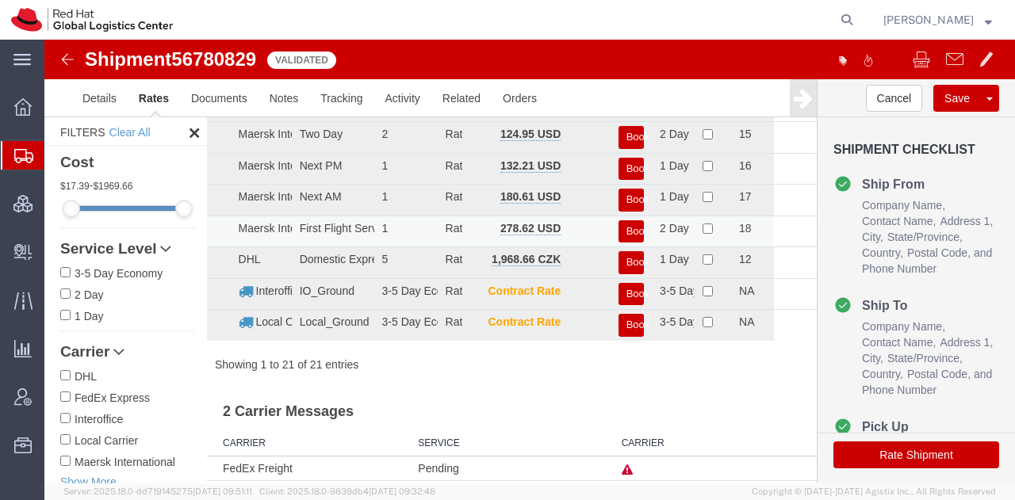
scroll to position [0, 0]
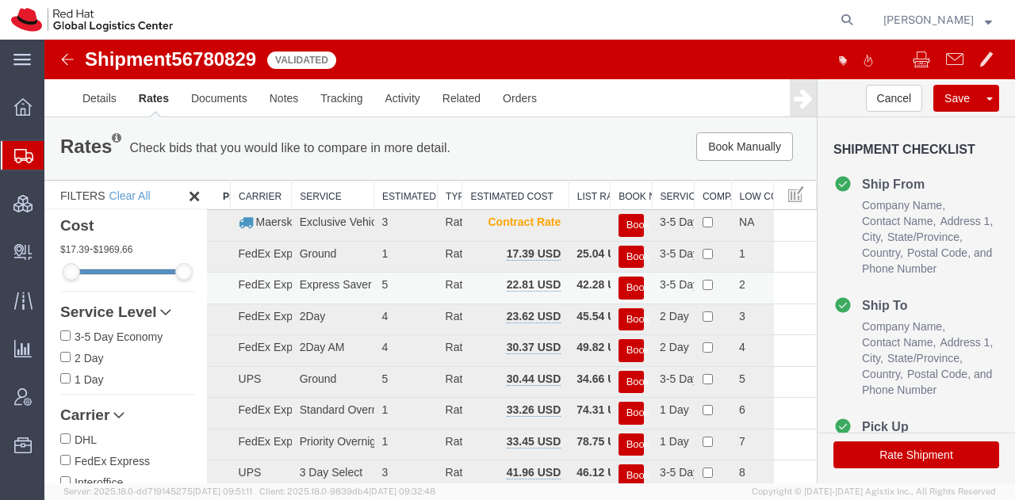
click at [620, 288] on button "Book" at bounding box center [630, 288] width 25 height 23
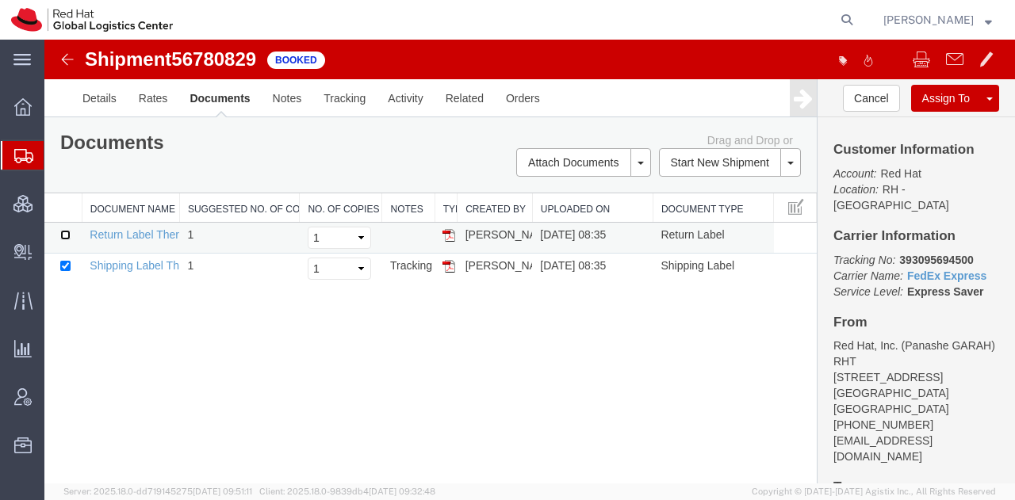
click at [64, 234] on input "checkbox" at bounding box center [65, 235] width 10 height 10
checkbox input "true"
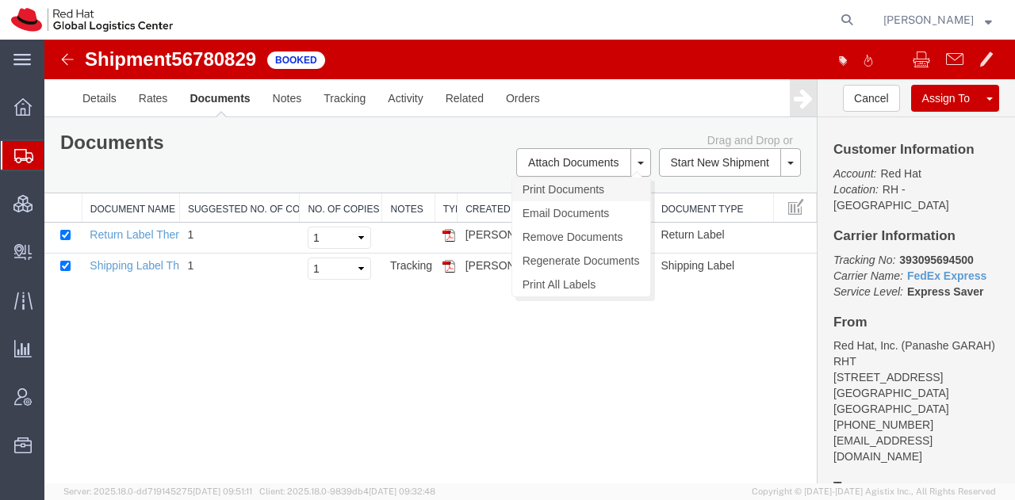
click at [552, 187] on link "Print Documents" at bounding box center [581, 190] width 138 height 24
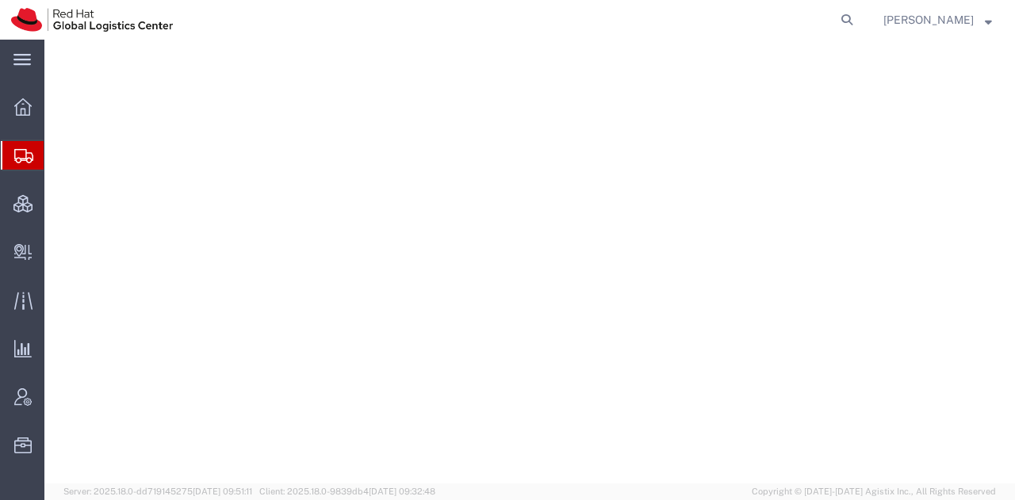
select select "38014"
select select
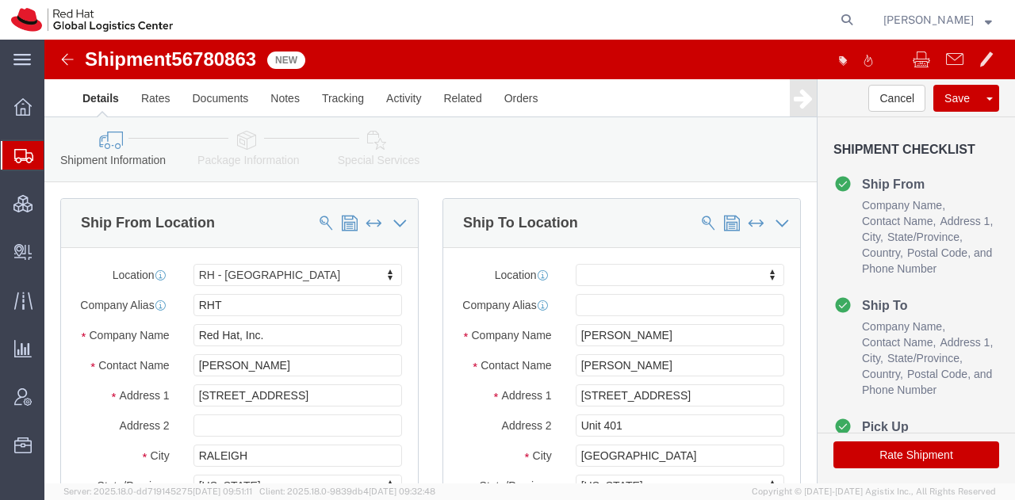
click link "Special Services"
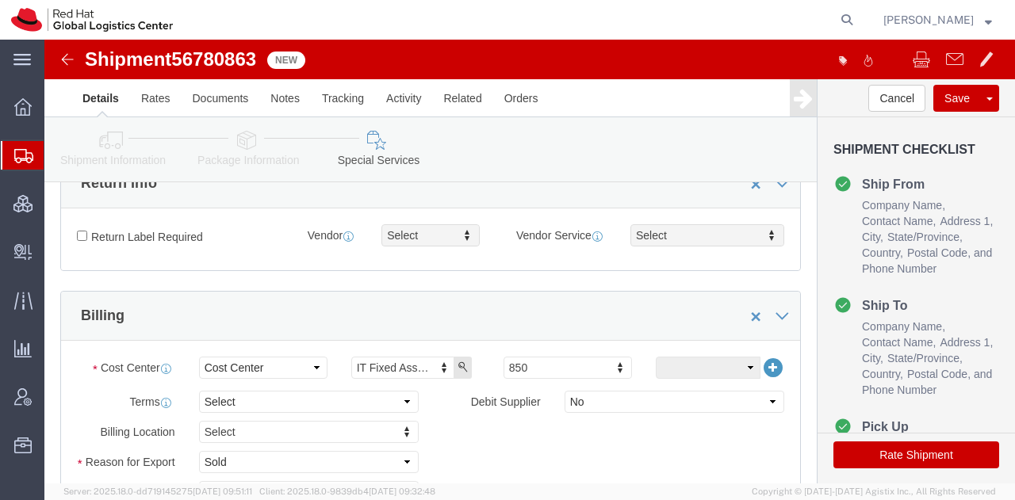
scroll to position [484, 0]
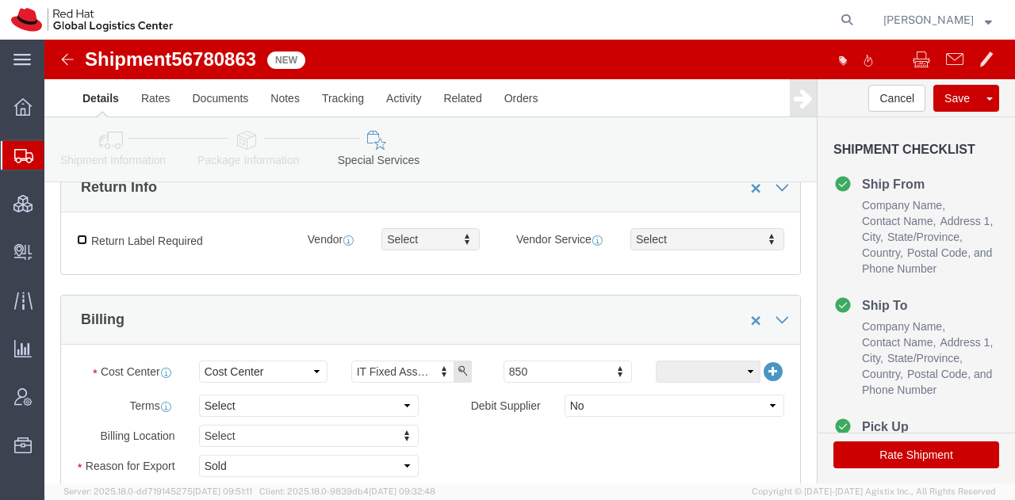
click input "Return Label Required"
checkbox input "true"
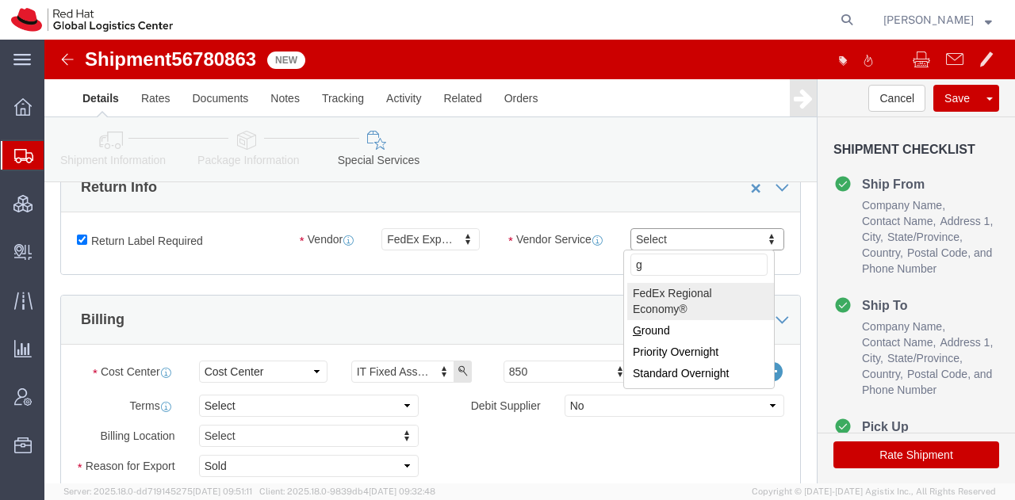
type input "gr"
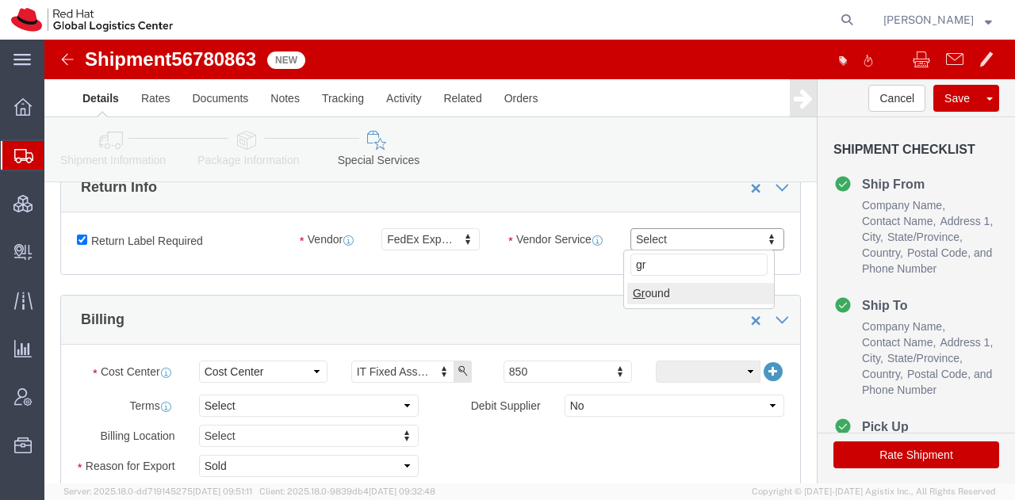
select select "12"
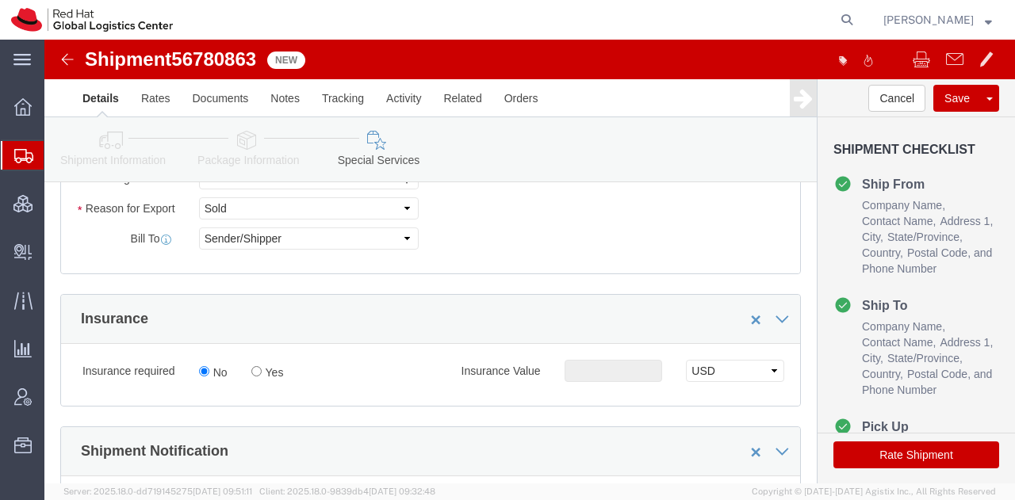
scroll to position [743, 0]
click input "Yes"
radio input "true"
click input "text"
type input "500.00"
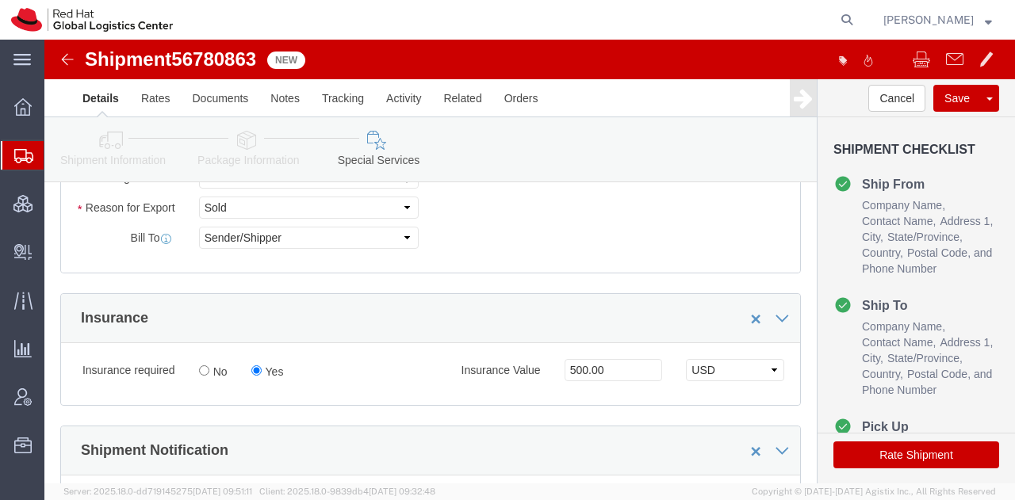
click button "Rate Shipment"
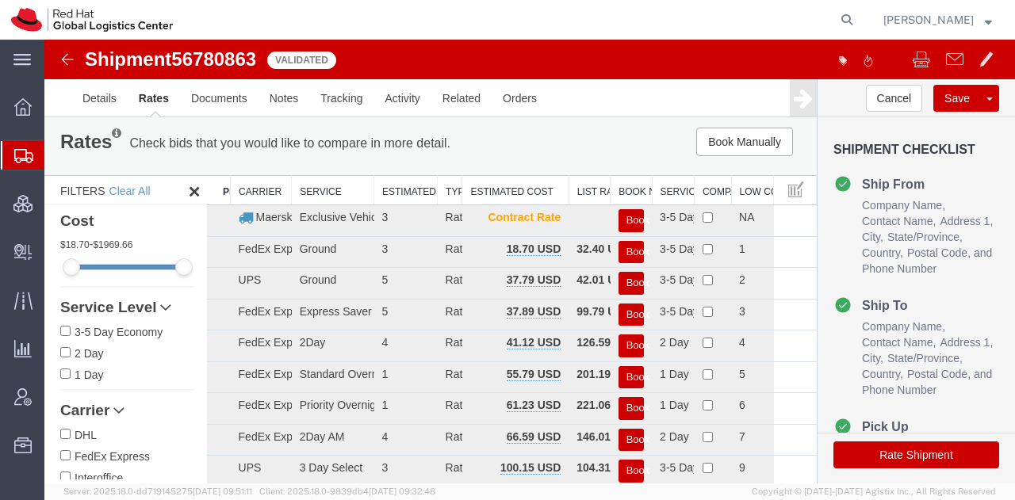
scroll to position [2, 0]
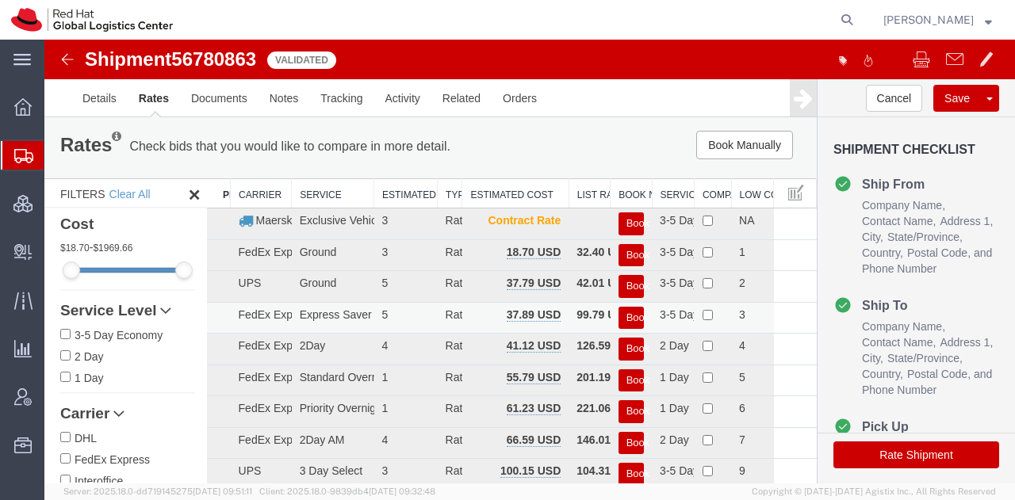
click at [631, 310] on button "Book" at bounding box center [630, 318] width 25 height 23
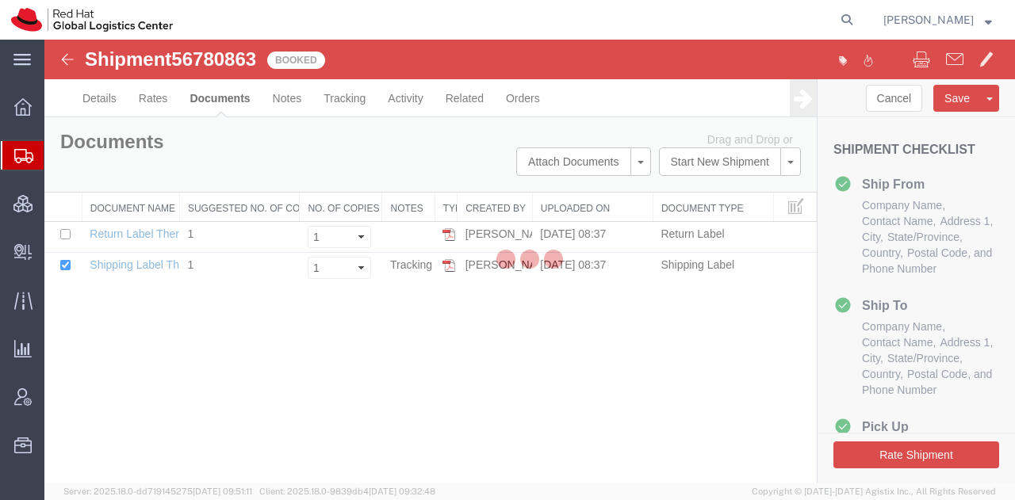
scroll to position [0, 0]
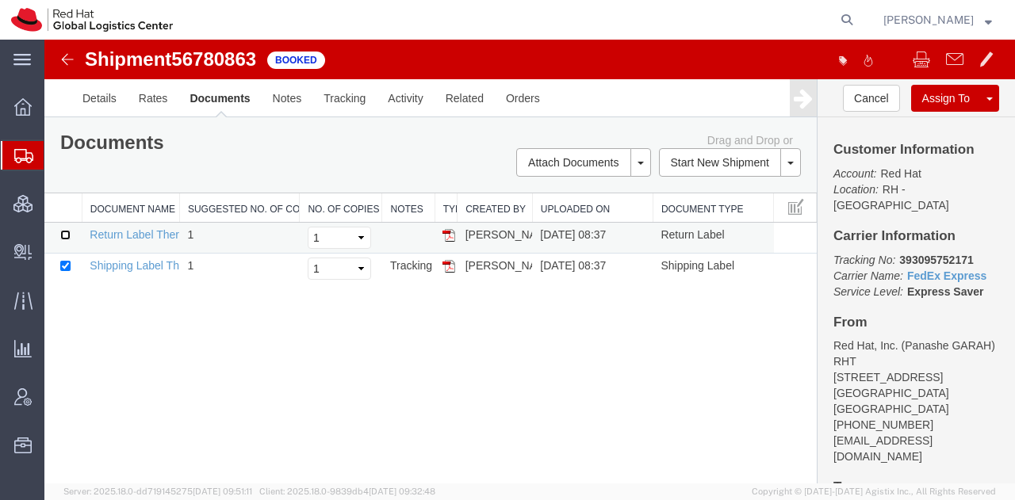
click at [66, 230] on input "checkbox" at bounding box center [65, 235] width 10 height 10
checkbox input "true"
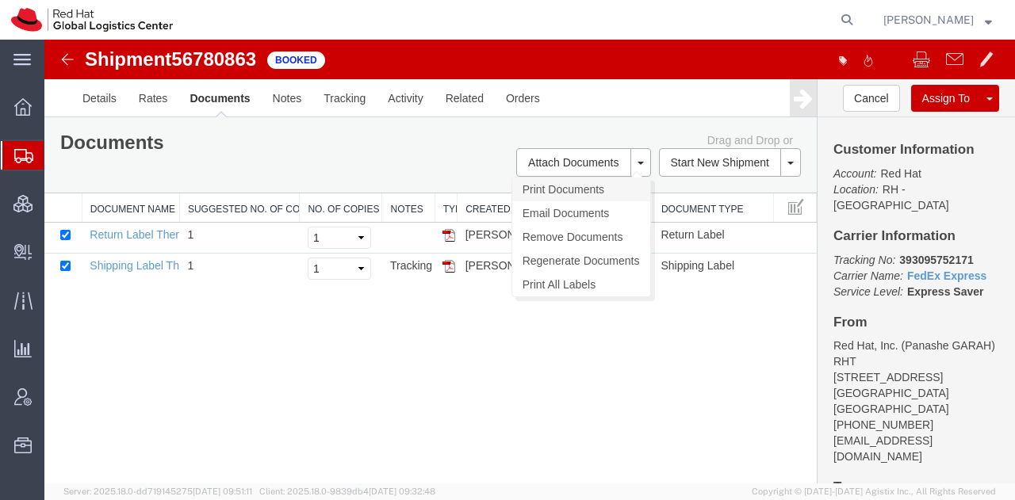
click at [544, 187] on link "Print Documents" at bounding box center [581, 190] width 138 height 24
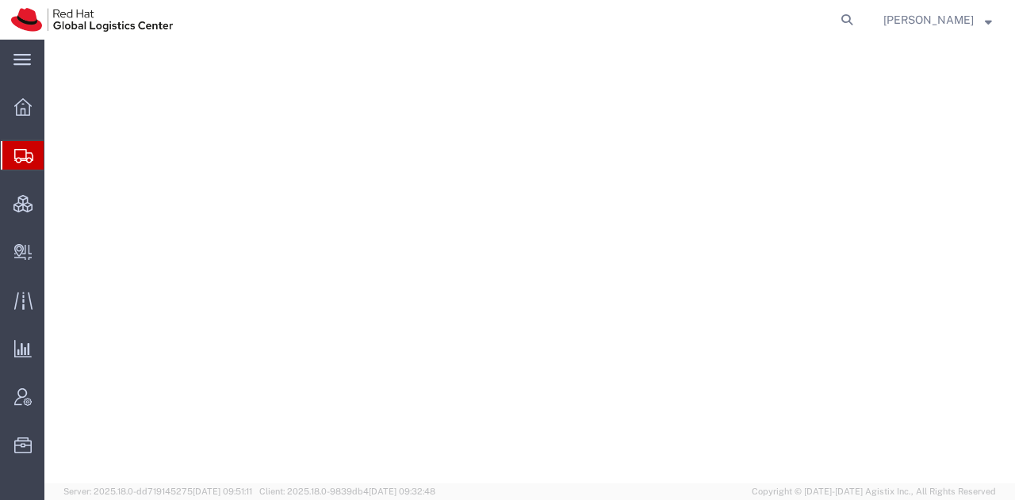
select select "38014"
select select
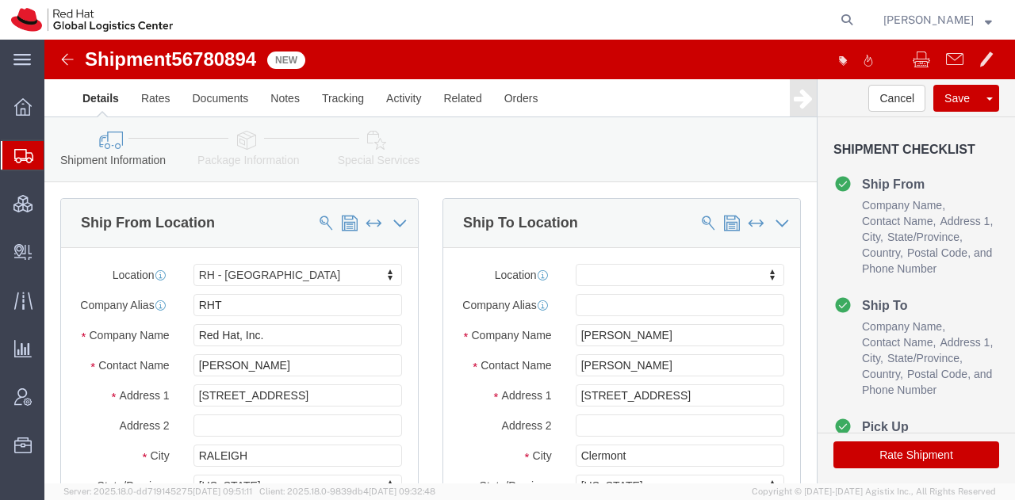
click icon
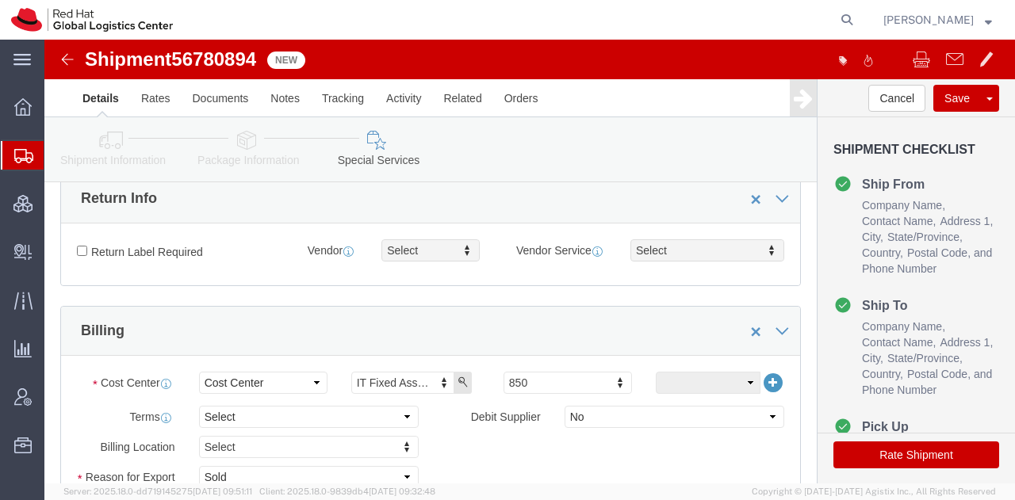
scroll to position [474, 0]
click input "Return Label Required"
checkbox input "true"
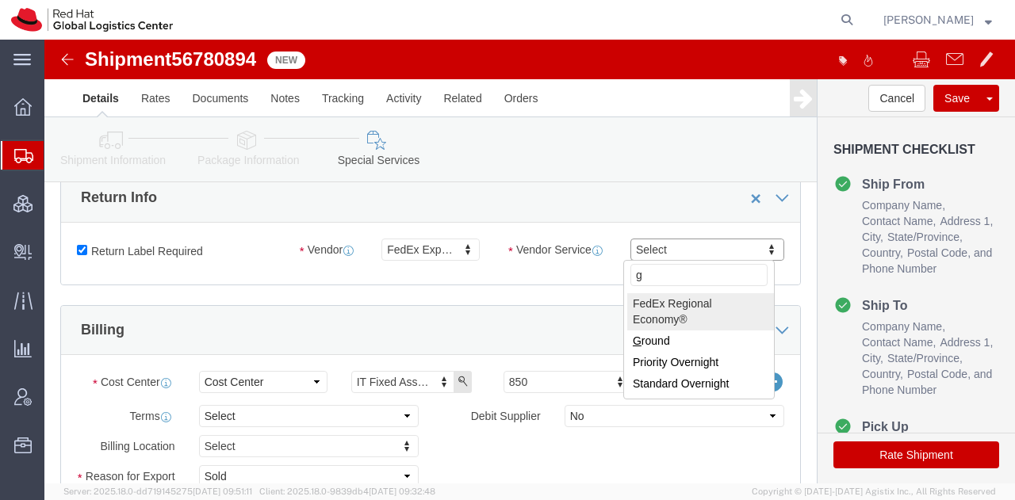
type input "gr"
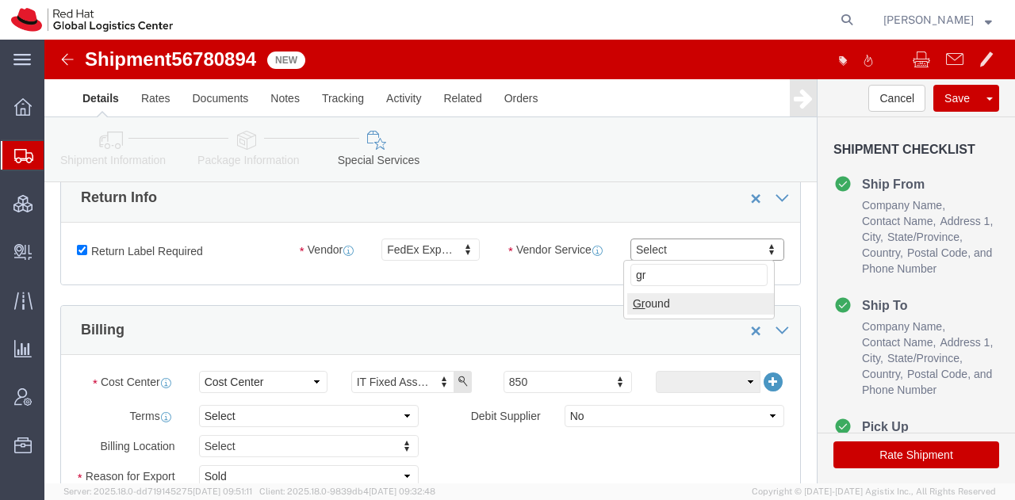
select select "12"
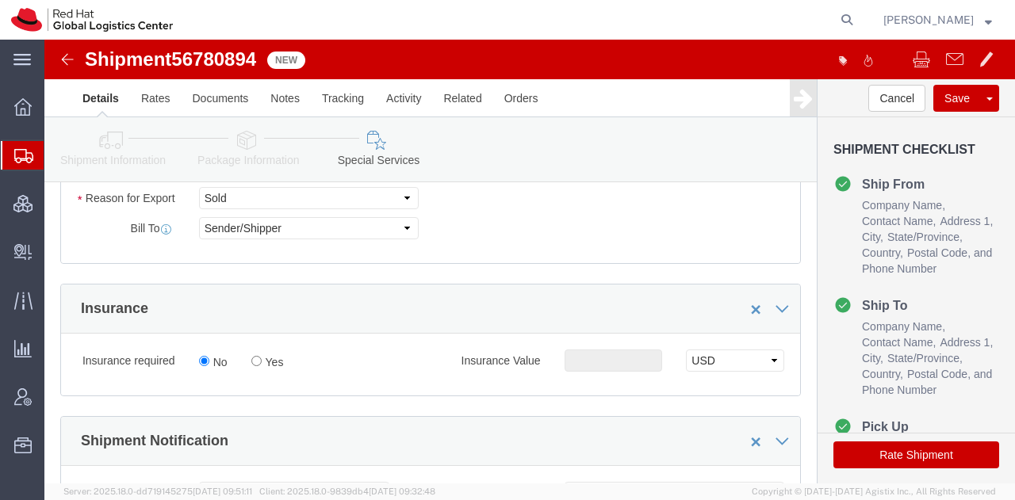
scroll to position [760, 0]
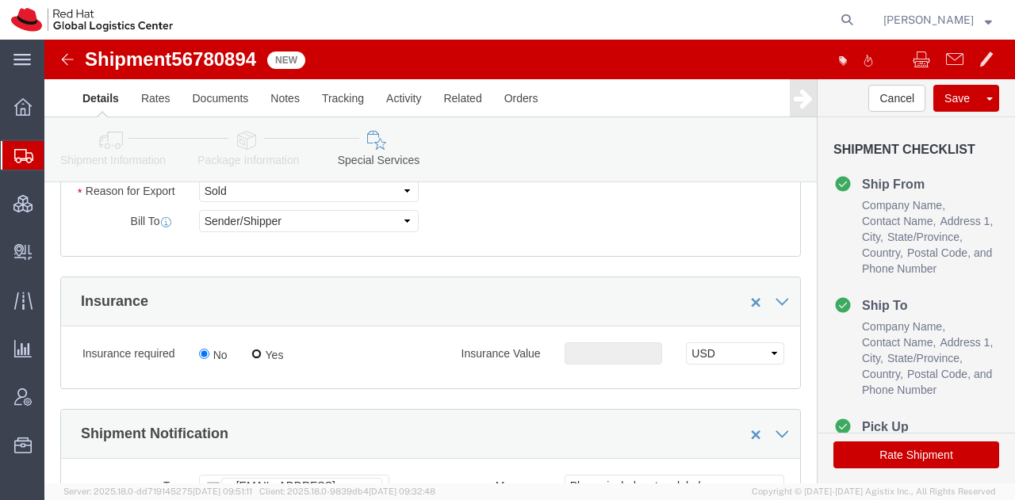
click input "Yes"
radio input "true"
click input "text"
type input "500.00"
drag, startPoint x: 821, startPoint y: 414, endPoint x: 614, endPoint y: 4, distance: 459.1
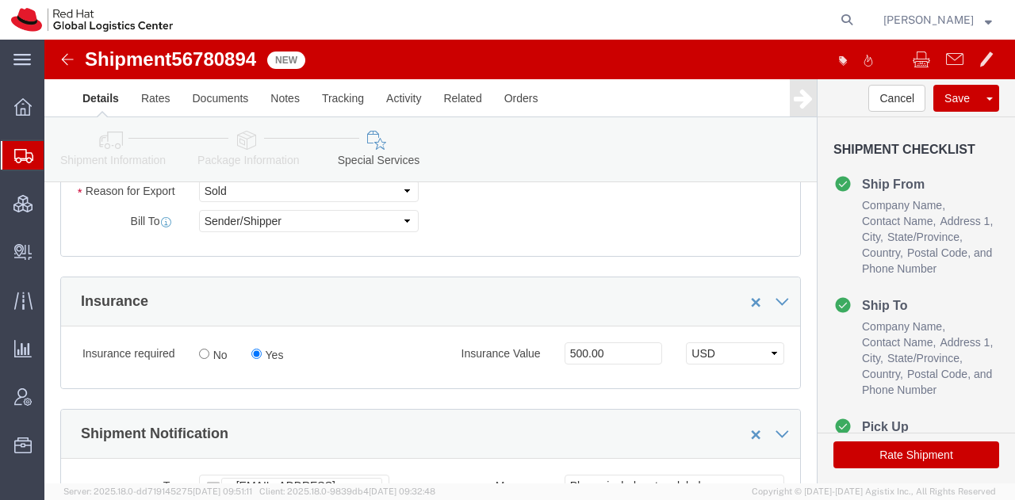
click button "Rate Shipment"
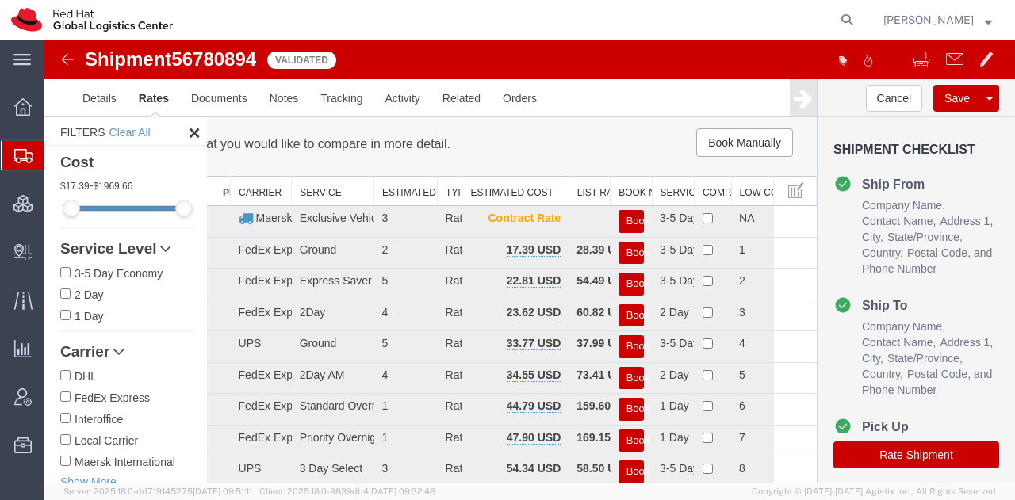
scroll to position [0, 0]
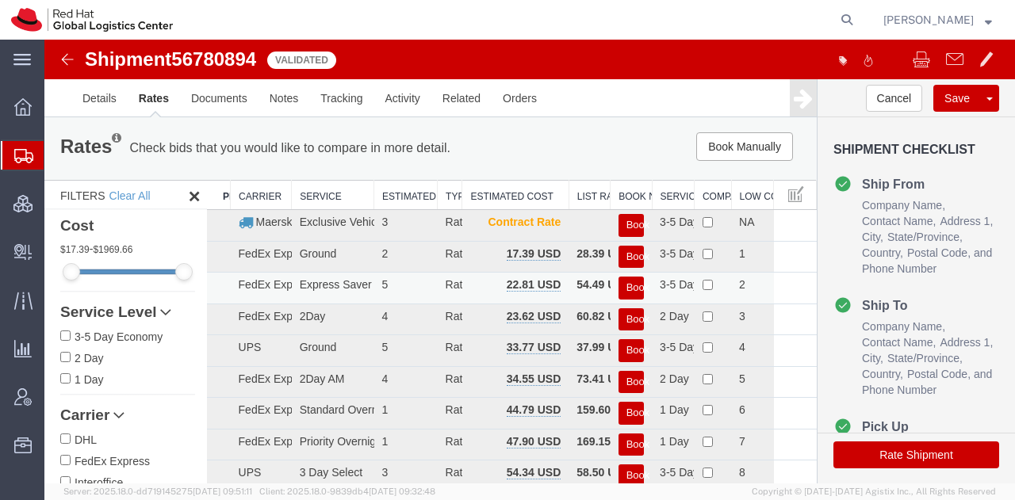
click at [623, 286] on button "Book" at bounding box center [630, 288] width 25 height 23
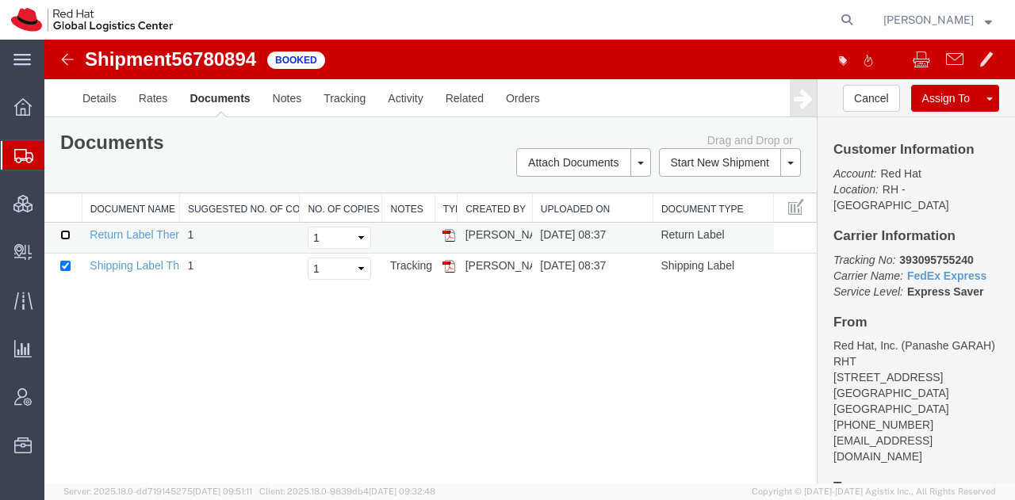
click at [66, 232] on input "checkbox" at bounding box center [65, 235] width 10 height 10
checkbox input "true"
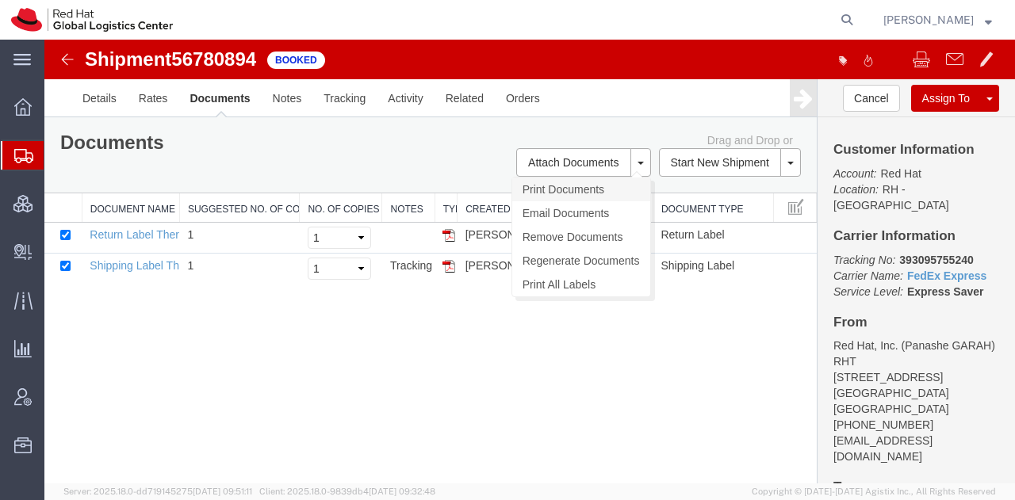
click at [552, 189] on link "Print Documents" at bounding box center [581, 190] width 138 height 24
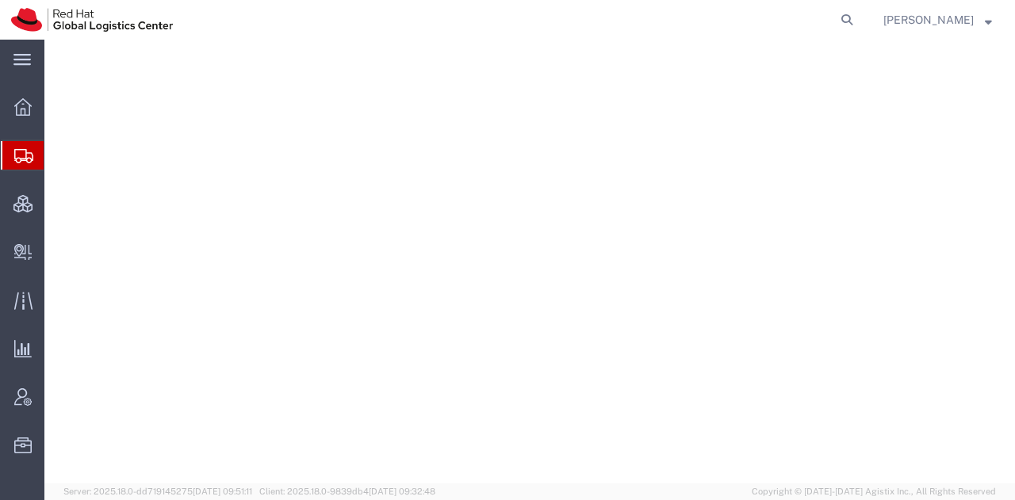
select select "38014"
select select
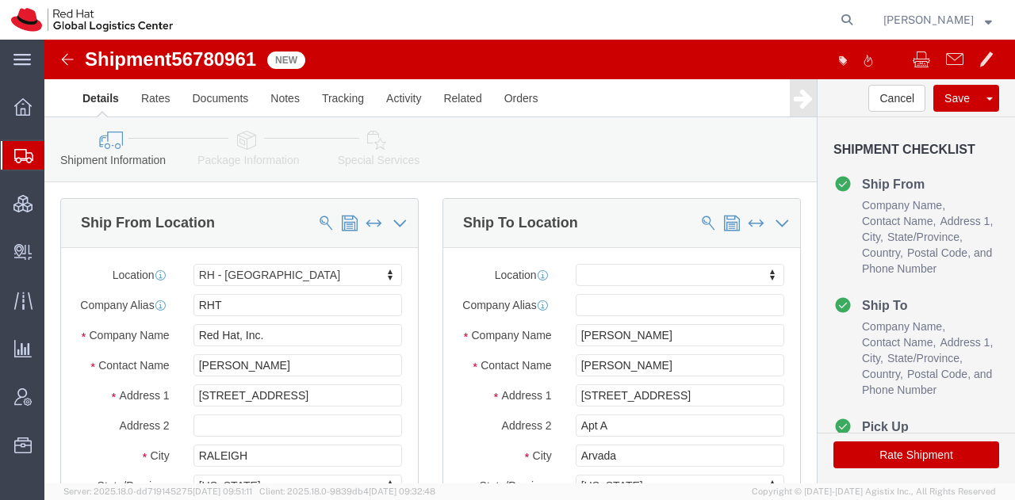
click icon
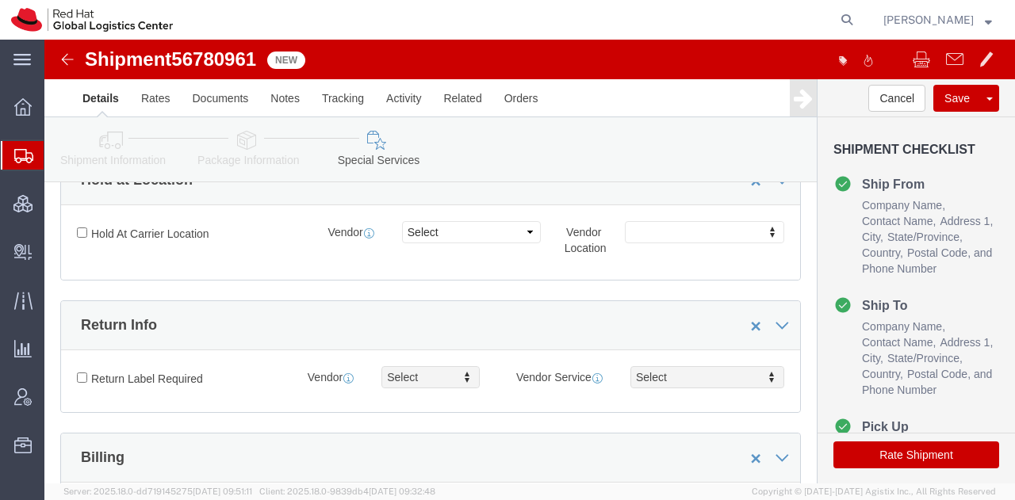
scroll to position [347, 0]
click input "Return Label Required"
checkbox input "true"
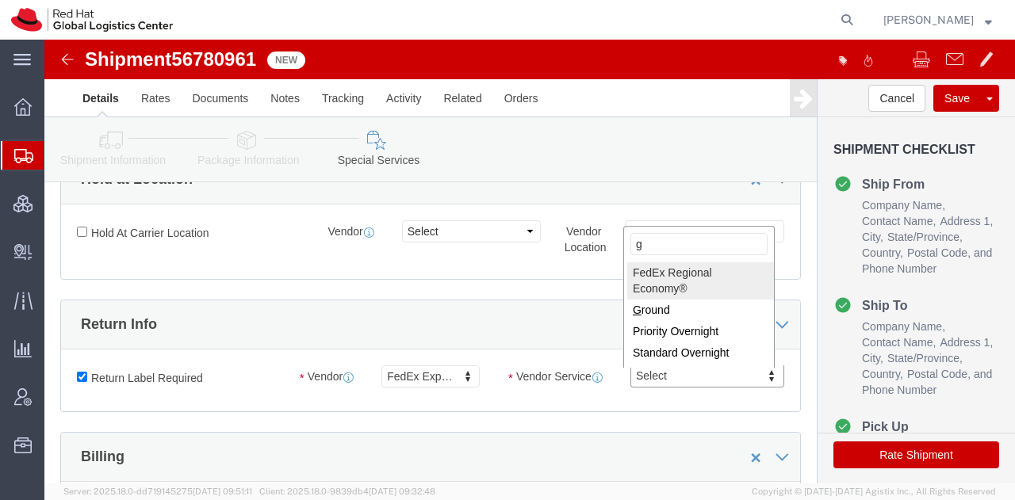
type input "gr"
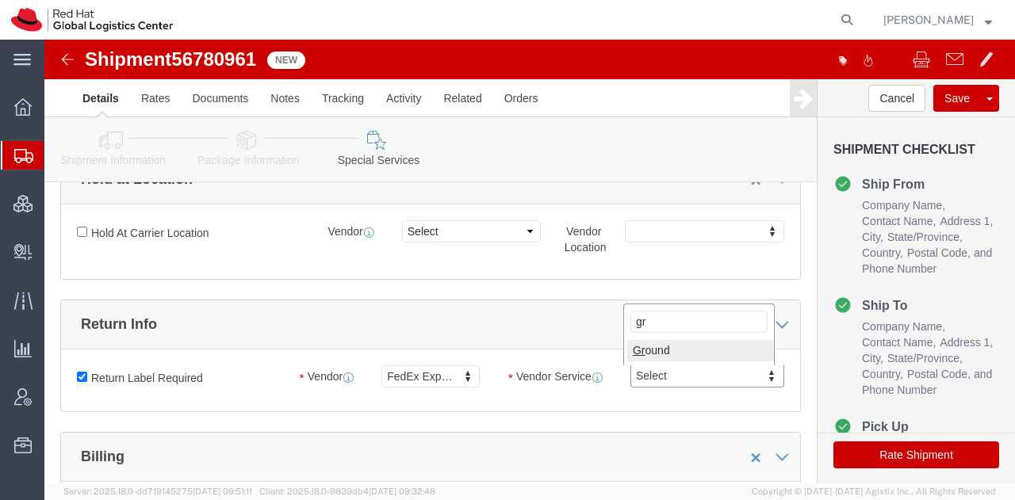
select select "12"
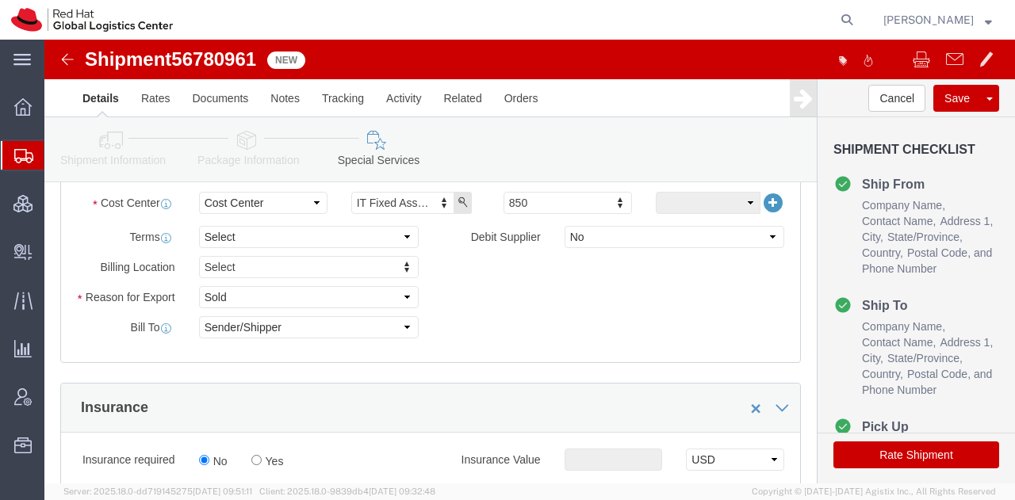
scroll to position [736, 0]
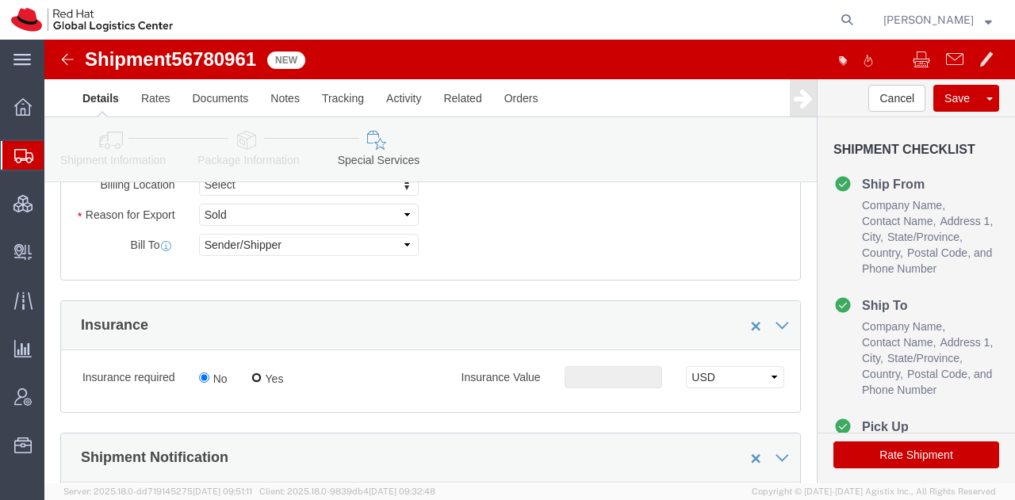
click input "Yes"
radio input "true"
click input "text"
type input "500.00"
drag, startPoint x: 807, startPoint y: 410, endPoint x: 455, endPoint y: 2, distance: 539.1
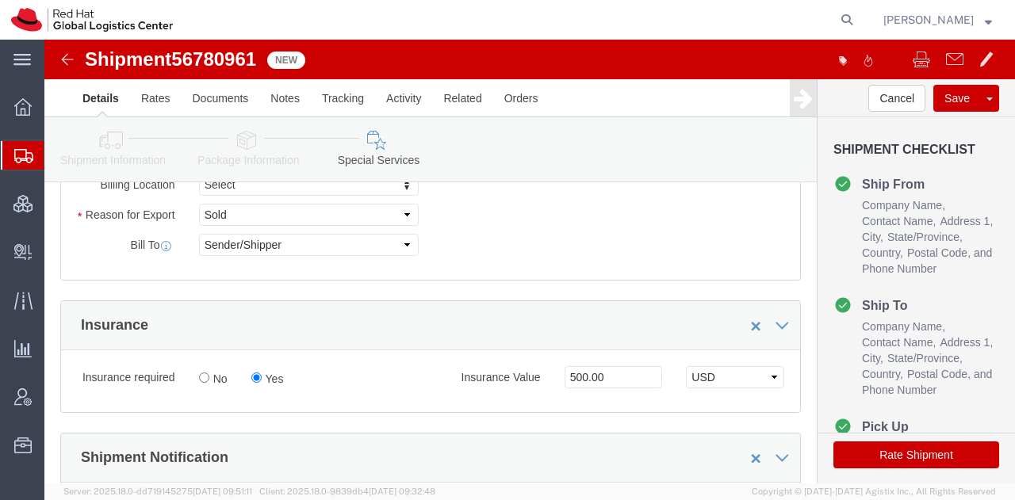
click button "Rate Shipment"
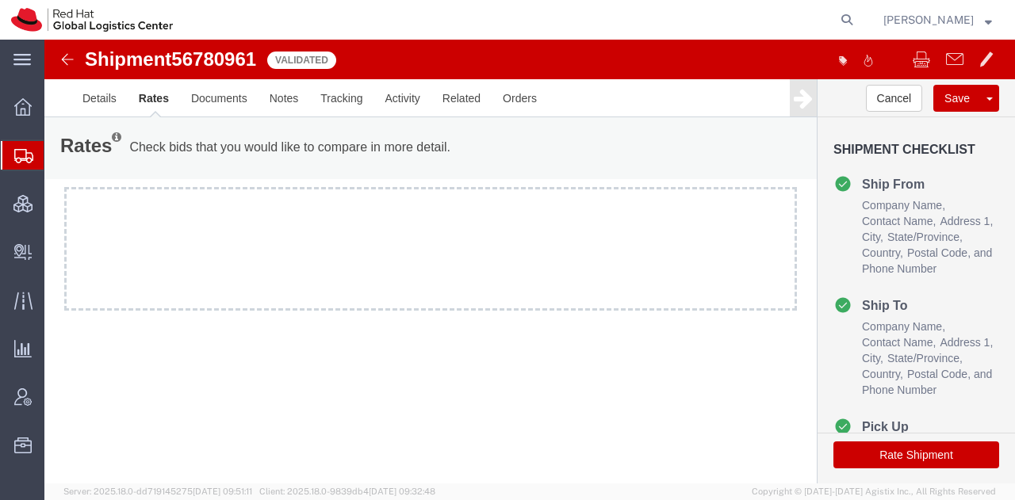
scroll to position [0, 0]
click at [919, 460] on button "Rate Shipment" at bounding box center [916, 455] width 166 height 27
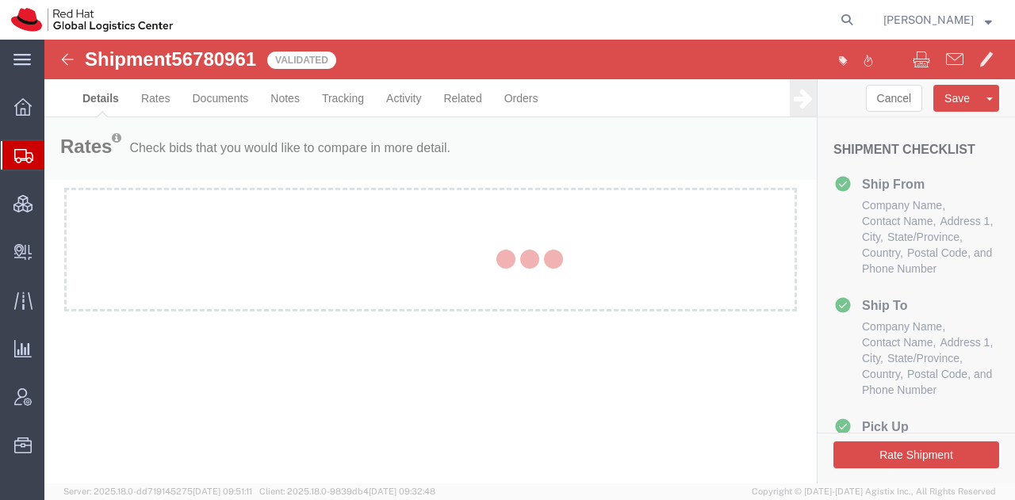
select select "38014"
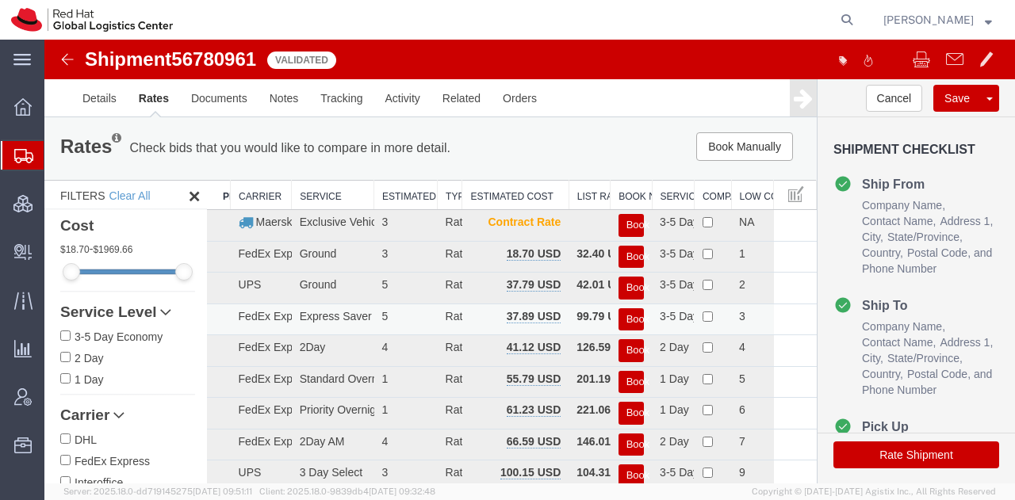
click at [618, 316] on button "Book" at bounding box center [630, 319] width 25 height 23
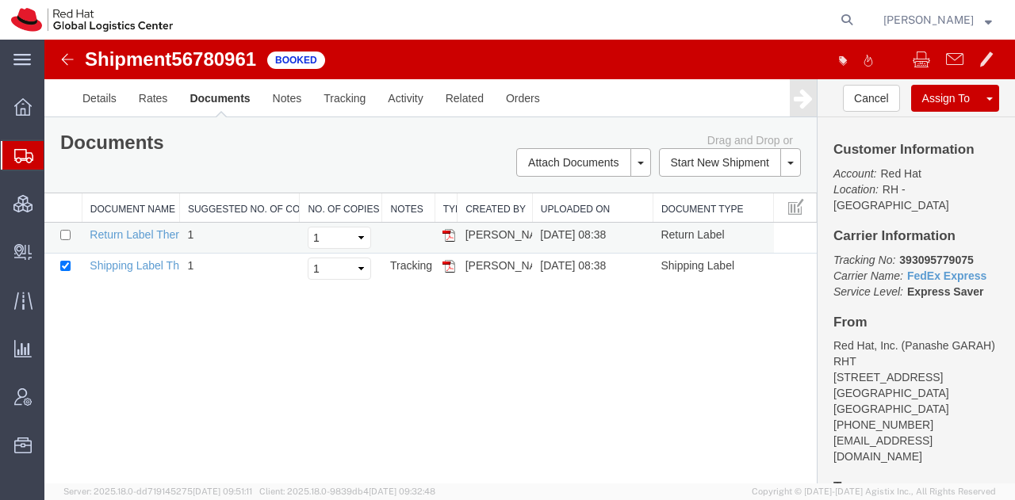
click at [65, 226] on td at bounding box center [62, 238] width 37 height 31
click at [67, 234] on input "checkbox" at bounding box center [65, 235] width 10 height 10
checkbox input "true"
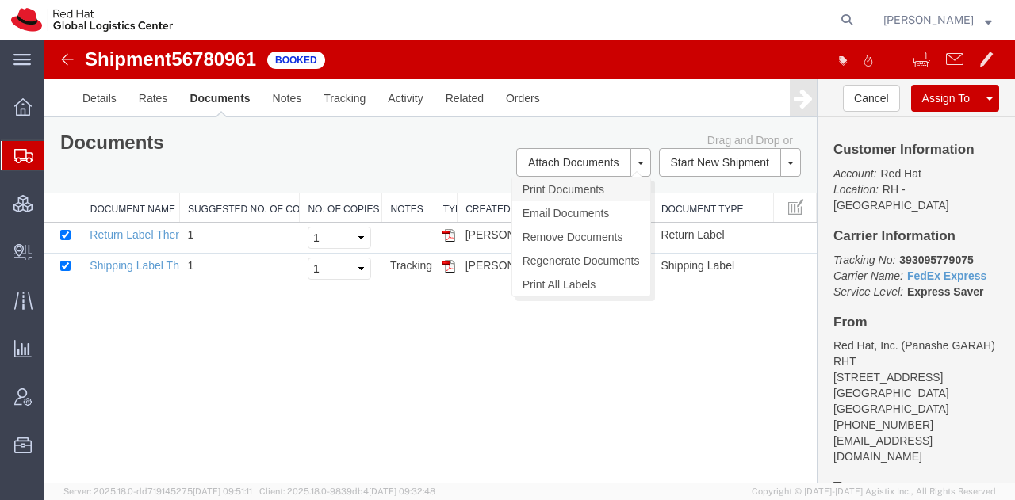
click at [549, 189] on link "Print Documents" at bounding box center [581, 190] width 138 height 24
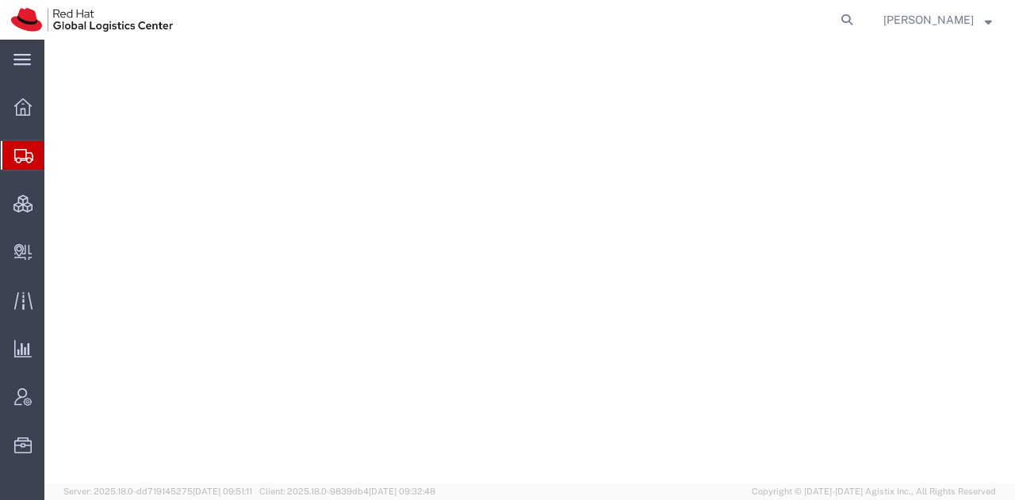
select select "38014"
select select "37929"
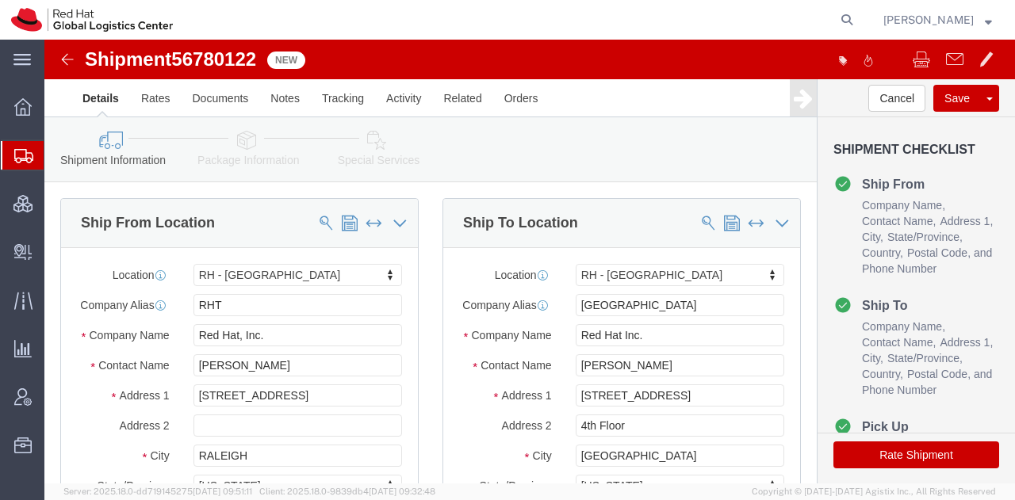
click icon
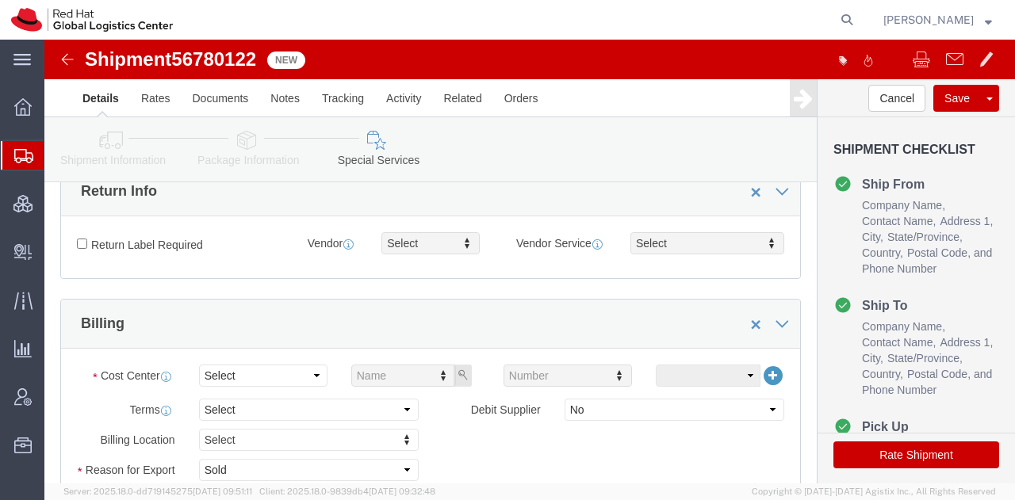
scroll to position [482, 0]
click select "Select Buyer Cost Center Department Operations Number Order Number Sales Person"
select select "COSTCENTER"
click select "Select Buyer Cost Center Department Operations Number Order Number Sales Person"
type input "850"
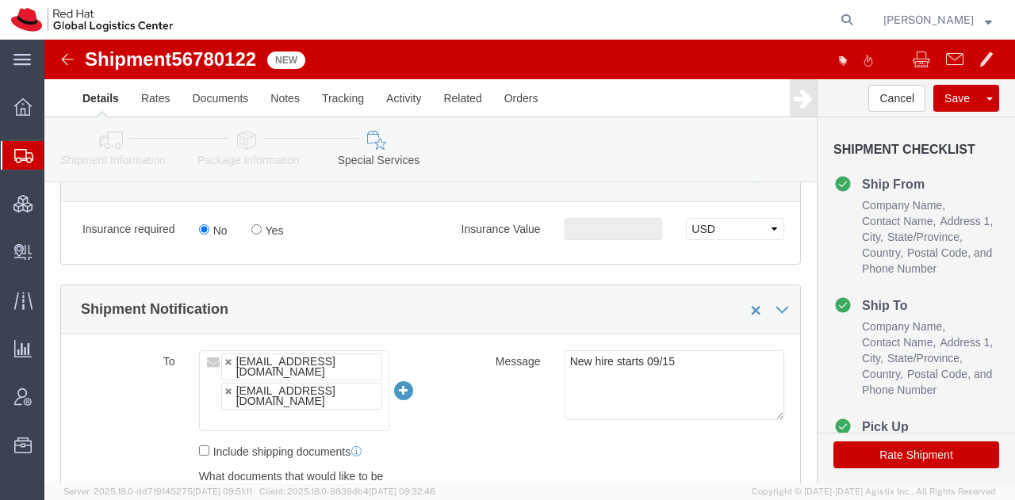
scroll to position [886, 0]
click button "Rate Shipment"
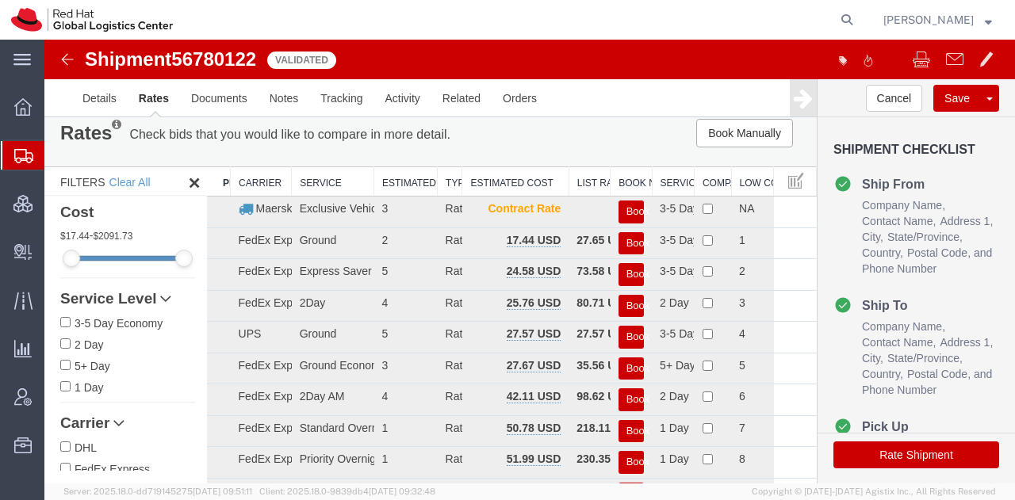
scroll to position [0, 0]
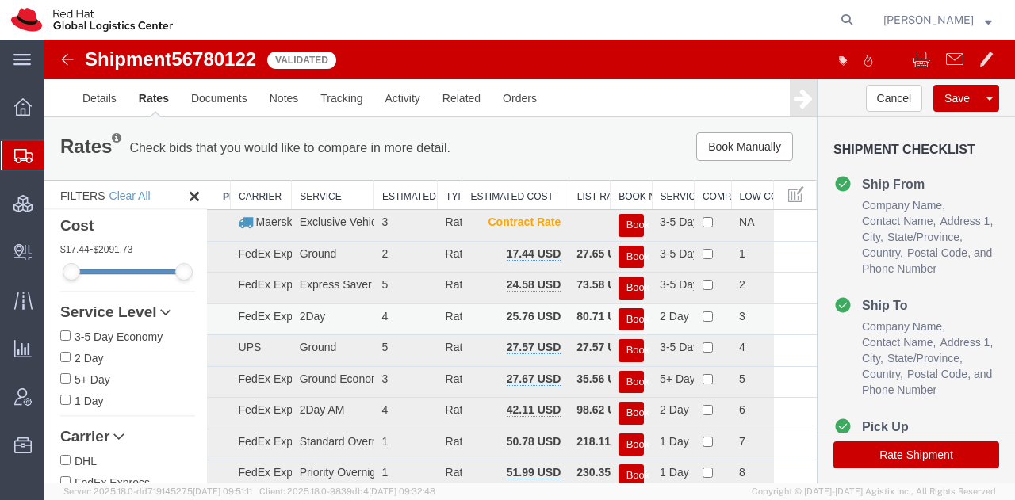
click at [618, 320] on button "Book" at bounding box center [630, 319] width 25 height 23
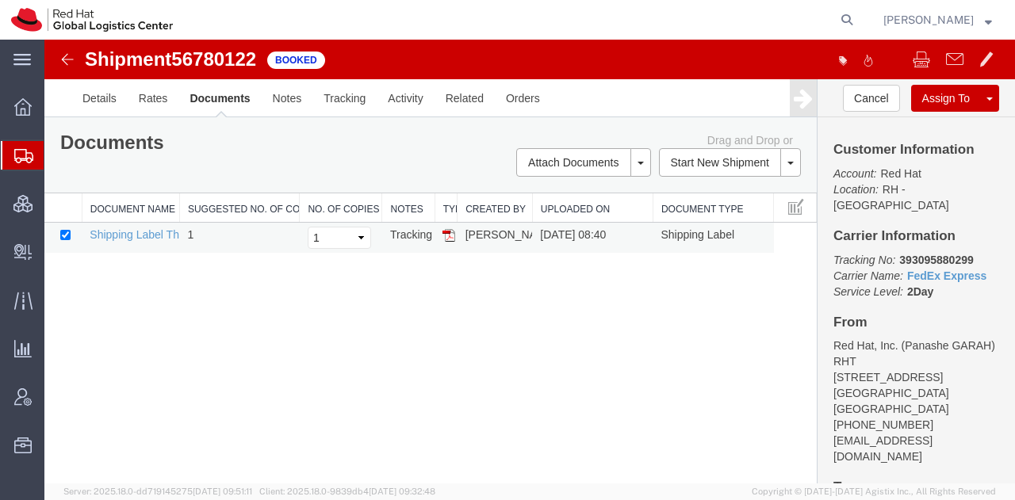
click at [448, 239] on img at bounding box center [448, 235] width 13 height 13
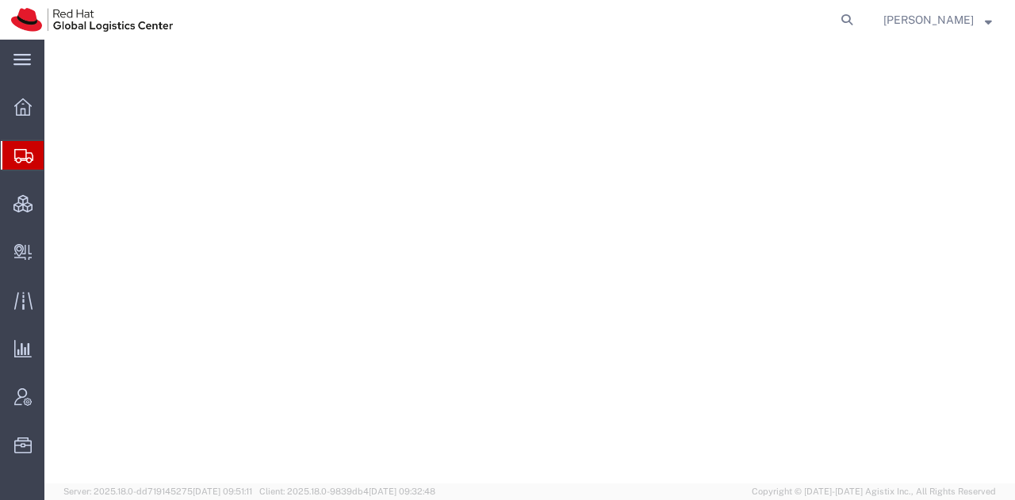
select select "38014"
select select
select select "38014"
select select
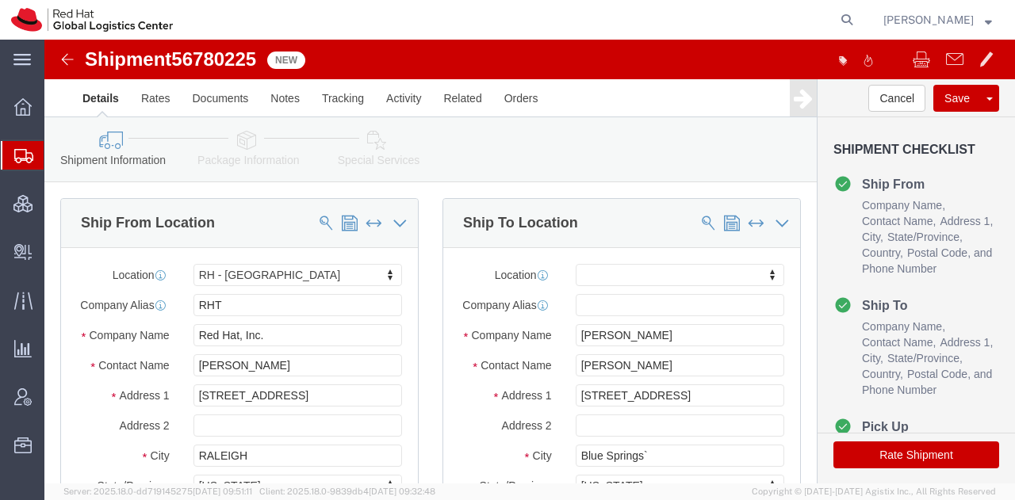
click icon
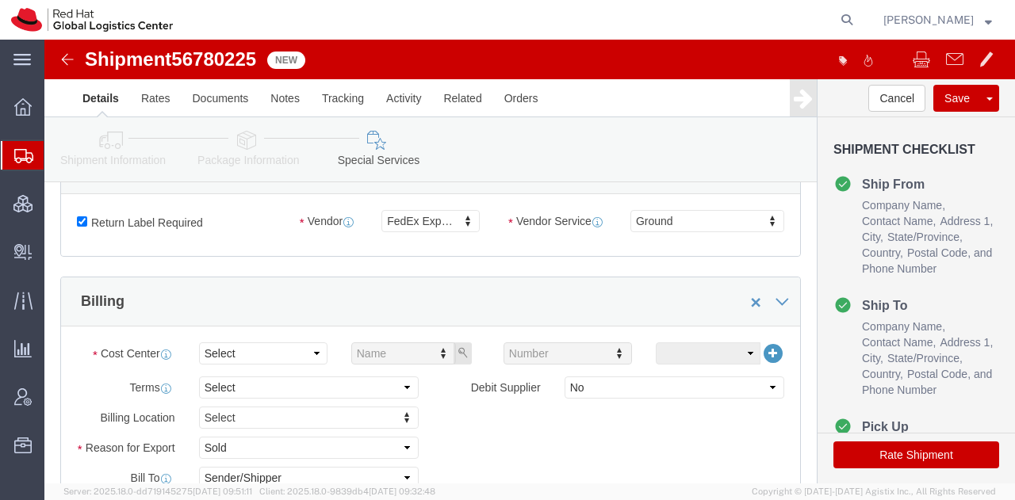
scroll to position [505, 0]
click select "Select"
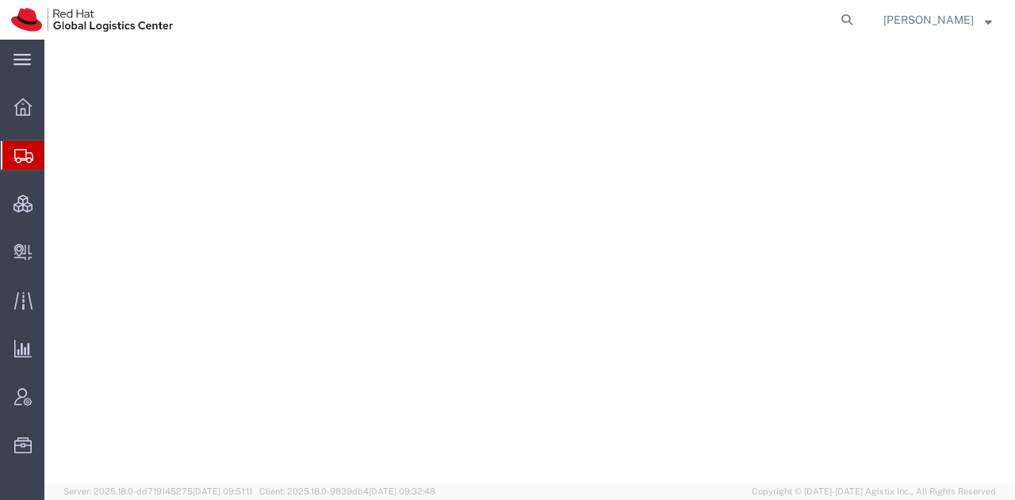
select select "38014"
select select
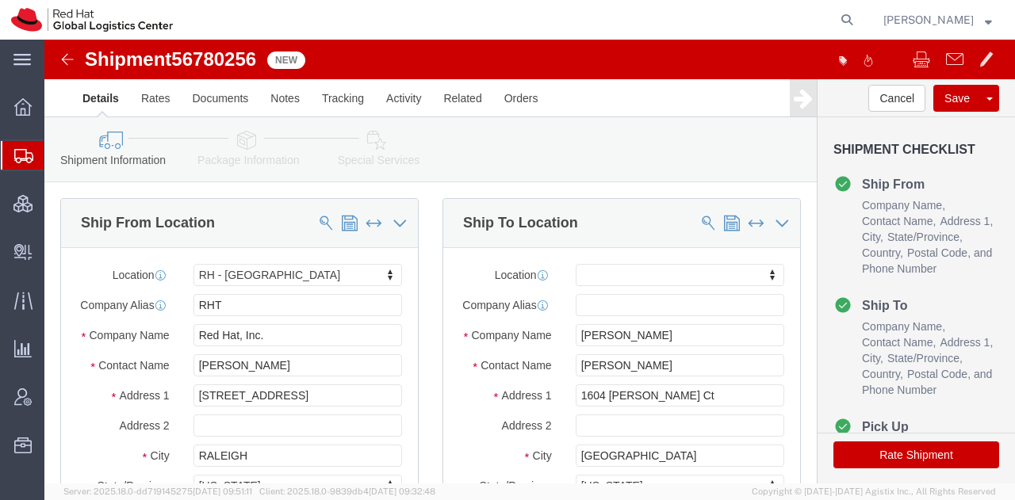
click icon
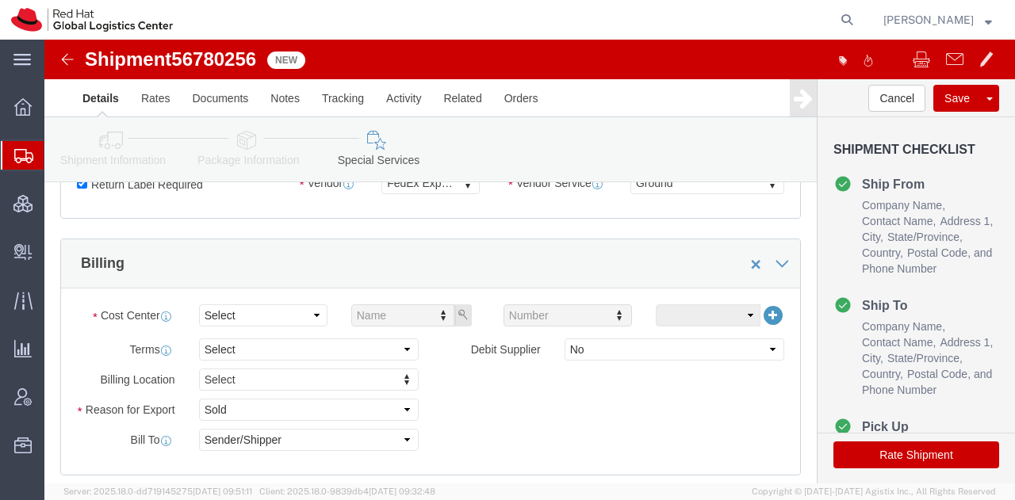
scroll to position [542, 0]
click select "Select"
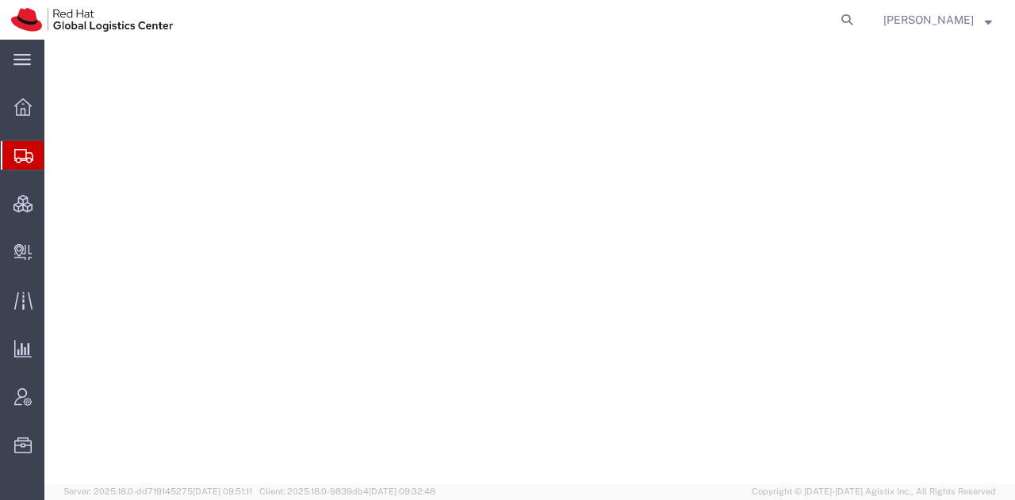
select select "38014"
select select
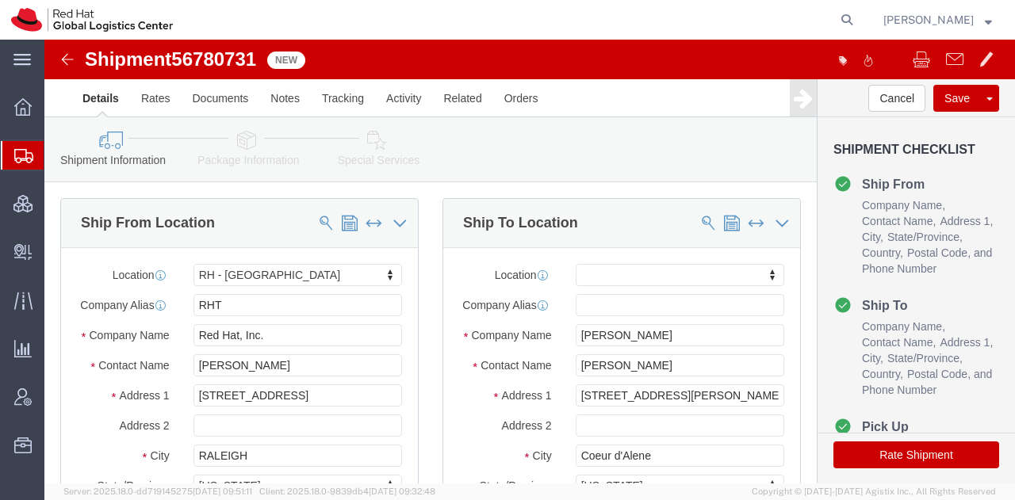
click icon
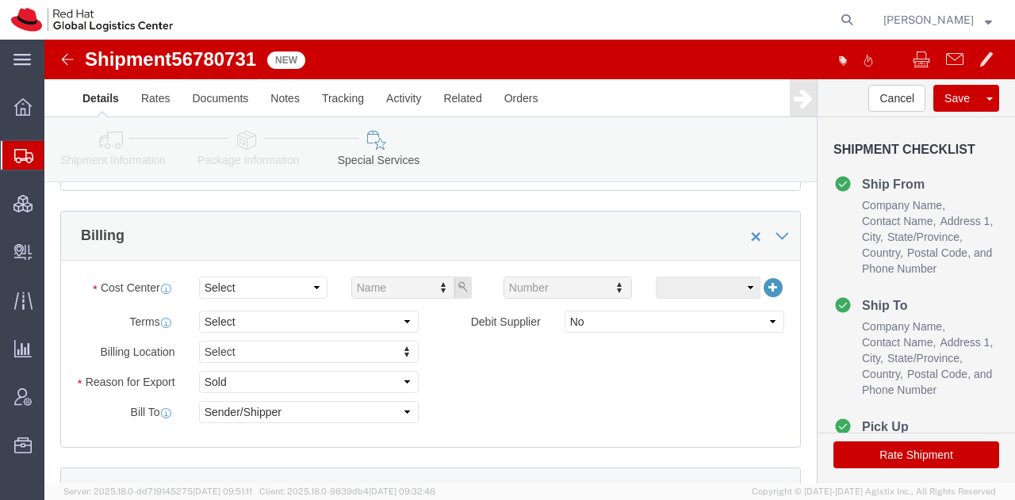
scroll to position [569, 0]
click select "Select"
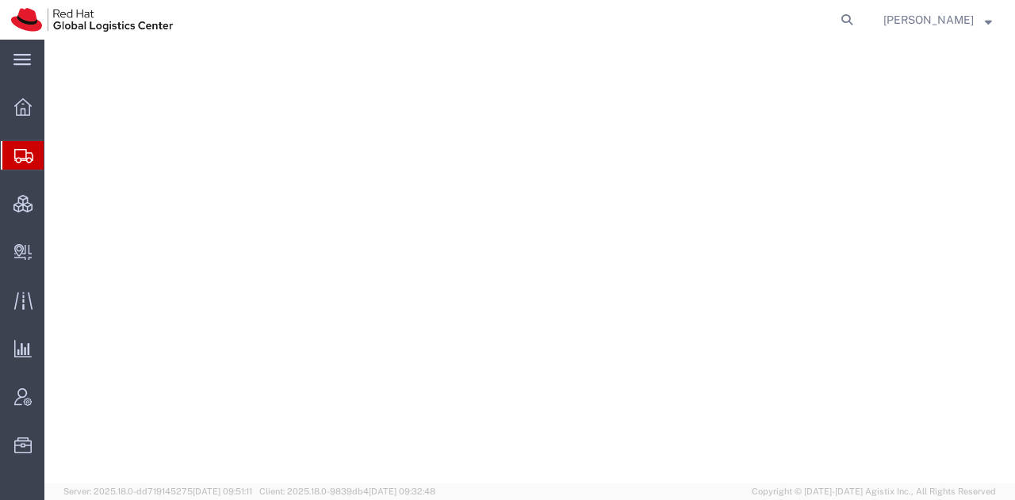
select select "38014"
select select
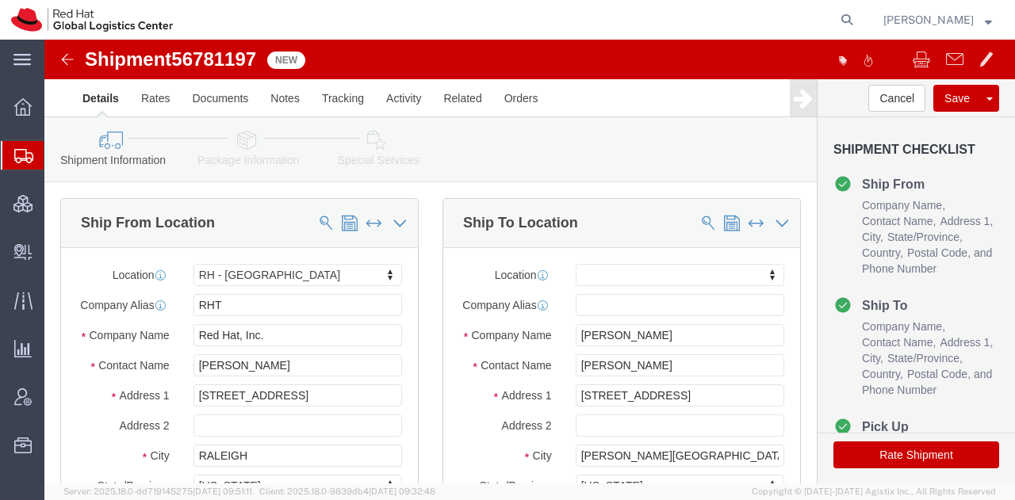
click icon
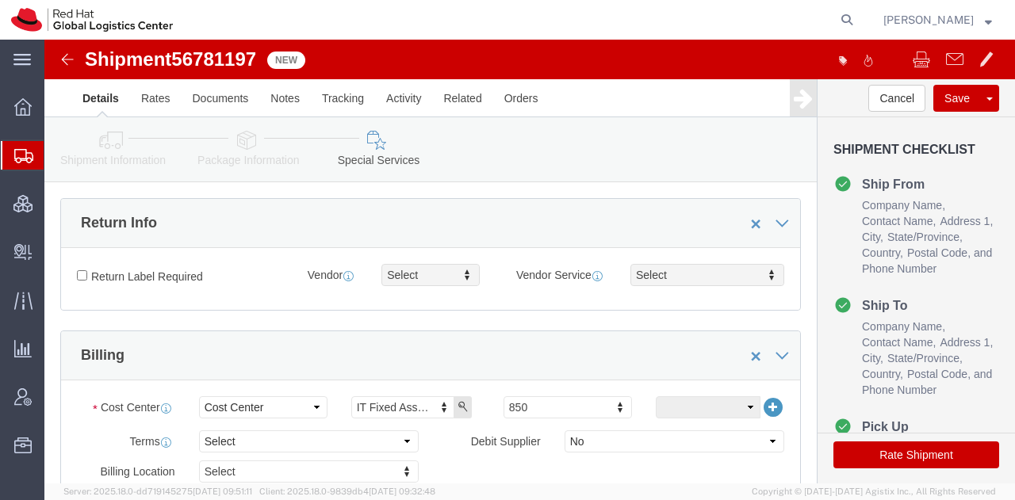
scroll to position [438, 0]
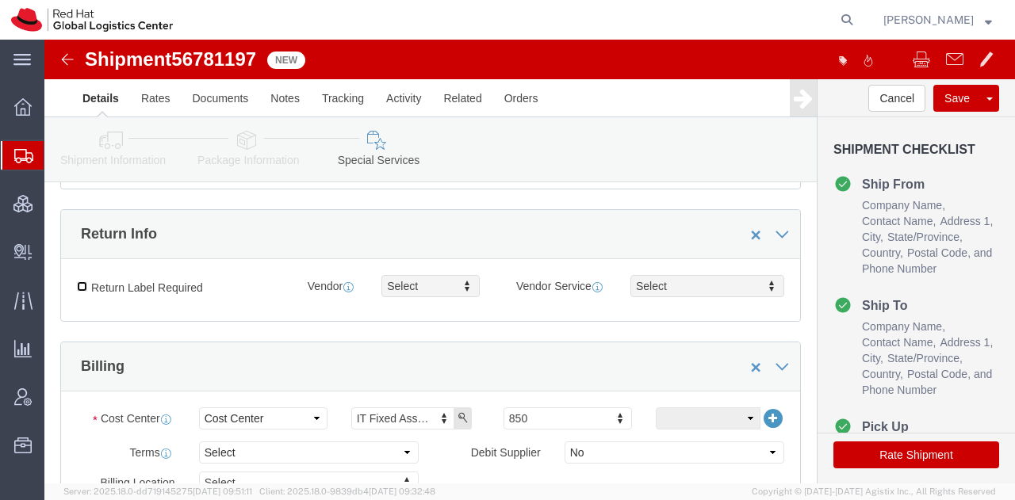
click input "Return Label Required"
checkbox input "true"
type input "gr"
select select "12"
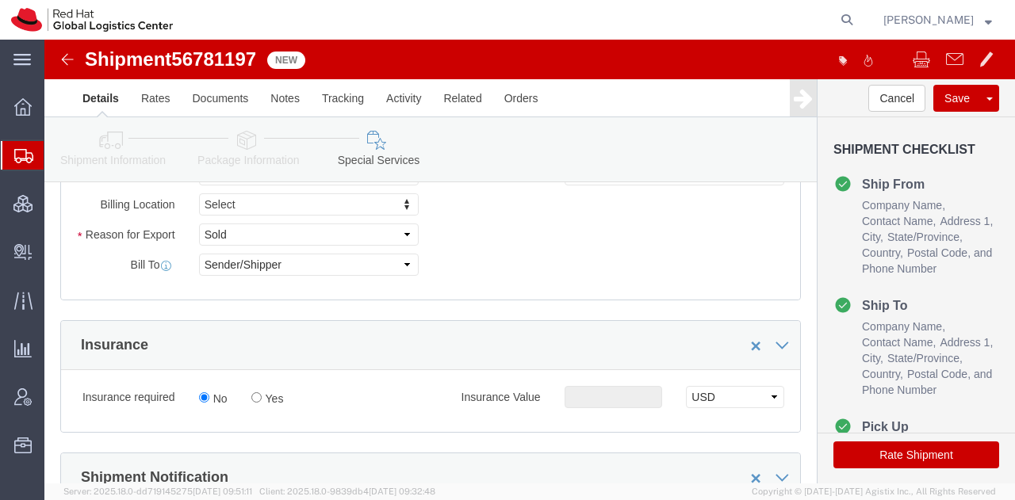
scroll to position [755, 0]
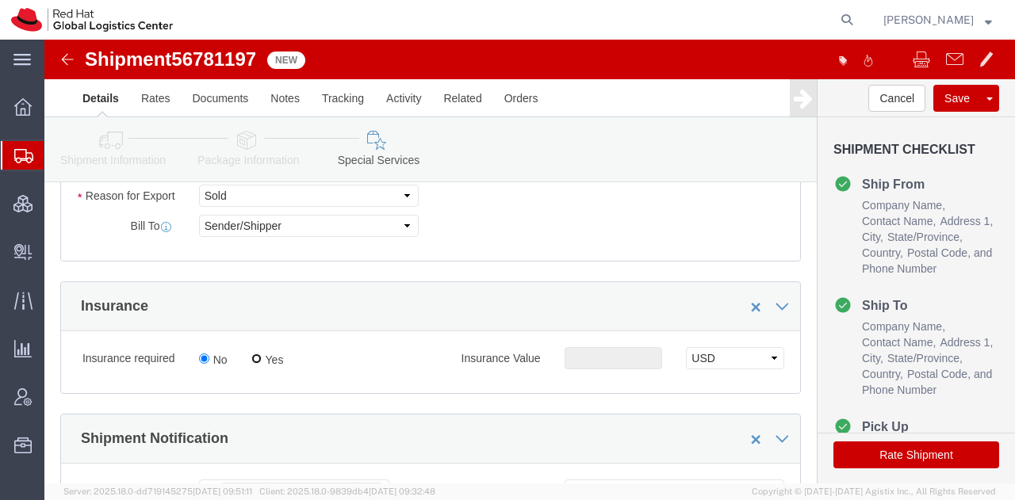
click input "Yes"
radio input "true"
click input "text"
click button "Rate Shipment"
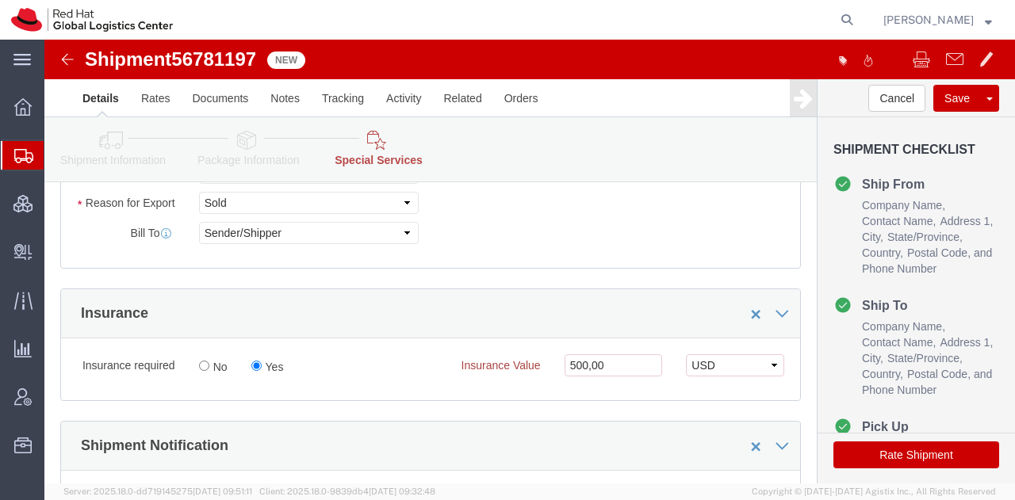
scroll to position [867, 0]
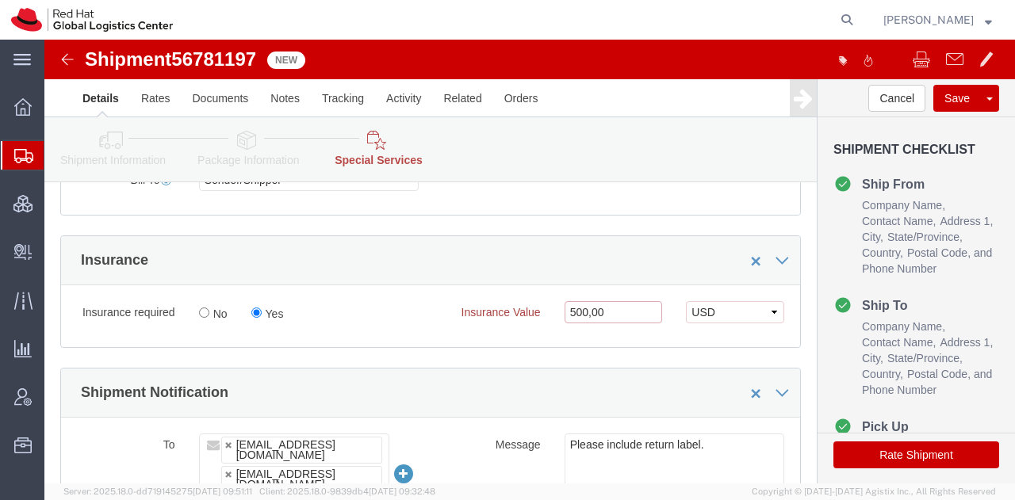
click input "500,00"
type input "500.00"
click button "Rate Shipment"
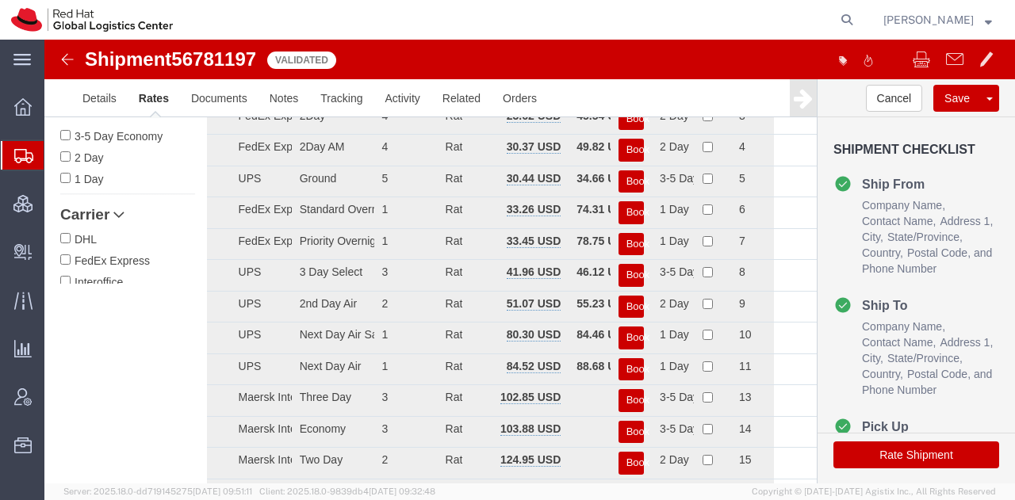
scroll to position [0, 0]
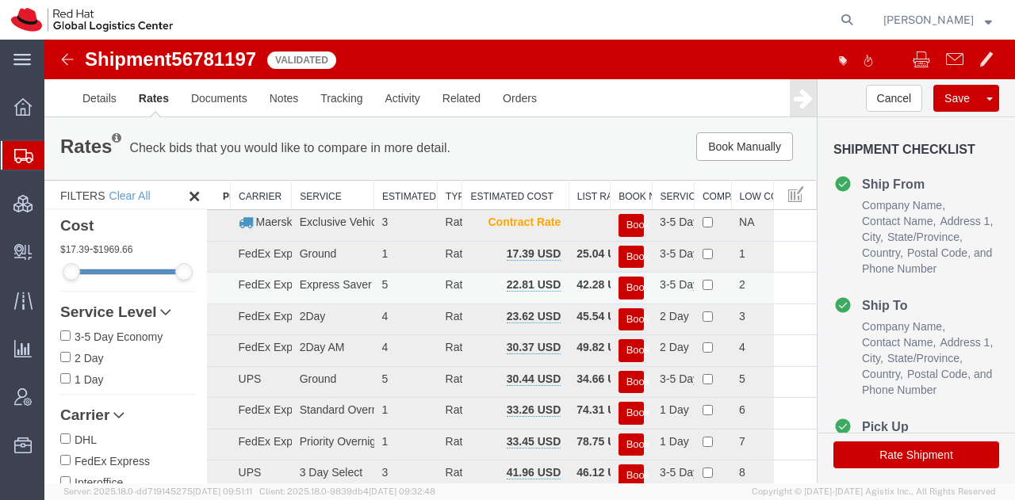
click at [626, 286] on button "Book" at bounding box center [630, 288] width 25 height 23
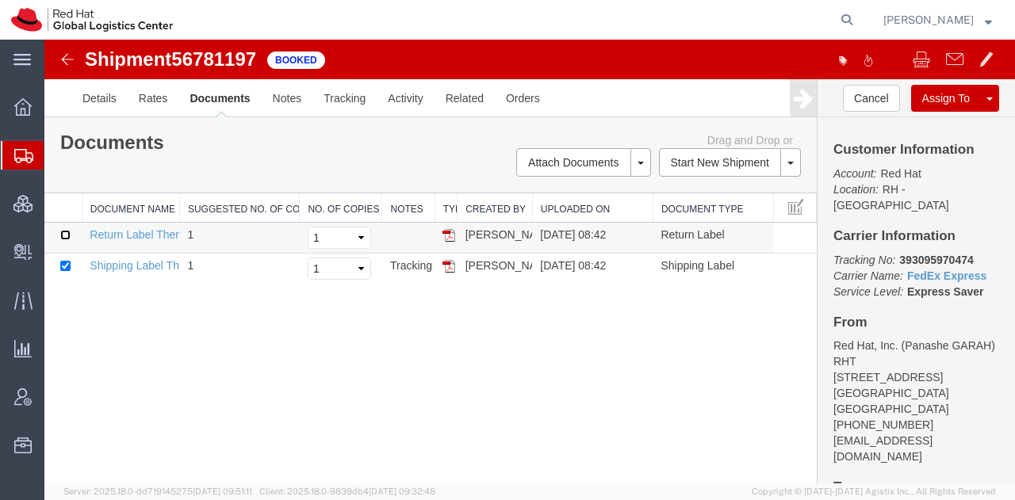
click at [61, 230] on input "checkbox" at bounding box center [65, 235] width 10 height 10
checkbox input "true"
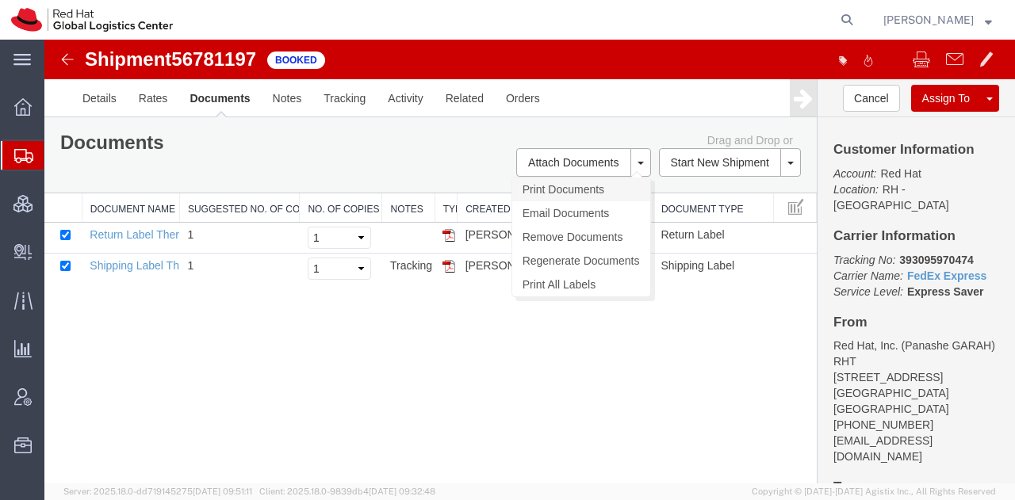
click at [568, 182] on link "Print Documents" at bounding box center [581, 190] width 138 height 24
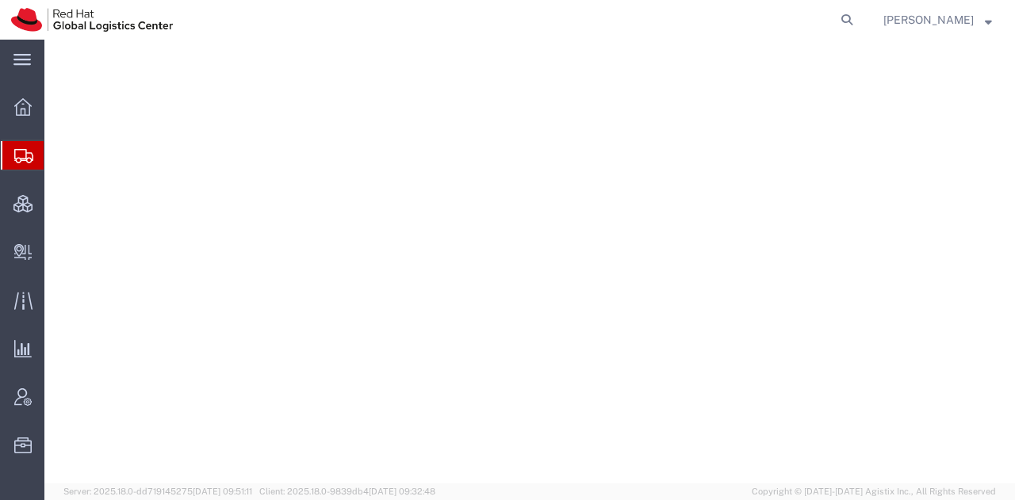
select select "38014"
select select
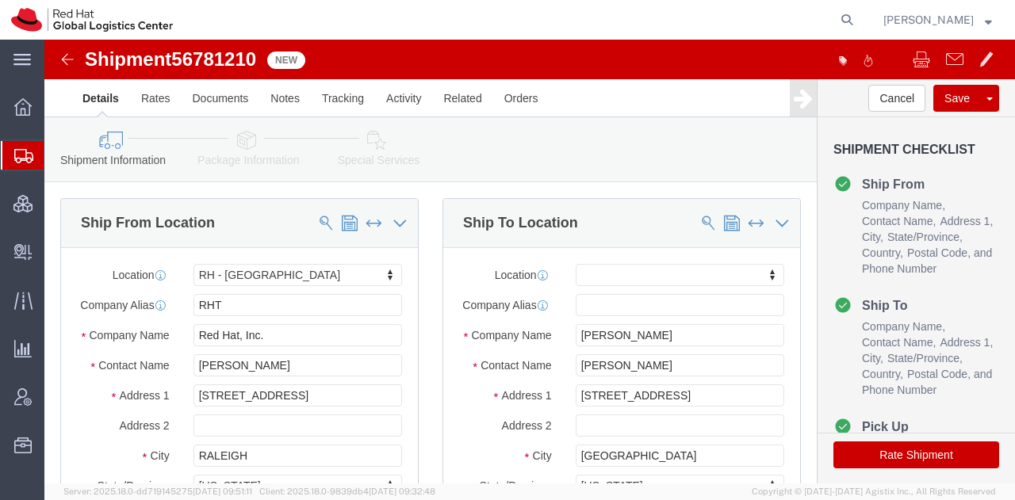
click icon
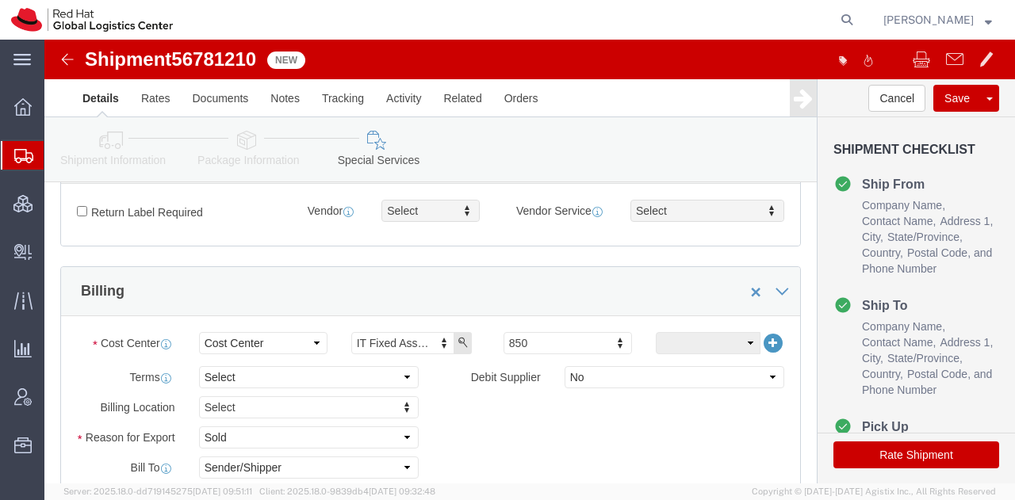
scroll to position [523, 0]
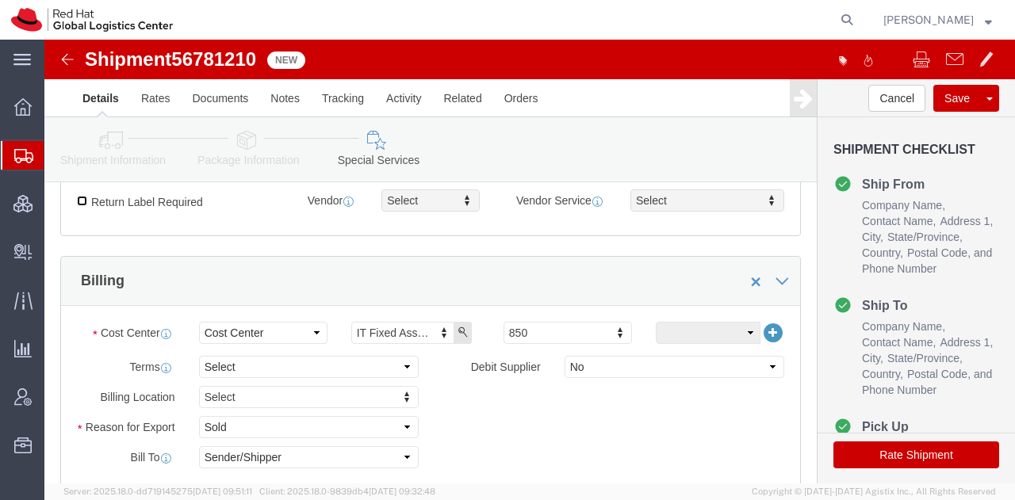
click input "Return Label Required"
checkbox input "true"
type input "gr"
select select "12"
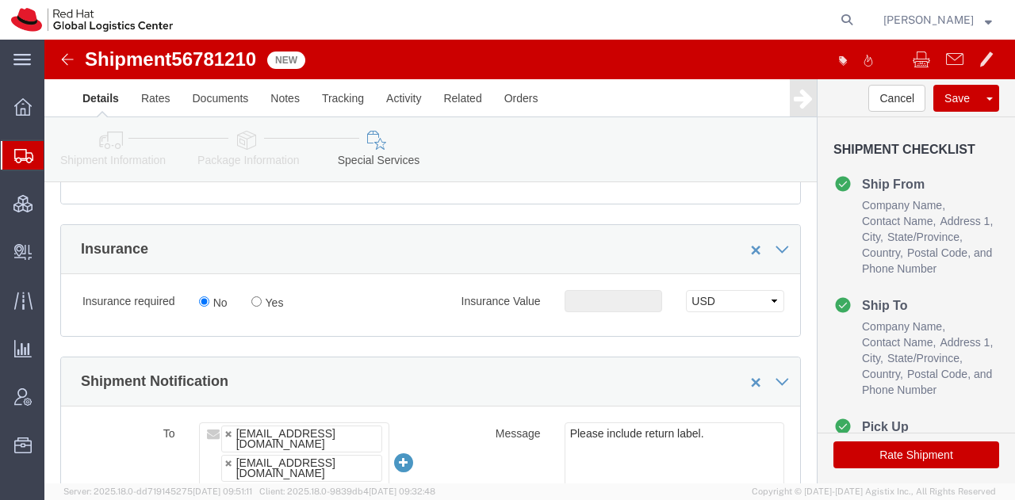
scroll to position [813, 0]
click input "Yes"
radio input "true"
click input "text"
type input "500.00"
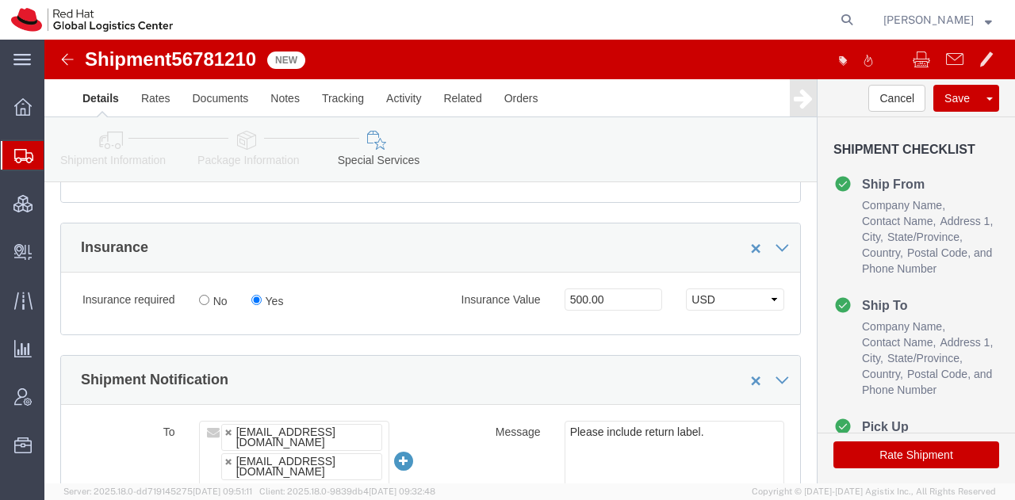
click button "Rate Shipment"
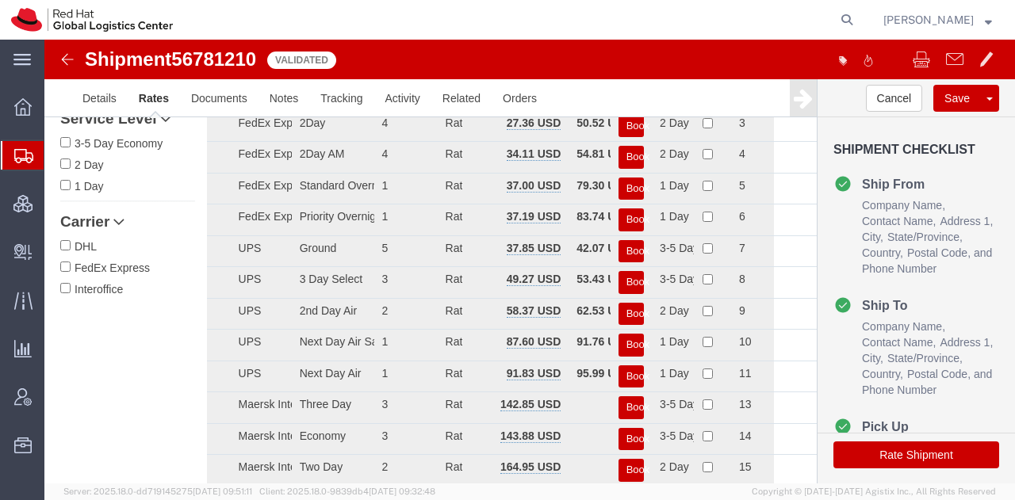
scroll to position [0, 0]
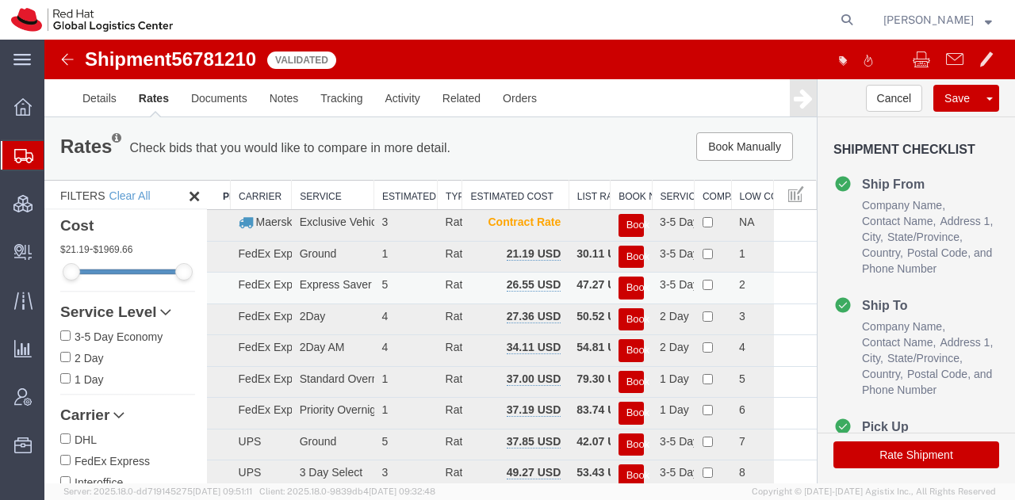
click at [621, 283] on button "Book" at bounding box center [630, 288] width 25 height 23
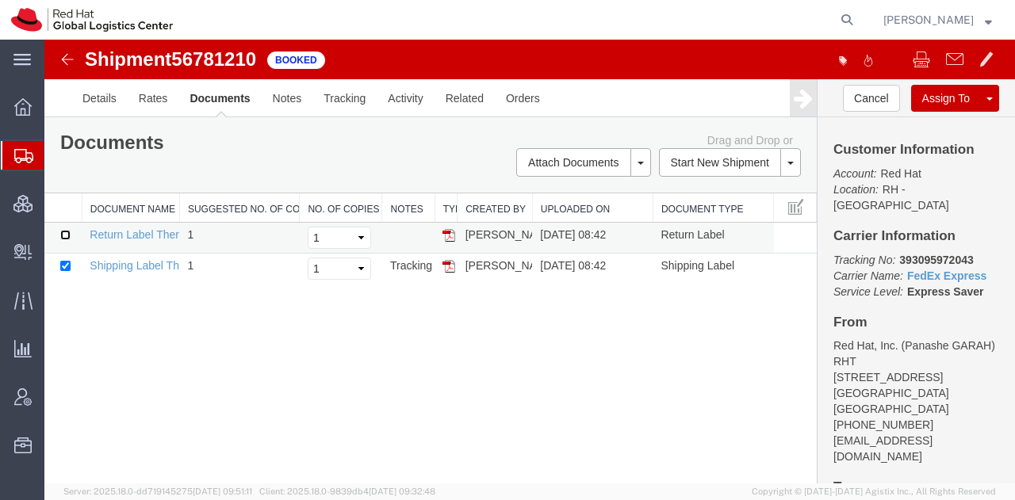
click at [64, 234] on input "checkbox" at bounding box center [65, 235] width 10 height 10
checkbox input "true"
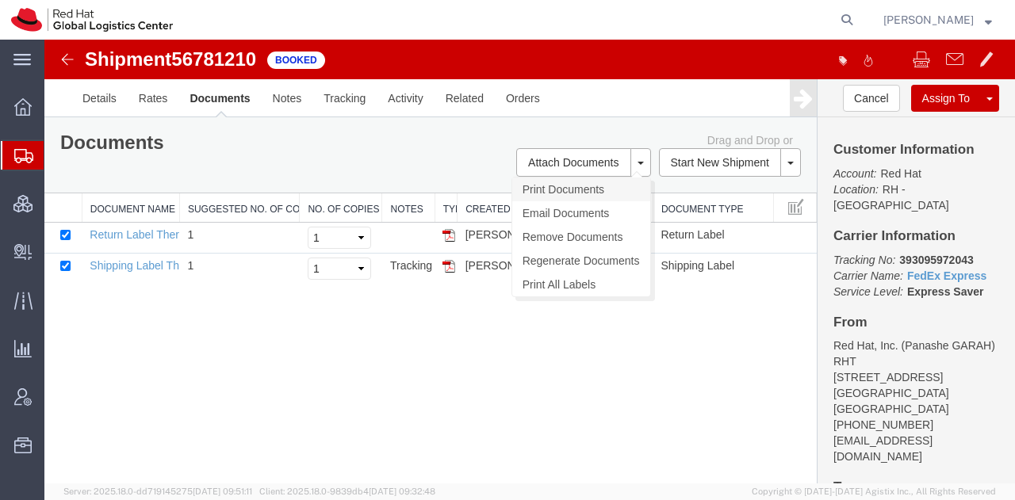
click at [542, 187] on link "Print Documents" at bounding box center [581, 190] width 138 height 24
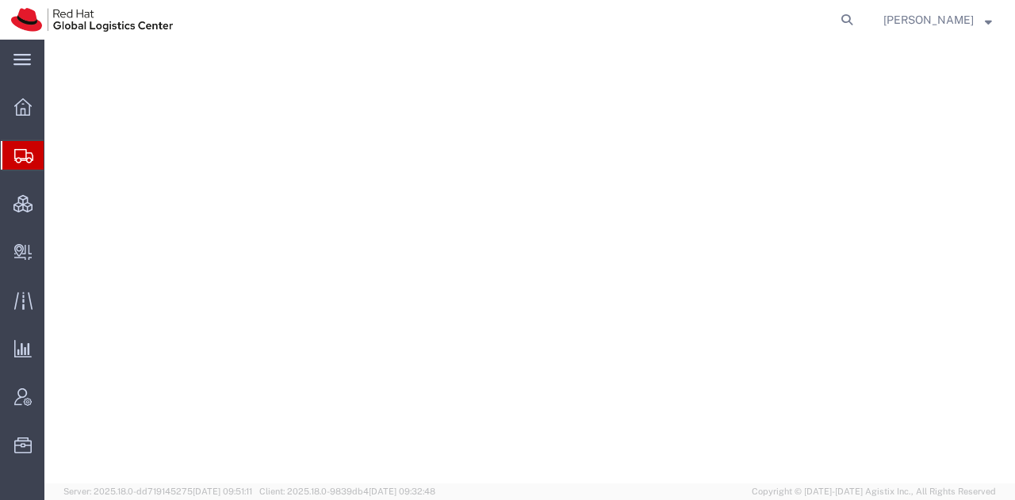
select select "38014"
select select
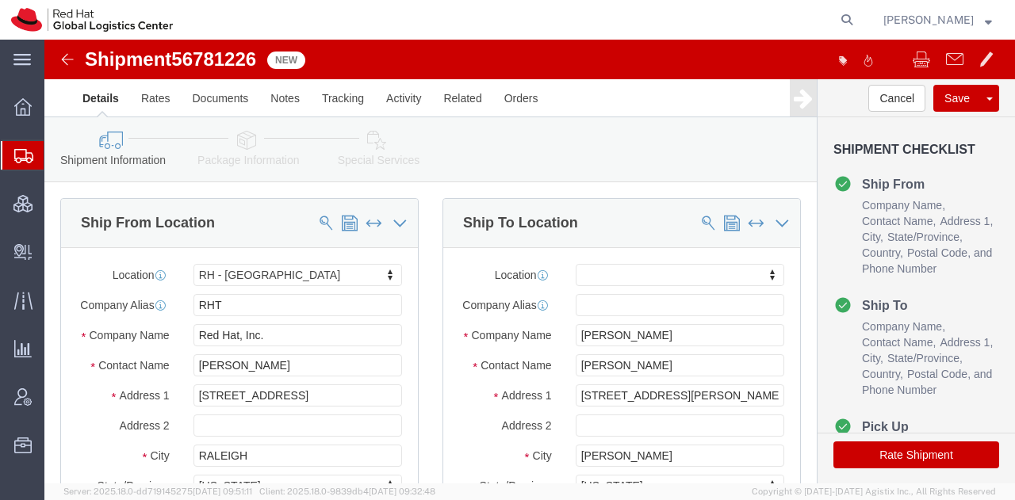
click icon
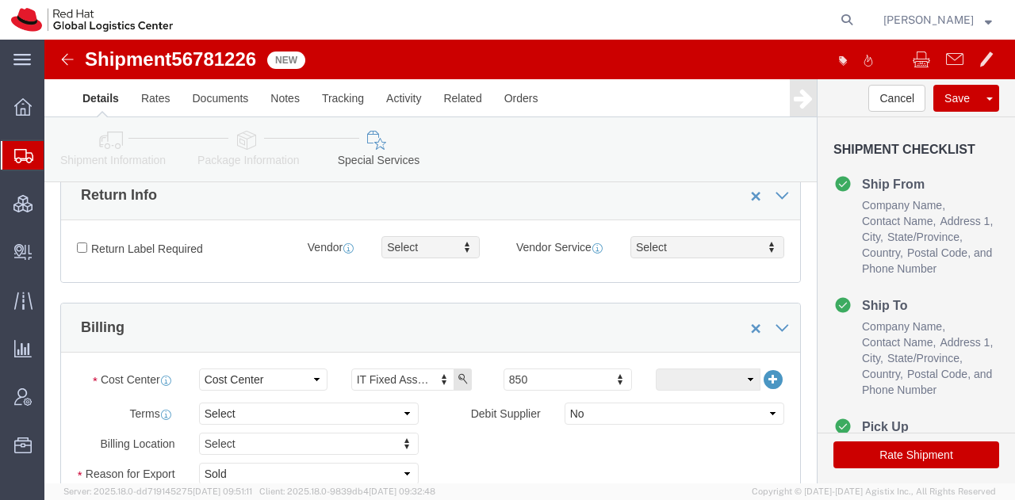
scroll to position [577, 0]
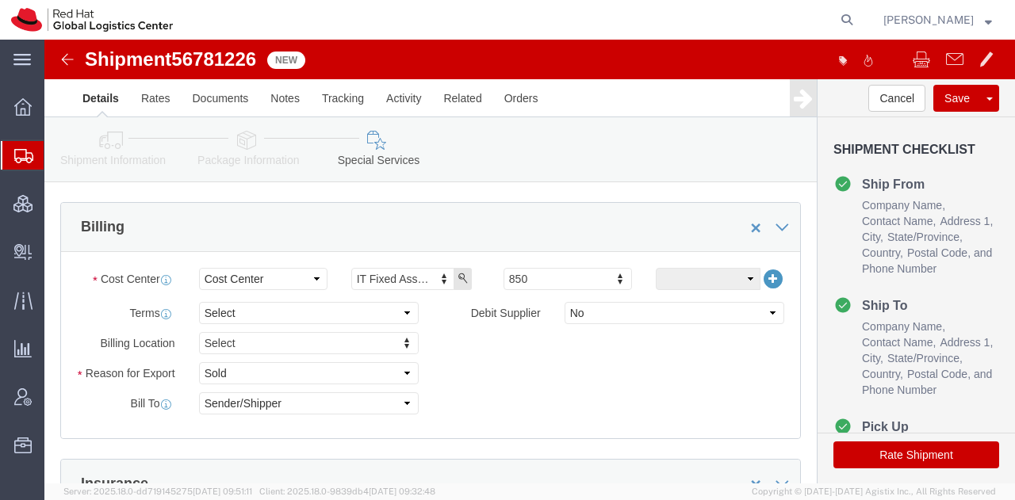
click div "Select Buyer Cost Center Department Operations Number Order Number Sales Person…"
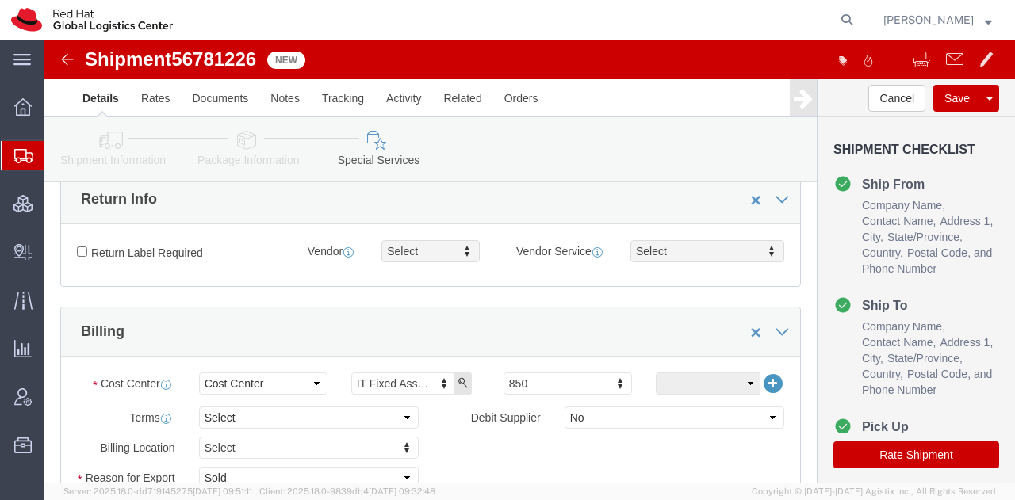
scroll to position [469, 0]
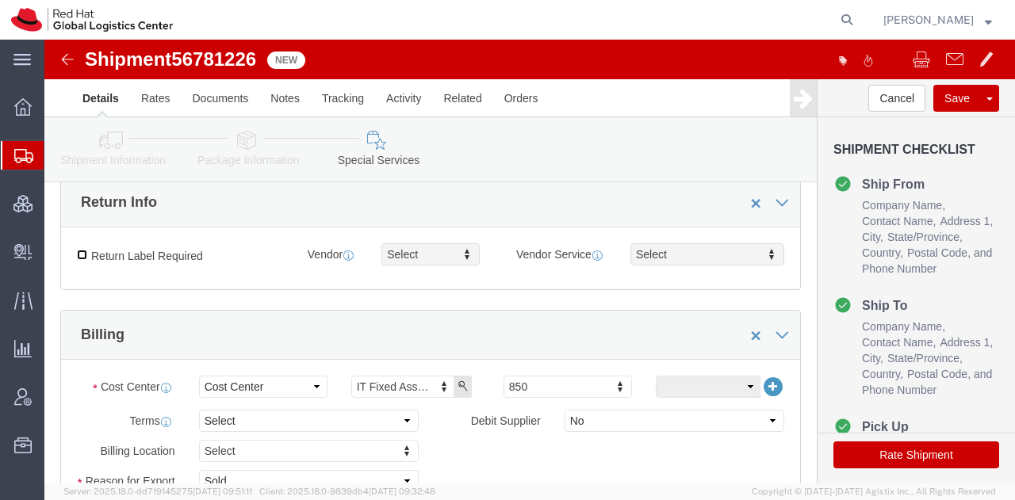
click input "Return Label Required"
checkbox input "true"
type input "gr"
select select "12"
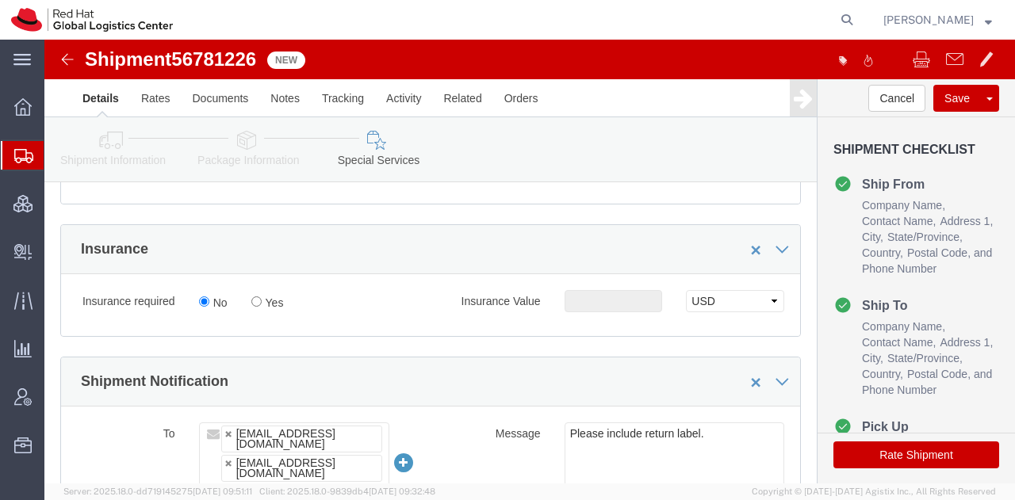
scroll to position [901, 0]
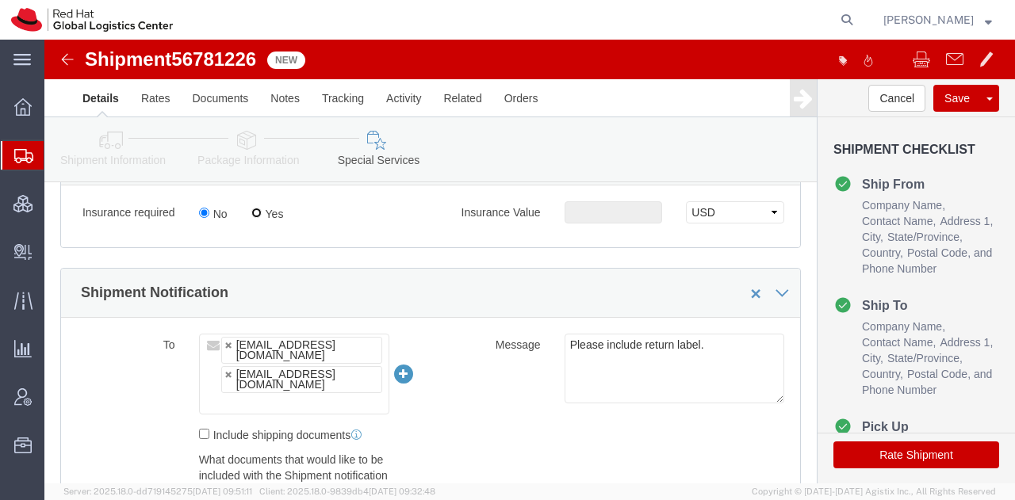
click input "Yes"
radio input "true"
click input "text"
type input "500.00"
click button "Rate Shipment"
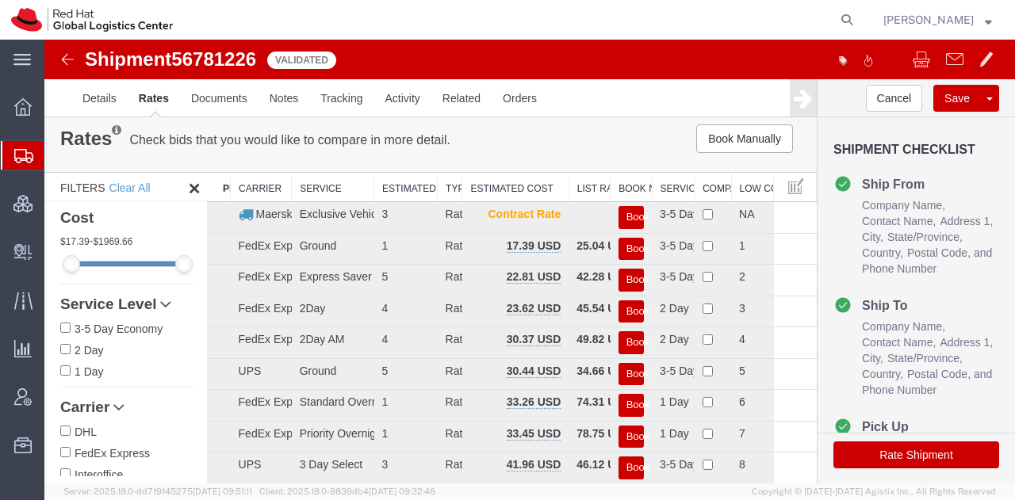
scroll to position [0, 0]
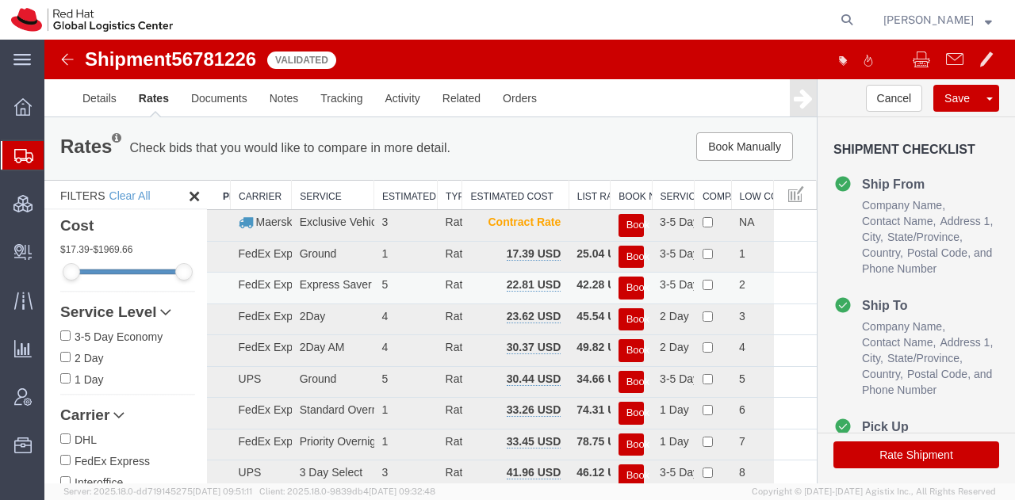
click at [628, 286] on button "Book" at bounding box center [630, 288] width 25 height 23
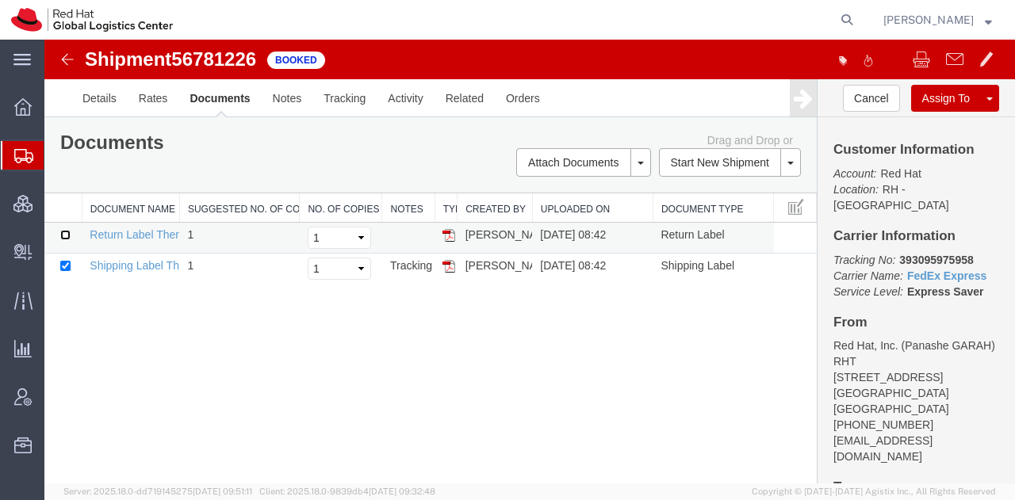
click at [67, 235] on input "checkbox" at bounding box center [65, 235] width 10 height 10
checkbox input "true"
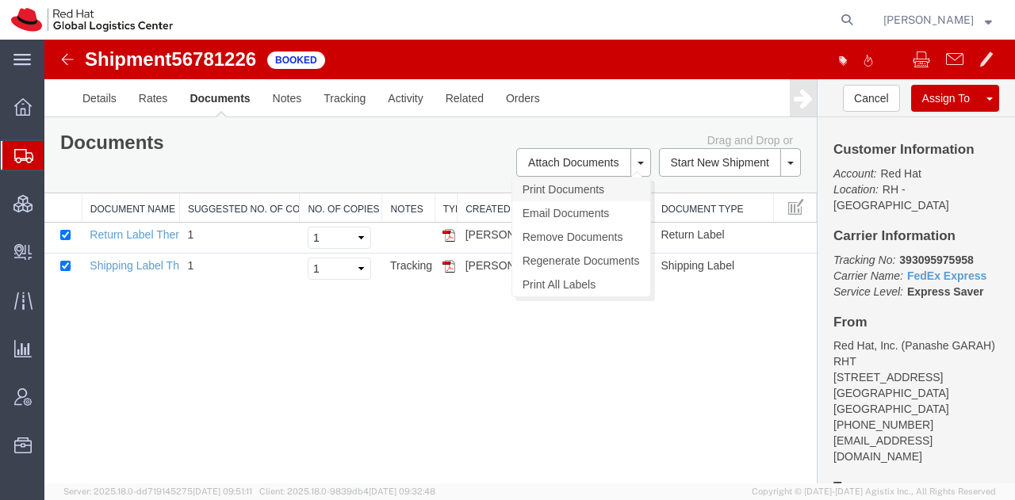
click at [551, 191] on link "Print Documents" at bounding box center [581, 190] width 138 height 24
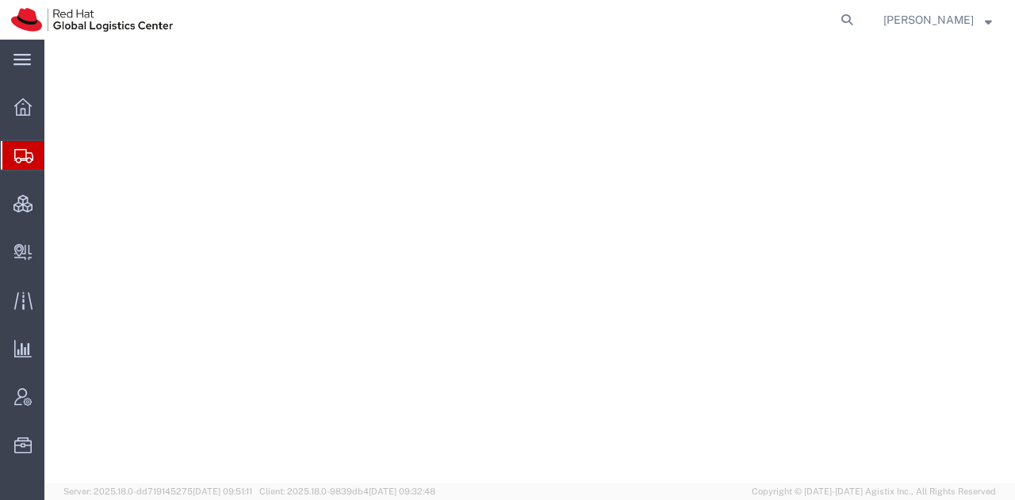
select select "38014"
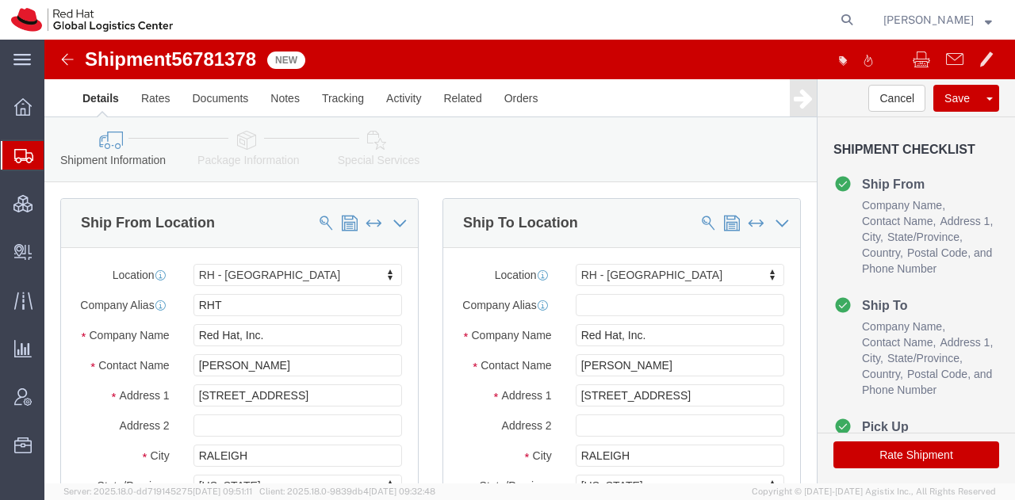
click button "Rate Shipment"
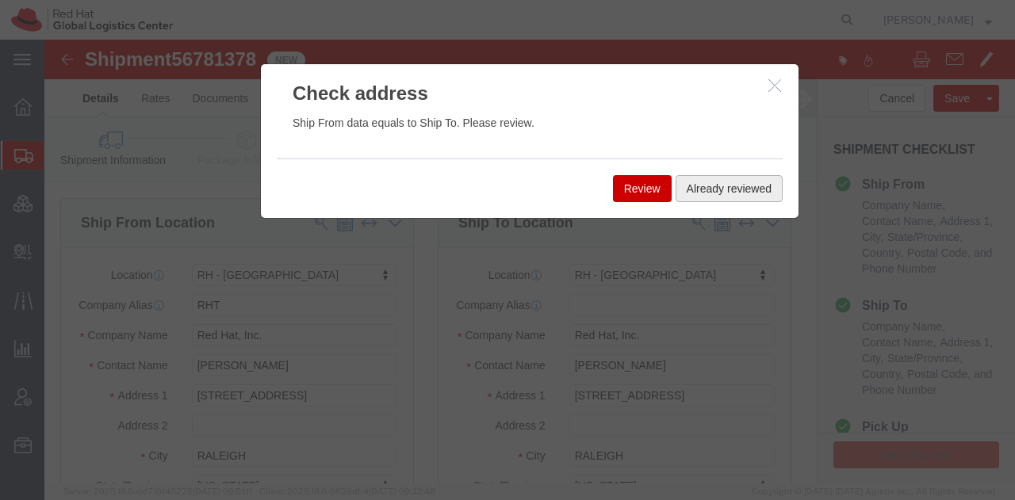
click button "Already reviewed"
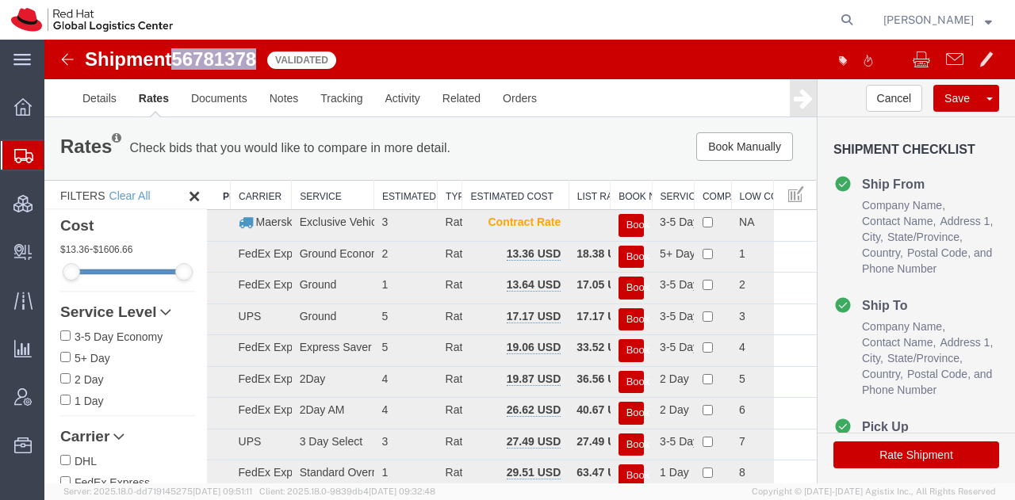
drag, startPoint x: 259, startPoint y: 59, endPoint x: 181, endPoint y: 54, distance: 78.7
click at [181, 54] on span "56781378" at bounding box center [213, 58] width 85 height 21
copy span "56781378"
click at [702, 142] on button "Book Manually" at bounding box center [744, 146] width 97 height 29
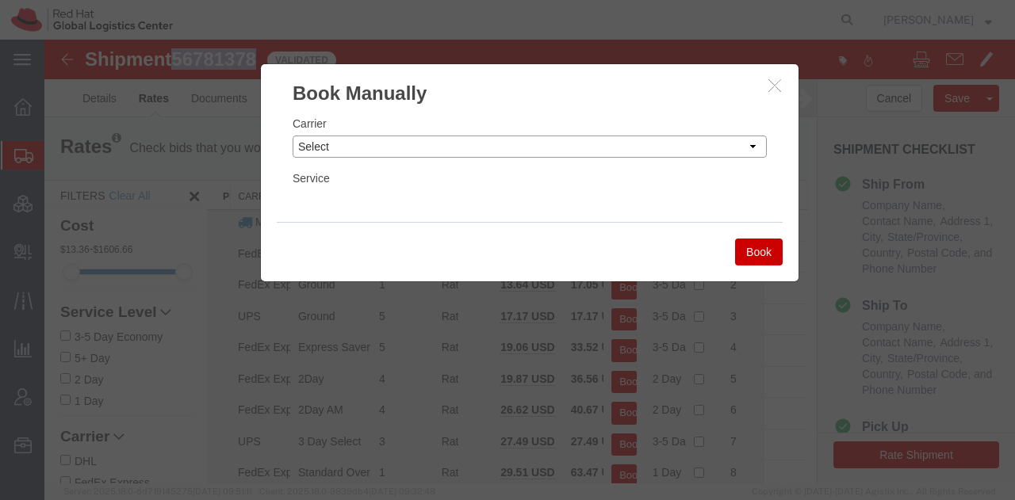
click at [702, 142] on select "Select Add New Carrier (and default service) Amazon Logistics Czech Post DHL Fe…" at bounding box center [530, 147] width 474 height 22
select select "7920"
click at [293, 136] on select "Select Add New Carrier (and default service) Amazon Logistics Czech Post DHL Fe…" at bounding box center [530, 147] width 474 height 22
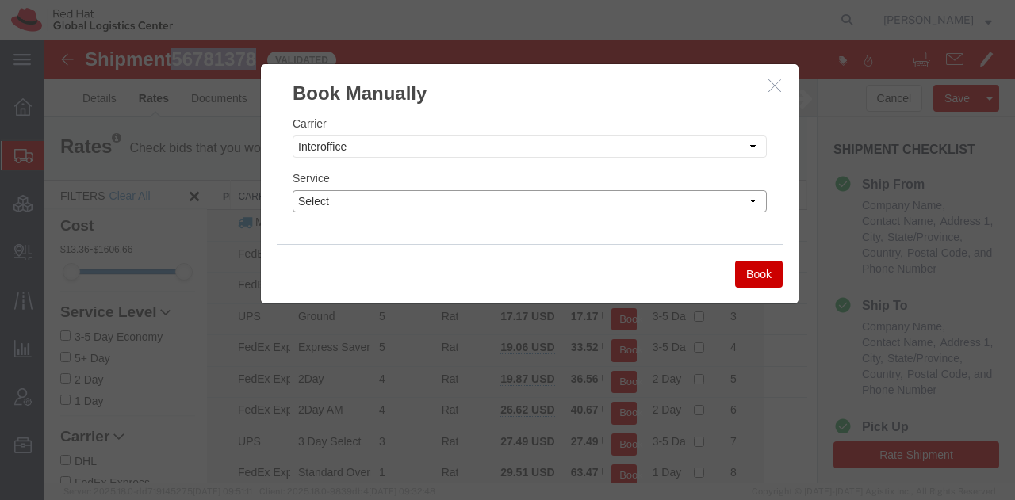
click at [384, 199] on select "Select IO_Ground IO_LTL" at bounding box center [530, 201] width 474 height 22
select select "17810"
click at [293, 190] on select "Select IO_Ground IO_LTL" at bounding box center [530, 201] width 474 height 22
click at [764, 269] on button "Book" at bounding box center [759, 274] width 48 height 27
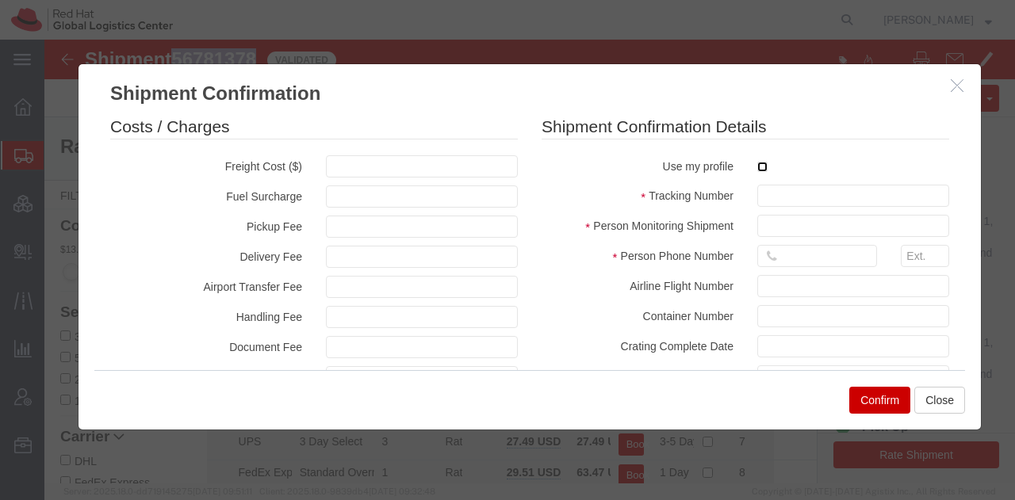
click at [757, 163] on input "checkbox" at bounding box center [762, 167] width 10 height 10
checkbox input "true"
type input "[PERSON_NAME]"
type input "19193013123"
click at [760, 207] on fieldset "Shipment Confirmation Details Use my profile Tracking Number Person Monitoring …" at bounding box center [745, 315] width 408 height 401
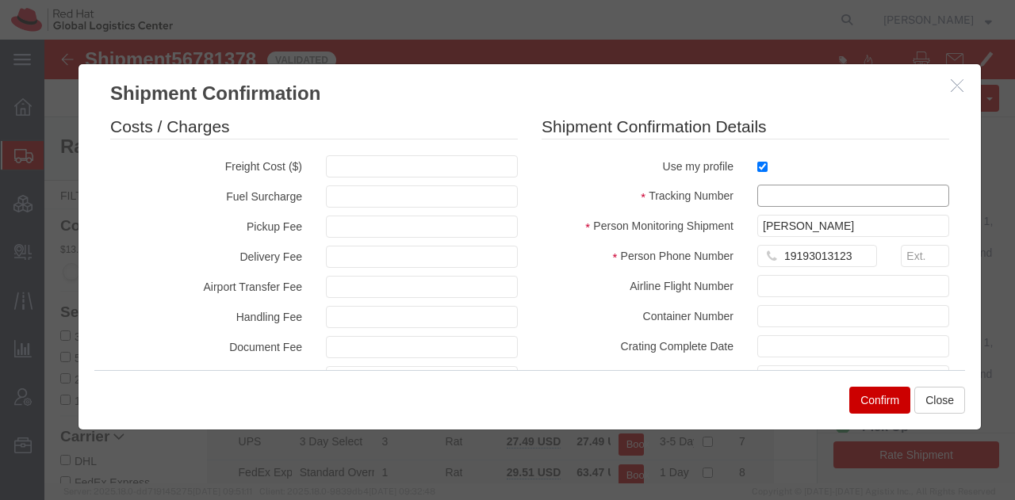
click at [762, 204] on input "text" at bounding box center [853, 196] width 192 height 22
paste input "56781378"
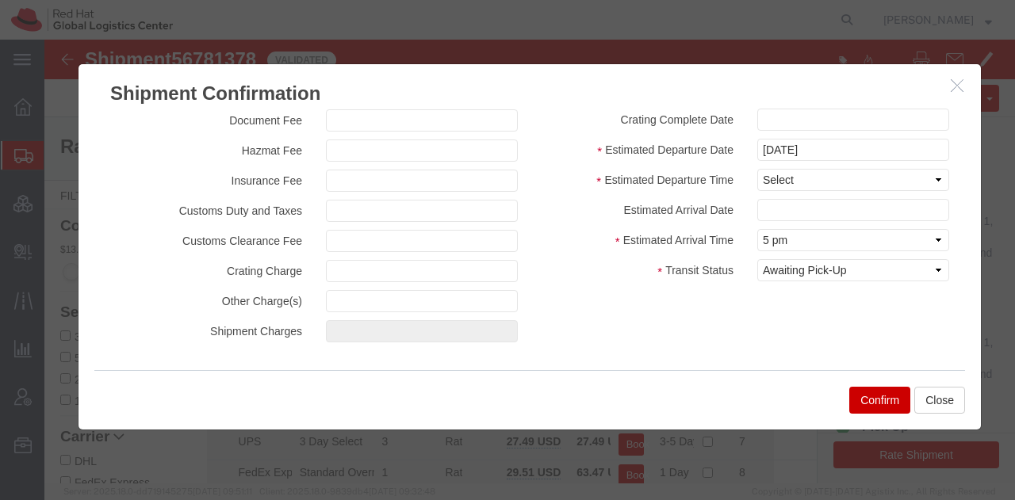
type input "RHT56781378"
click at [771, 174] on select "Select Midnight 1 am 2 am 3 am 4 am 5 am 6 am 7 am 8 am 9 am 10 am 11 am 12 Noo…" at bounding box center [853, 180] width 192 height 22
select select "1200"
click at [757, 169] on select "Select Midnight 1 am 2 am 3 am 4 am 5 am 6 am 7 am 8 am 9 am 10 am 11 am 12 Noo…" at bounding box center [853, 180] width 192 height 22
click at [868, 403] on button "Confirm" at bounding box center [879, 400] width 61 height 27
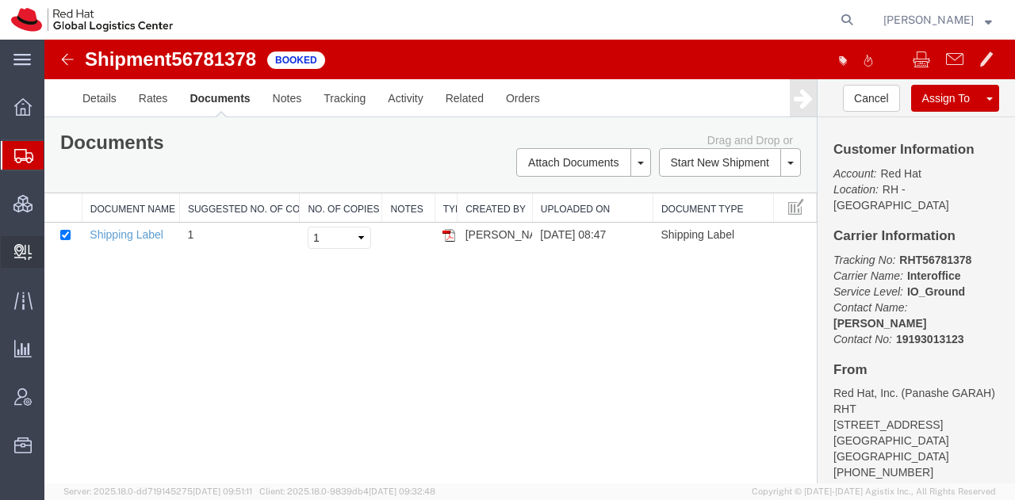
click at [0, 0] on span "Create Delivery" at bounding box center [0, 0] width 0 height 0
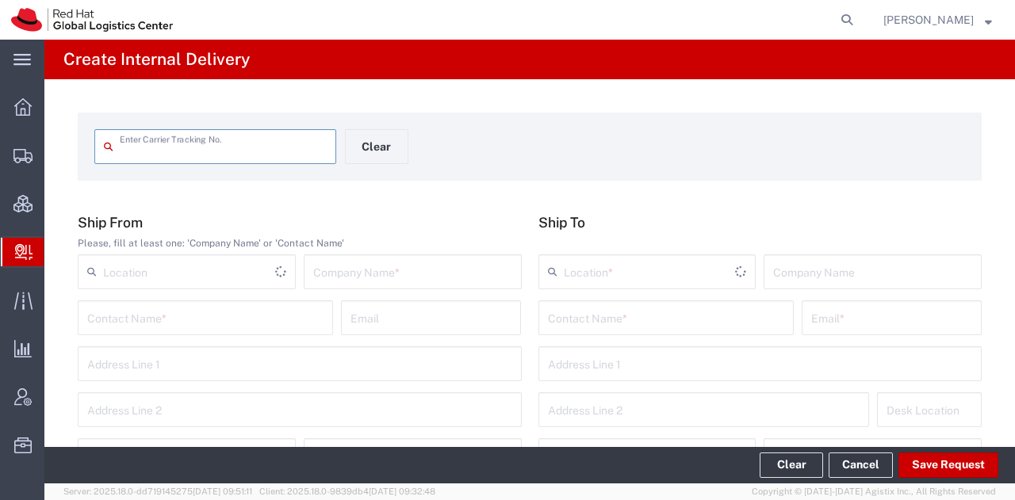
click at [174, 152] on input "text" at bounding box center [223, 146] width 207 height 28
type input "RHT56781378"
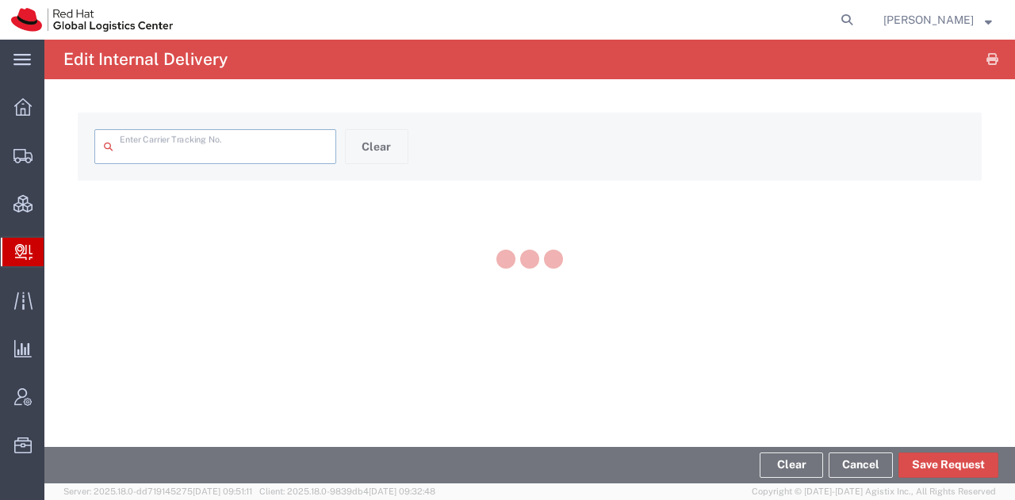
type input "RHT56781378"
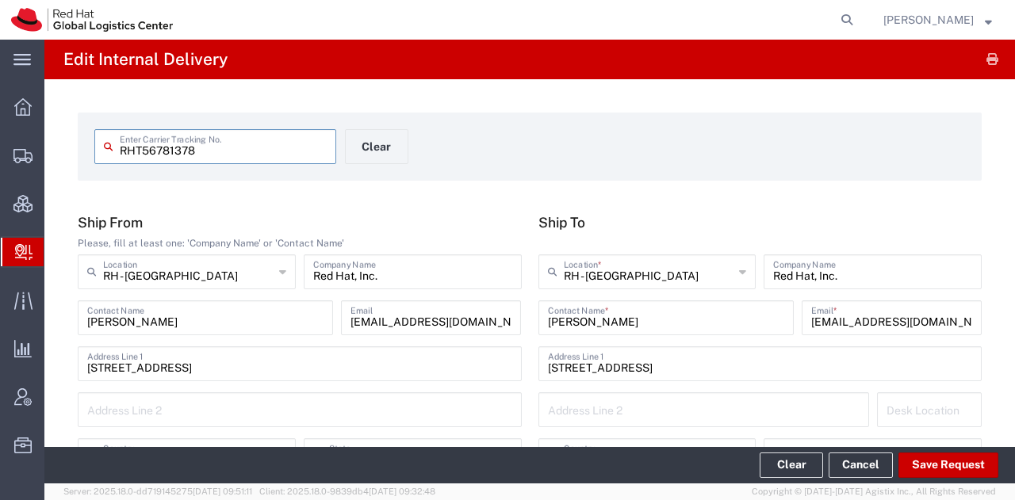
type input "[US_STATE]"
type input "IO_Ground"
click at [947, 465] on button "Save Request" at bounding box center [948, 465] width 100 height 25
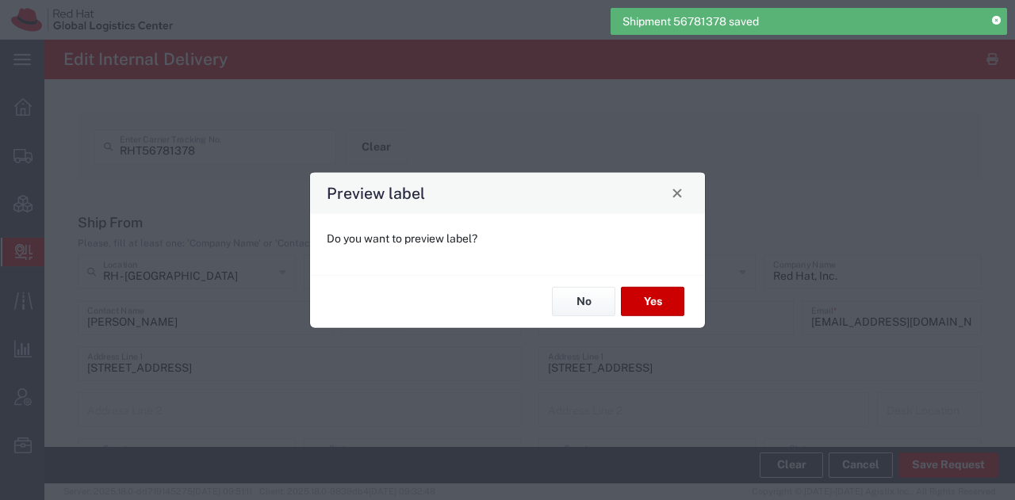
type input "IO_Ground"
click at [641, 300] on button "Yes" at bounding box center [652, 301] width 63 height 29
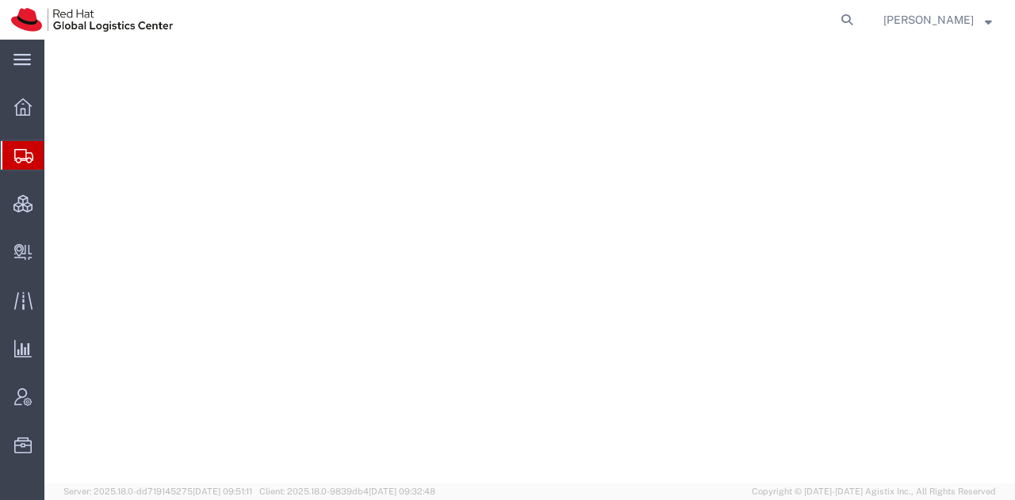
select select "38014"
select select
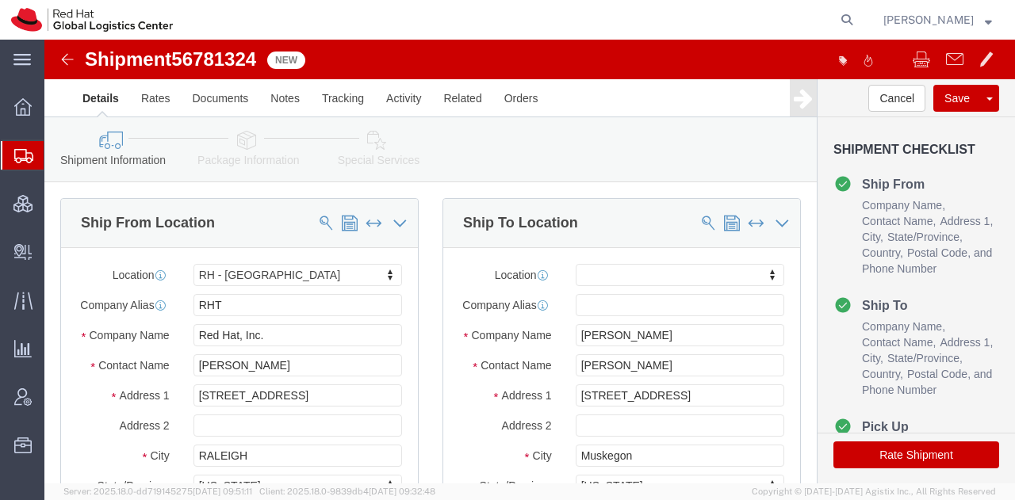
click icon
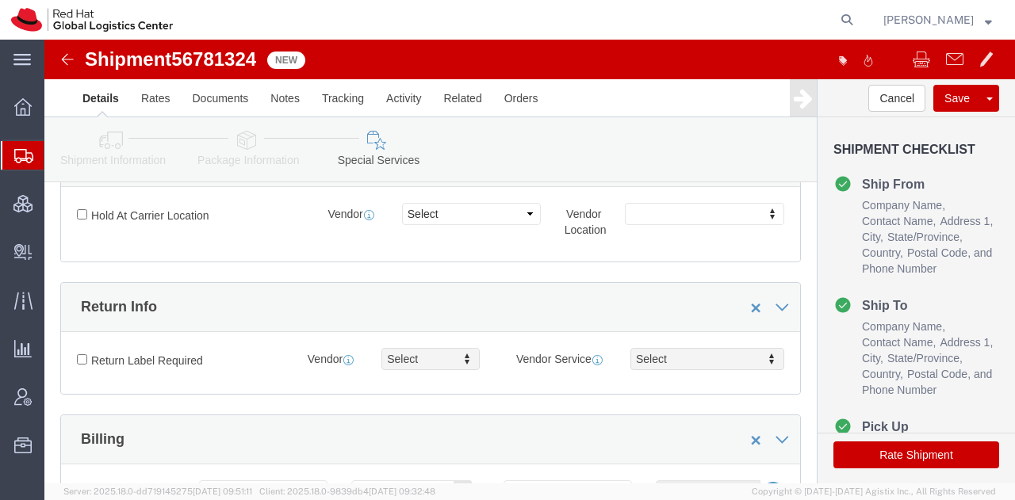
scroll to position [469, 0]
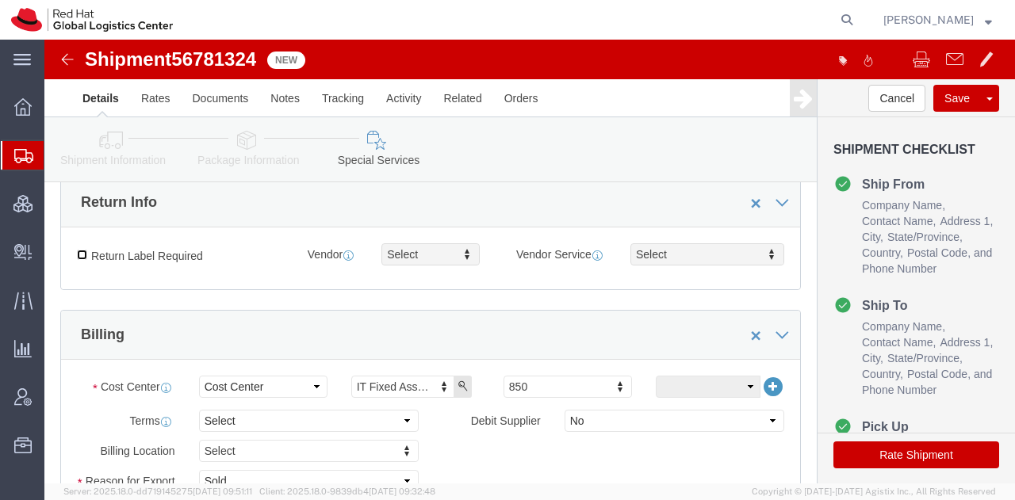
click input "Return Label Required"
checkbox input "true"
type input "g"
type input "gr"
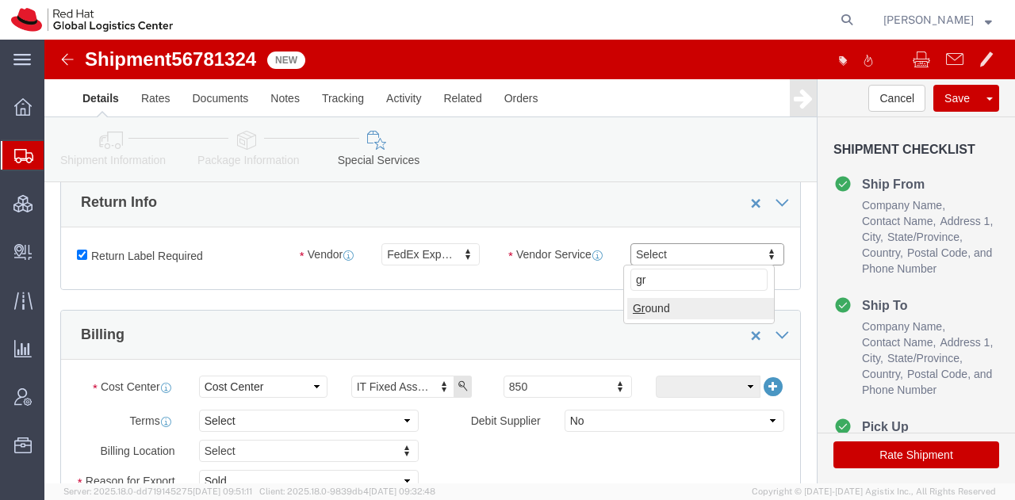
select select "12"
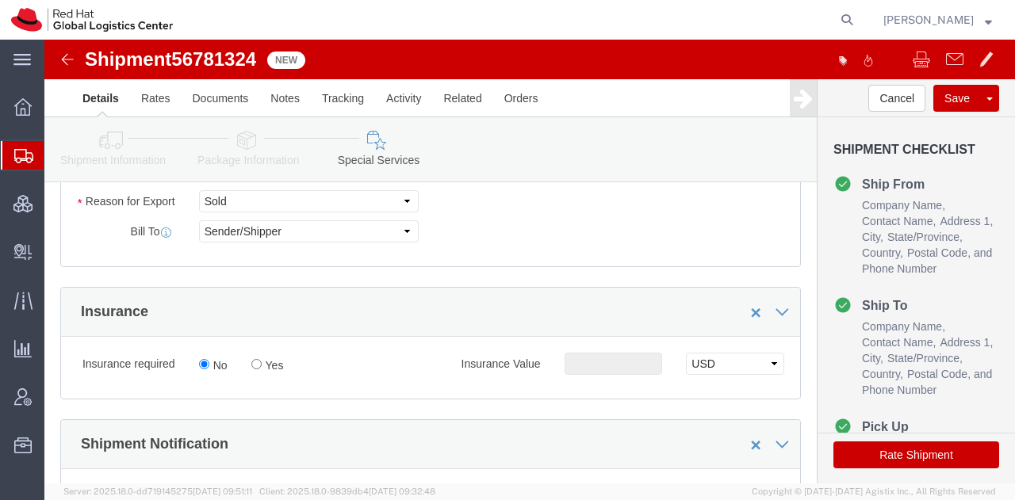
scroll to position [752, 0]
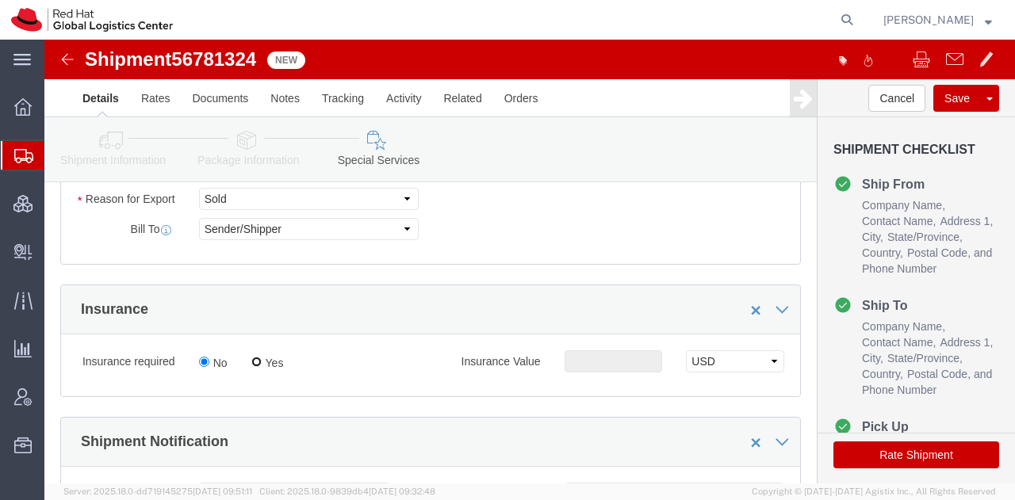
click input "Yes"
radio input "true"
click input "text"
type input "500.00"
drag, startPoint x: 794, startPoint y: 410, endPoint x: 319, endPoint y: 17, distance: 616.7
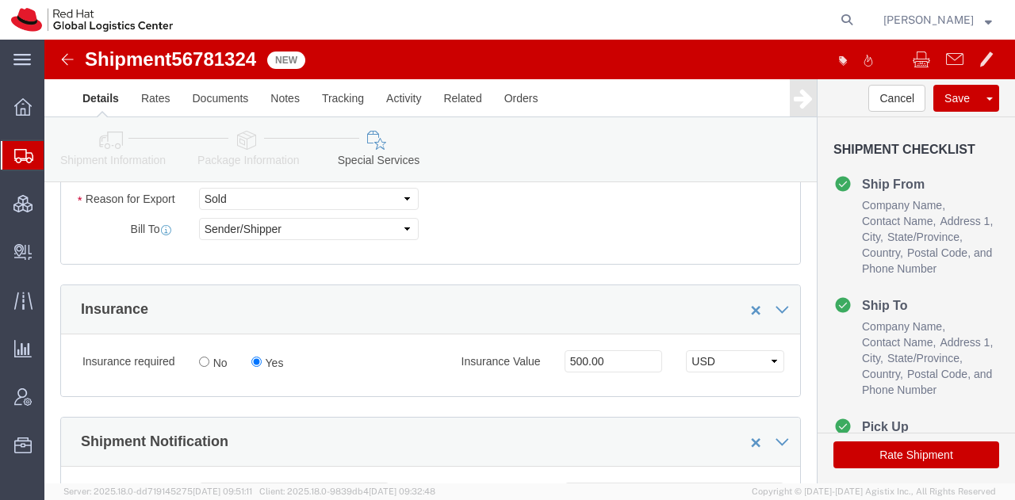
click button "Rate Shipment"
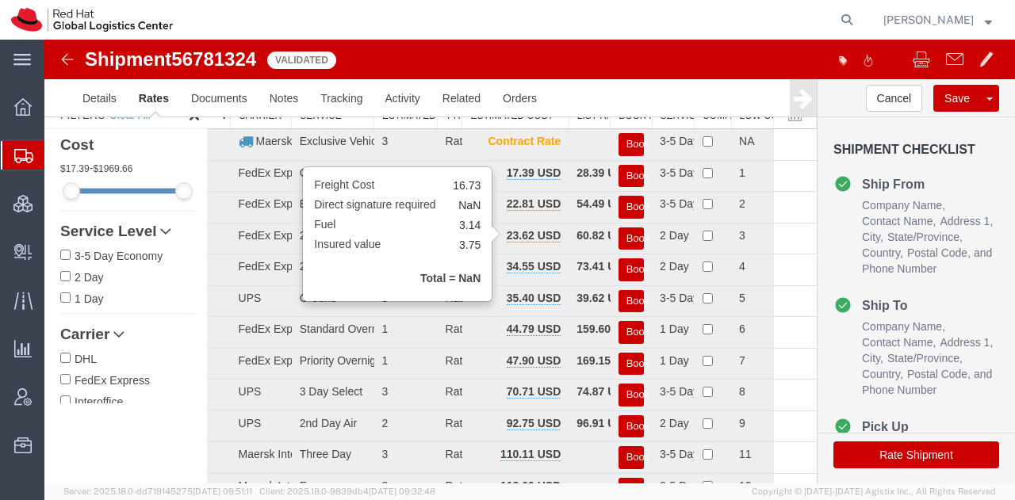
scroll to position [0, 0]
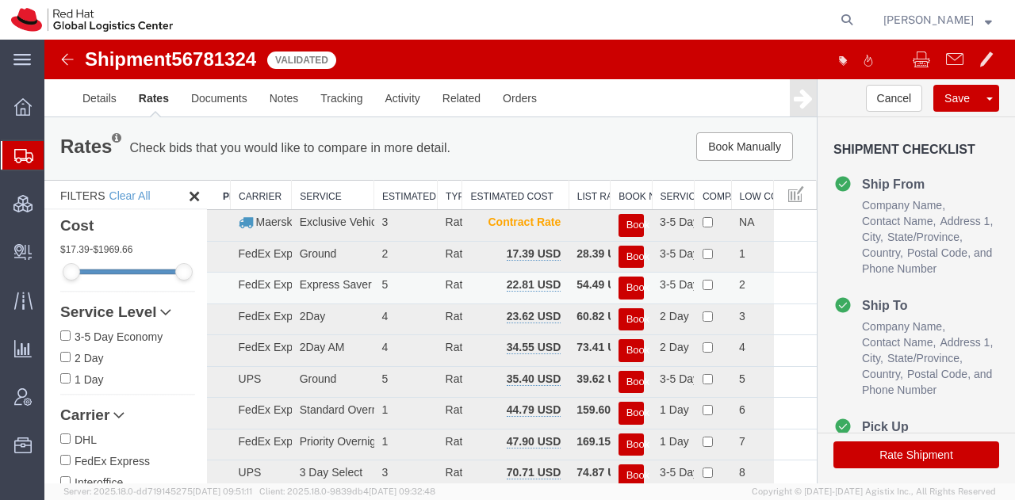
click at [618, 282] on button "Book" at bounding box center [630, 288] width 25 height 23
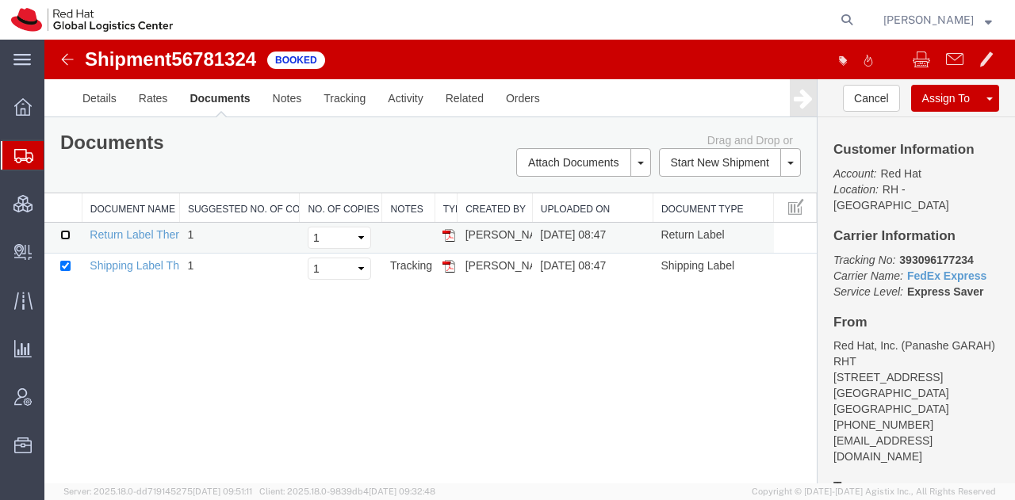
click at [63, 230] on input "checkbox" at bounding box center [65, 235] width 10 height 10
checkbox input "true"
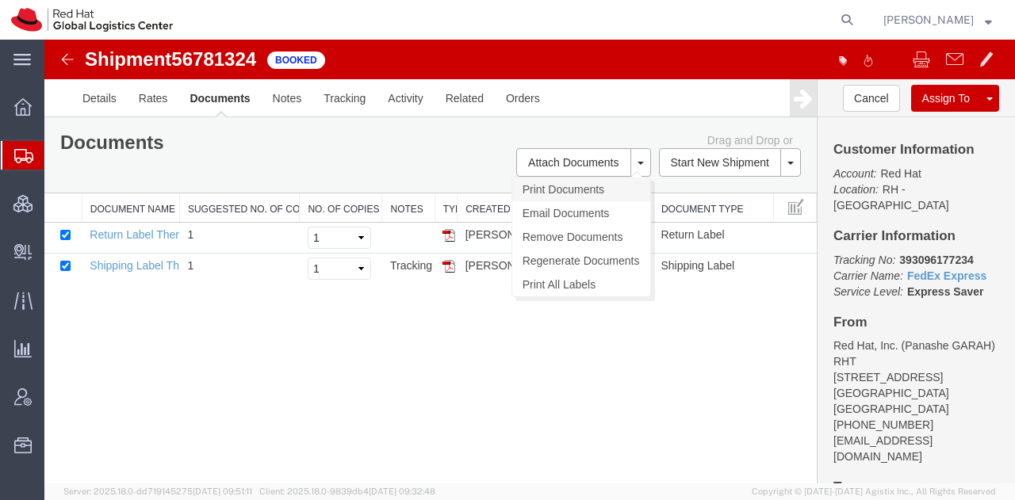
click at [544, 189] on link "Print Documents" at bounding box center [581, 190] width 138 height 24
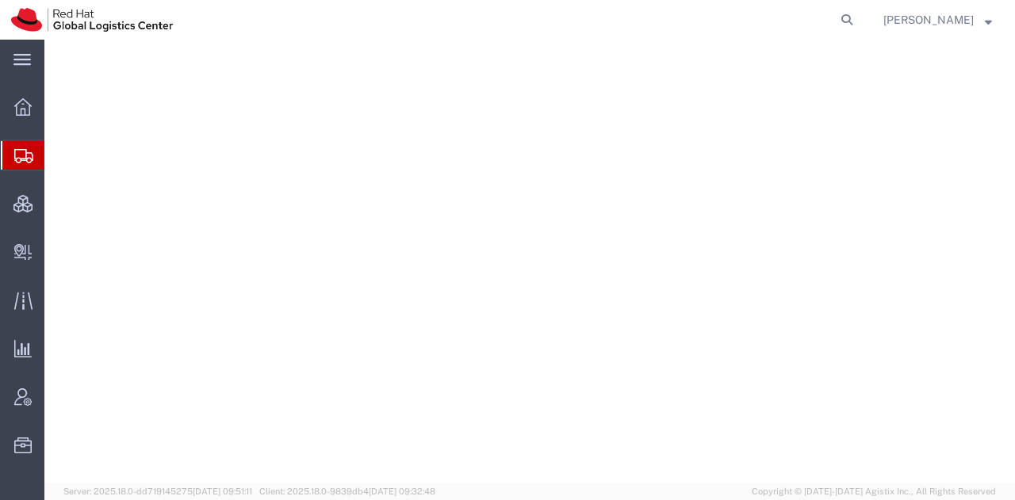
select select "38014"
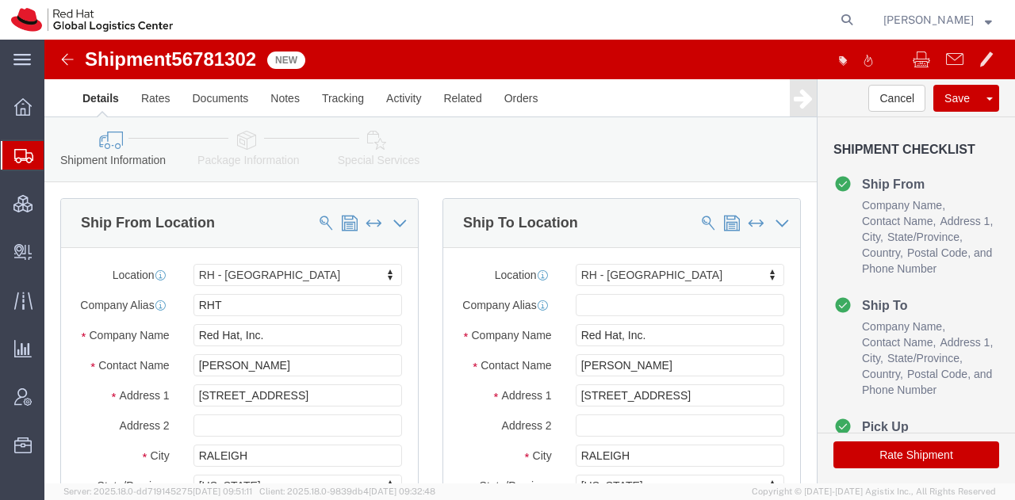
click button "Rate Shipment"
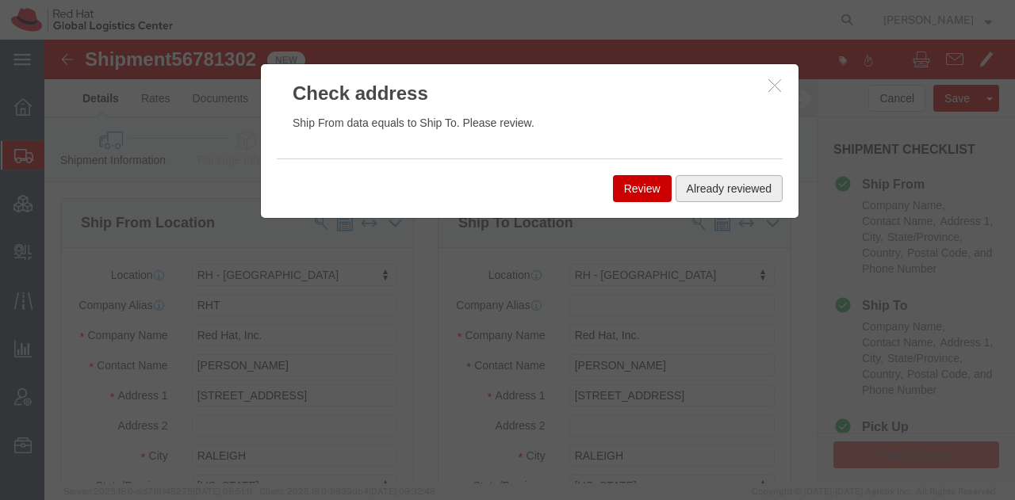
click button "Already reviewed"
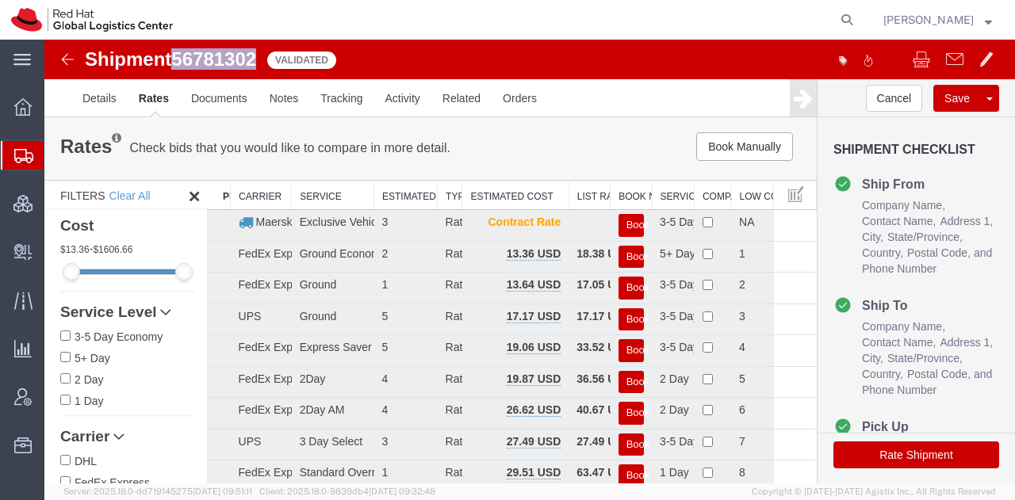
drag, startPoint x: 257, startPoint y: 59, endPoint x: 181, endPoint y: 56, distance: 76.2
click at [181, 56] on span "56781302" at bounding box center [213, 58] width 85 height 21
copy span "56781302"
click at [921, 457] on button "Rate Shipment" at bounding box center [916, 455] width 166 height 27
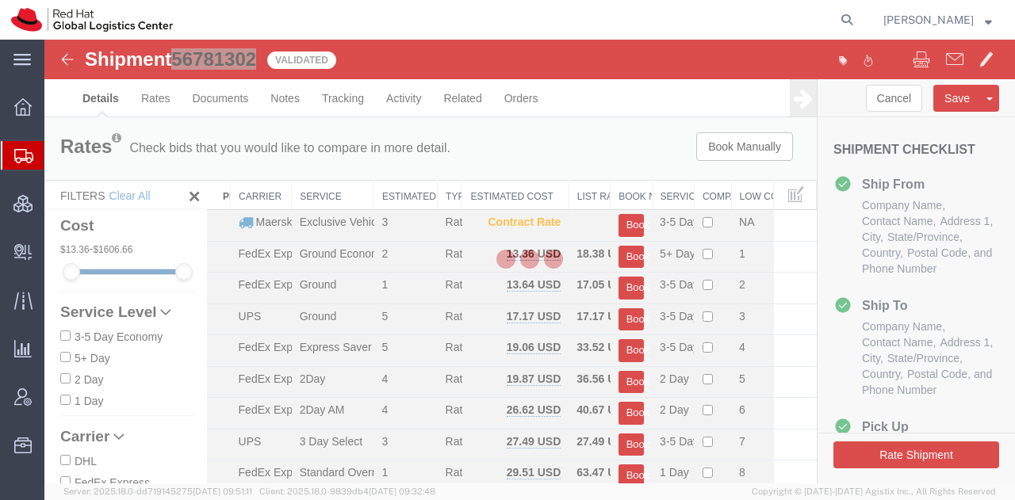
select select "38014"
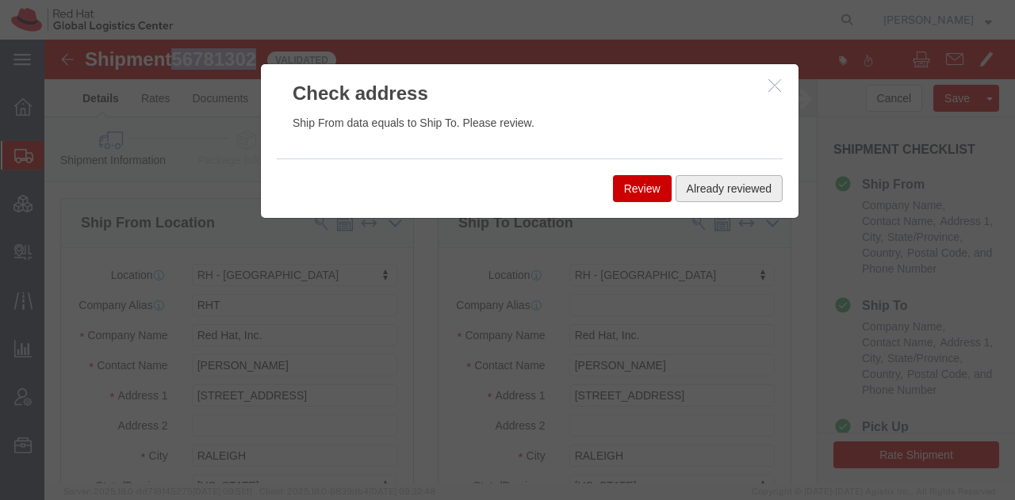
click button "Already reviewed"
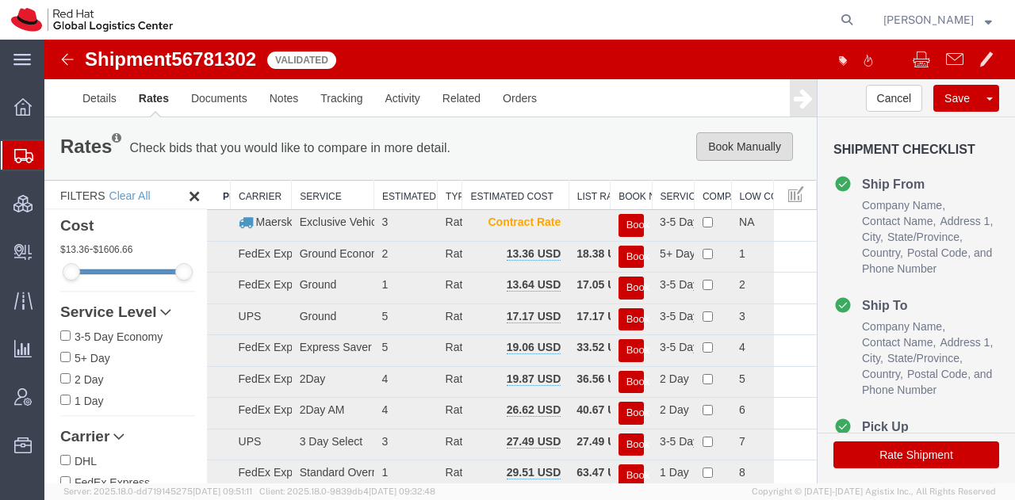
click at [713, 147] on button "Book Manually" at bounding box center [744, 146] width 97 height 29
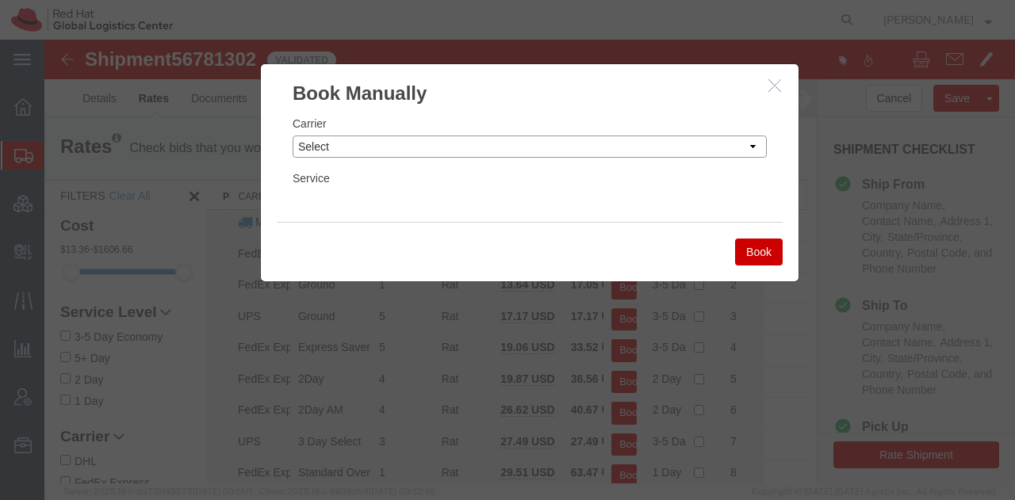
click at [543, 143] on select "Select Add New Carrier (and default service) Amazon Logistics Czech Post DHL Fe…" at bounding box center [530, 147] width 474 height 22
select select "7920"
click at [293, 136] on select "Select Add New Carrier (and default service) Amazon Logistics Czech Post DHL Fe…" at bounding box center [530, 147] width 474 height 22
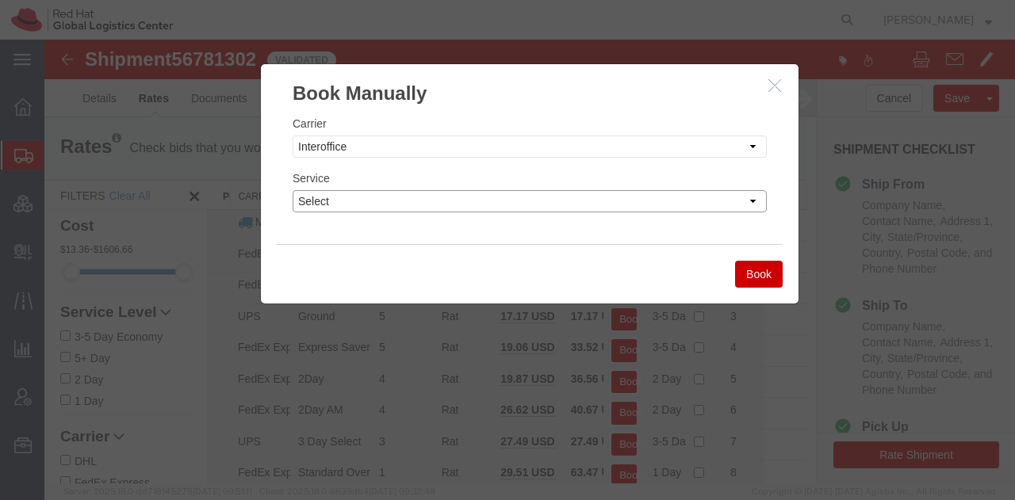
click at [422, 207] on select "Select IO_Ground IO_LTL" at bounding box center [530, 201] width 474 height 22
select select "17810"
click at [293, 190] on select "Select IO_Ground IO_LTL" at bounding box center [530, 201] width 474 height 22
click at [748, 276] on button "Book" at bounding box center [759, 274] width 48 height 27
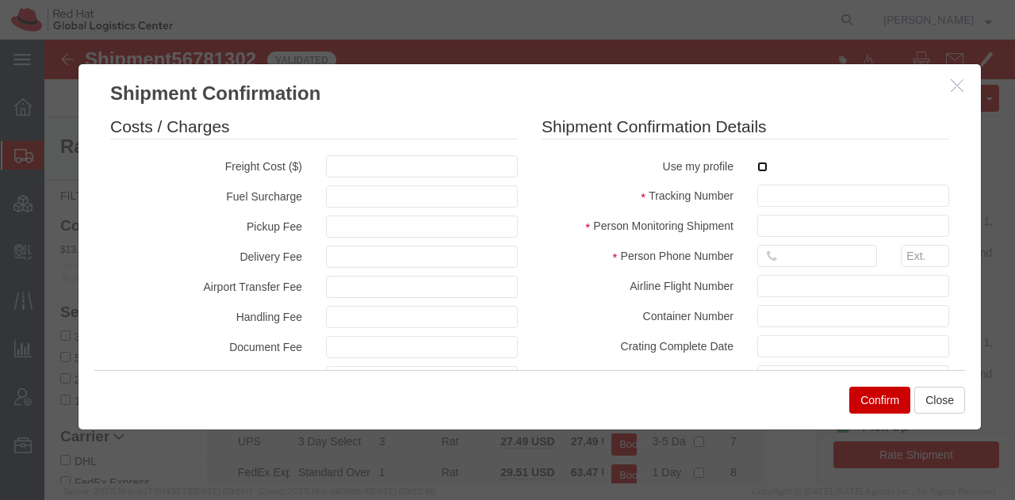
click at [757, 164] on input "checkbox" at bounding box center [762, 167] width 10 height 10
checkbox input "true"
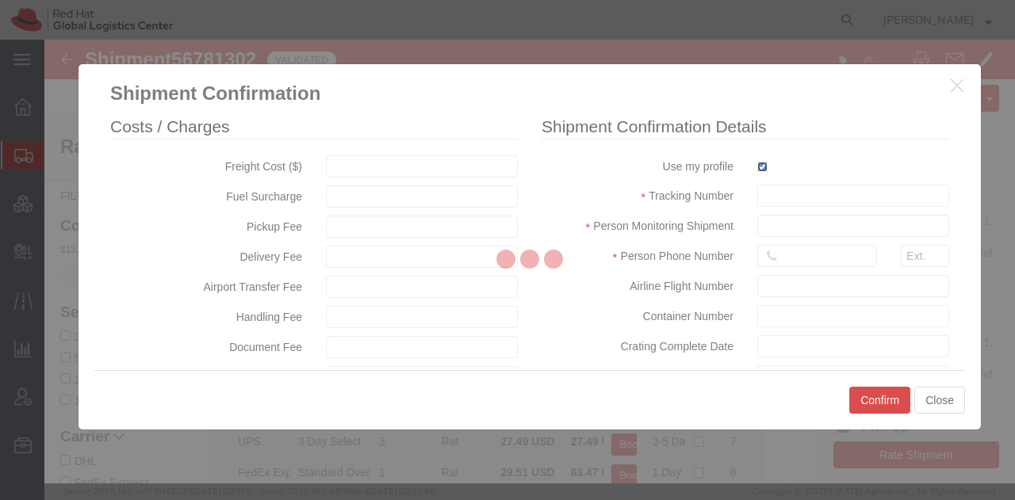
type input "[PERSON_NAME]"
type input "19193013123"
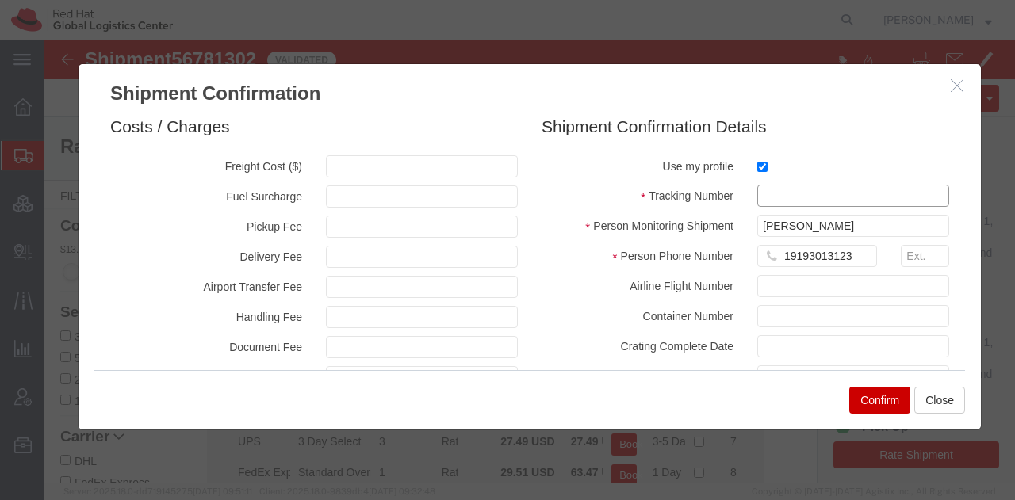
click at [763, 201] on input "text" at bounding box center [853, 196] width 192 height 22
paste input "56781302"
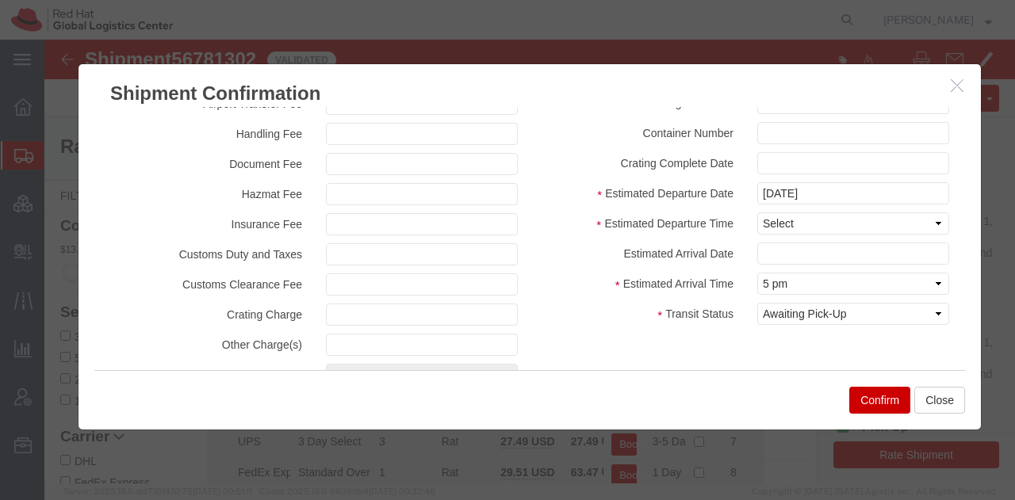
scroll to position [201, 0]
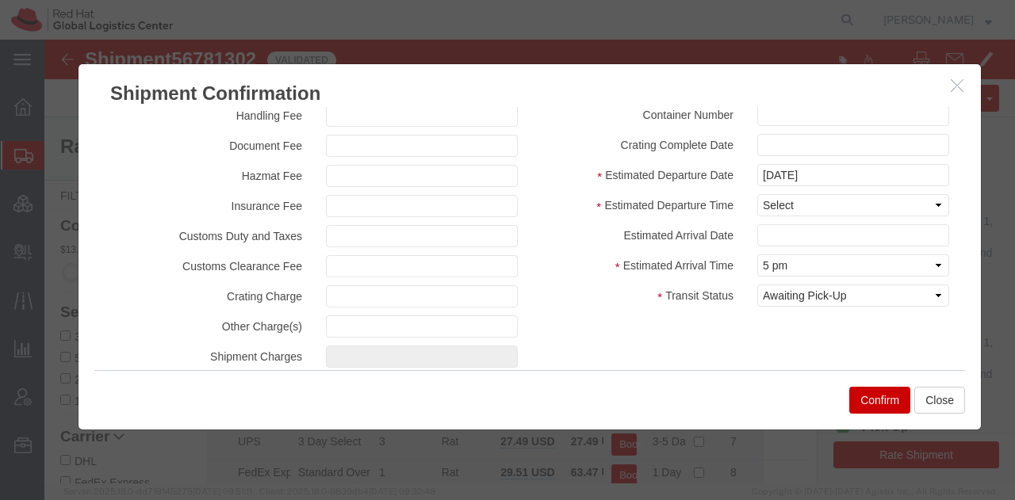
type input "RHT56781302"
click at [764, 201] on select "Select Midnight 1 am 2 am 3 am 4 am 5 am 6 am 7 am 8 am 9 am 10 am 11 am 12 Noo…" at bounding box center [853, 205] width 192 height 22
select select "1200"
click at [757, 194] on select "Select Midnight 1 am 2 am 3 am 4 am 5 am 6 am 7 am 8 am 9 am 10 am 11 am 12 Noo…" at bounding box center [853, 205] width 192 height 22
click at [877, 408] on button "Confirm" at bounding box center [879, 400] width 61 height 27
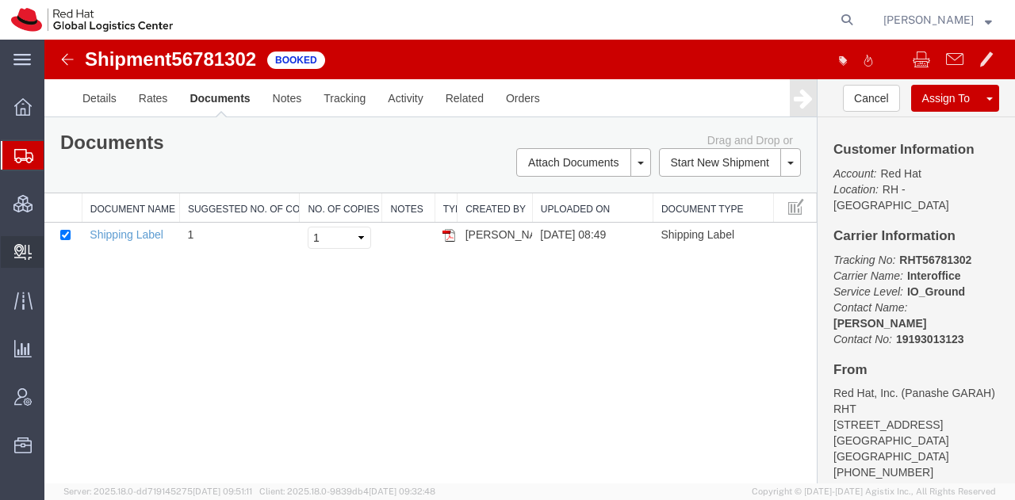
click at [0, 0] on span "Create Delivery" at bounding box center [0, 0] width 0 height 0
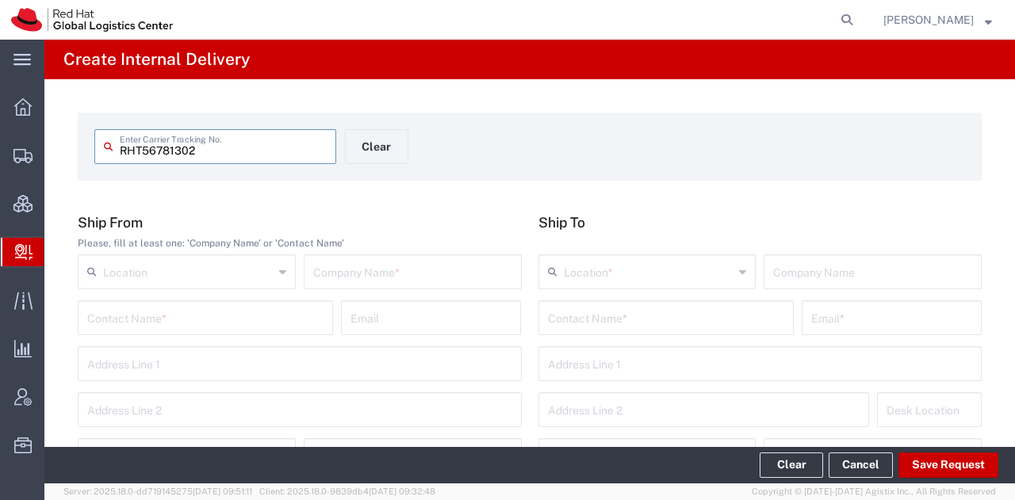
type input "RHT56781302"
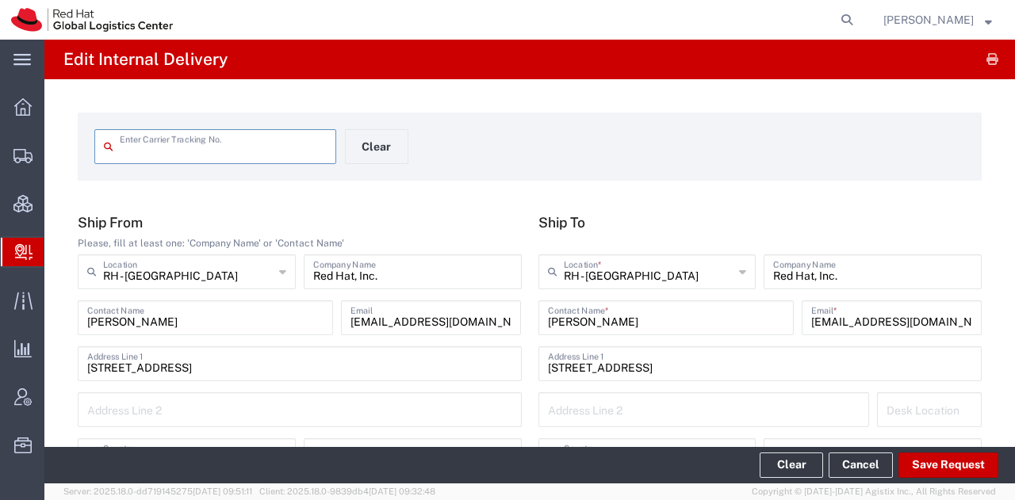
type input "RHT56781302"
type input "[US_STATE]"
type input "IO_Ground"
type input "Your Packaging"
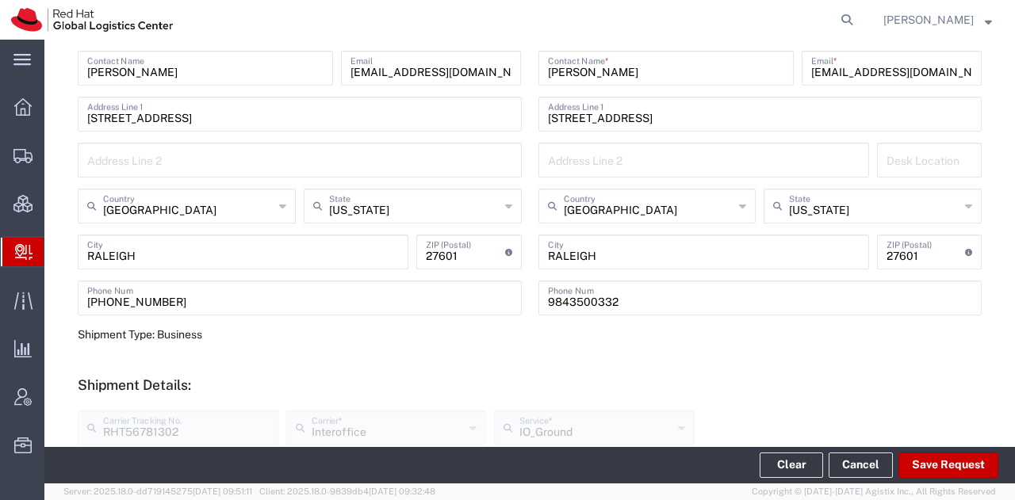
scroll to position [252, 0]
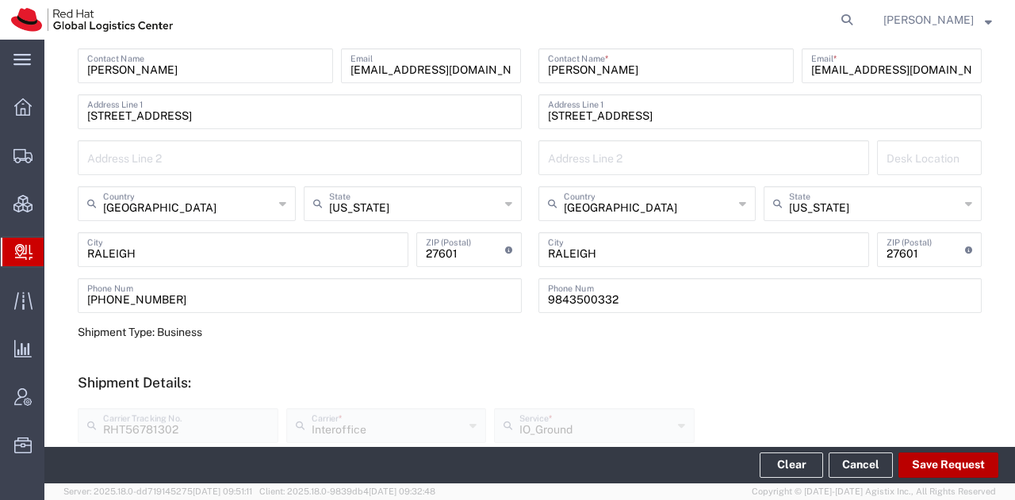
click at [920, 459] on button "Save Request" at bounding box center [948, 465] width 100 height 25
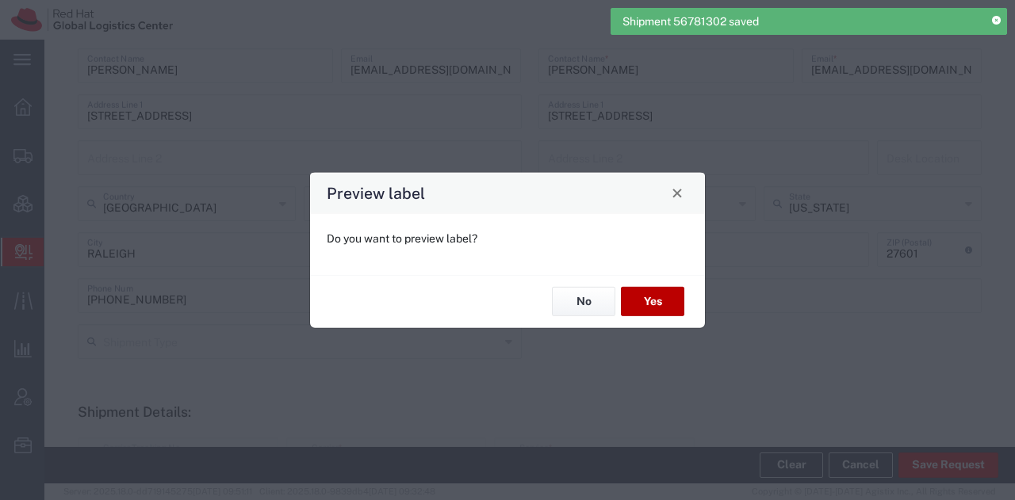
click at [660, 289] on button "Yes" at bounding box center [652, 301] width 63 height 29
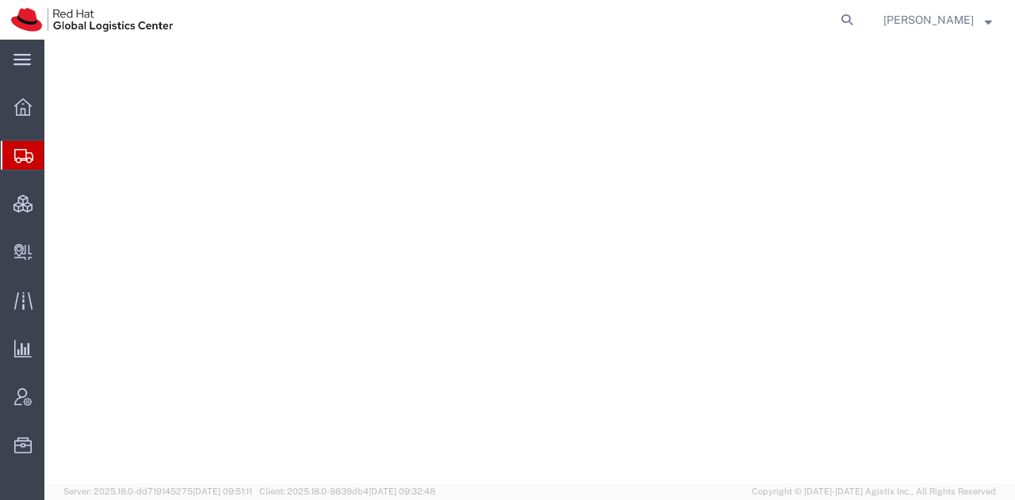
select select "38014"
select select
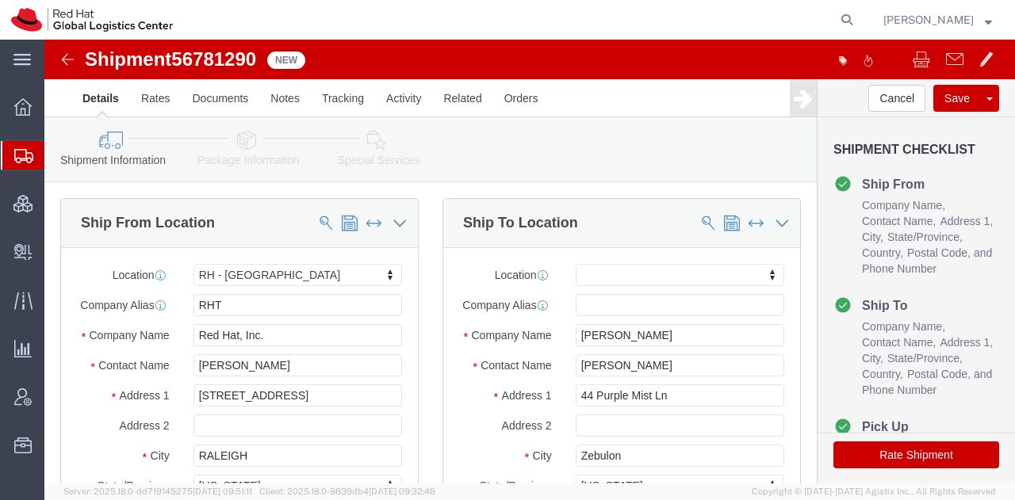
click icon
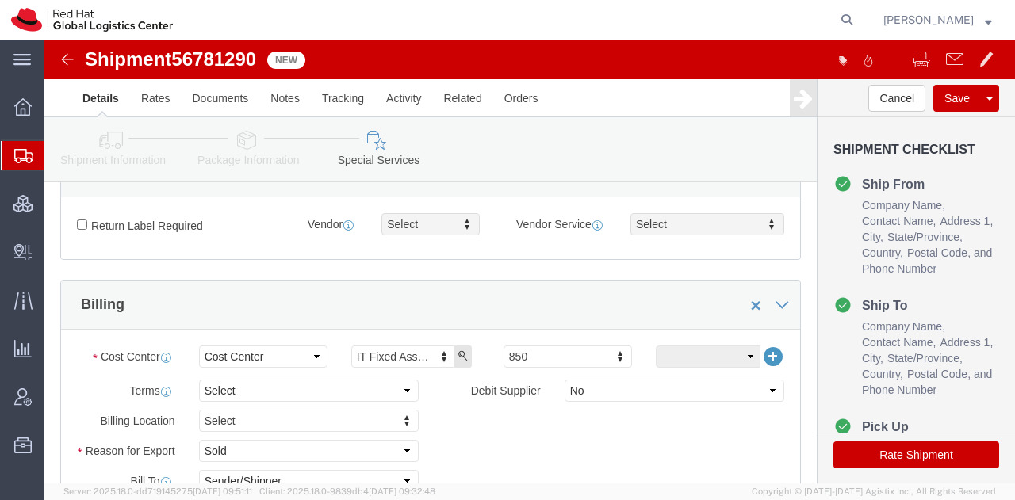
scroll to position [502, 0]
click input "Return Label Required"
checkbox input "true"
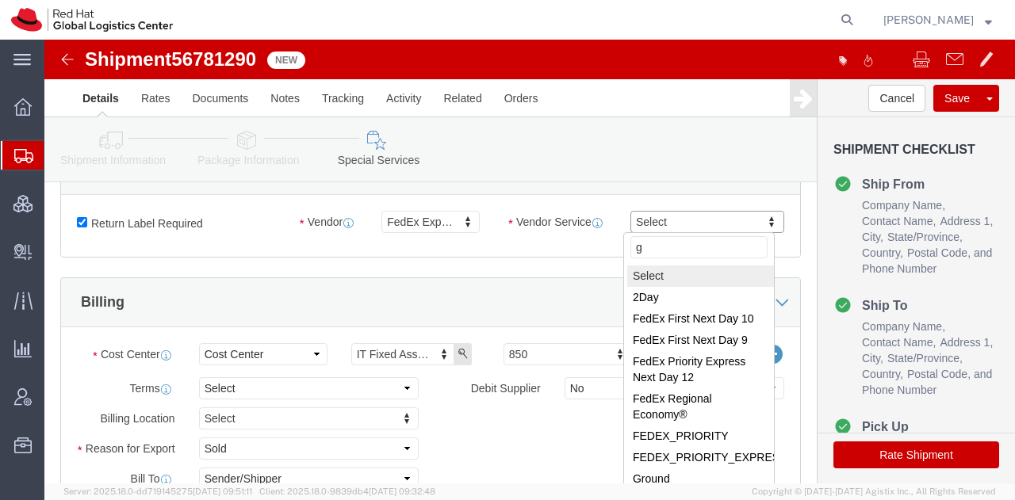
type input "gr"
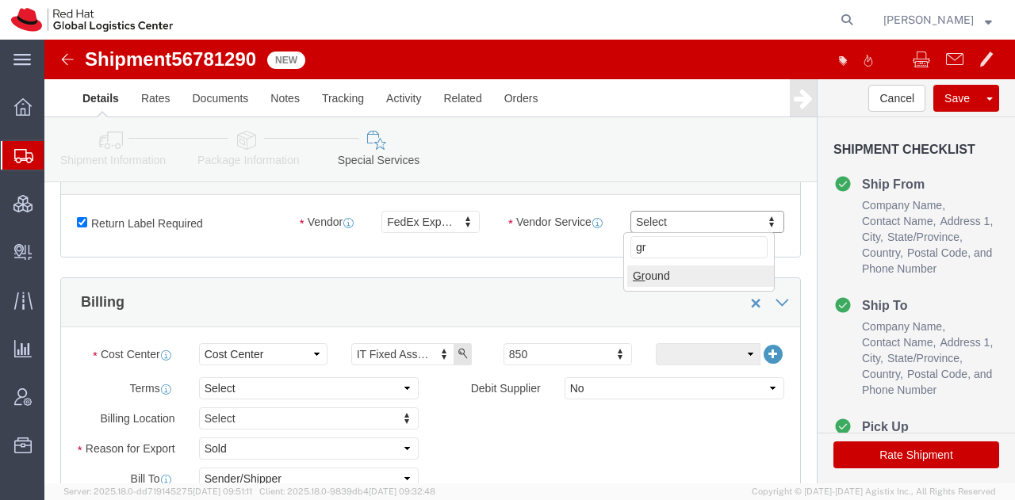
select select "12"
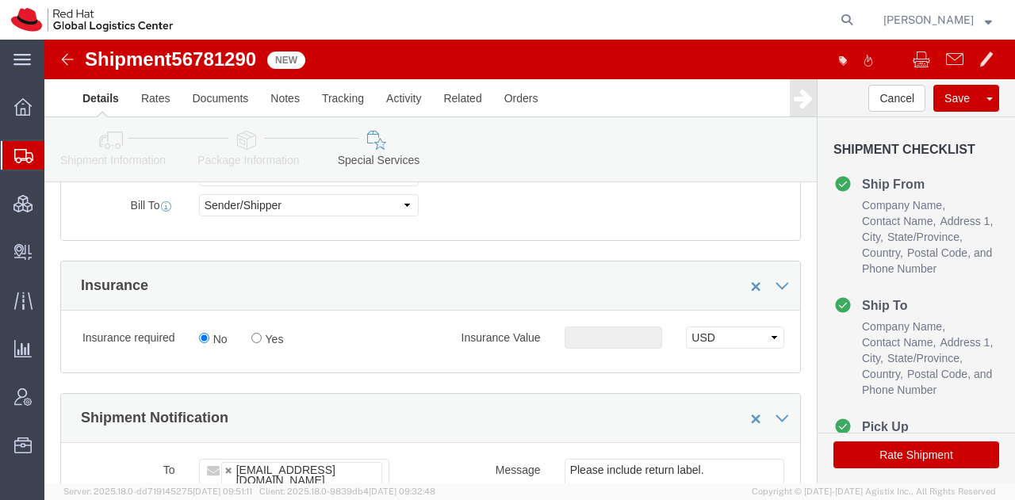
scroll to position [779, 0]
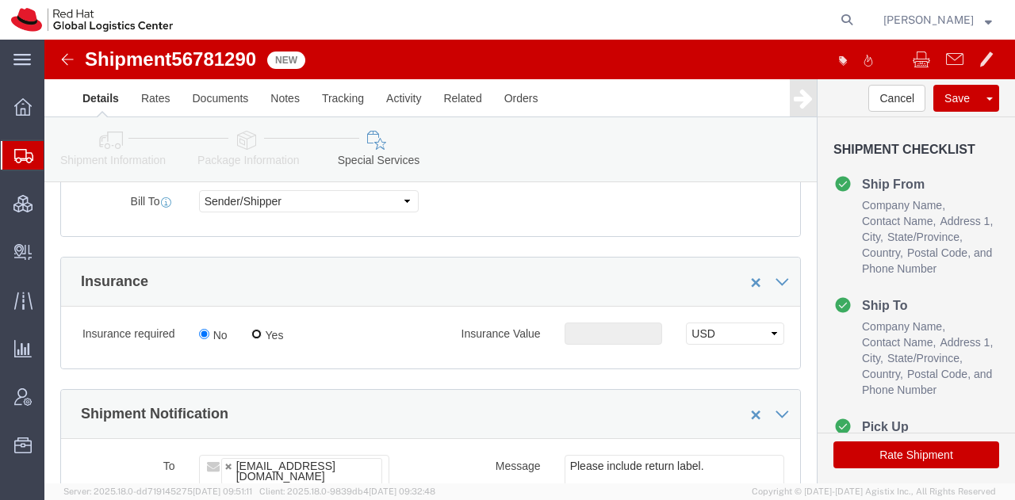
click input "Yes"
radio input "true"
click input "text"
type input "500.00"
click button "Rate Shipment"
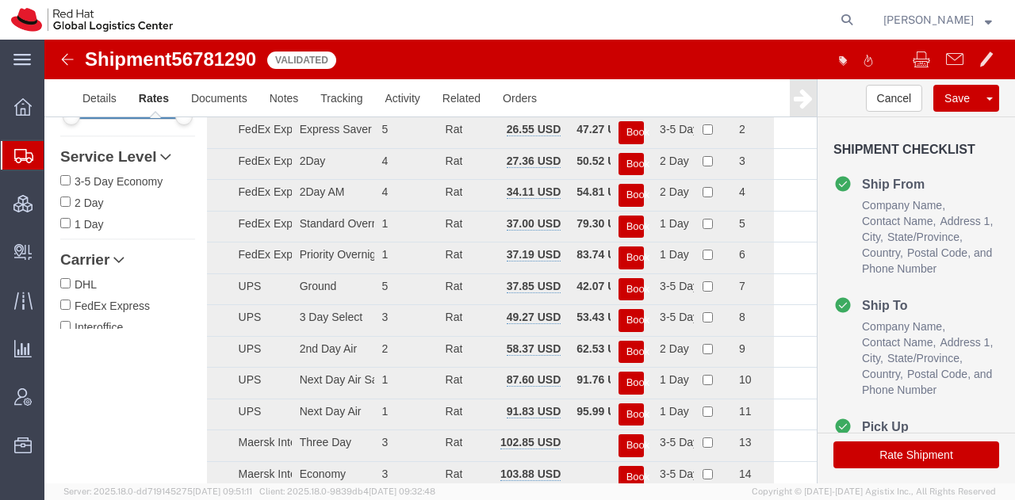
scroll to position [0, 0]
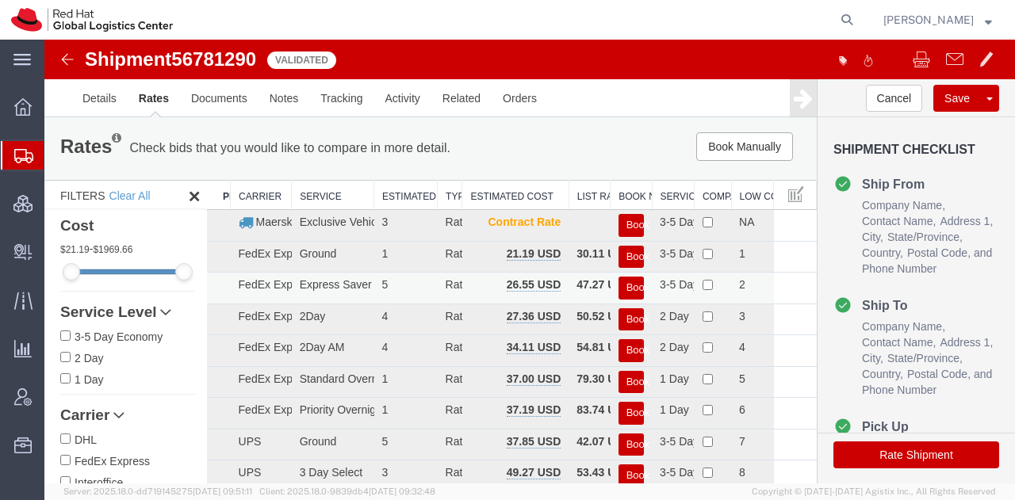
click at [622, 286] on button "Book" at bounding box center [630, 288] width 25 height 23
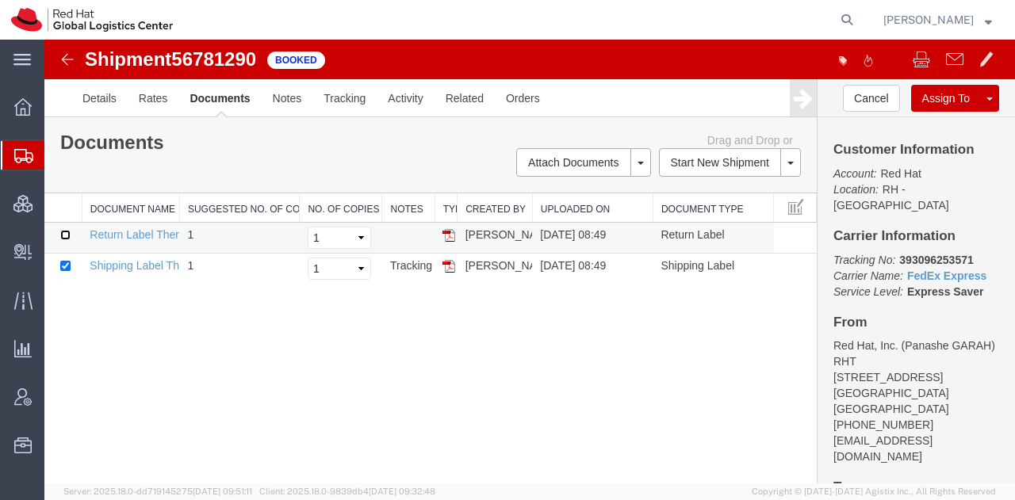
click at [64, 231] on input "checkbox" at bounding box center [65, 235] width 10 height 10
checkbox input "true"
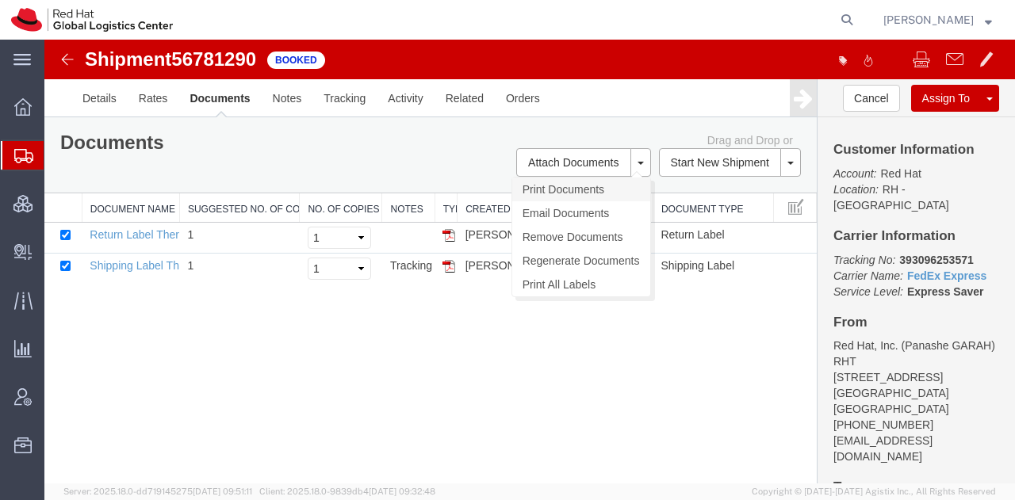
click at [544, 182] on link "Print Documents" at bounding box center [581, 190] width 138 height 24
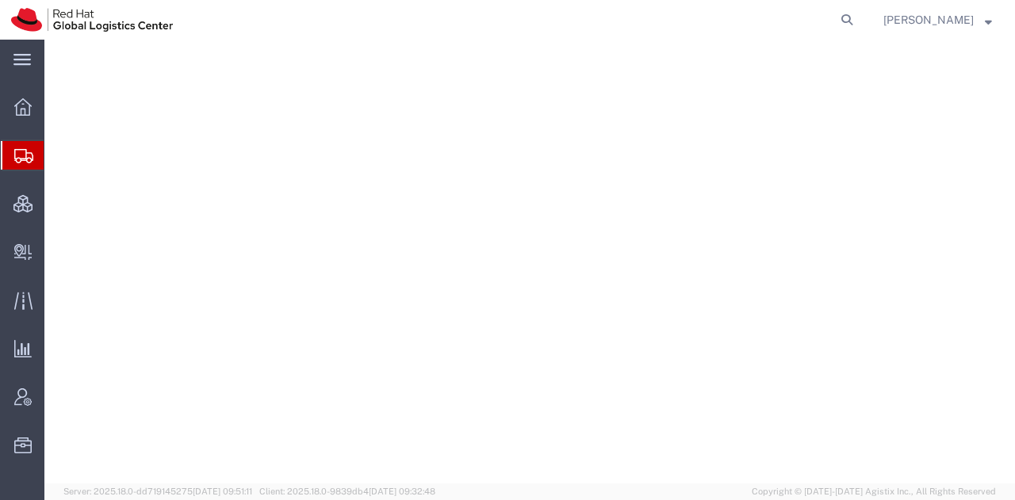
select select "38014"
select select
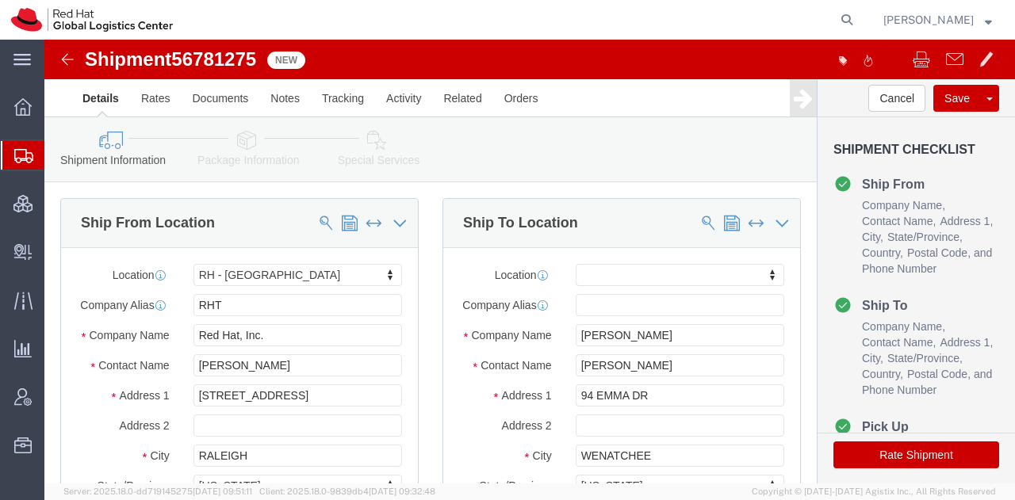
click icon
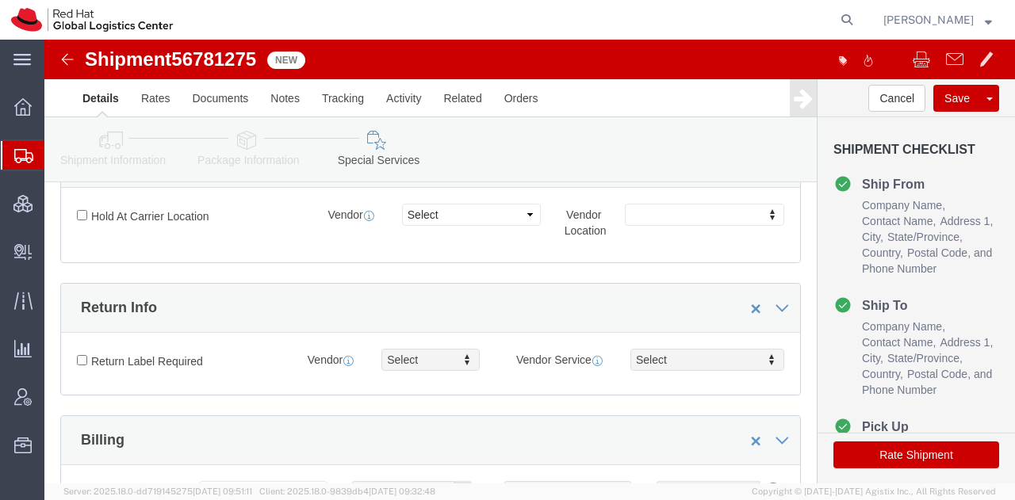
scroll to position [383, 0]
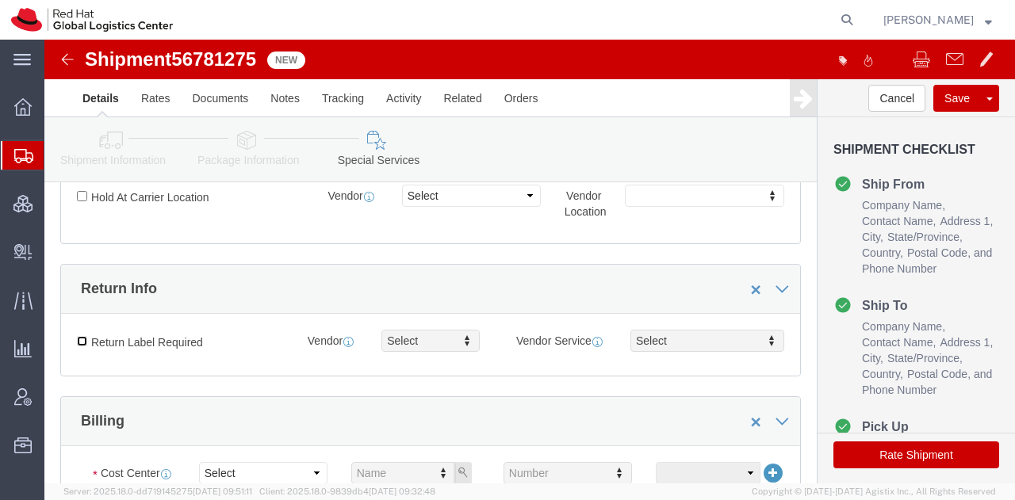
click input "Return Label Required"
checkbox input "true"
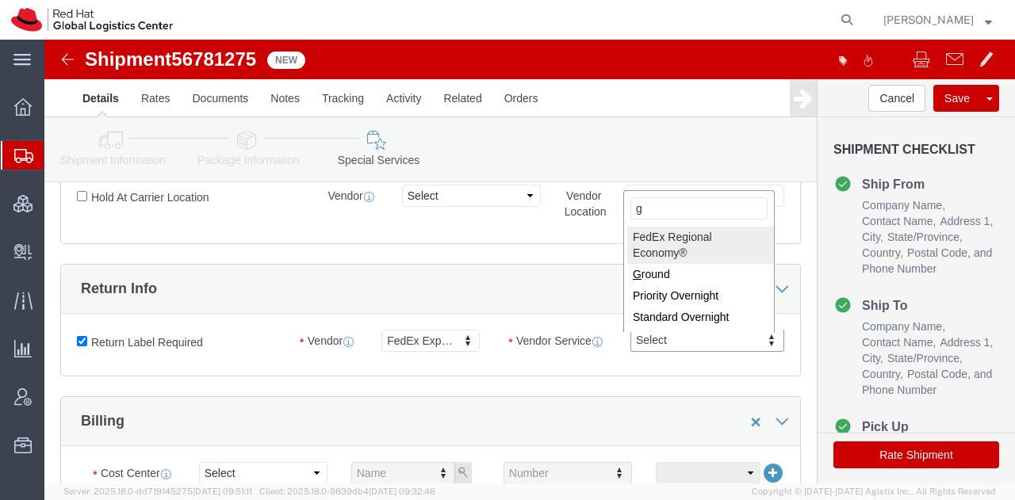
type input "gr"
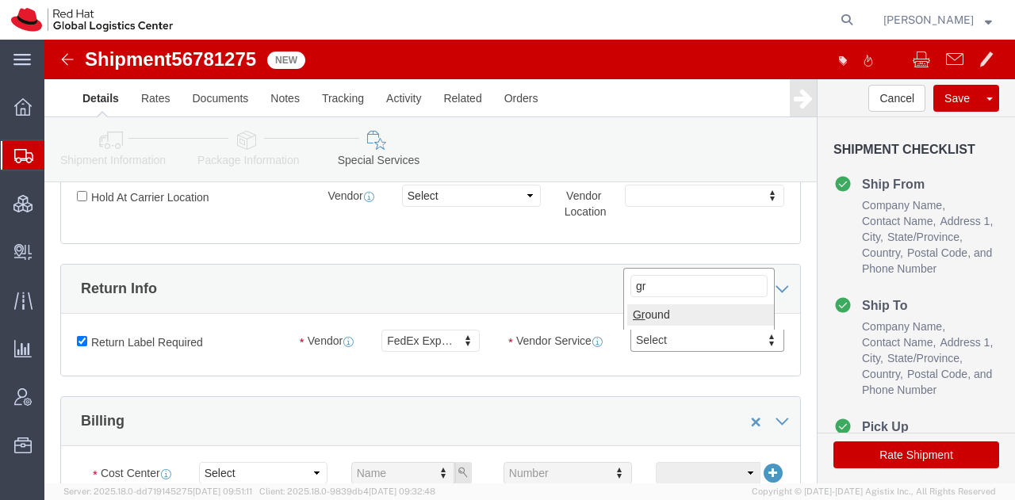
select select "12"
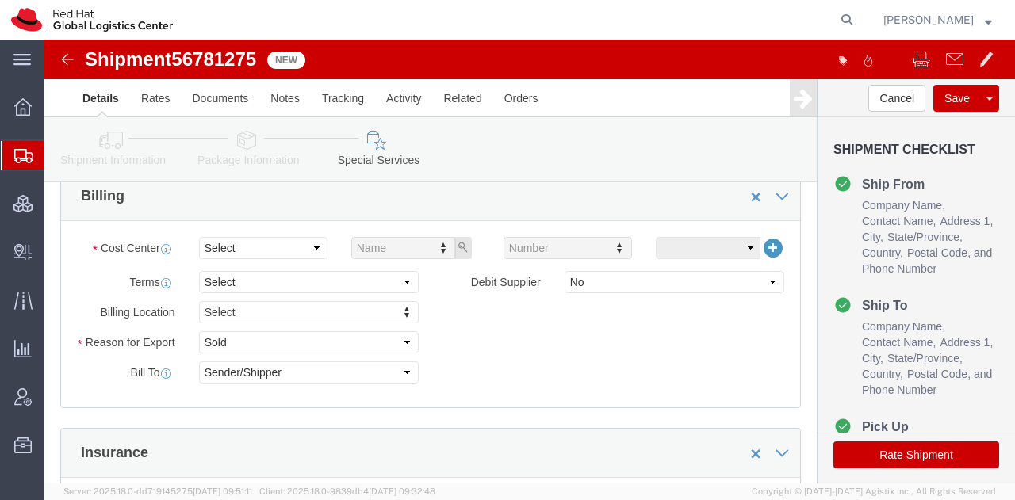
scroll to position [617, 0]
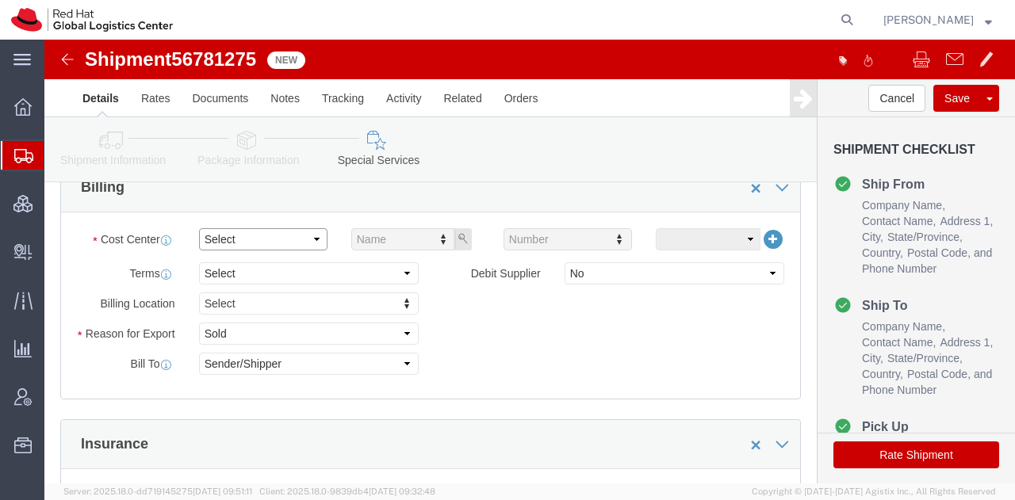
click select "Select"
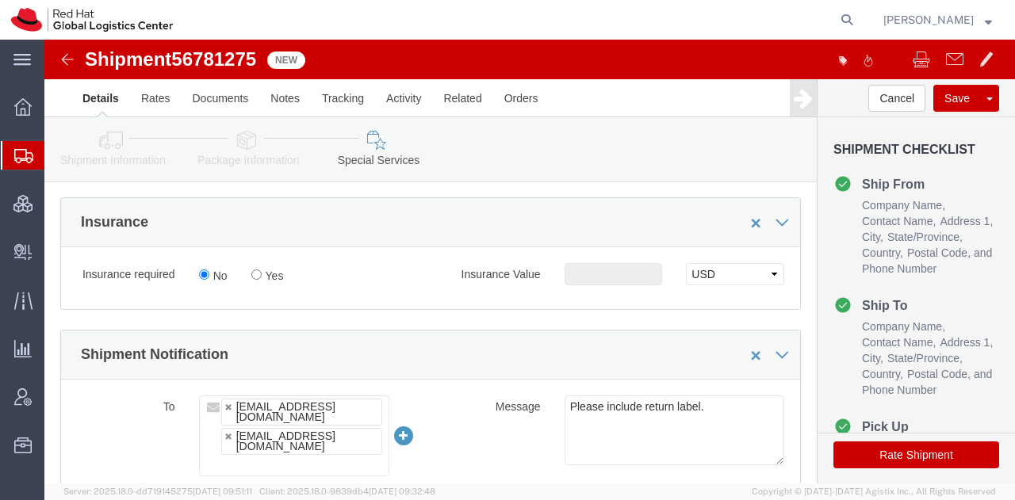
scroll to position [840, 0]
click input "Yes"
radio input "true"
click input "text"
type input "500.00"
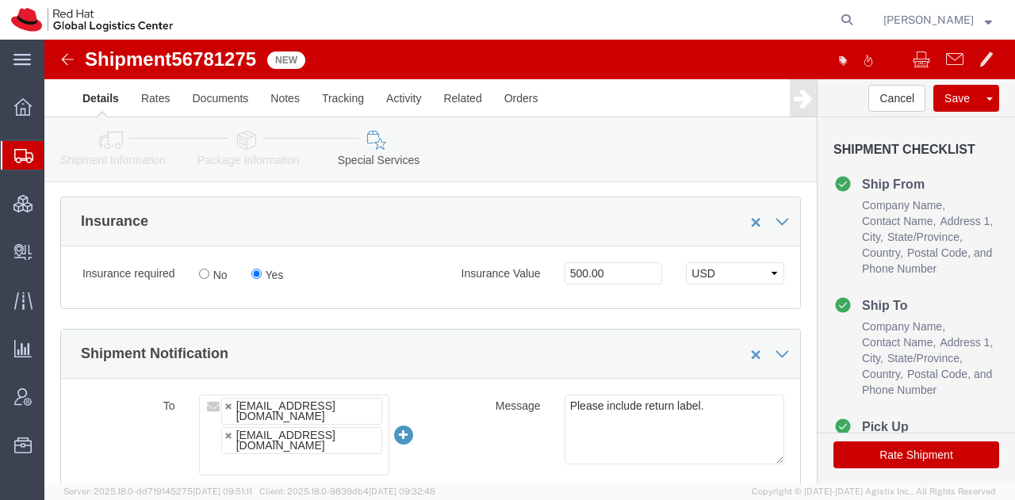
drag, startPoint x: 869, startPoint y: 424, endPoint x: 336, endPoint y: 4, distance: 678.5
click button "Rate Shipment"
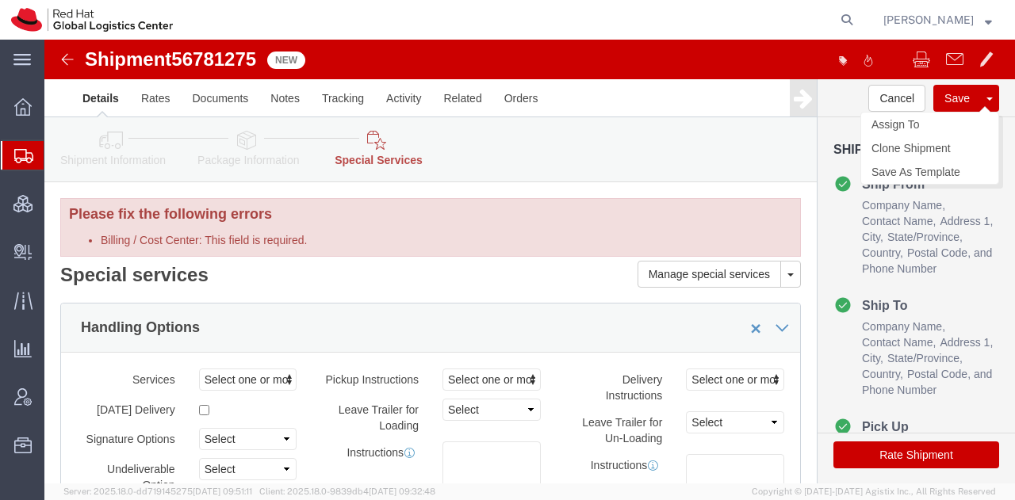
scroll to position [0, 0]
click button "Save"
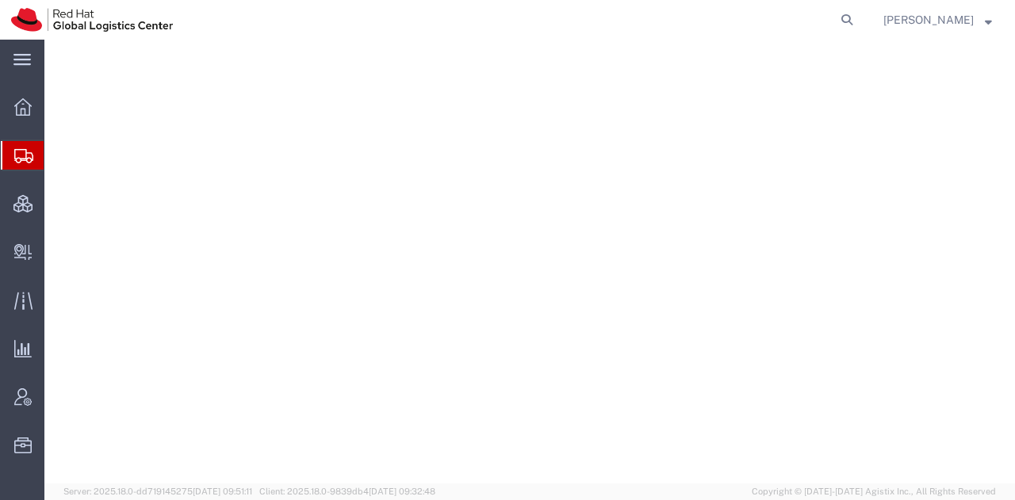
select select "38014"
select select
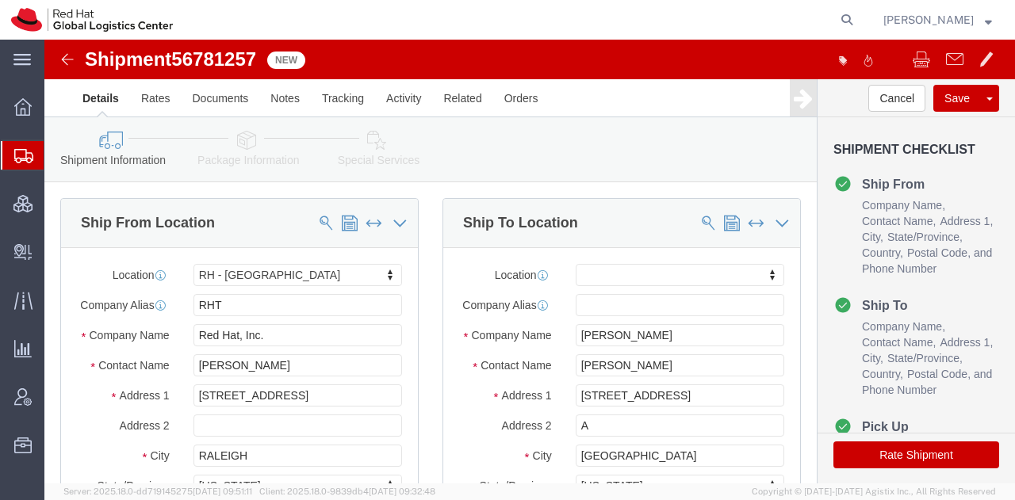
click icon
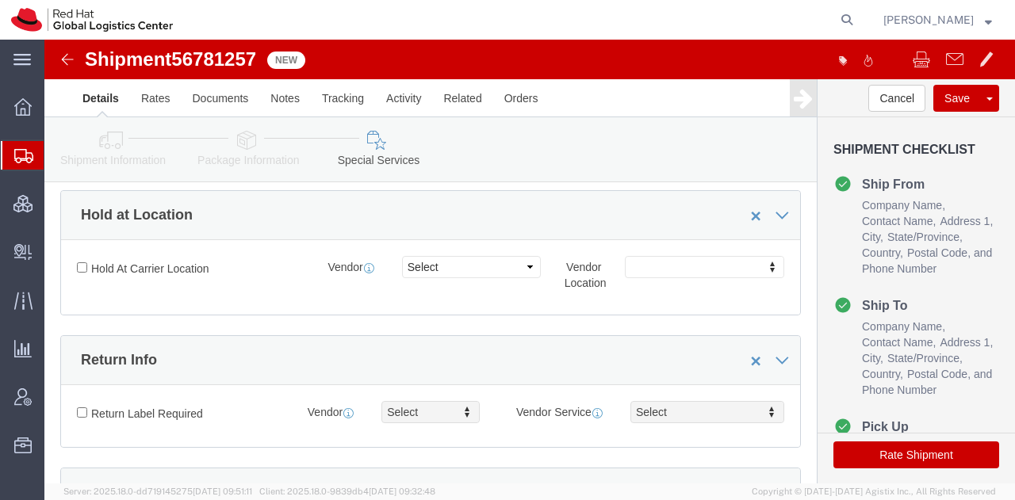
scroll to position [452, 0]
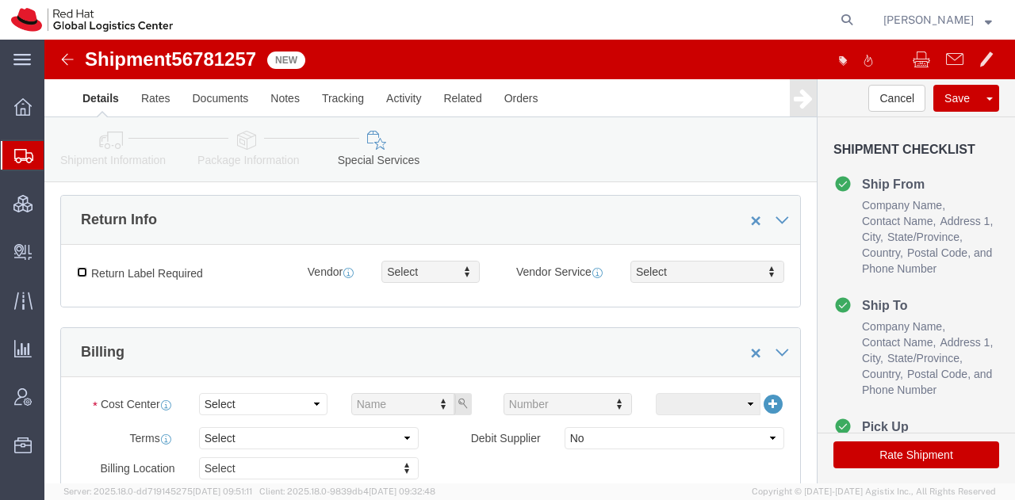
click input "Return Label Required"
checkbox input "true"
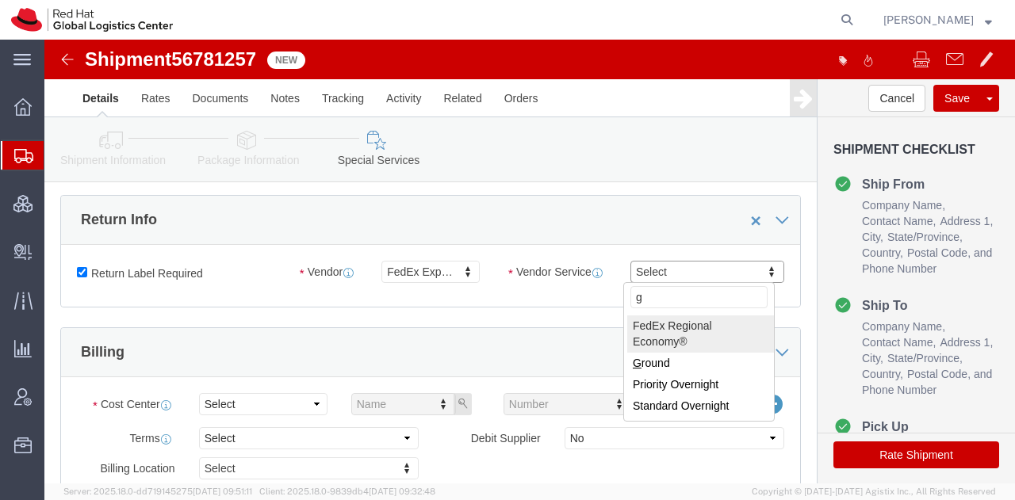
type input "gr"
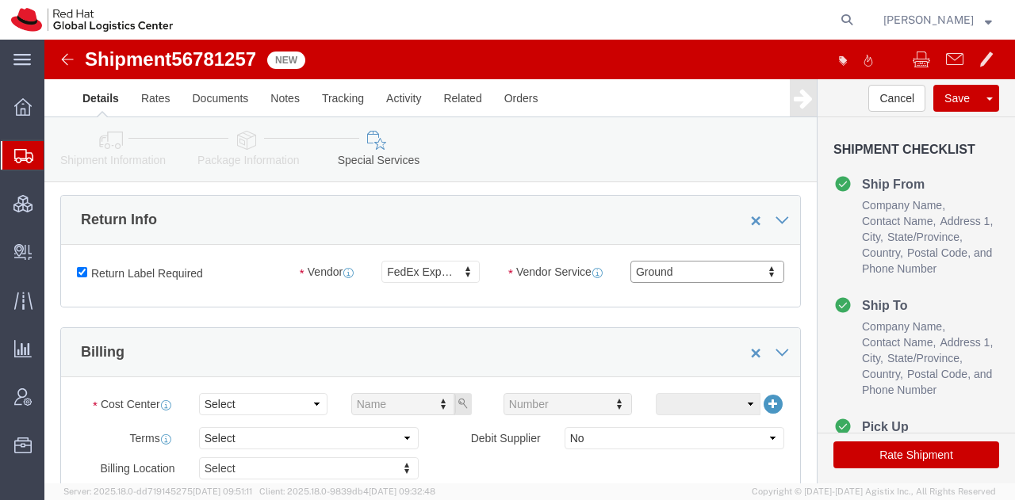
select select "12"
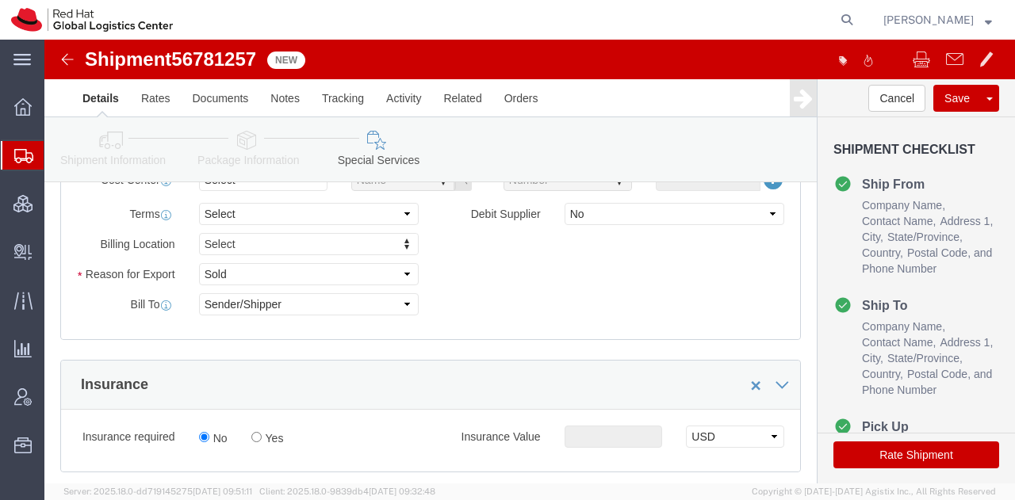
scroll to position [678, 0]
click label "Yes"
click input "Yes"
radio input "true"
click input "text"
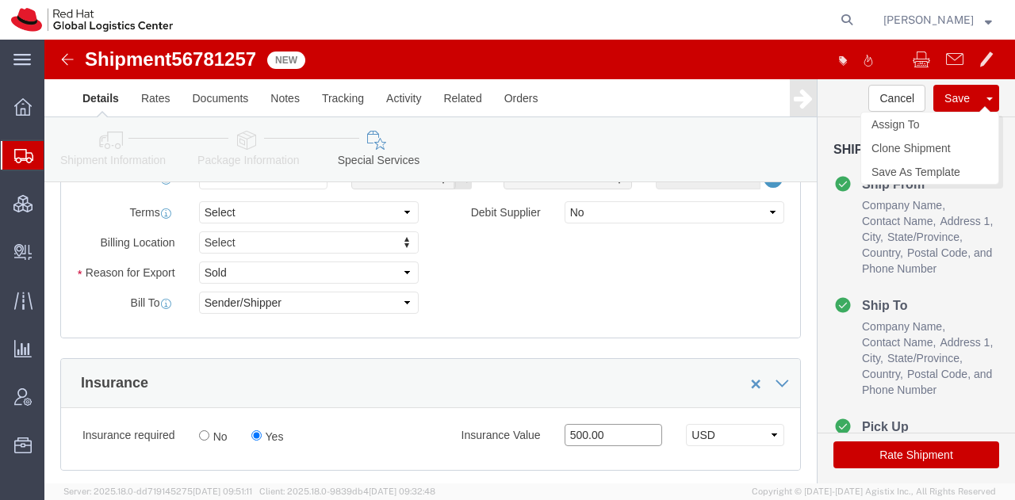
type input "500.00"
click button "Save"
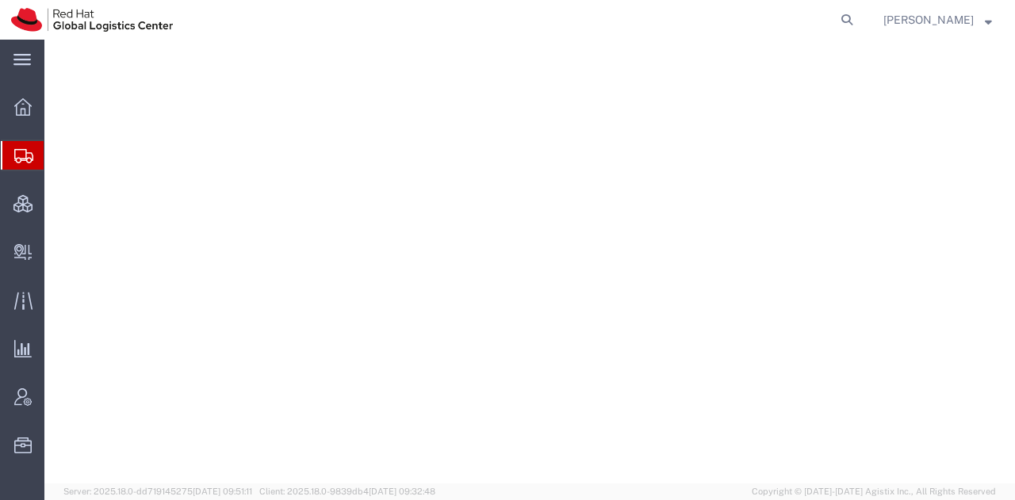
select select "38014"
select select
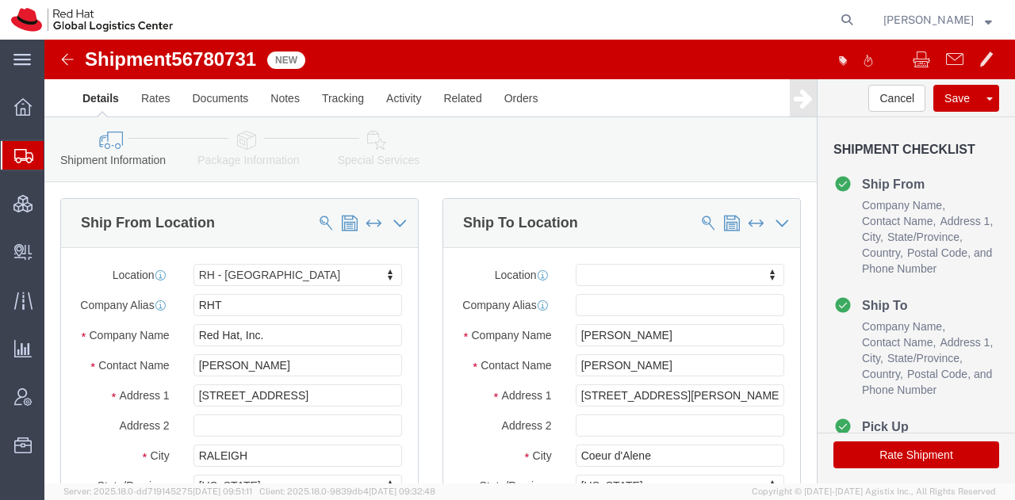
click link "Special Services"
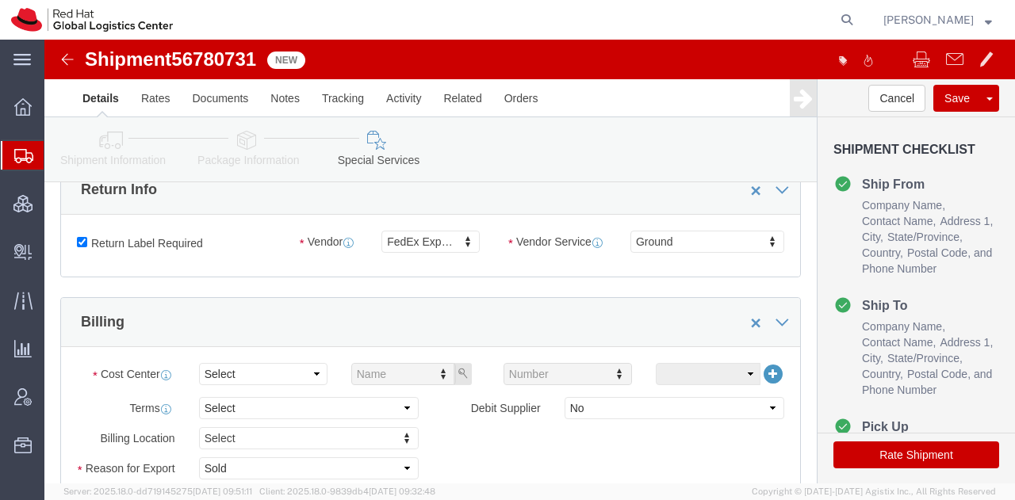
scroll to position [483, 0]
click select "Select Buyer Cost Center Department Operations Number Order Number Sales Person"
select select "COSTCENTER"
click select "Select Buyer Cost Center Department Operations Number Order Number Sales Person"
type input "850"
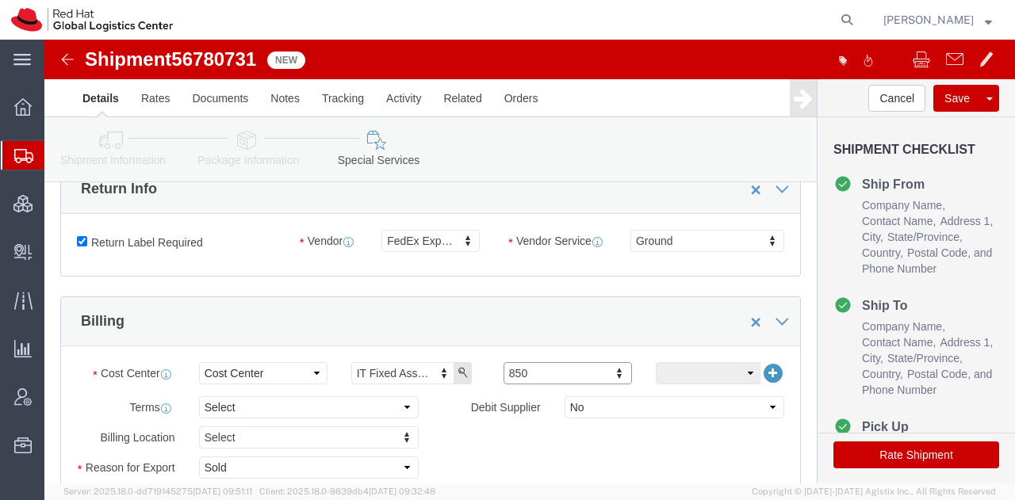
click button "Rate Shipment"
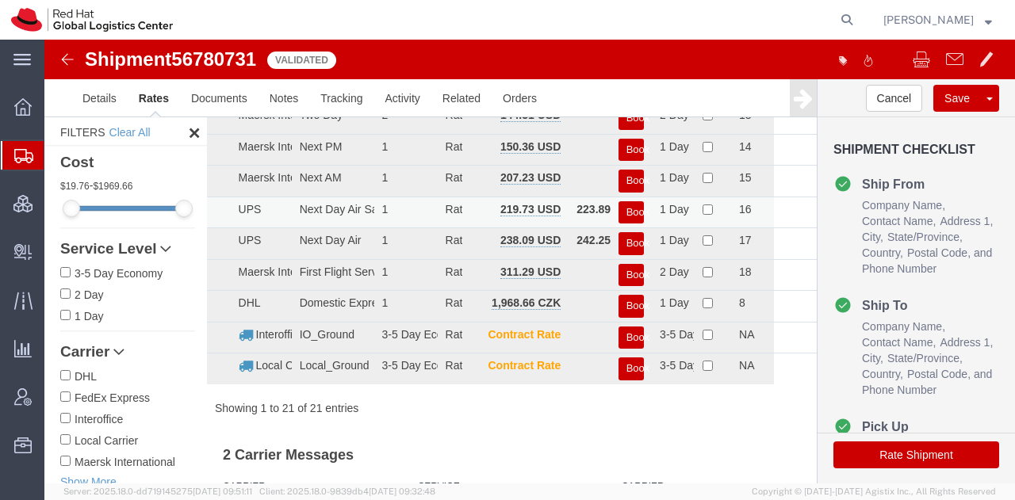
scroll to position [0, 0]
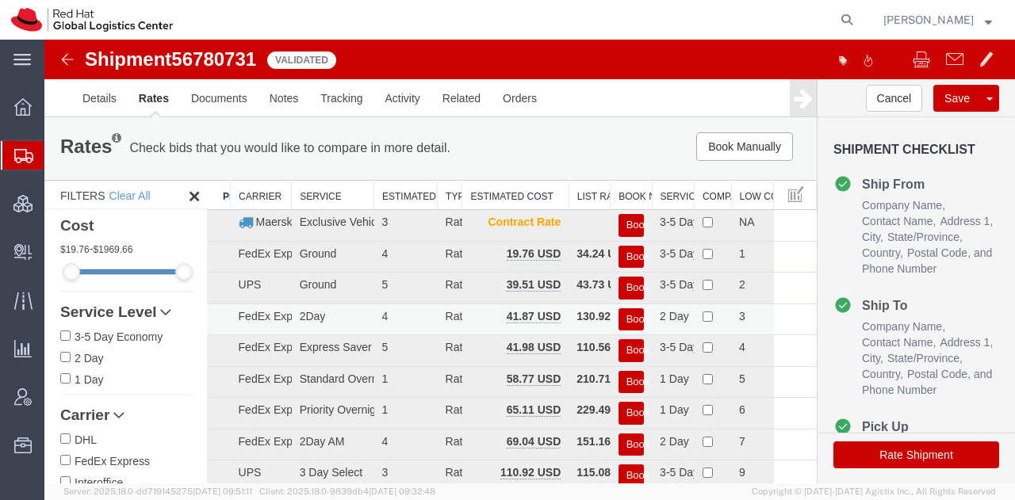
click at [622, 318] on button "Book" at bounding box center [630, 319] width 25 height 23
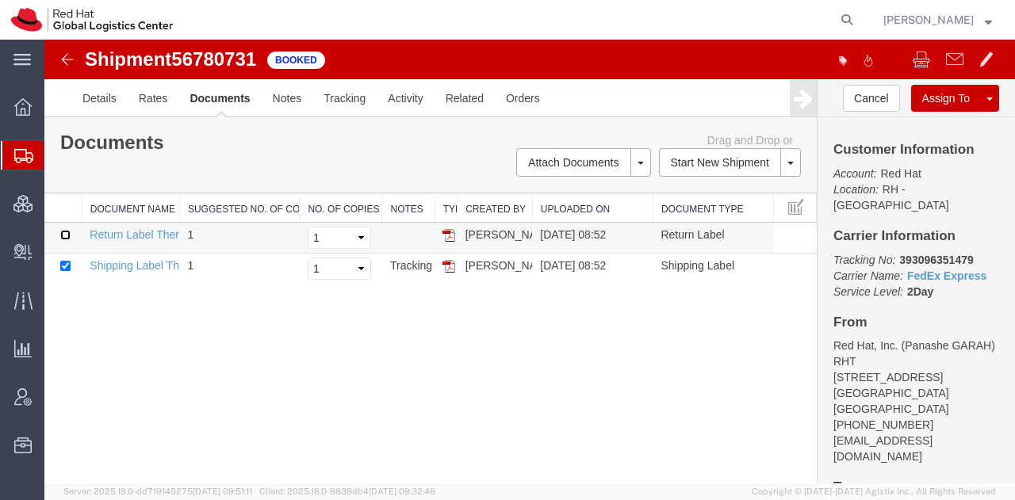
click at [67, 232] on input "checkbox" at bounding box center [65, 235] width 10 height 10
checkbox input "true"
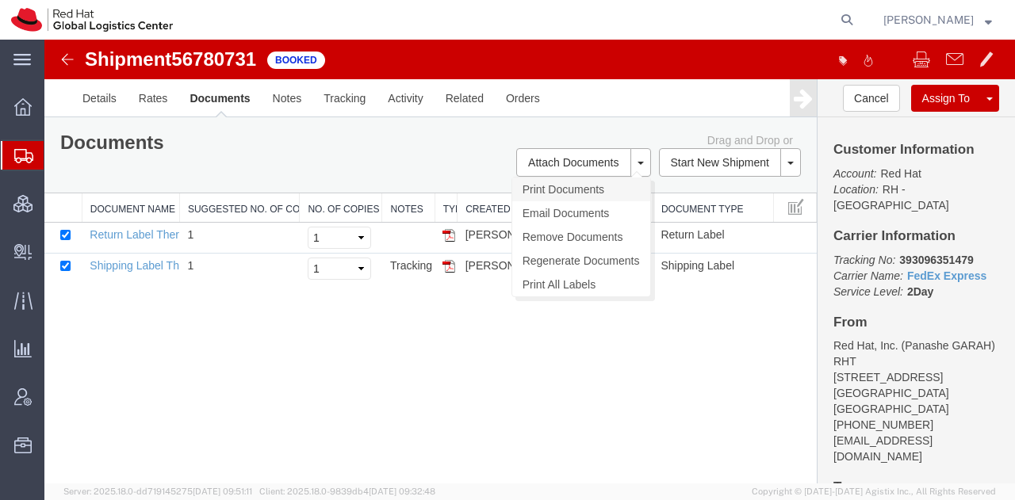
click at [549, 186] on link "Print Documents" at bounding box center [581, 190] width 138 height 24
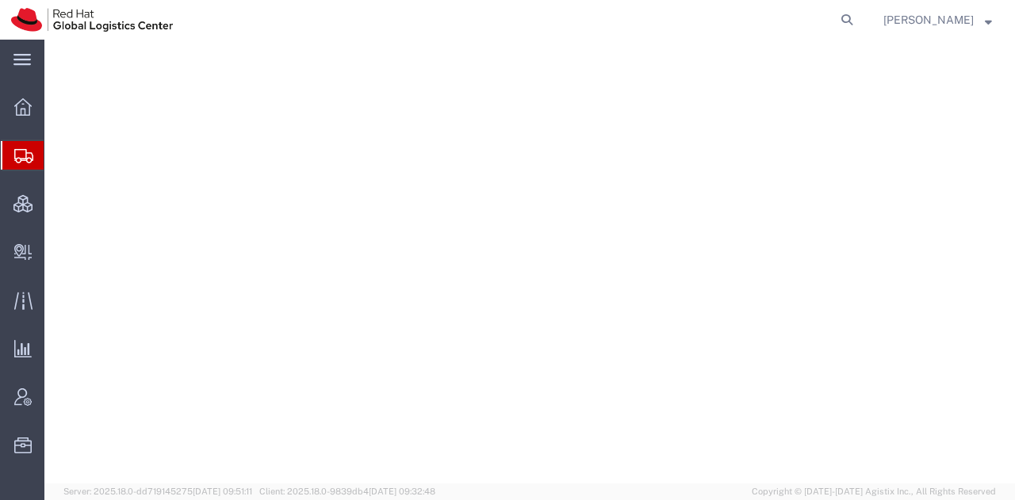
select select "38014"
select select
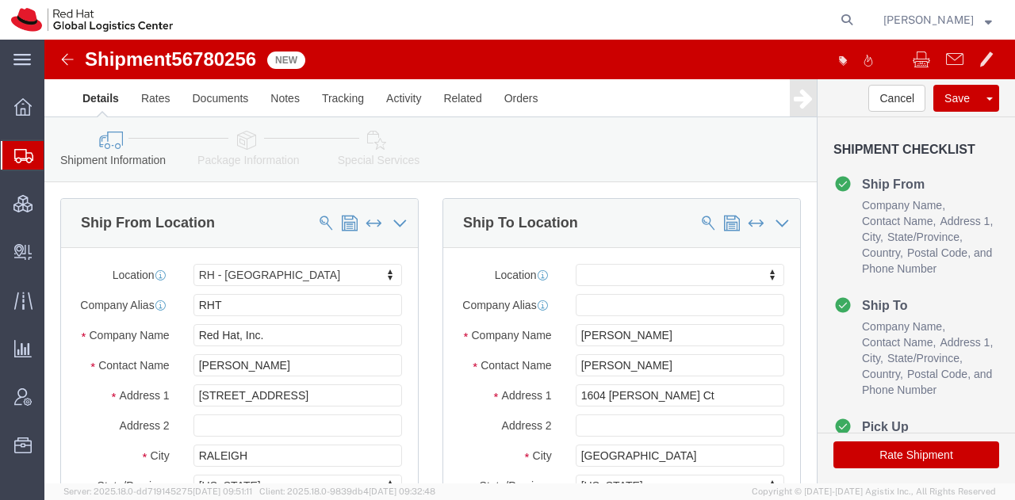
click icon
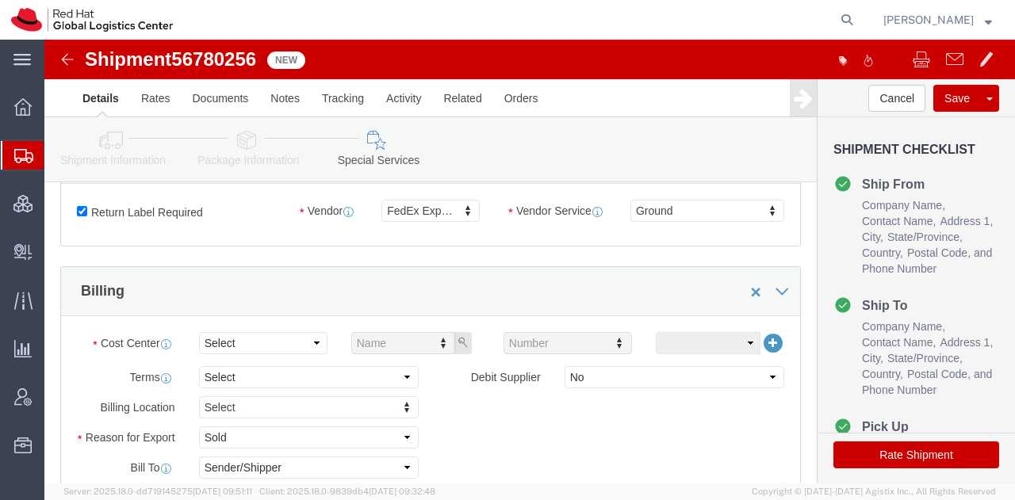
scroll to position [592, 0]
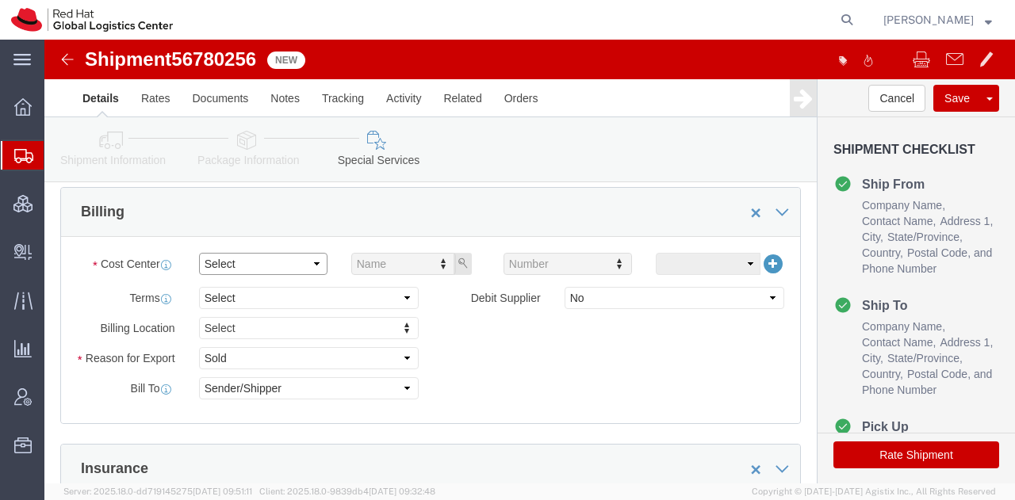
click select "Select Buyer Cost Center Department Operations Number Order Number Sales Person"
select select "COSTCENTER"
click select "Select Buyer Cost Center Department Operations Number Order Number Sales Person"
type input "850"
click button "Rate Shipment"
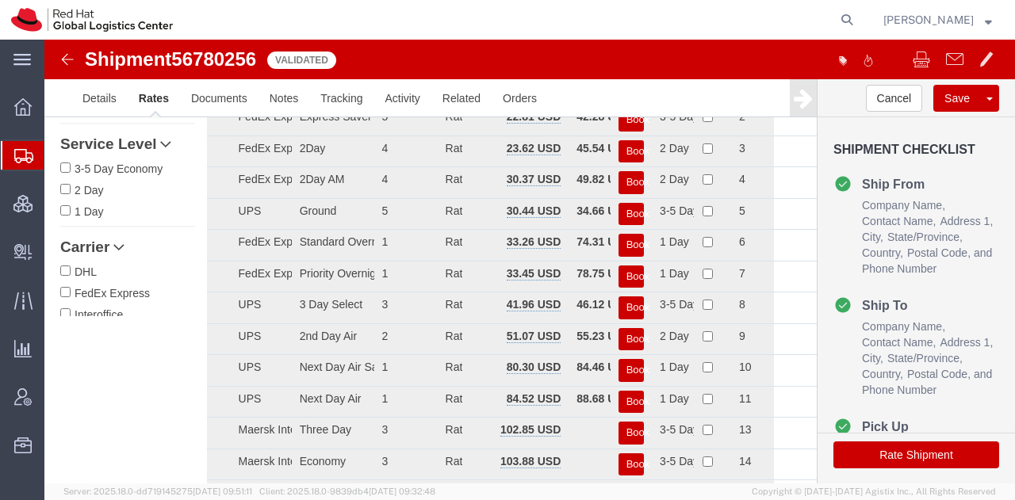
scroll to position [0, 0]
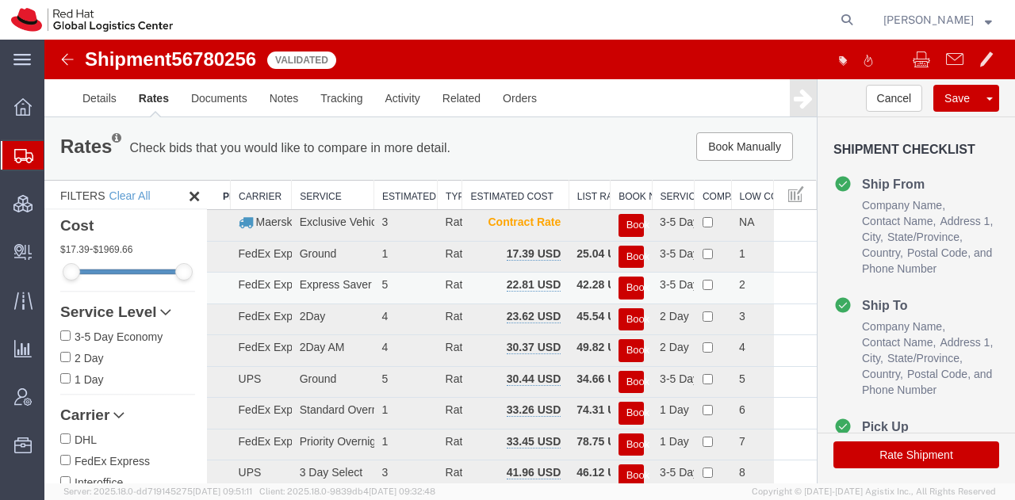
click at [626, 286] on button "Book" at bounding box center [630, 288] width 25 height 23
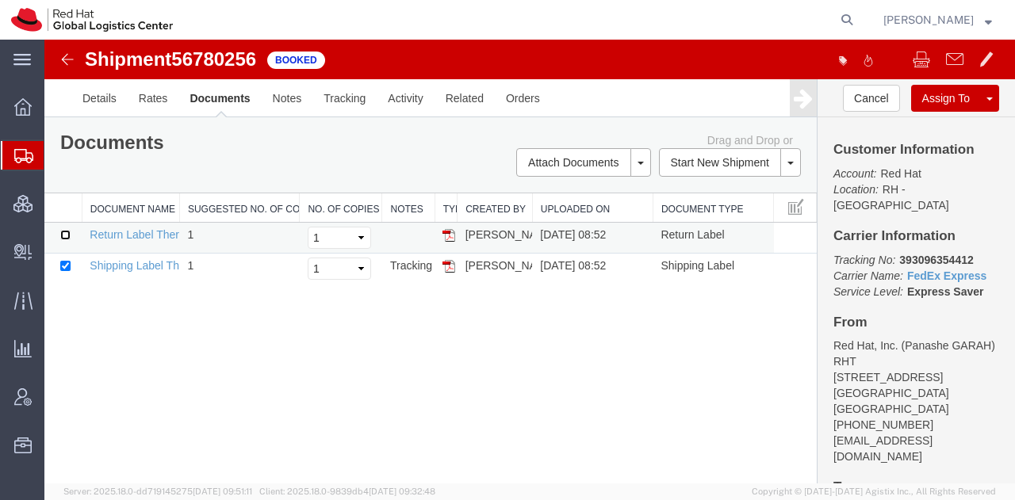
click at [65, 230] on input "checkbox" at bounding box center [65, 235] width 10 height 10
checkbox input "true"
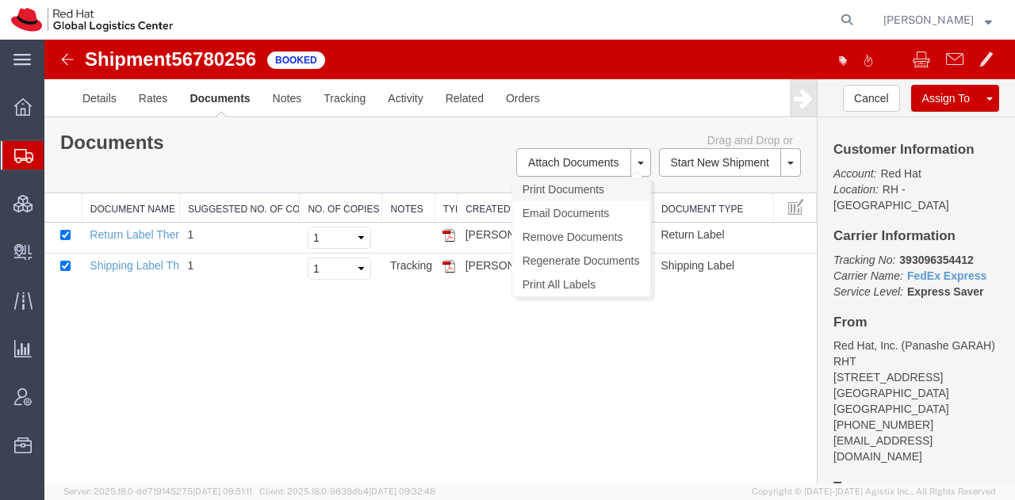
click at [557, 184] on link "Print Documents" at bounding box center [581, 190] width 138 height 24
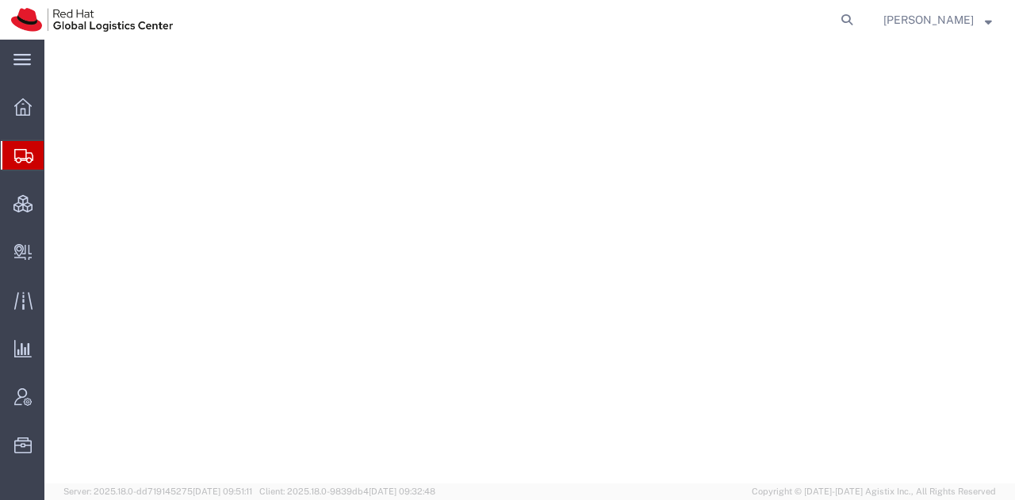
select select "38014"
select select
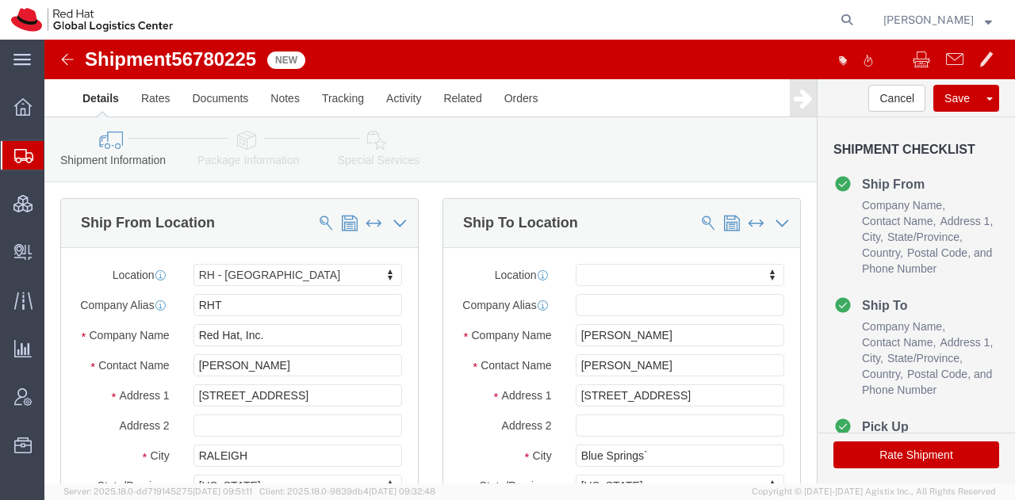
click icon
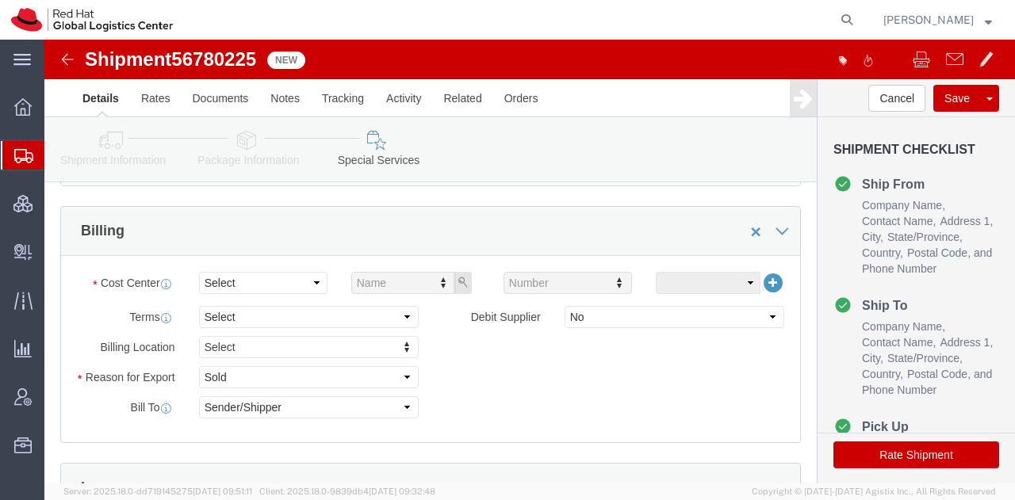
scroll to position [576, 0]
click select "Select Buyer Cost Center Department Operations Number Order Number Sales Person"
select select "COSTCENTER"
click select "Select Buyer Cost Center Department Operations Number Order Number Sales Person"
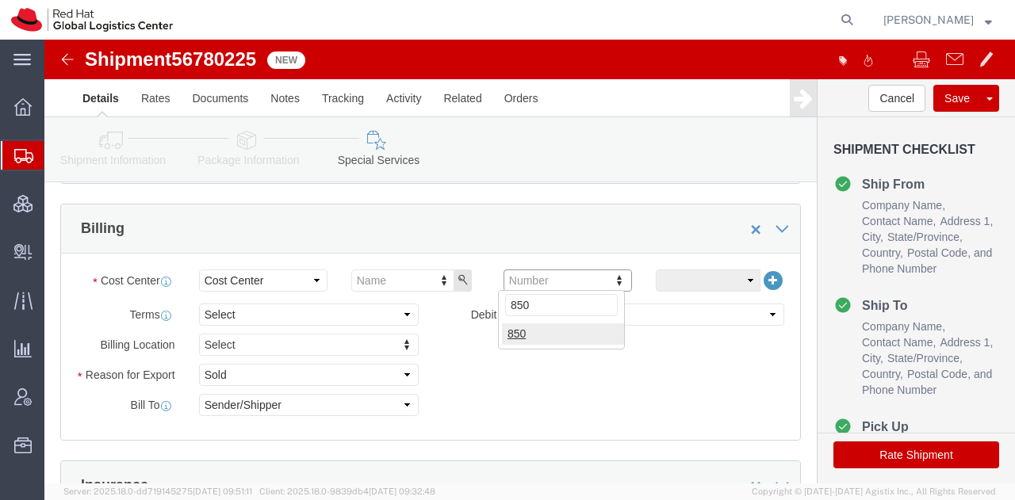
type input "850"
click button "Rate Shipment"
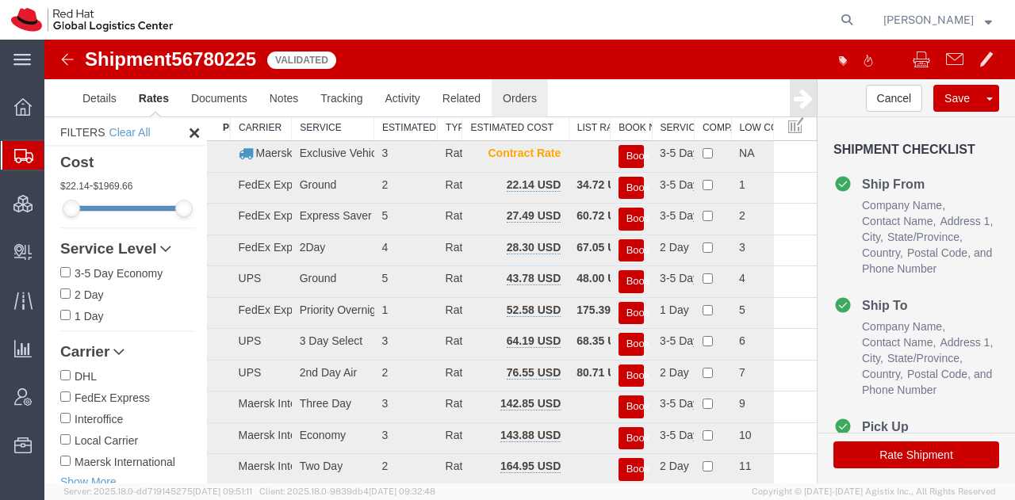
scroll to position [67, 0]
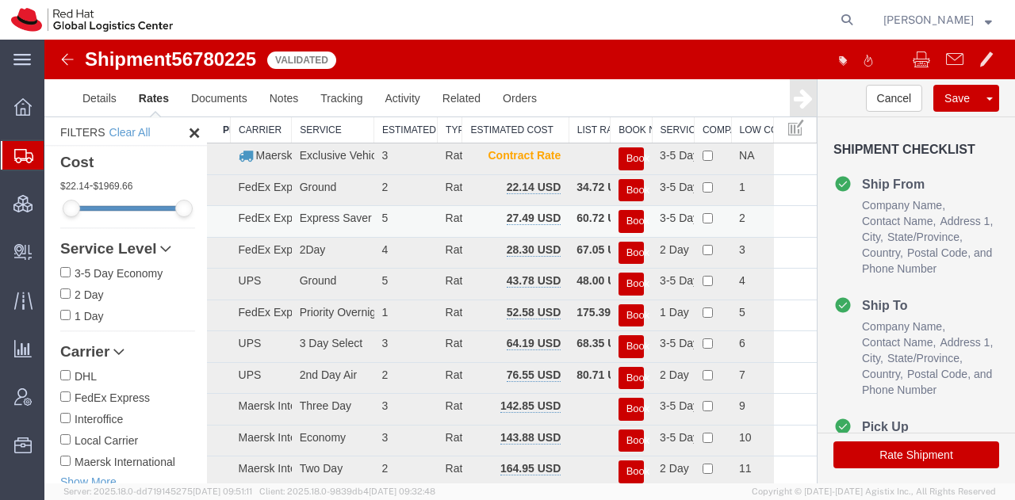
click at [618, 221] on button "Book" at bounding box center [630, 221] width 25 height 23
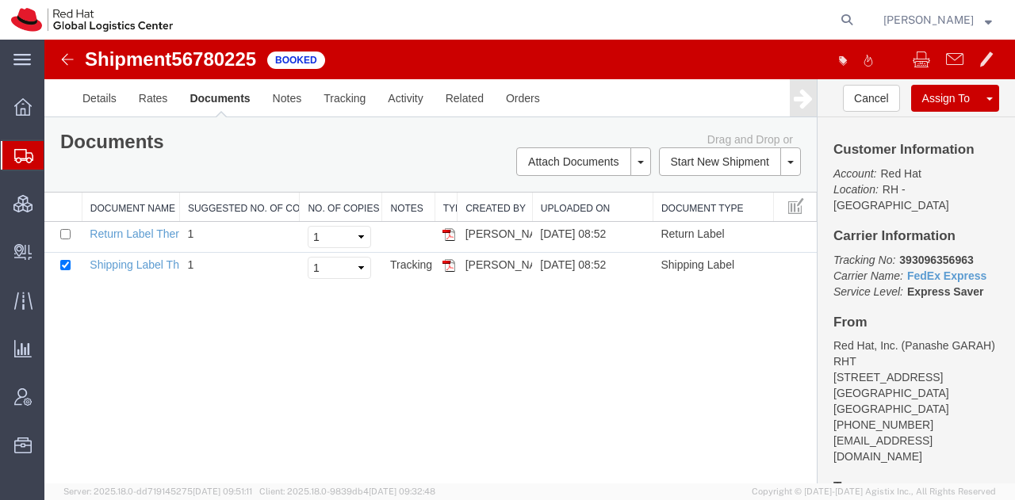
scroll to position [0, 0]
click at [65, 231] on input "checkbox" at bounding box center [65, 235] width 10 height 10
checkbox input "true"
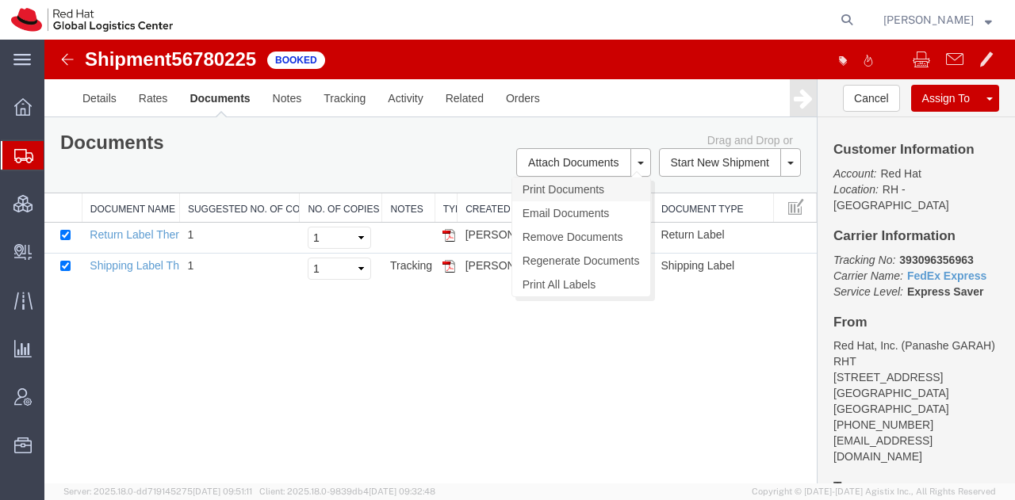
click at [549, 191] on link "Print Documents" at bounding box center [581, 190] width 138 height 24
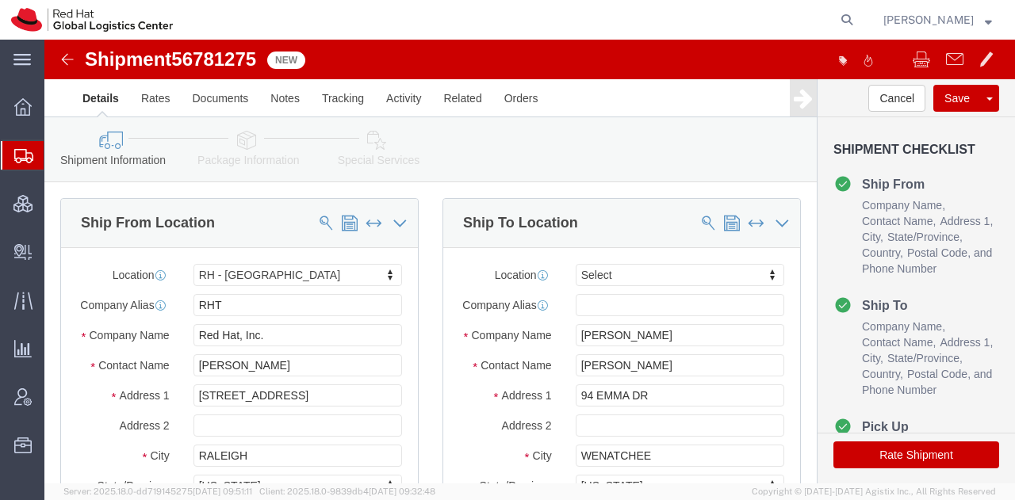
select select "38014"
select select
click icon
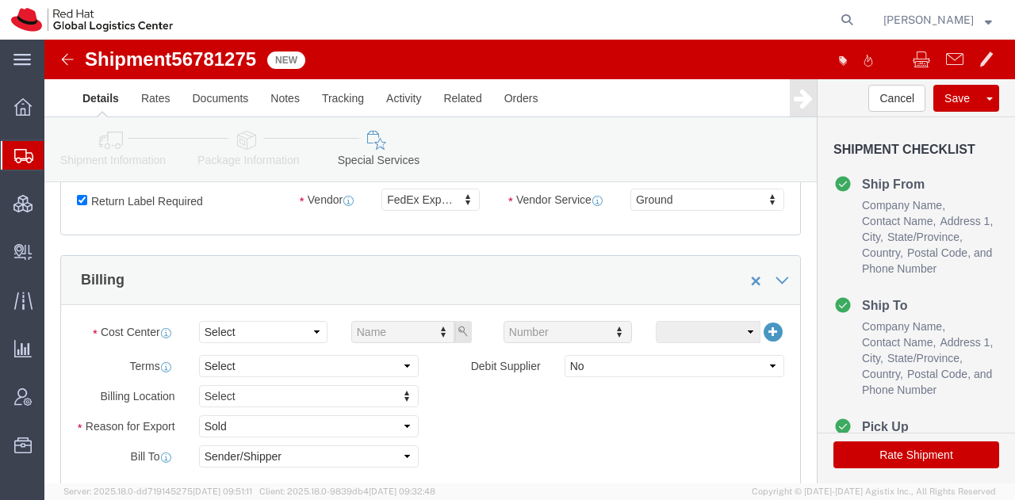
scroll to position [525, 0]
click select "Select"
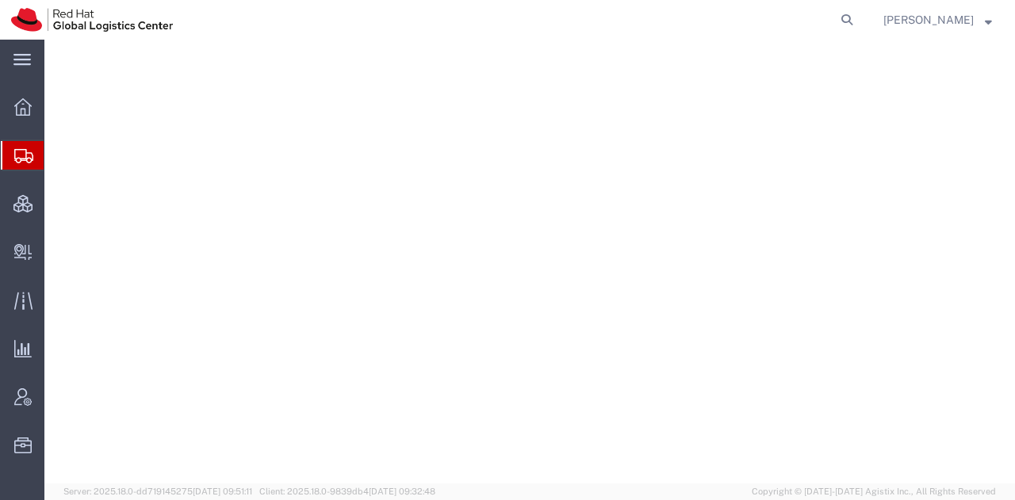
select select "38014"
select select
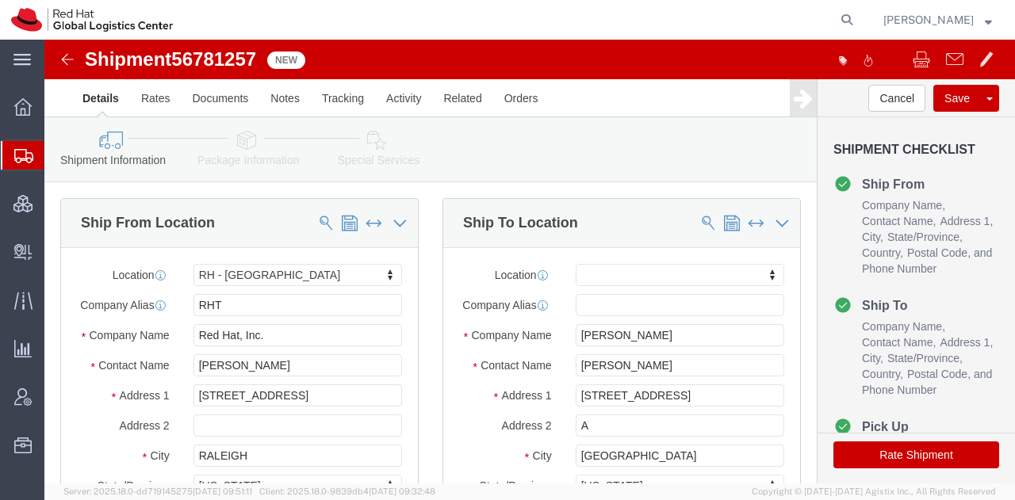
click icon
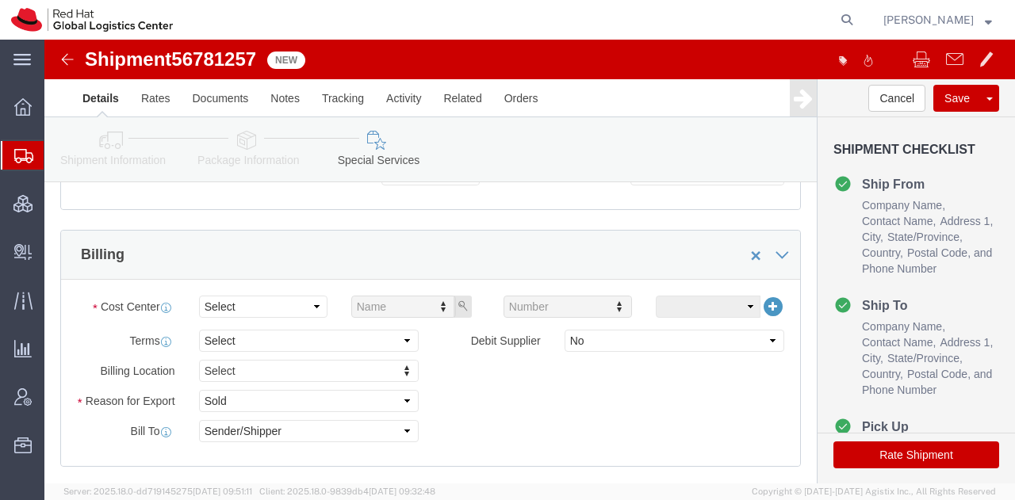
scroll to position [550, 0]
click select "Select Buyer Cost Center Department Operations Number Order Number Sales Person"
select select "COSTCENTER"
click select "Select Buyer Cost Center Department Operations Number Order Number Sales Person"
type input "850"
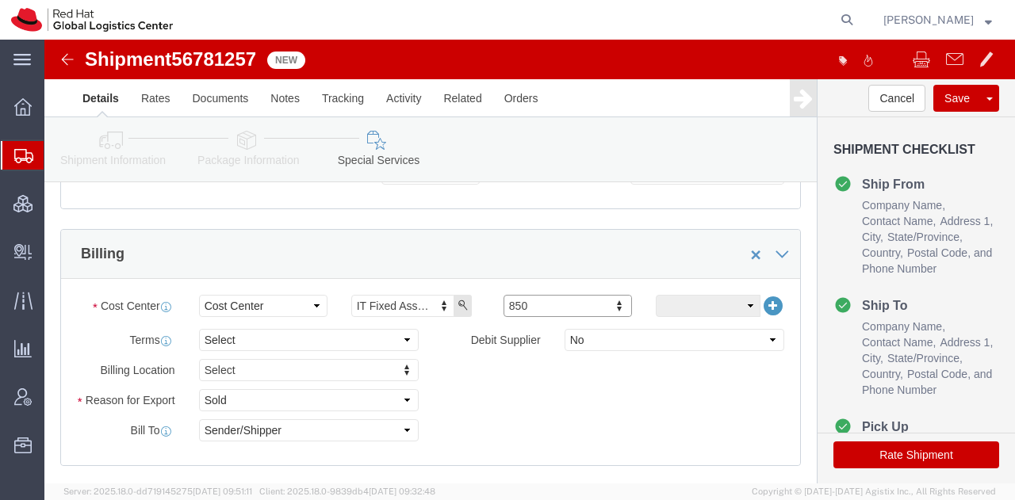
click button "Rate Shipment"
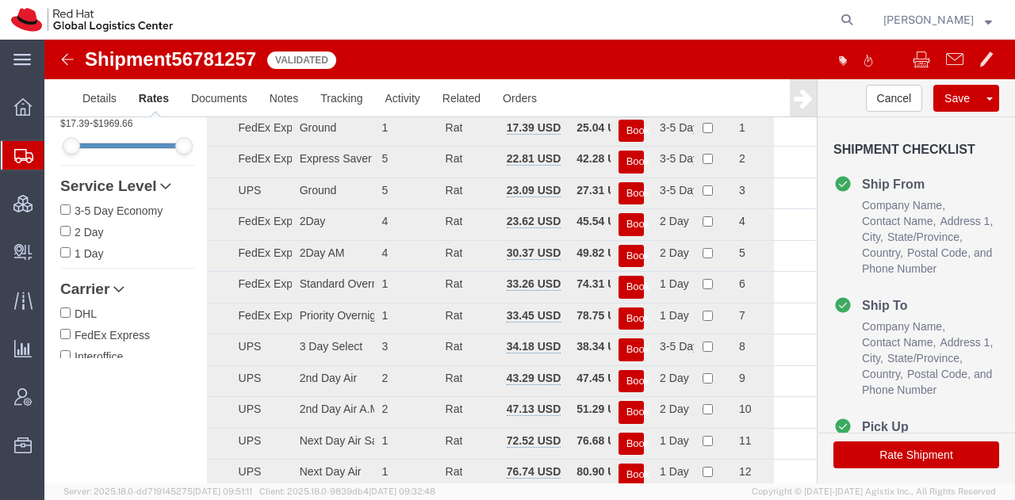
scroll to position [0, 0]
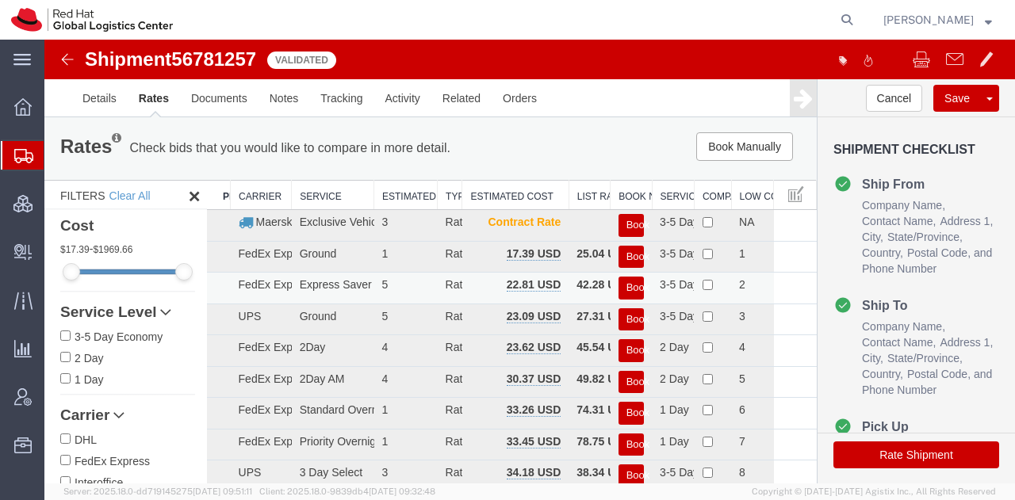
click at [618, 285] on button "Book" at bounding box center [630, 288] width 25 height 23
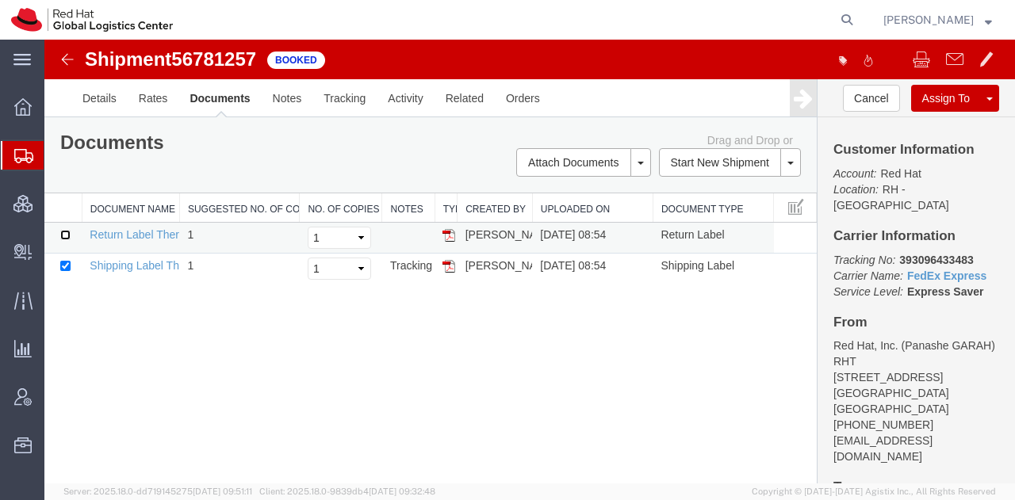
click at [63, 231] on input "checkbox" at bounding box center [65, 235] width 10 height 10
checkbox input "true"
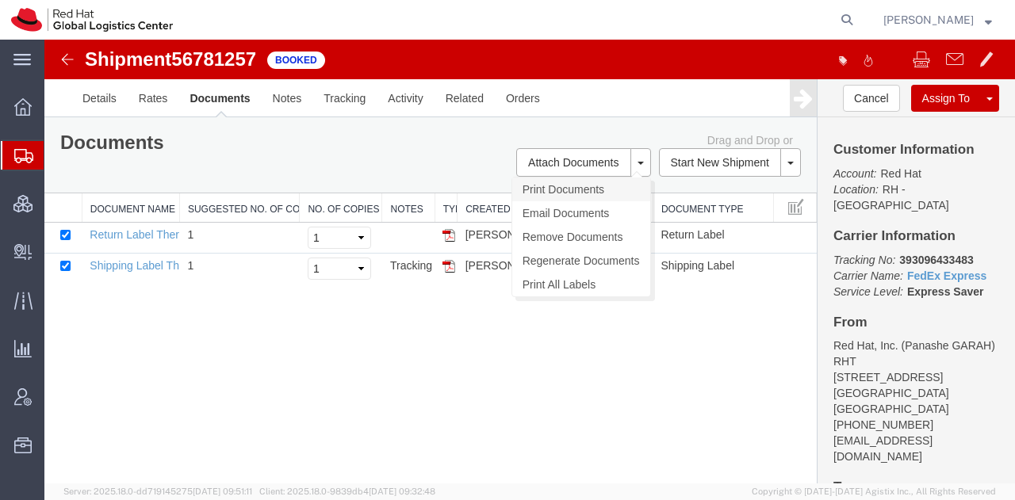
click at [534, 186] on link "Print Documents" at bounding box center [581, 190] width 138 height 24
